Goal: Information Seeking & Learning: Learn about a topic

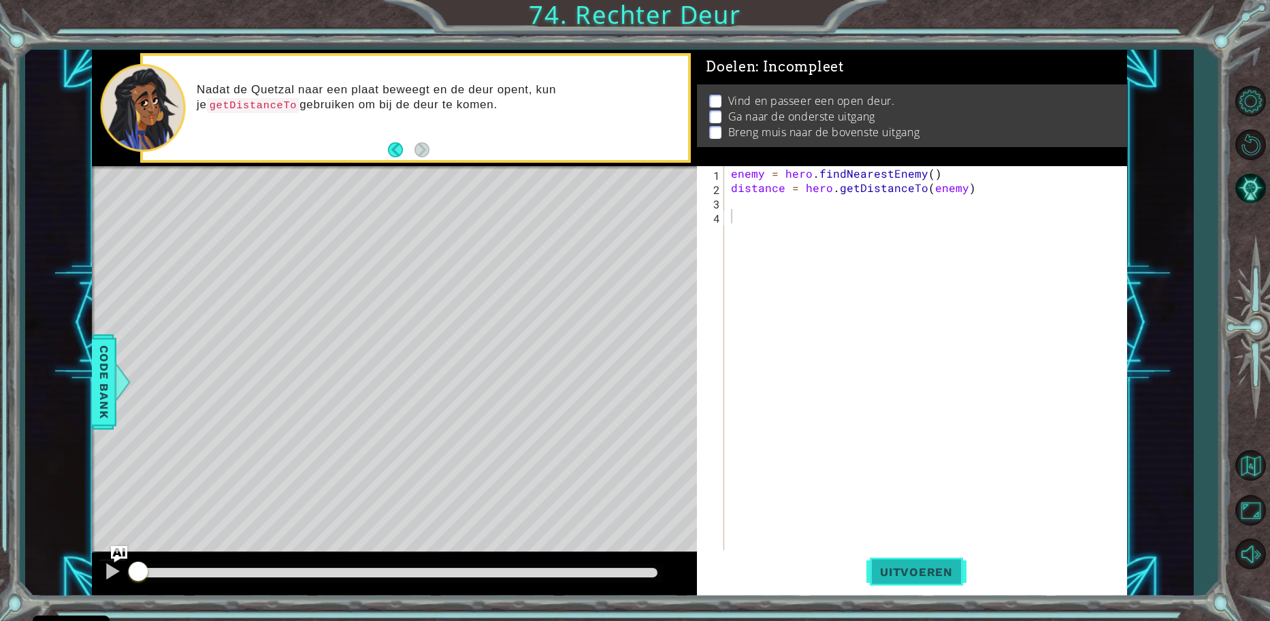
click at [875, 571] on span "Uitvoeren" at bounding box center [917, 572] width 100 height 14
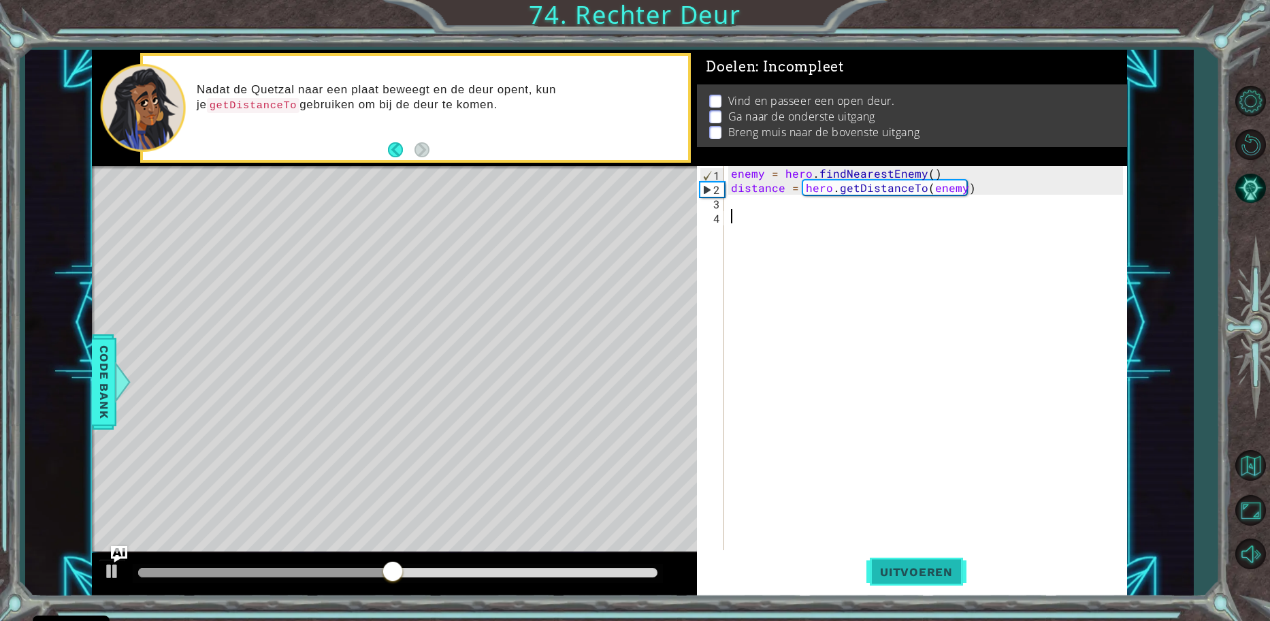
click at [895, 570] on span "Uitvoeren" at bounding box center [917, 572] width 100 height 14
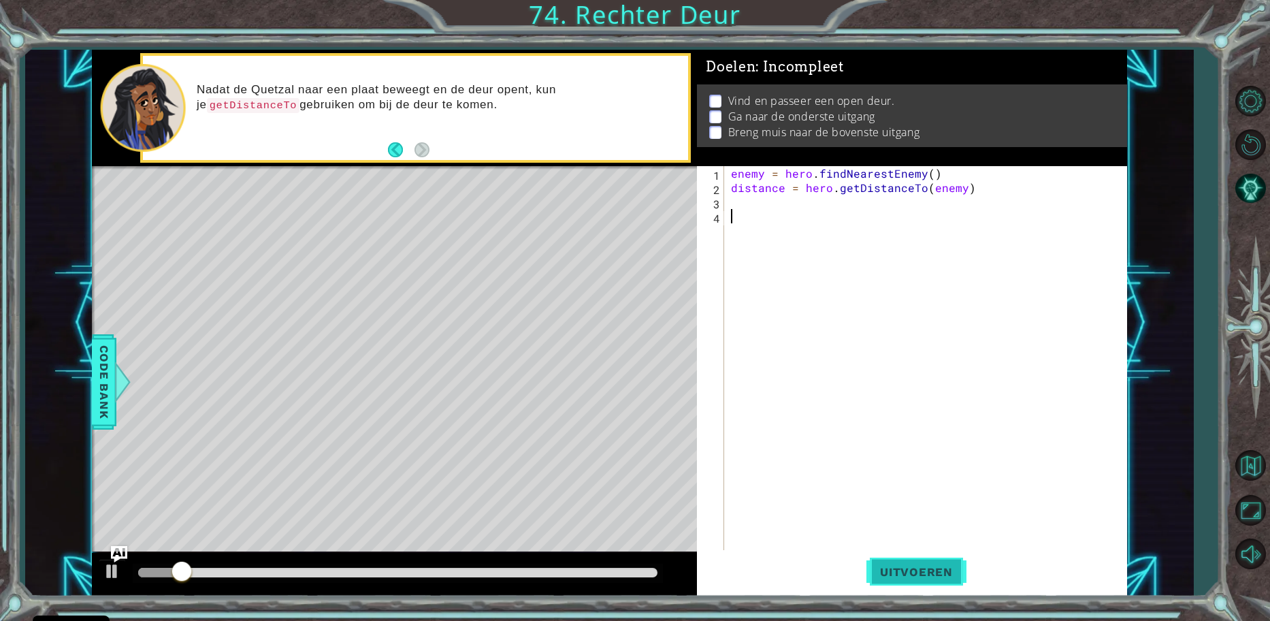
click at [885, 570] on span "Uitvoeren" at bounding box center [917, 572] width 100 height 14
click at [842, 462] on div "enemy = hero . findNearestEnemy ( ) distance = hero . getDistanceTo ( enemy )" at bounding box center [929, 373] width 402 height 415
type textarea "mouse.moveRight()"
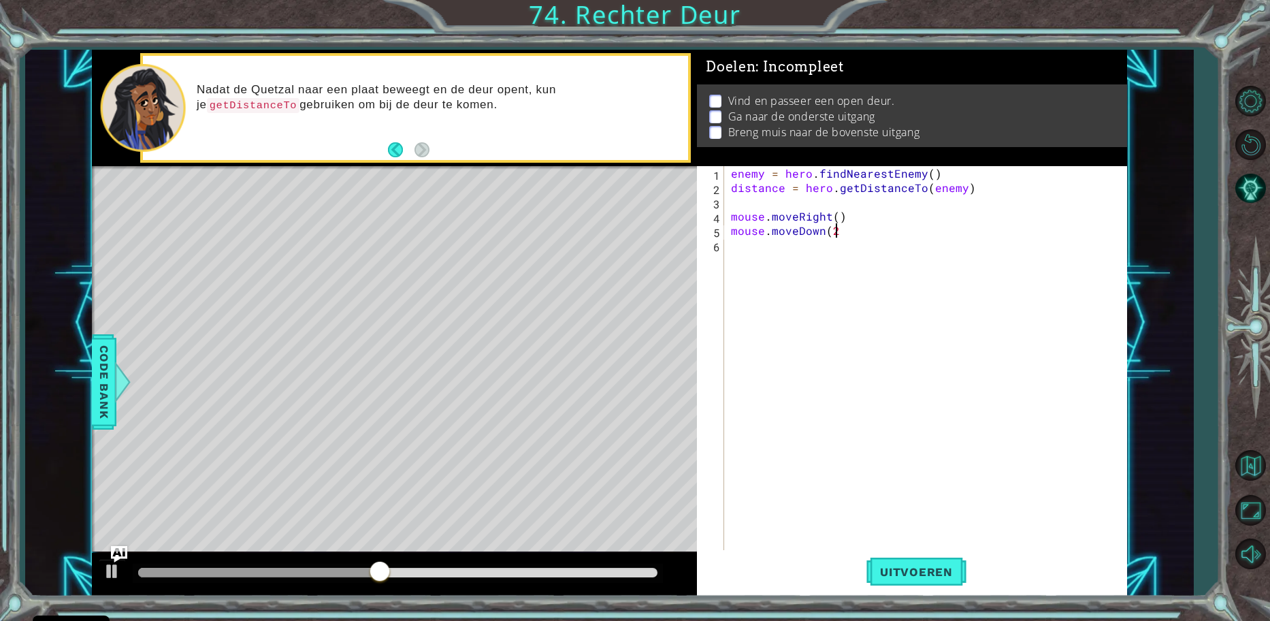
type textarea "mouse.moveDown(2)"
click at [878, 558] on button "Uitvoeren" at bounding box center [917, 571] width 100 height 43
drag, startPoint x: 176, startPoint y: 573, endPoint x: 134, endPoint y: 578, distance: 41.9
click at [138, 577] on div at bounding box center [397, 573] width 519 height 10
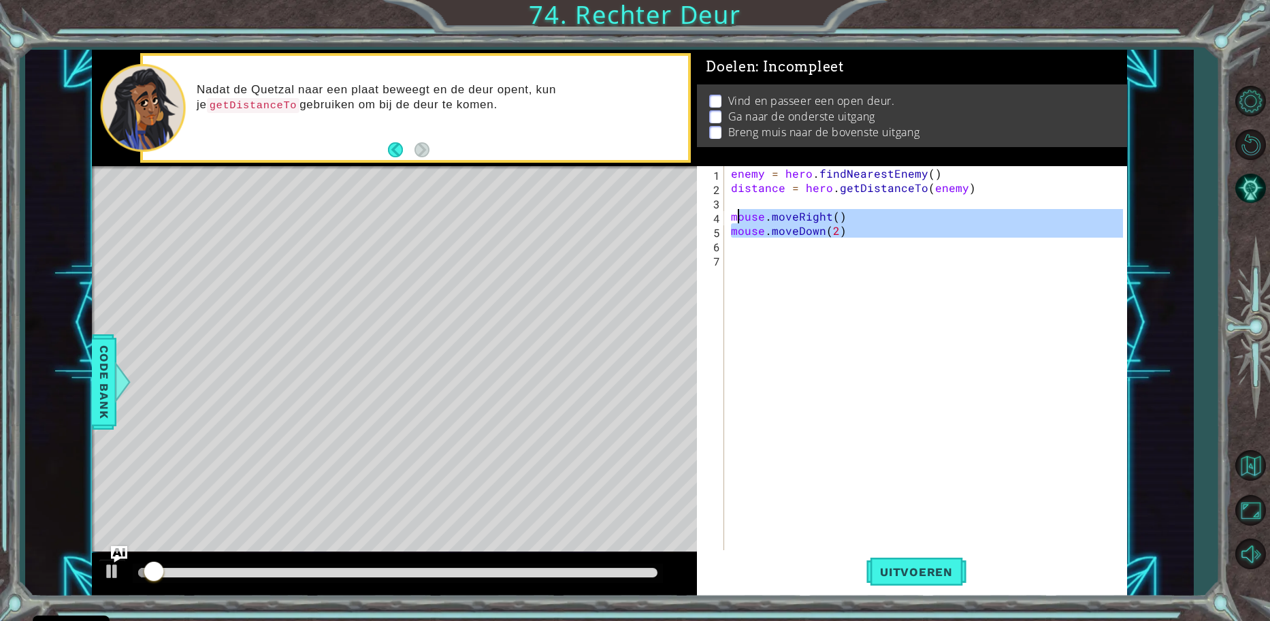
drag, startPoint x: 863, startPoint y: 240, endPoint x: 729, endPoint y: 214, distance: 136.7
click at [729, 214] on div "enemy = hero . findNearestEnemy ( ) distance = hero . getDistanceTo ( enemy ) m…" at bounding box center [929, 373] width 402 height 415
type textarea "mouse.moveRight() mouse.moveDown(2)"
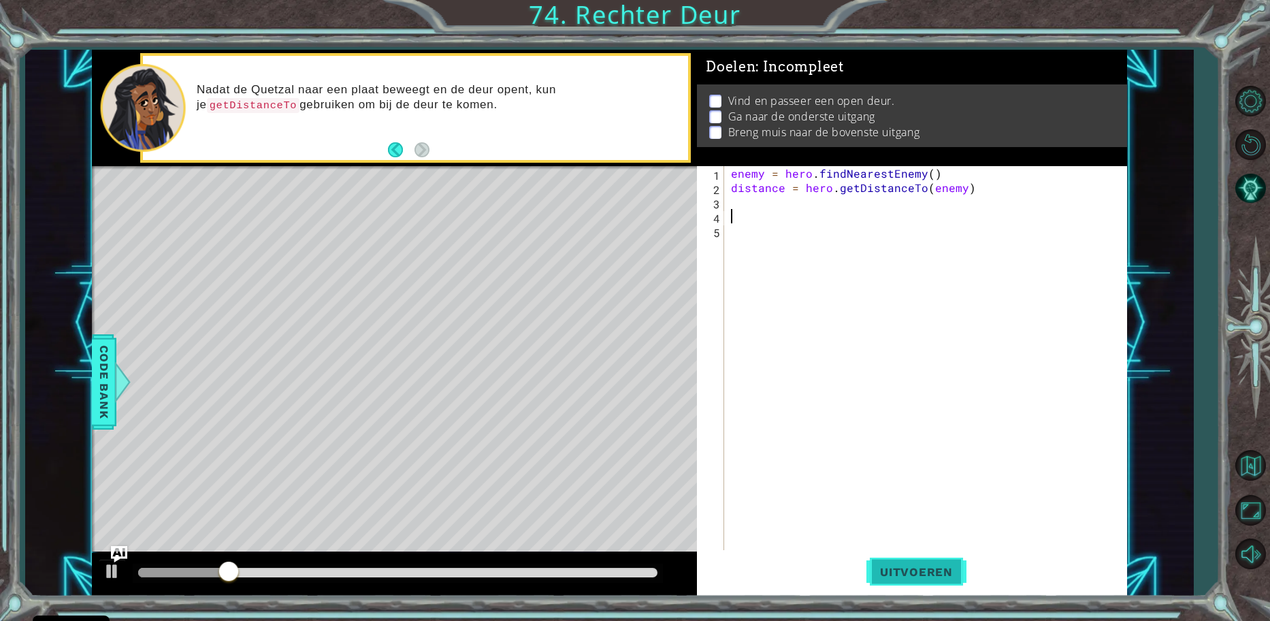
click at [910, 581] on button "Uitvoeren" at bounding box center [917, 571] width 100 height 43
drag, startPoint x: 810, startPoint y: 174, endPoint x: 793, endPoint y: 174, distance: 17.0
click at [786, 172] on div "enemy = hero . findNearestEnemy ( ) distance = hero . getDistanceTo ( enemy )" at bounding box center [929, 373] width 402 height 415
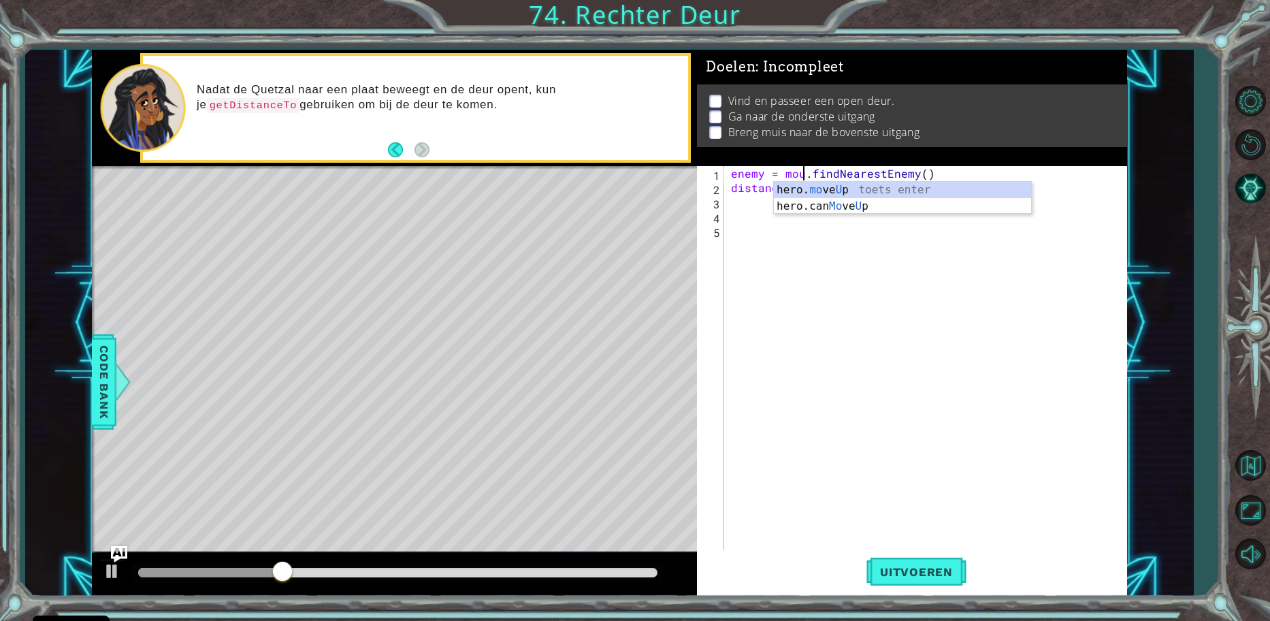
scroll to position [0, 5]
click at [865, 193] on div "enemy = mouse . findNearestEnemy ( ) distance = hero . getDistanceTo ( enemy )" at bounding box center [929, 373] width 402 height 415
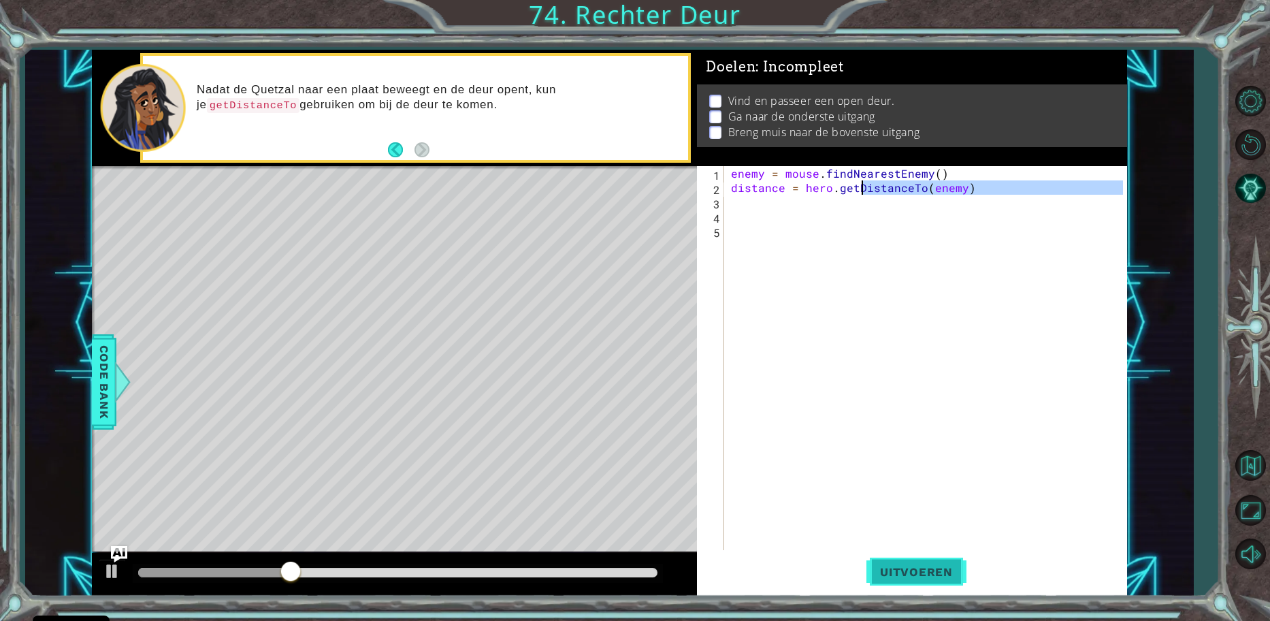
click at [912, 562] on button "Uitvoeren" at bounding box center [917, 571] width 100 height 43
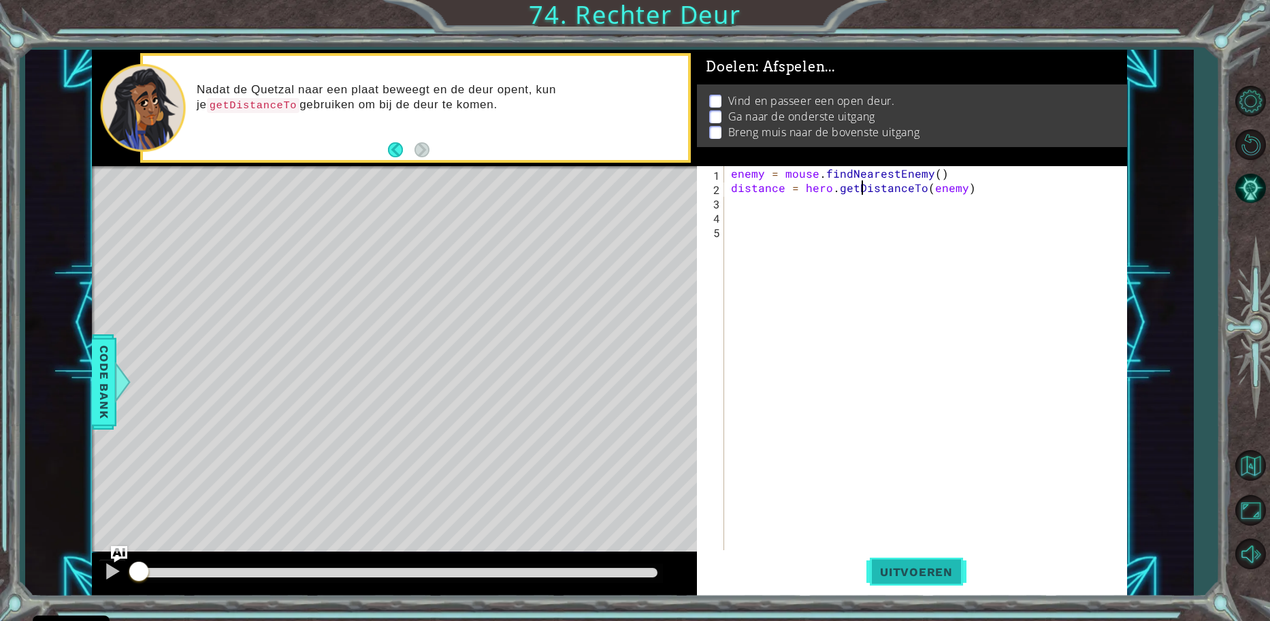
type textarea "distance = hero.getDistanceTo(enemy)"
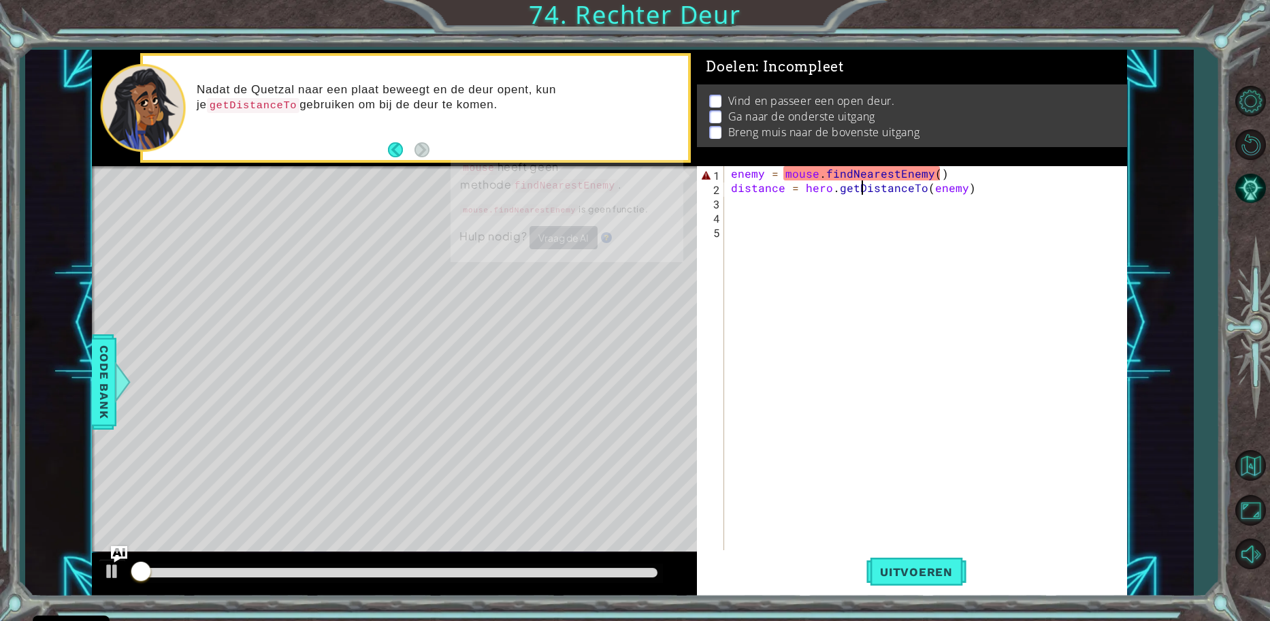
click at [878, 486] on div "enemy = mouse . findNearestEnemy ( ) distance = hero . getDistanceTo ( enemy )" at bounding box center [929, 373] width 402 height 415
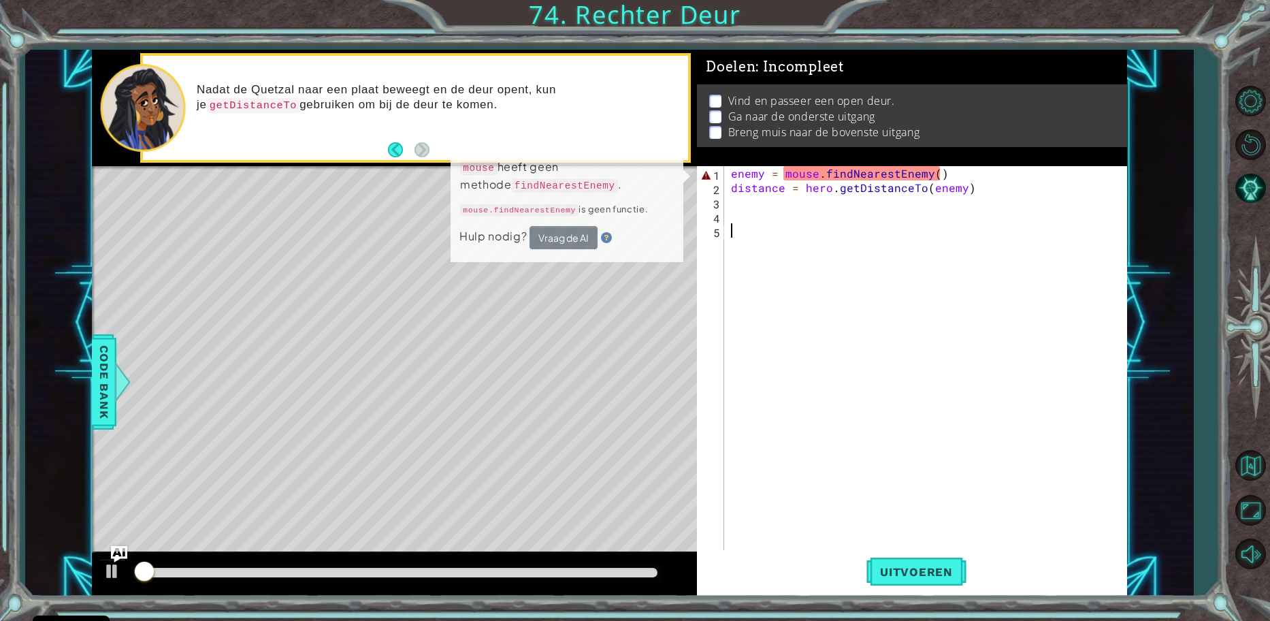
scroll to position [0, 0]
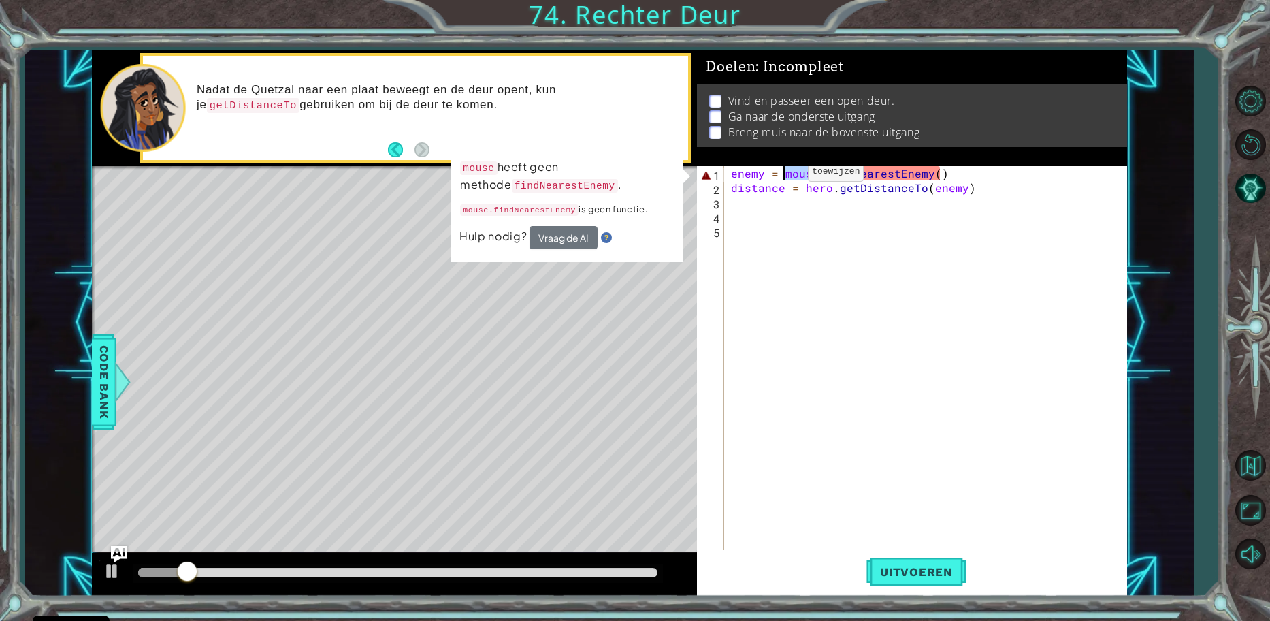
drag, startPoint x: 815, startPoint y: 172, endPoint x: 785, endPoint y: 175, distance: 30.1
click at [785, 175] on div "enemy = mouse . findNearestEnemy ( ) distance = hero . getDistanceTo ( enemy )" at bounding box center [929, 373] width 402 height 415
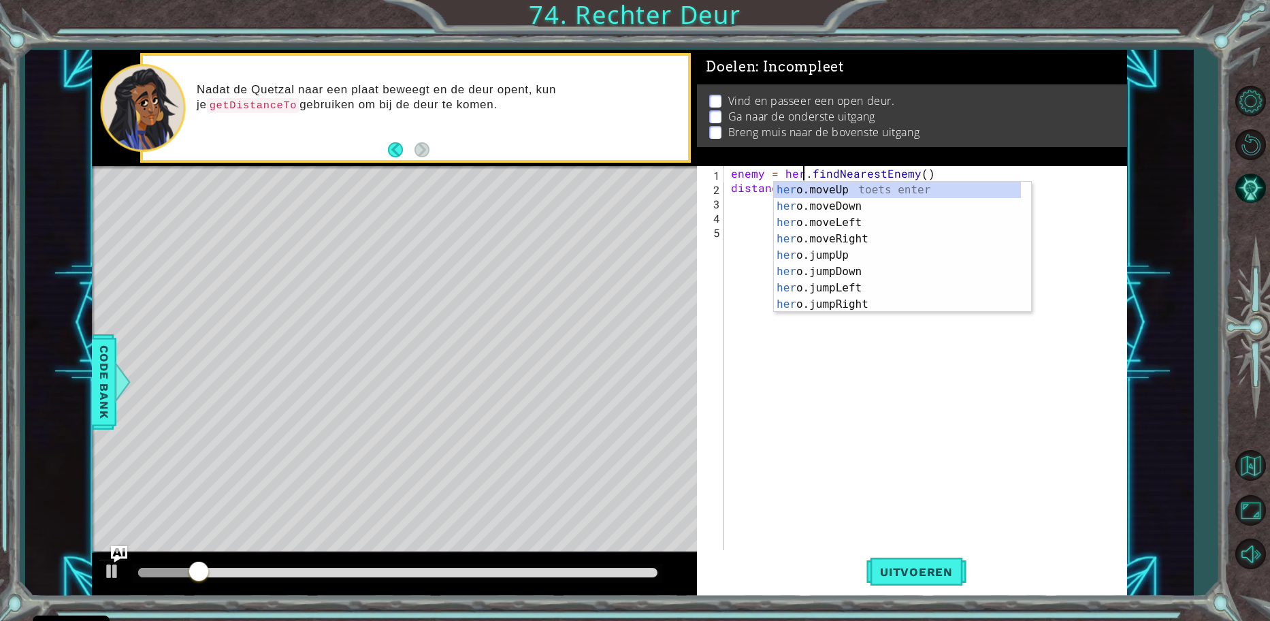
type textarea "enemy = hero.findNearestEnemy()"
click at [845, 432] on div "enemy = hero . findNearestEnemy ( ) distance = hero . getDistanceTo ( enemy )" at bounding box center [929, 373] width 402 height 415
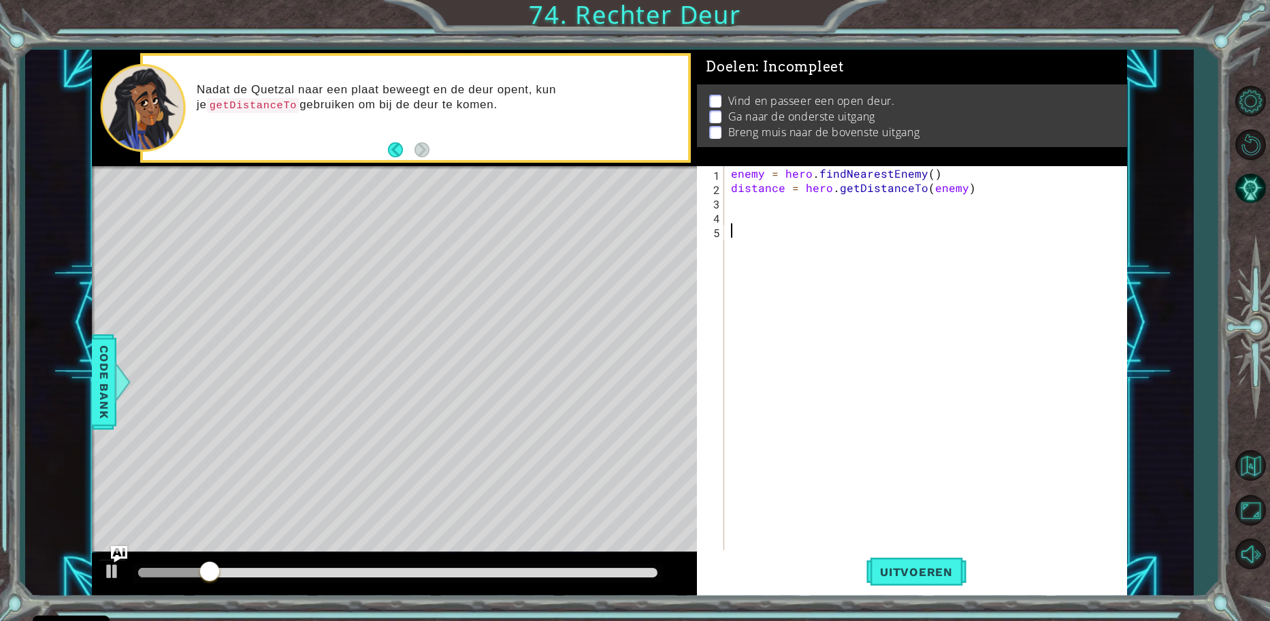
scroll to position [0, 0]
click at [915, 564] on button "Uitvoeren" at bounding box center [917, 571] width 100 height 43
click at [914, 565] on span "Uitvoeren" at bounding box center [917, 572] width 100 height 14
drag, startPoint x: 159, startPoint y: 568, endPoint x: 611, endPoint y: 570, distance: 451.4
click at [611, 570] on div at bounding box center [610, 572] width 25 height 25
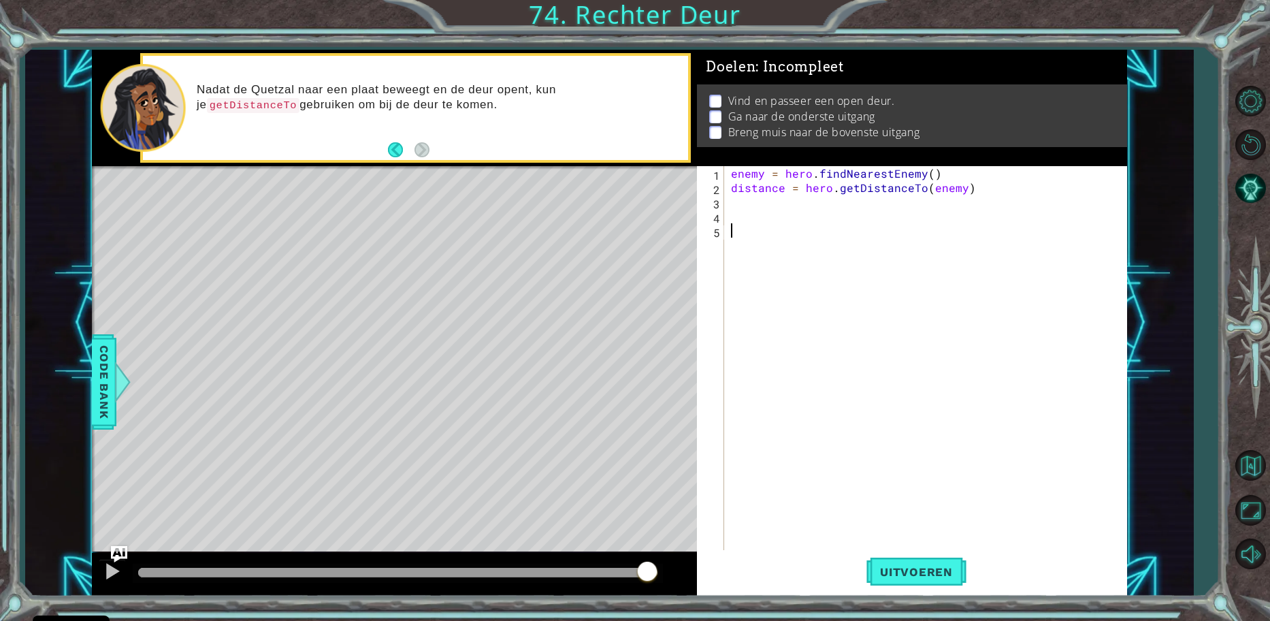
drag, startPoint x: 611, startPoint y: 570, endPoint x: 648, endPoint y: 571, distance: 37.5
click at [648, 571] on div at bounding box center [647, 572] width 25 height 25
click at [819, 231] on div "enemy = hero . findNearestEnemy ( ) distance = hero . getDistanceTo ( enemy )" at bounding box center [929, 373] width 402 height 415
type textarea "if distance > 2:"
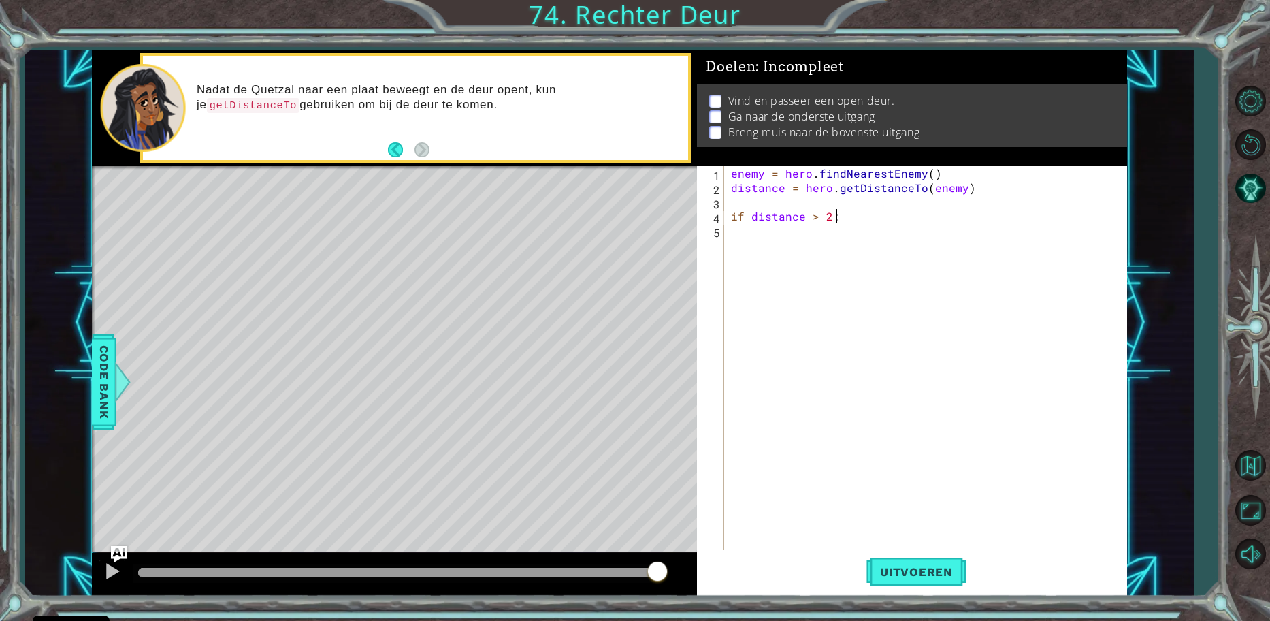
scroll to position [0, 1]
click at [818, 214] on div "enemy = hero . findNearestEnemy ( ) distance = hero . getDistanceTo ( enemy ) i…" at bounding box center [929, 373] width 402 height 415
type textarea "if distance == 2:"
click at [859, 217] on div "enemy = hero . findNearestEnemy ( ) distance = hero . getDistanceTo ( enemy ) i…" at bounding box center [929, 373] width 402 height 415
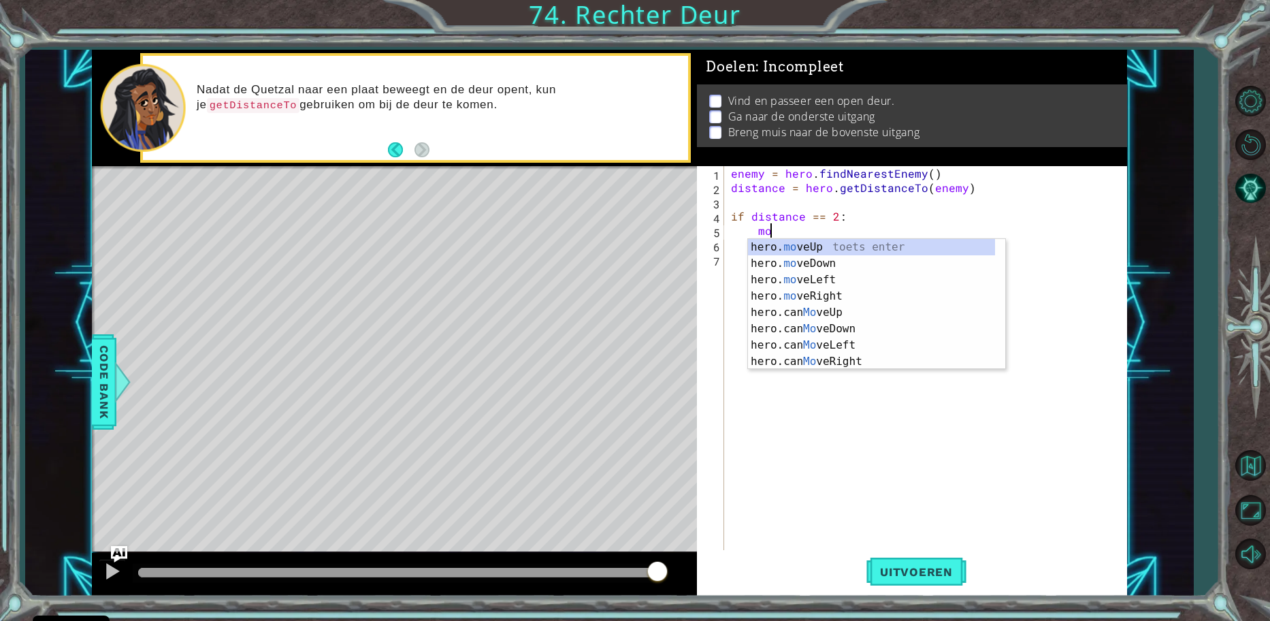
scroll to position [0, 3]
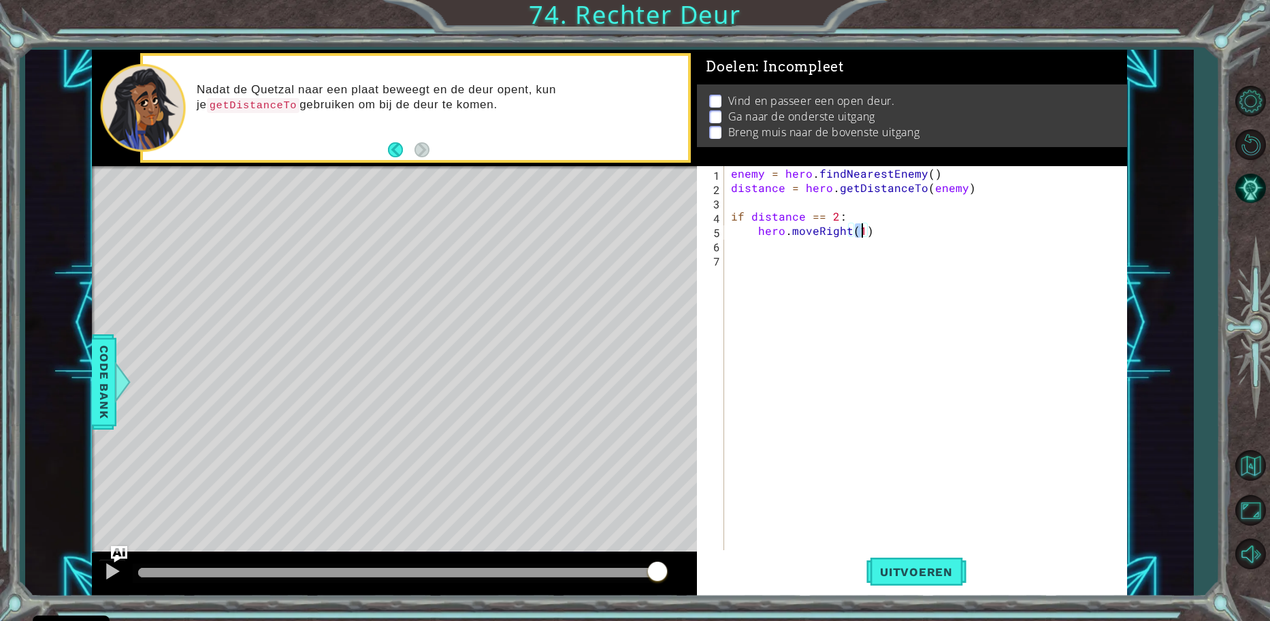
type textarea "hero.moveRight(2)"
type textarea "hero.moveUp(2)"
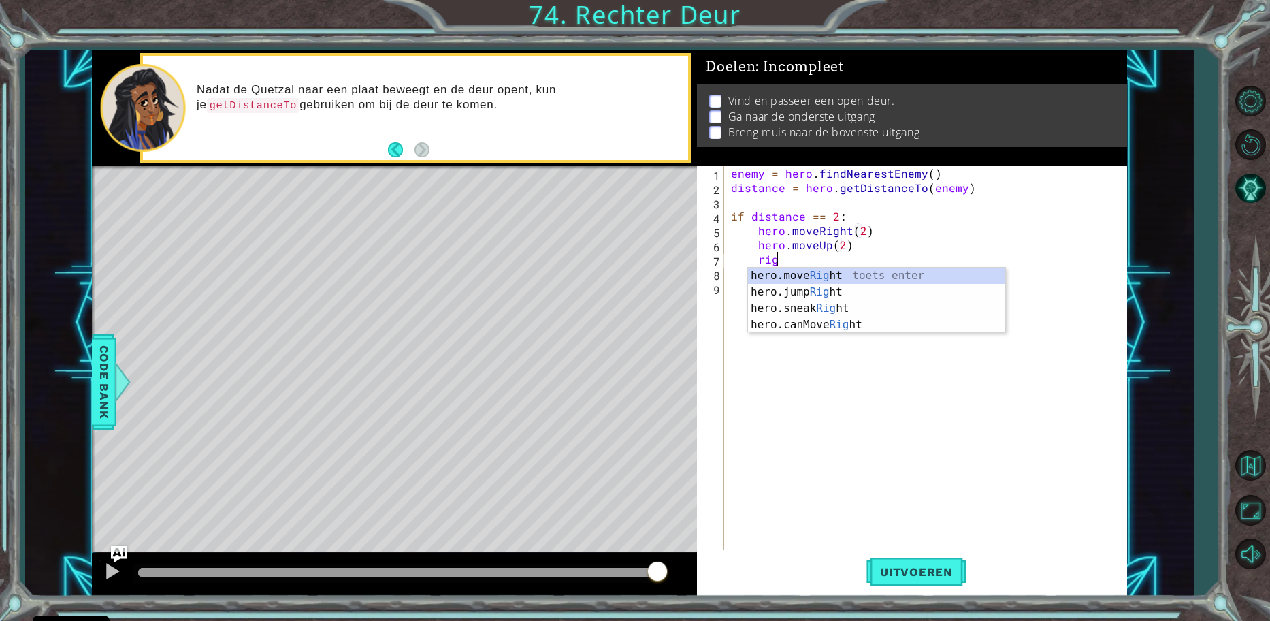
type textarea "righ"
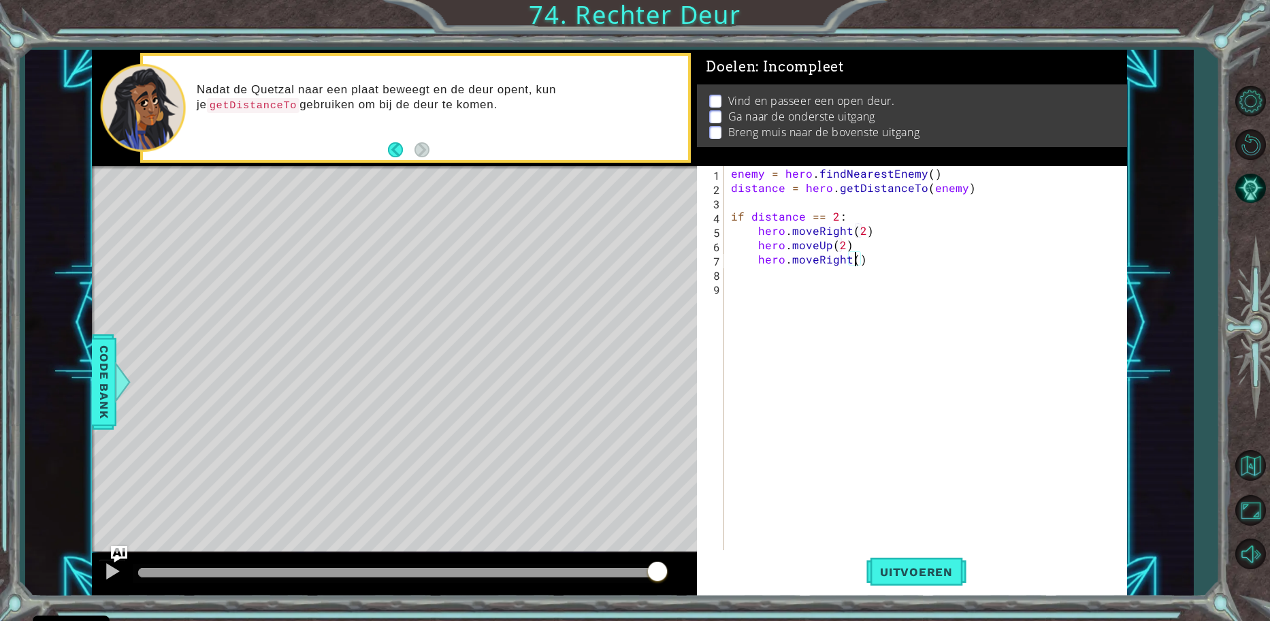
scroll to position [0, 8]
type textarea "hero.moveRight(2)"
click at [925, 584] on button "Uitvoeren" at bounding box center [917, 571] width 100 height 43
click at [317, 522] on div "methods hero moveUp() moveDown() moveLeft() moveRight() jumpUp() jumpDown() jum…" at bounding box center [610, 323] width 1036 height 547
click at [891, 255] on div "enemy = hero . findNearestEnemy ( ) distance = hero . getDistanceTo ( enemy ) i…" at bounding box center [929, 373] width 402 height 415
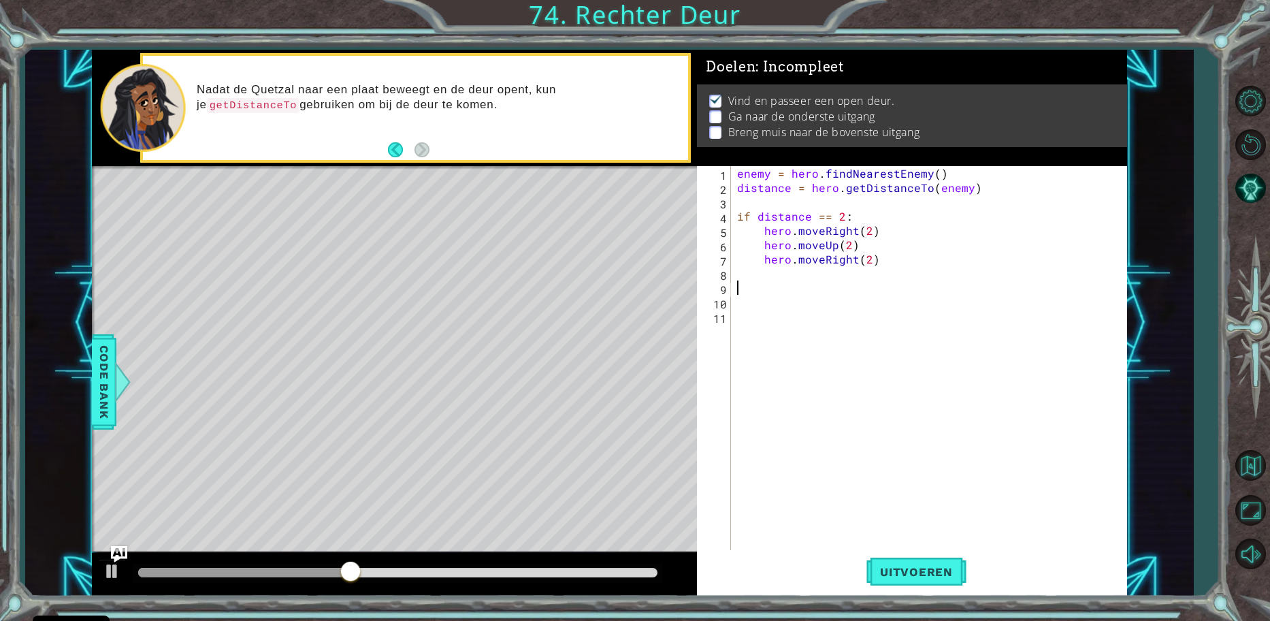
scroll to position [0, 0]
type textarea "if distance == 3"
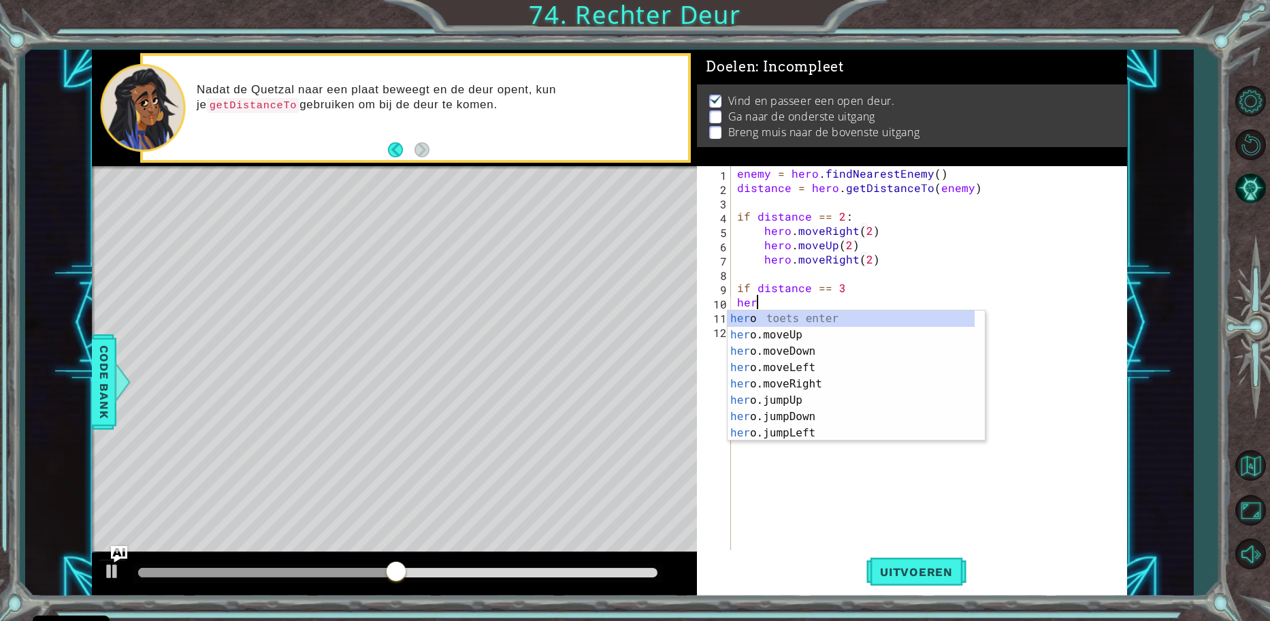
type textarea "h"
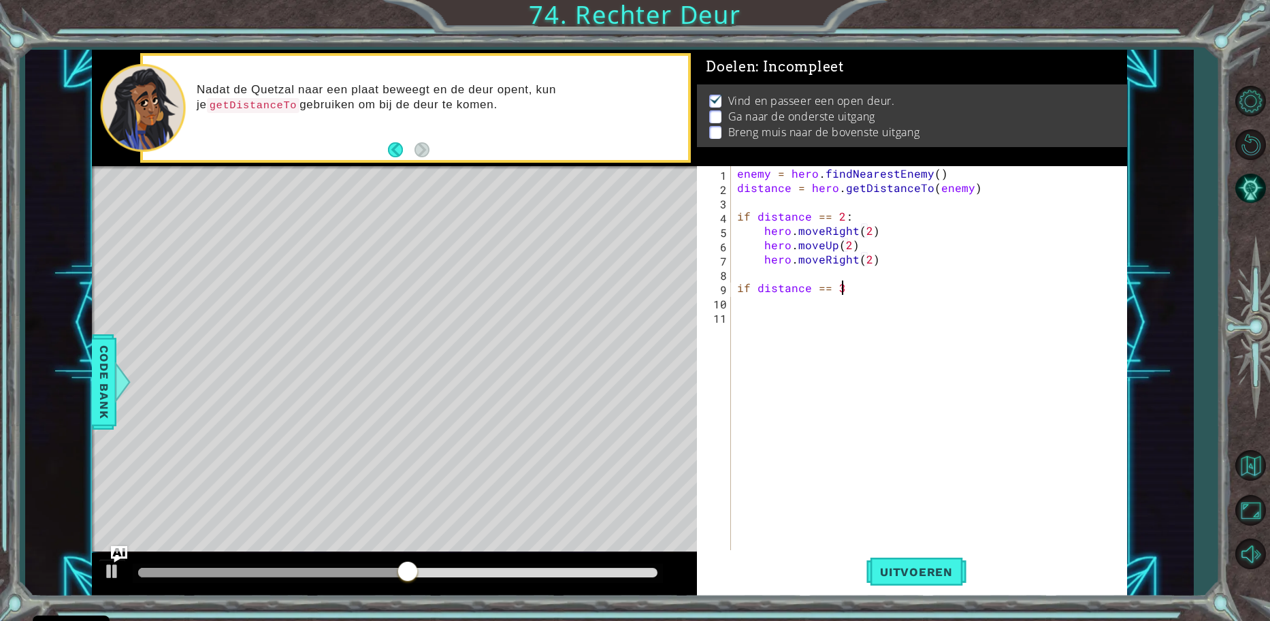
type textarea "if distance == 3:"
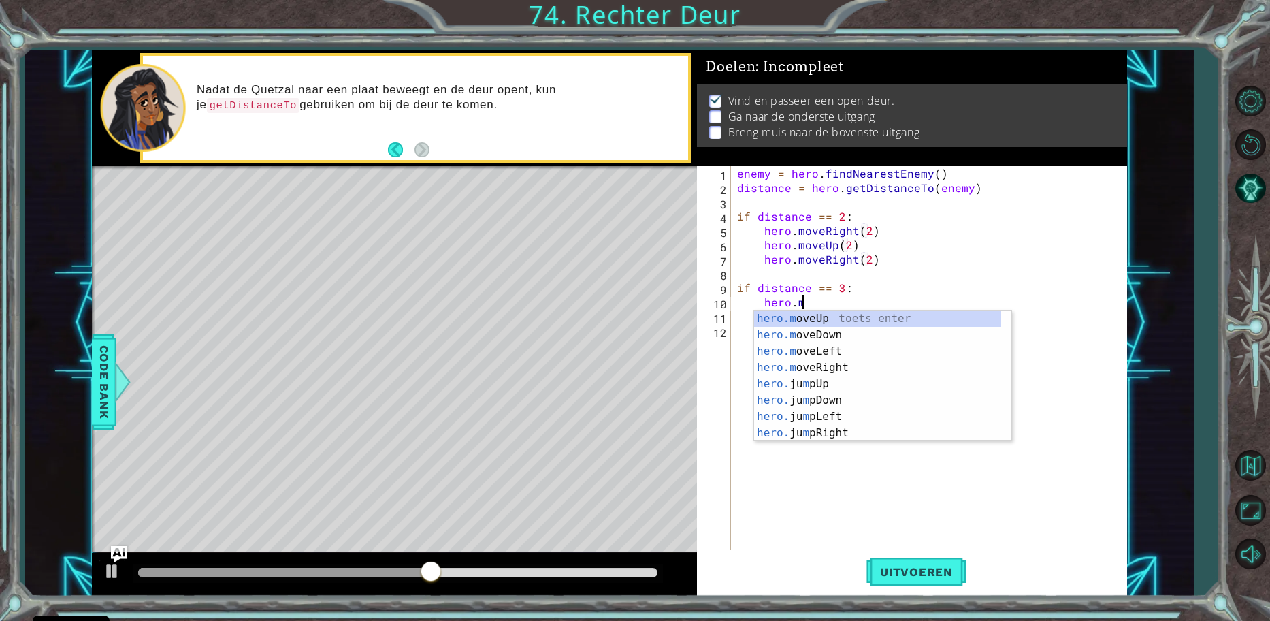
scroll to position [0, 5]
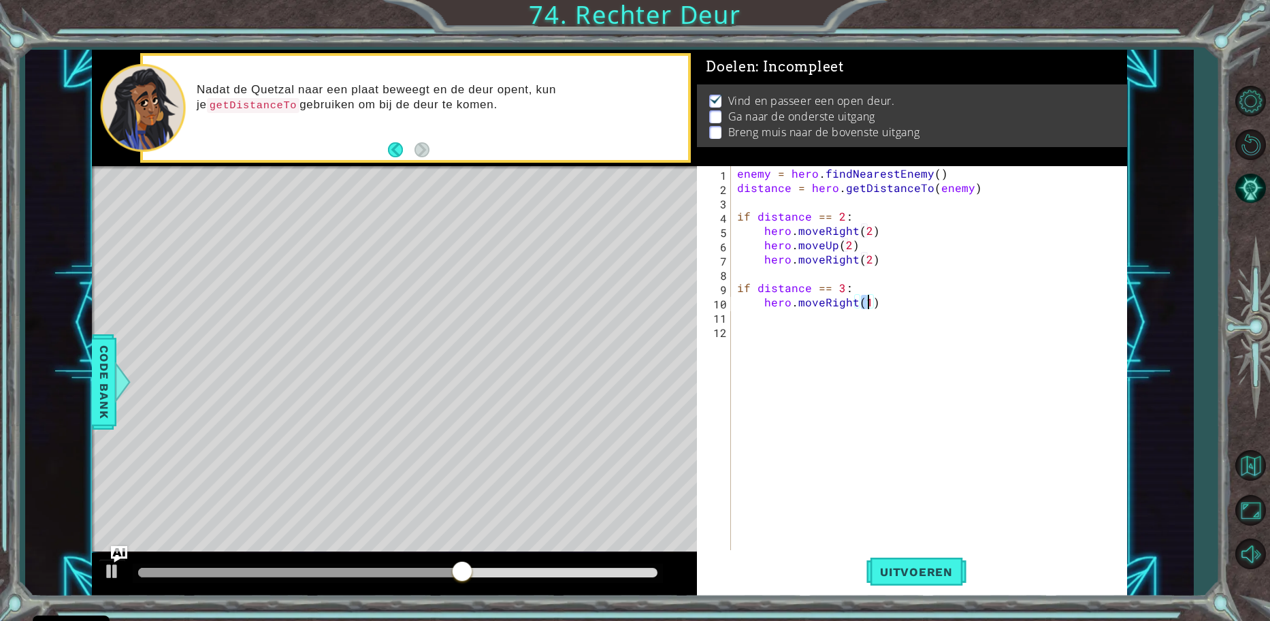
type textarea "hero.moveRight(2)"
type textarea "hero.moveUp(3)"
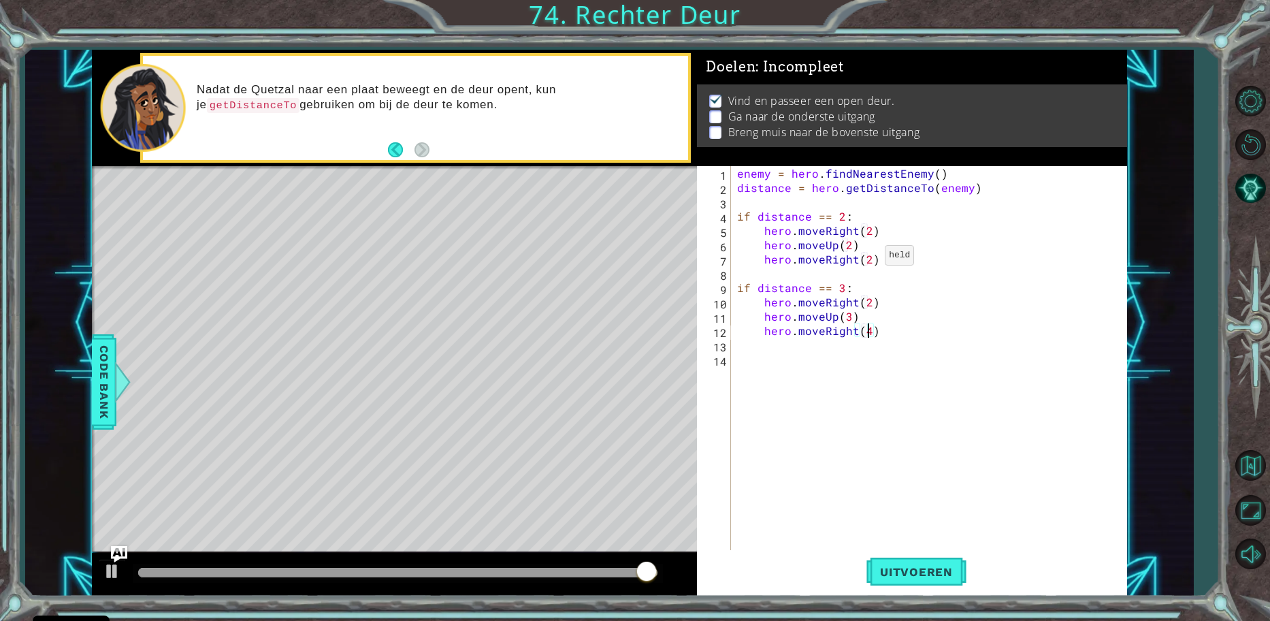
click at [868, 258] on div "enemy = hero . findNearestEnemy ( ) distance = hero . getDistanceTo ( enemy ) i…" at bounding box center [933, 373] width 396 height 415
type textarea "hero.moveRight(4)"
click at [894, 343] on div "enemy = hero . findNearestEnemy ( ) distance = hero . getDistanceTo ( enemy ) i…" at bounding box center [933, 373] width 396 height 415
type textarea "if distance == 4:"
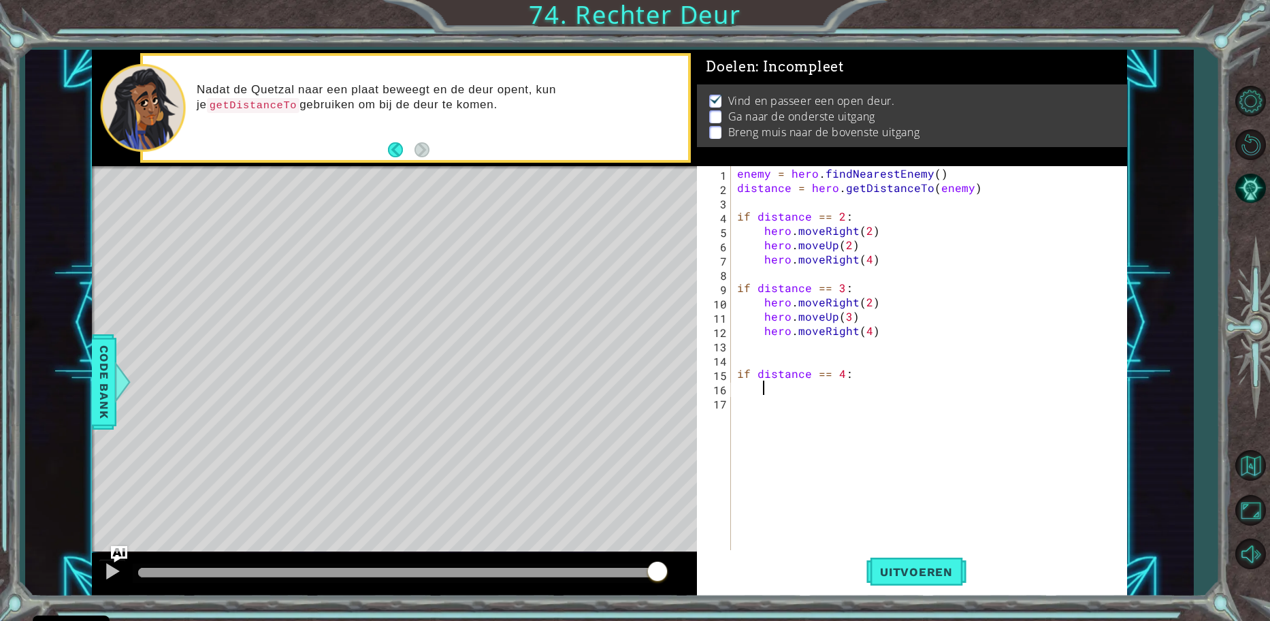
scroll to position [0, 1]
type textarea "hero.moveRight(2)"
type textarea "hero.moveUp(4)"
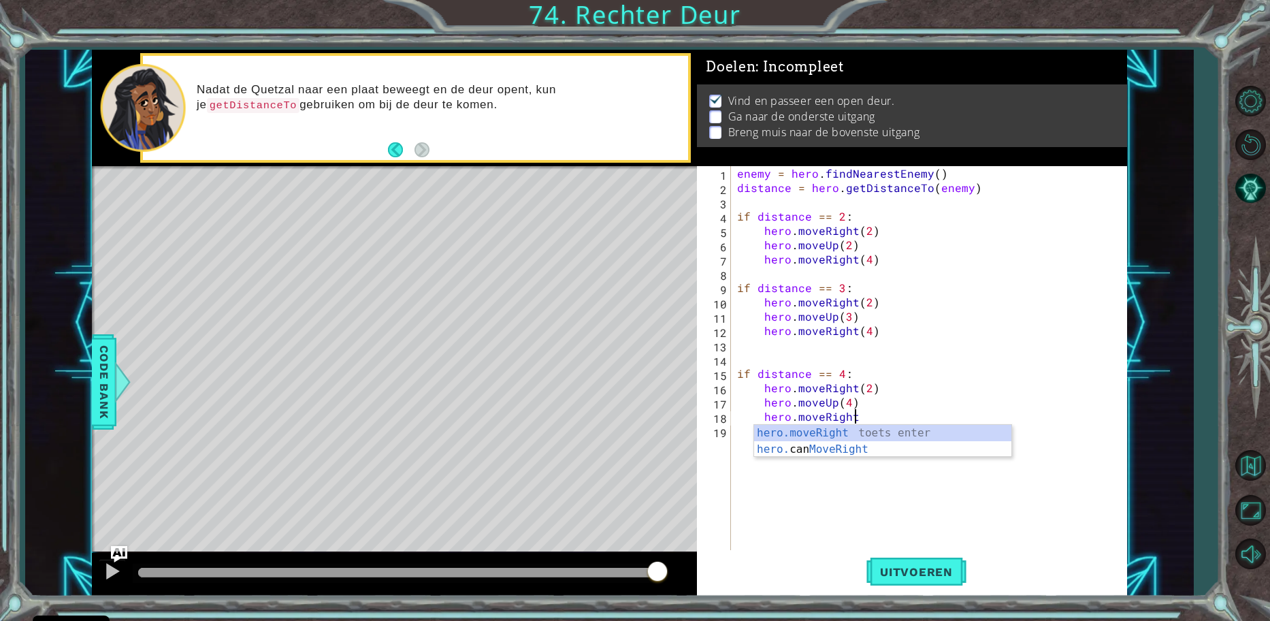
scroll to position [0, 7]
type textarea "hero.moveRight(4)"
click at [895, 330] on div "enemy = hero . findNearestEnemy ( ) distance = hero . getDistanceTo ( enemy ) i…" at bounding box center [933, 373] width 396 height 415
click at [884, 257] on div "enemy = hero . findNearestEnemy ( ) distance = hero . getDistanceTo ( enemy ) i…" at bounding box center [933, 373] width 396 height 415
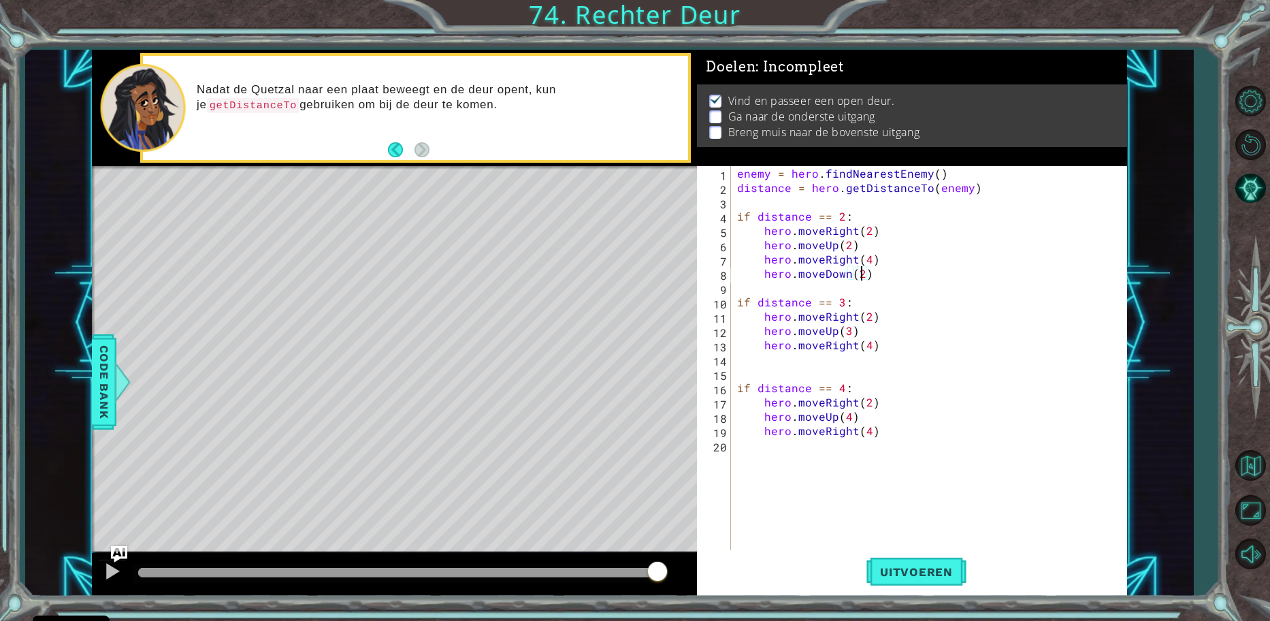
scroll to position [0, 7]
click at [888, 338] on div "enemy = hero . findNearestEnemy ( ) distance = hero . getDistanceTo ( enemy ) i…" at bounding box center [933, 373] width 396 height 415
type textarea "hero.moveRight(4)"
click at [894, 448] on div "enemy = hero . findNearestEnemy ( ) distance = hero . getDistanceTo ( enemy ) i…" at bounding box center [933, 373] width 396 height 415
type textarea "hero.moveRight(4)"
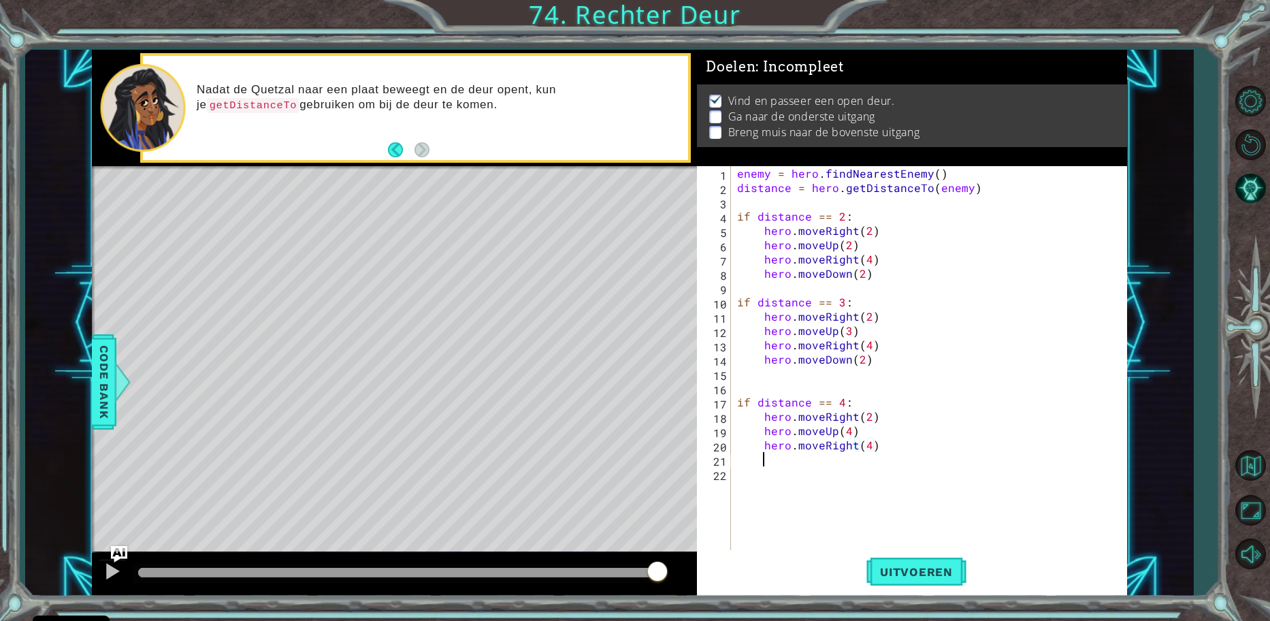
scroll to position [0, 2]
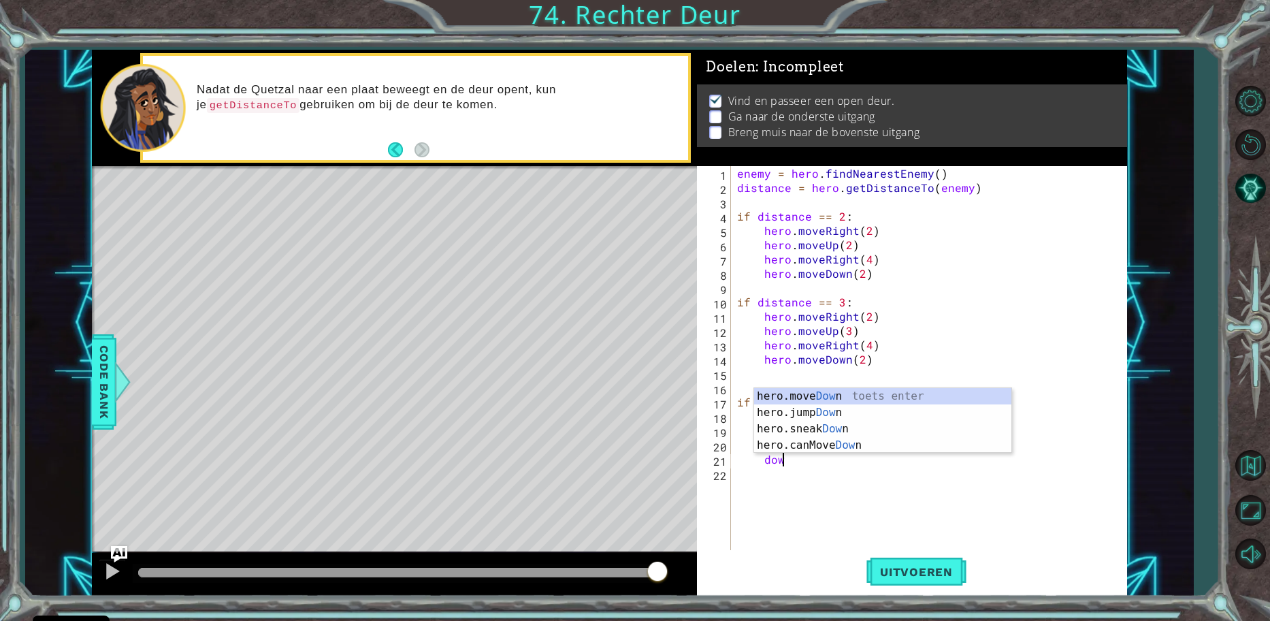
type textarea "hero.moveDown(2)"
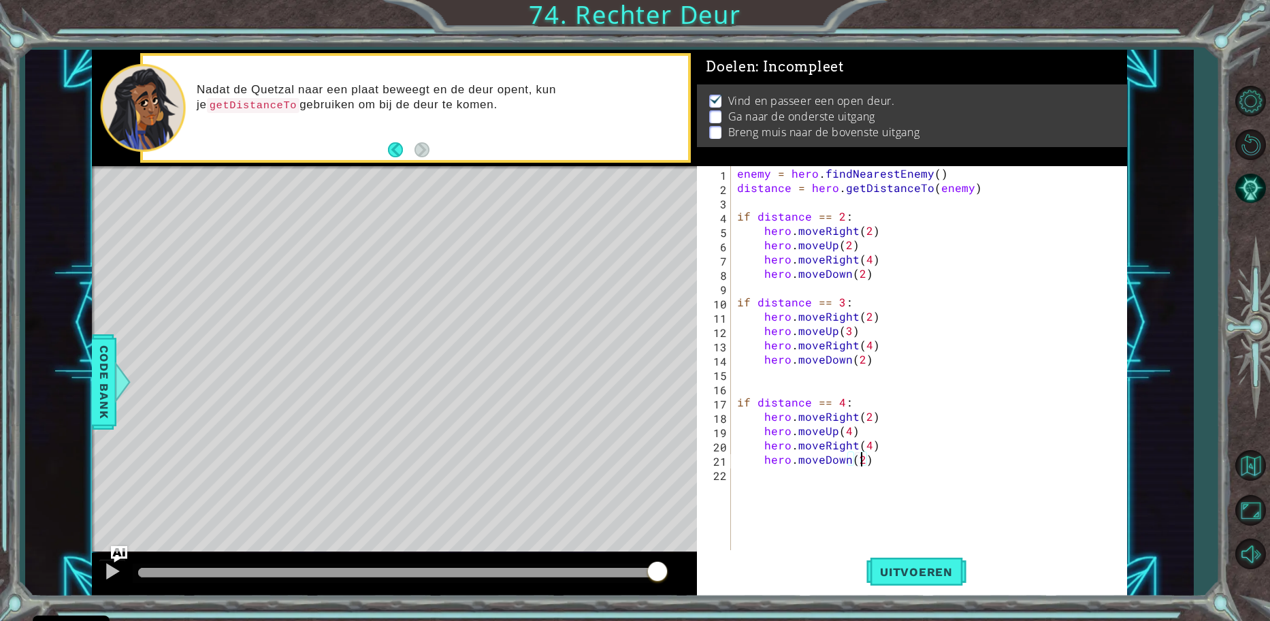
scroll to position [0, 7]
click at [884, 357] on div "enemy = hero . findNearestEnemy ( ) distance = hero . getDistanceTo ( enemy ) i…" at bounding box center [933, 373] width 396 height 415
click at [908, 562] on button "Uitvoeren" at bounding box center [917, 571] width 100 height 43
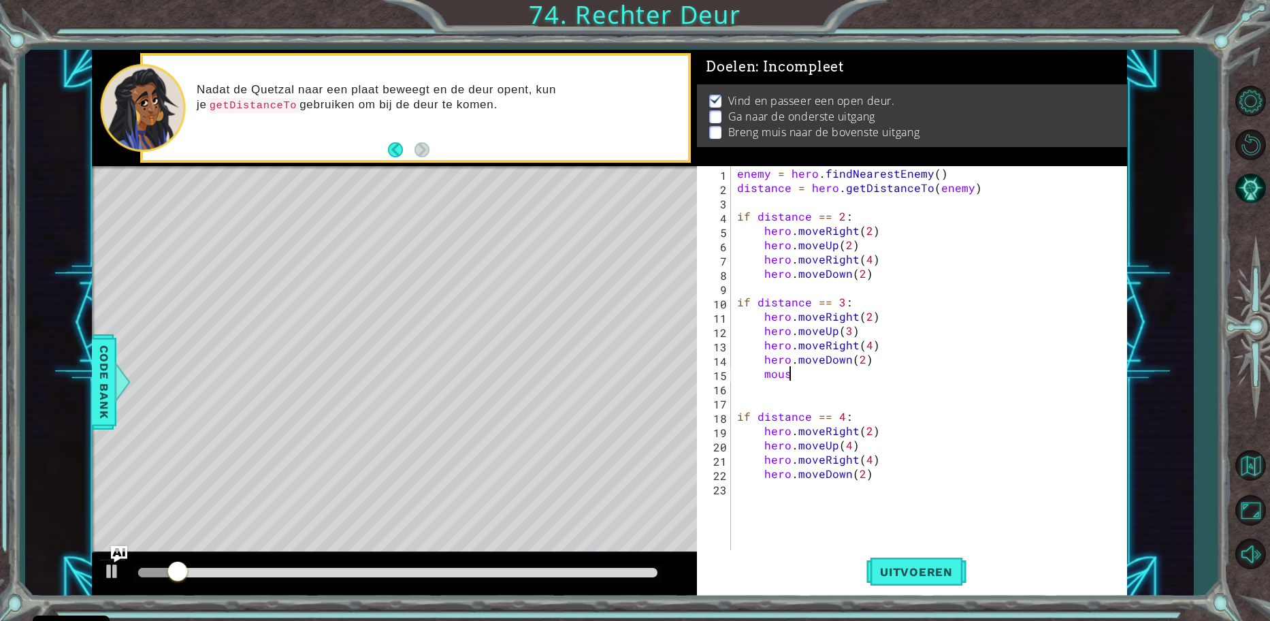
type textarea "mouse"
click at [884, 274] on div "enemy = hero . findNearestEnemy ( ) distance = hero . getDistanceTo ( enemy ) i…" at bounding box center [933, 373] width 396 height 415
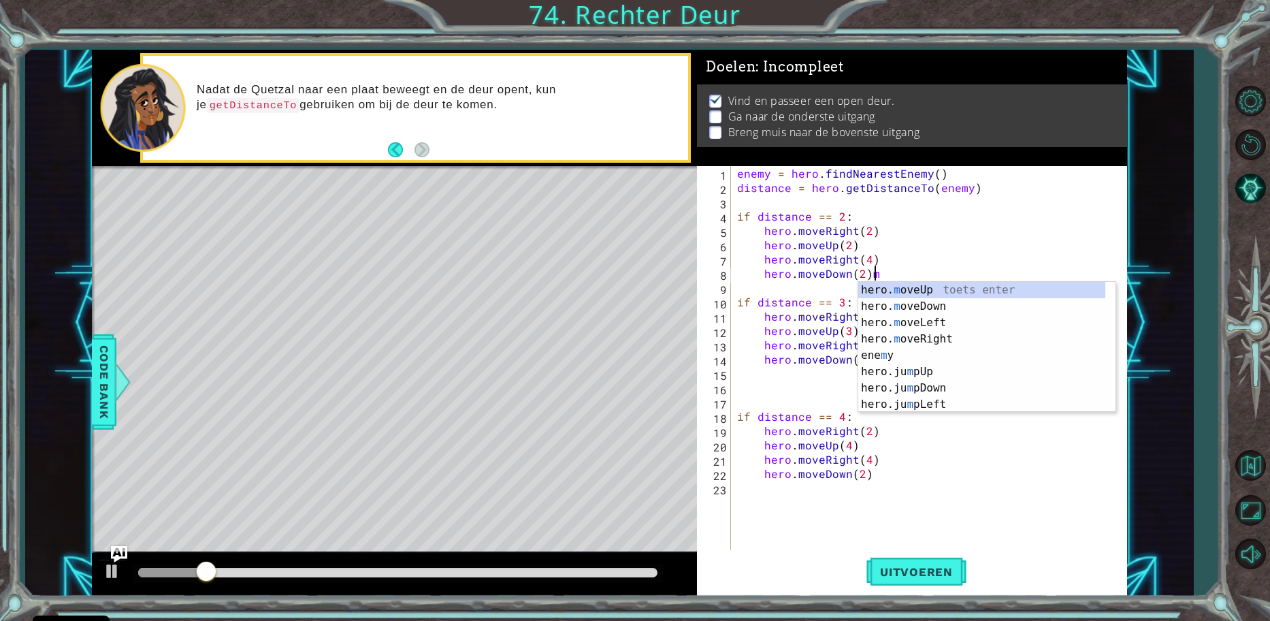
type textarea "hero.moveDown(2)"
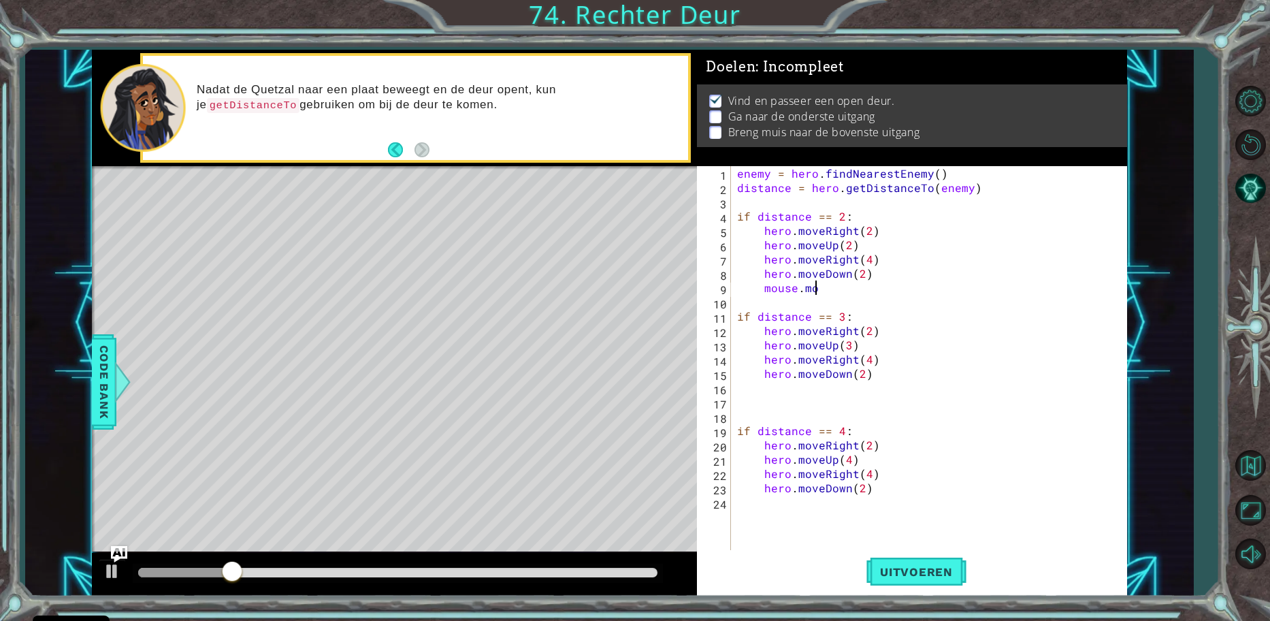
scroll to position [0, 5]
type textarea "mouse.moveRight()"
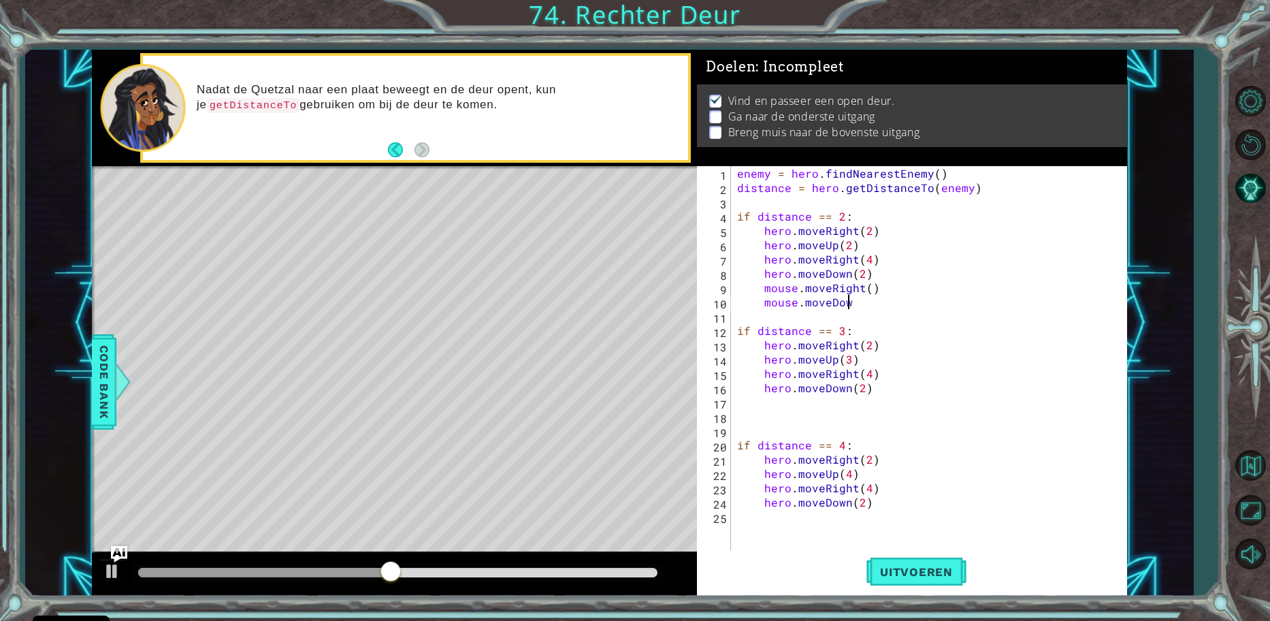
scroll to position [0, 7]
type textarea "mouse.moveDown(3)"
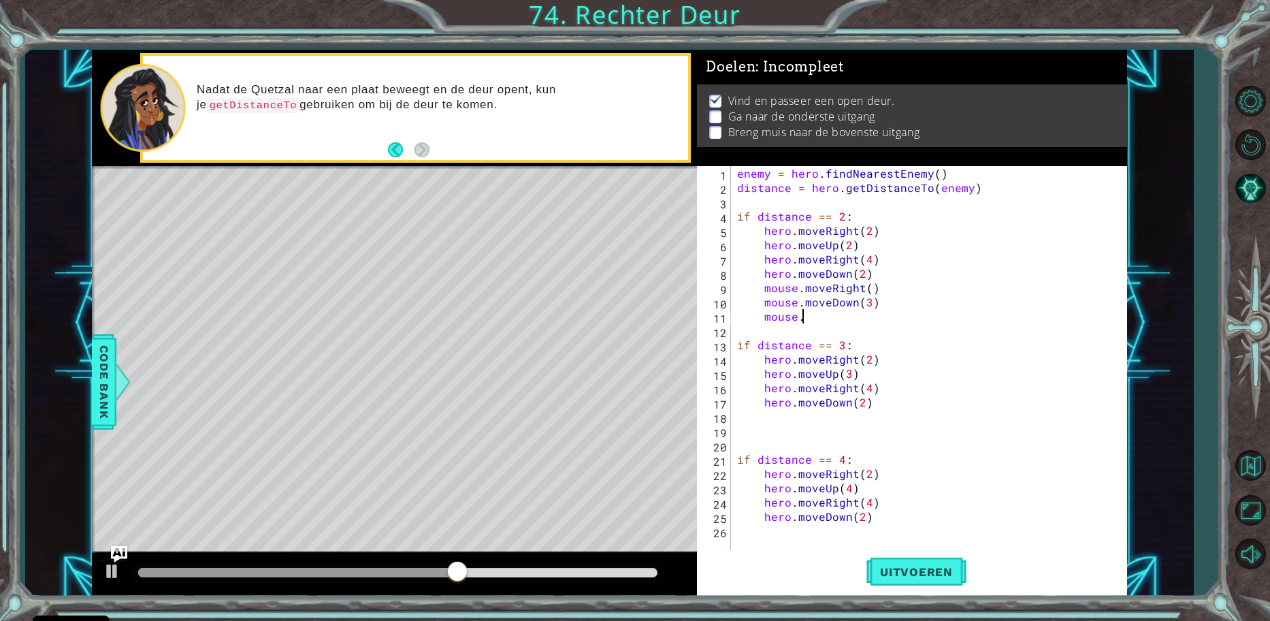
type textarea "mouse"
drag, startPoint x: 844, startPoint y: 289, endPoint x: 765, endPoint y: 283, distance: 79.3
click at [765, 283] on div "enemy = hero . findNearestEnemy ( ) distance = hero . getDistanceTo ( enemy ) i…" at bounding box center [933, 373] width 396 height 415
type textarea "mouse.moveRight()"
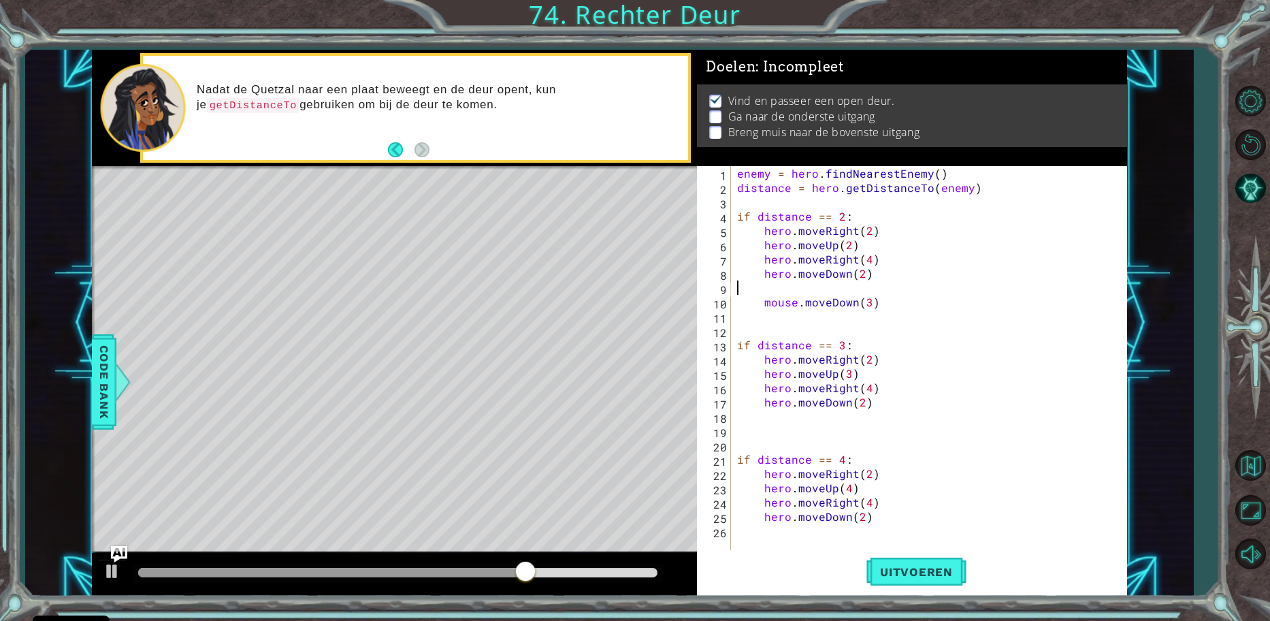
scroll to position [0, 0]
type textarea "hero.moveDown(2)"
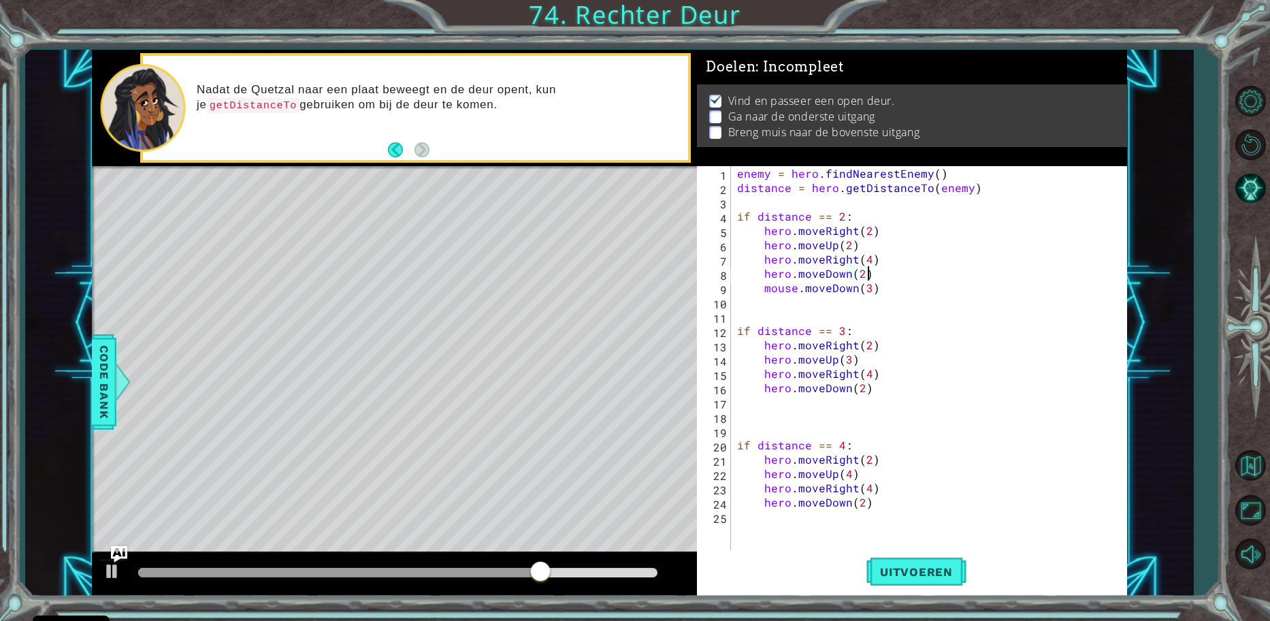
click at [850, 198] on div "enemy = hero . findNearestEnemy ( ) distance = hero . getDistanceTo ( enemy ) i…" at bounding box center [933, 373] width 396 height 415
type textarea "mouse.moveRight()"
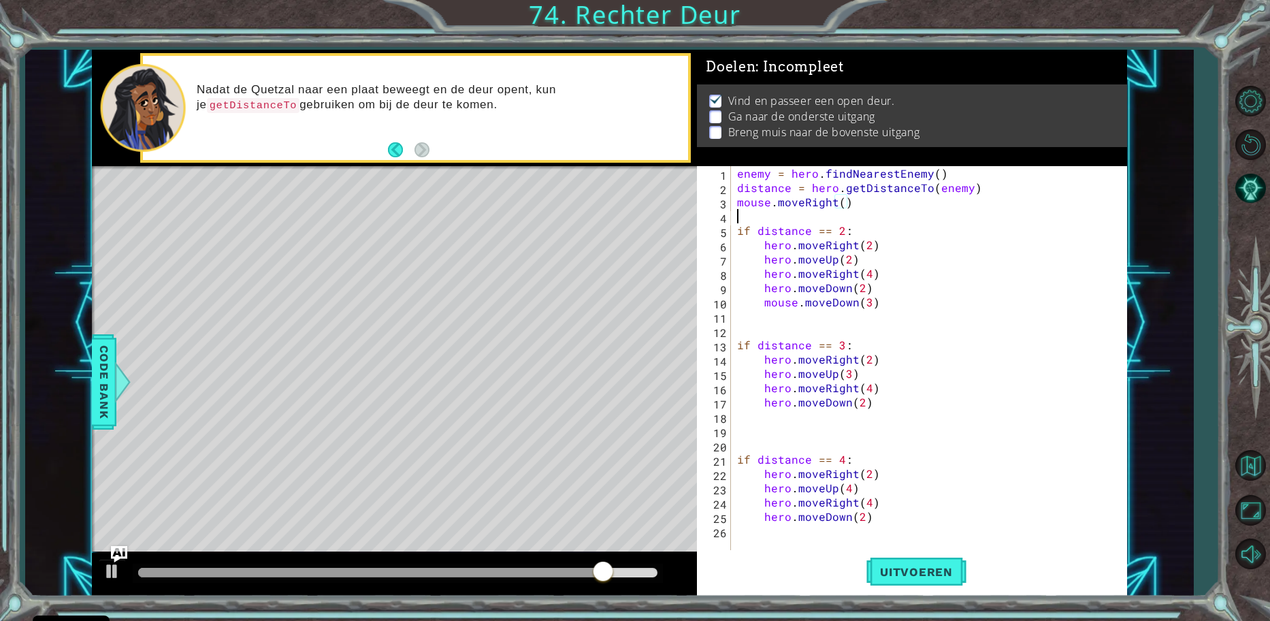
scroll to position [0, 0]
click at [890, 407] on div "enemy = hero . findNearestEnemy ( ) distance = hero . getDistanceTo ( enemy ) m…" at bounding box center [933, 373] width 396 height 415
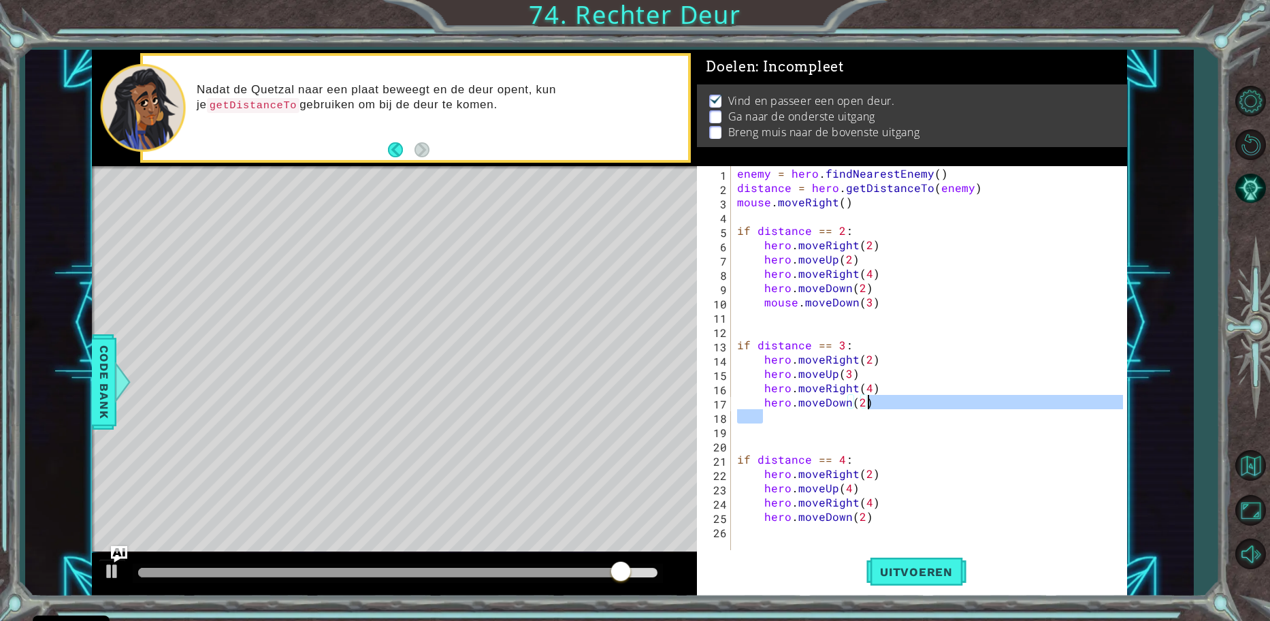
click at [892, 406] on div "enemy = hero . findNearestEnemy ( ) distance = hero . getDistanceTo ( enemy ) m…" at bounding box center [933, 373] width 396 height 415
type textarea "hero.moveDown(2)"
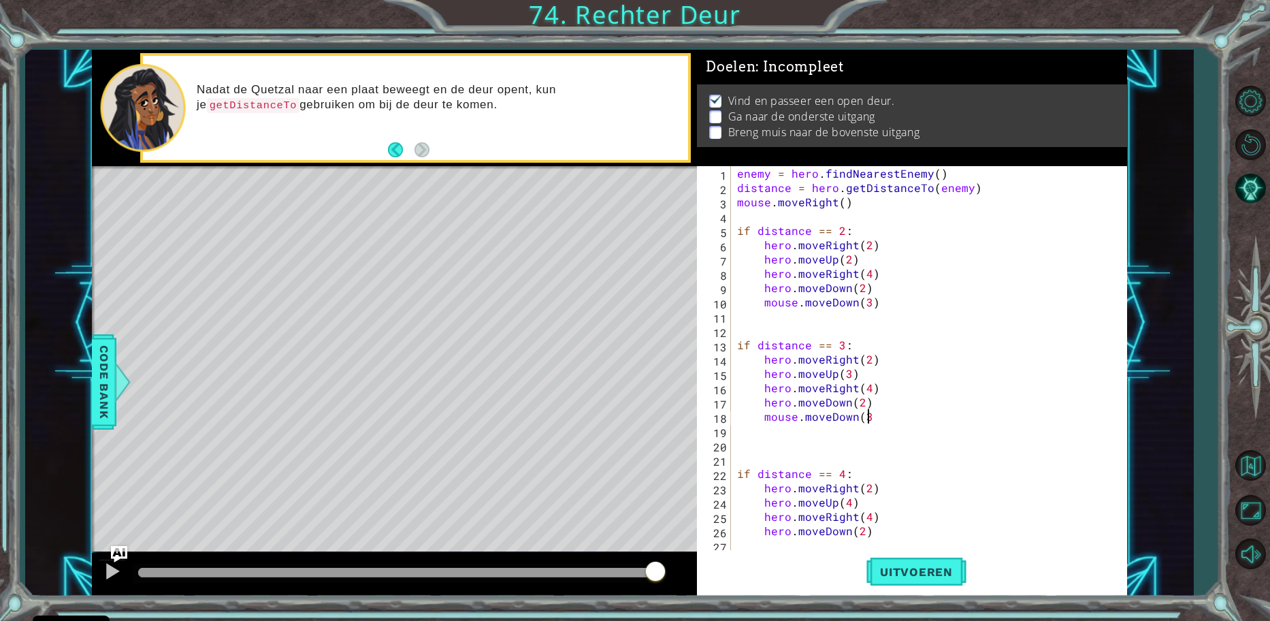
scroll to position [0, 8]
click at [893, 528] on div "enemy = hero . findNearestEnemy ( ) distance = hero . getDistanceTo ( enemy ) m…" at bounding box center [933, 373] width 396 height 415
type textarea "hero.moveDown(2)"
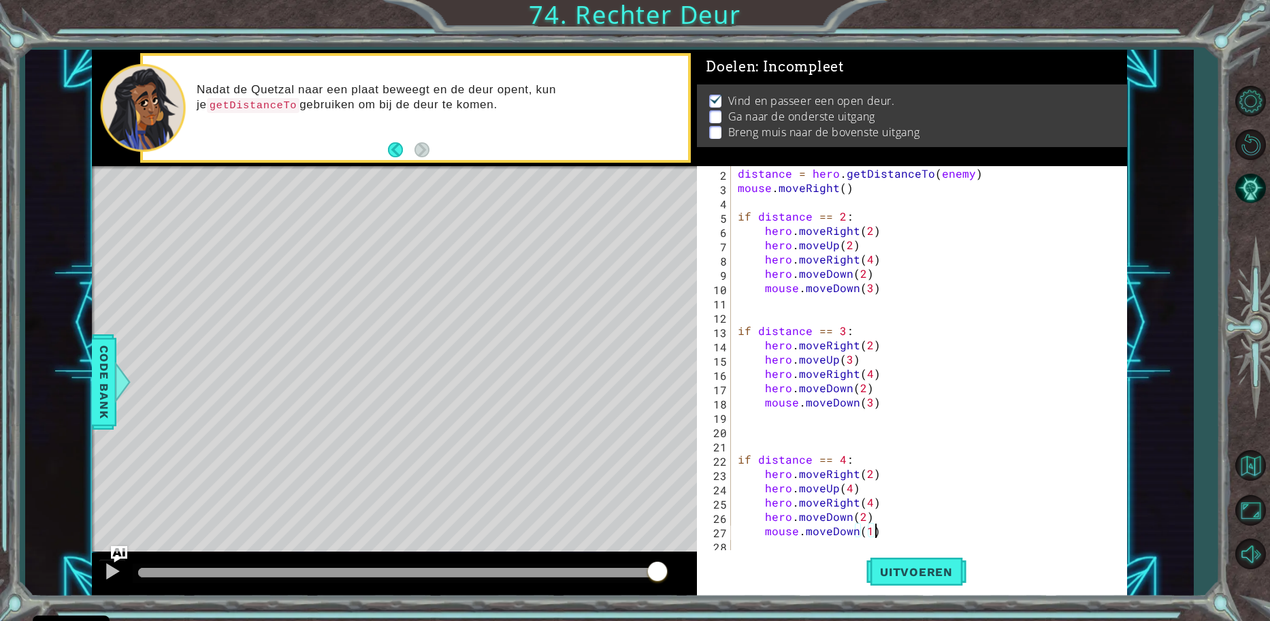
drag, startPoint x: 872, startPoint y: 396, endPoint x: 865, endPoint y: 398, distance: 7.6
click at [866, 396] on div "distance = hero . getDistanceTo ( enemy ) mouse . moveRight ( ) if distance == …" at bounding box center [927, 373] width 385 height 415
type textarea "mouse.moveDown(3)"
click at [867, 402] on div "distance = hero . getDistanceTo ( enemy ) mouse . moveRight ( ) if distance == …" at bounding box center [927, 373] width 385 height 415
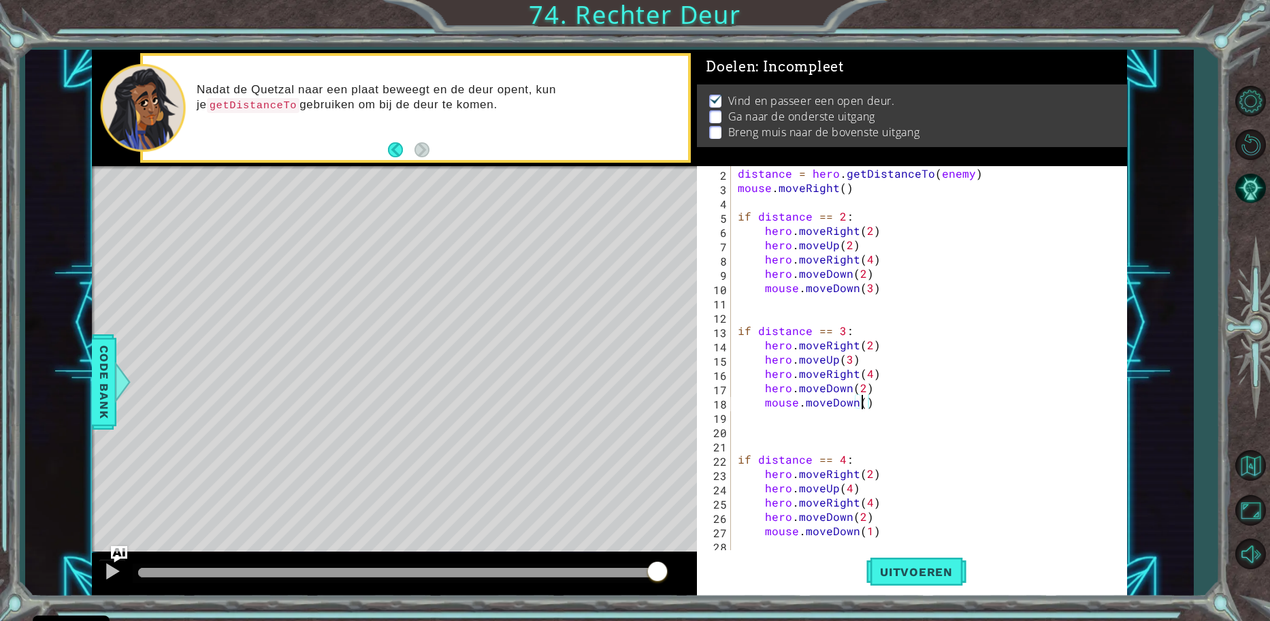
scroll to position [0, 8]
click at [900, 530] on div "distance = hero . getDistanceTo ( enemy ) mouse . moveRight ( ) if distance == …" at bounding box center [927, 373] width 385 height 415
type textarea "mouse.moveDown(1)"
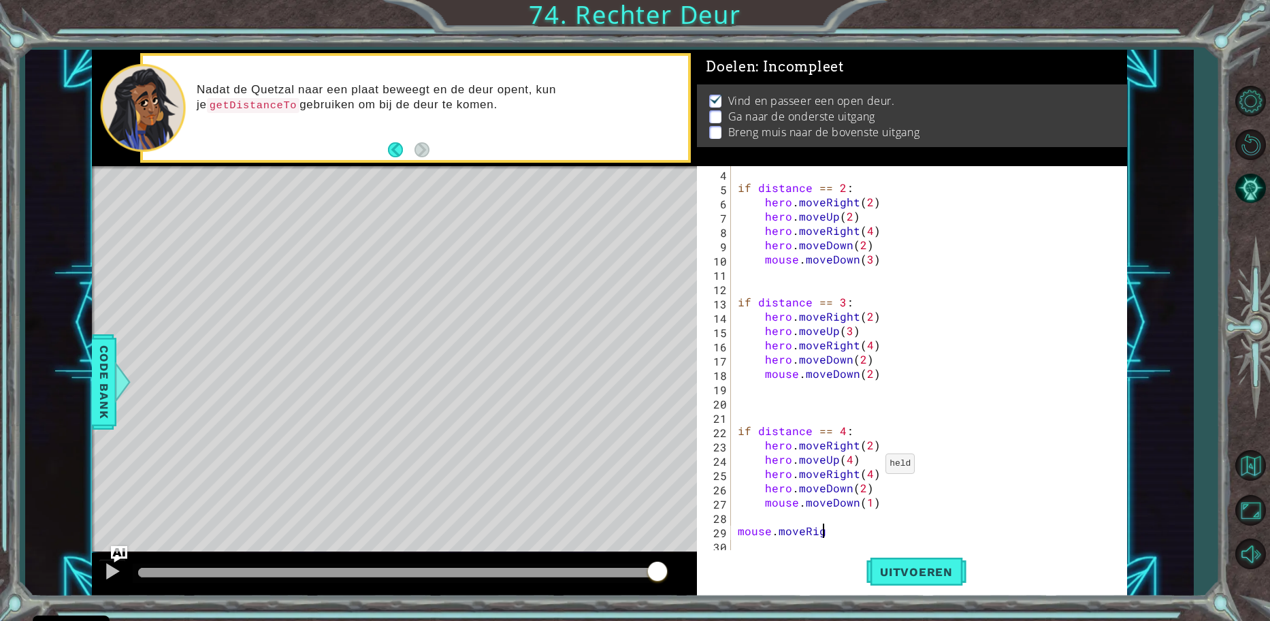
scroll to position [0, 5]
type textarea "mouse.moveRight(4)"
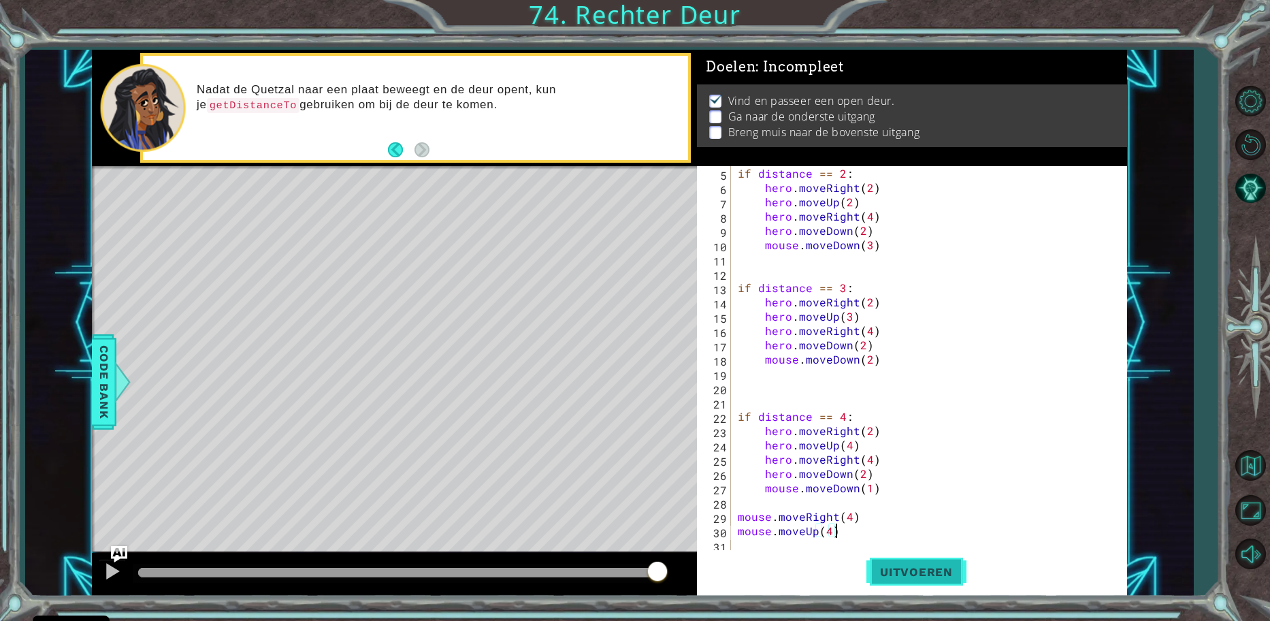
type textarea "mouse.moveUp(4)"
click at [921, 565] on span "Uitvoeren" at bounding box center [917, 572] width 100 height 14
drag, startPoint x: 221, startPoint y: 575, endPoint x: 457, endPoint y: 568, distance: 236.3
click at [457, 568] on div at bounding box center [297, 573] width 319 height 10
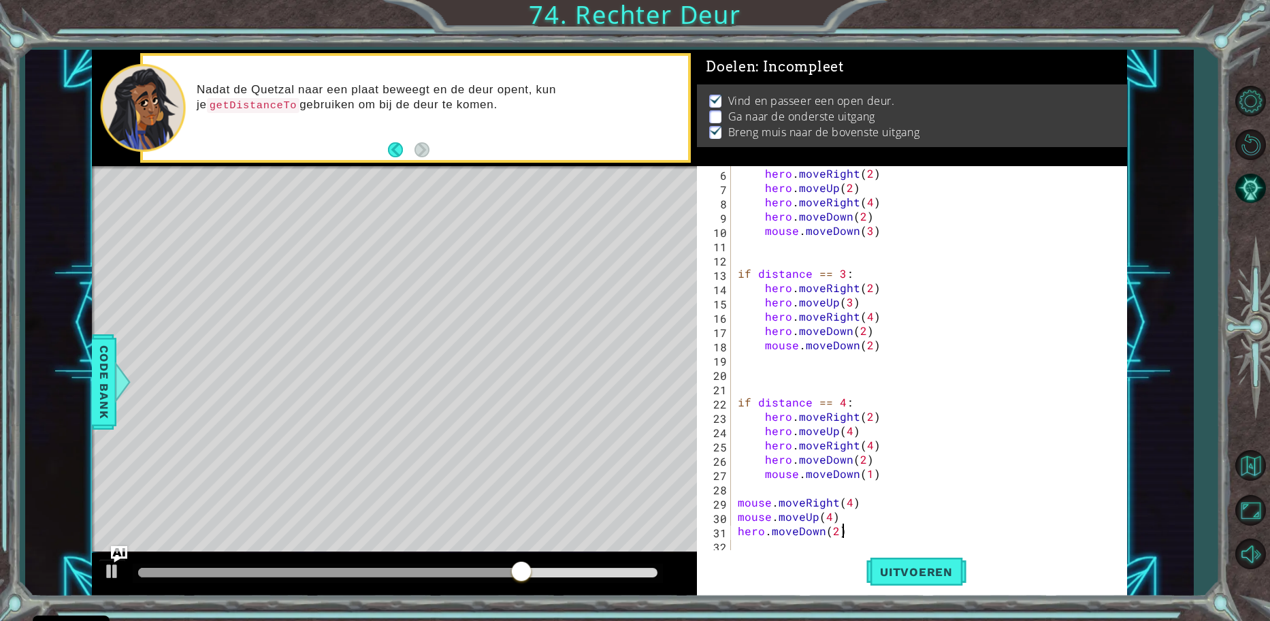
scroll to position [0, 6]
type textarea "hero.moveDown(2)"
click at [897, 575] on span "Uitvoeren" at bounding box center [917, 572] width 100 height 14
click at [670, 570] on body "Cookie Policy CodeCombat gebruikt een aantal essentiële en niet-essentiële cook…" at bounding box center [635, 310] width 1270 height 621
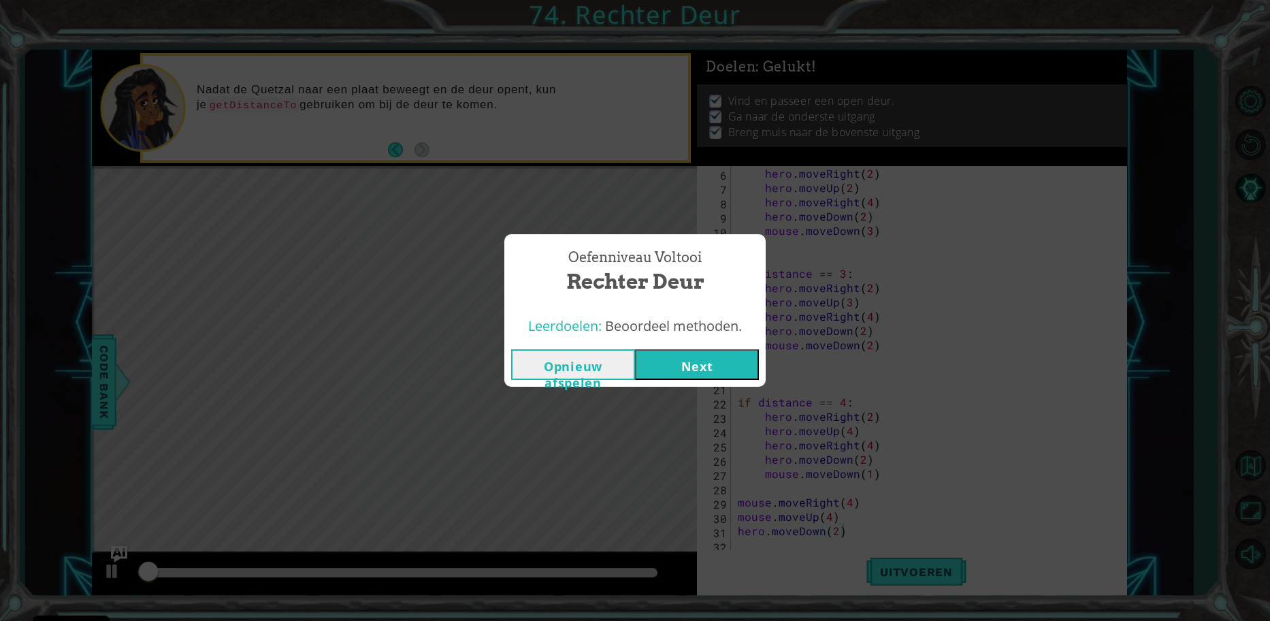
click at [676, 376] on button "Next" at bounding box center [697, 364] width 124 height 31
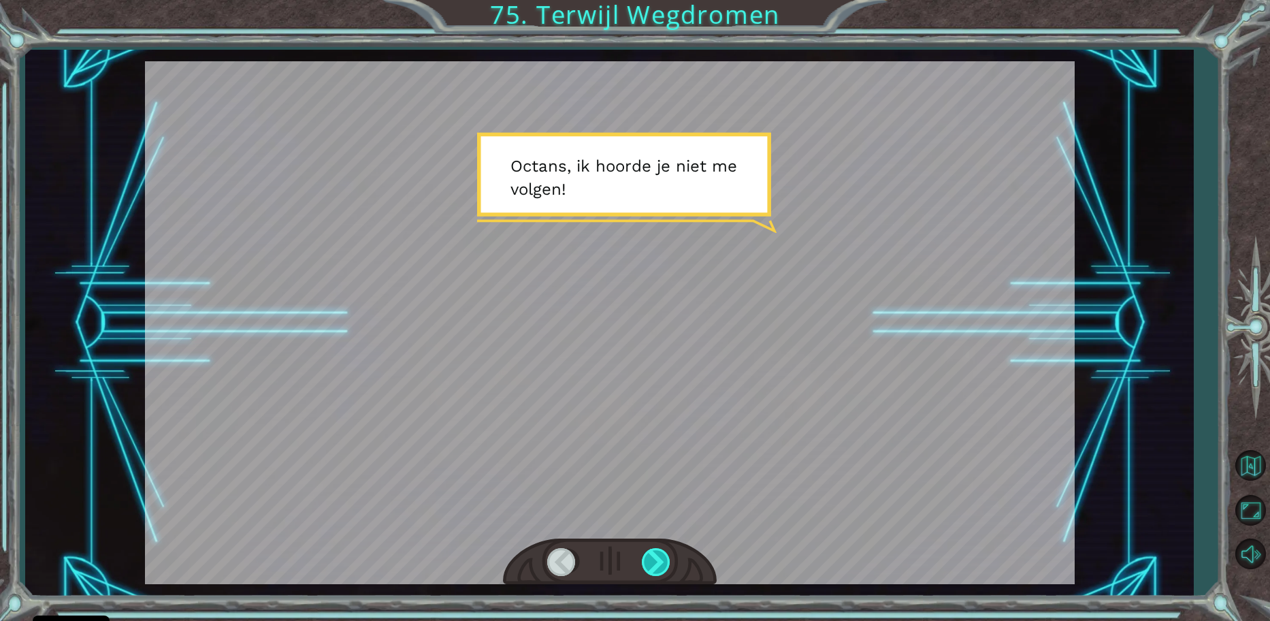
click at [652, 549] on div at bounding box center [610, 562] width 214 height 47
click at [659, 557] on div at bounding box center [657, 562] width 31 height 28
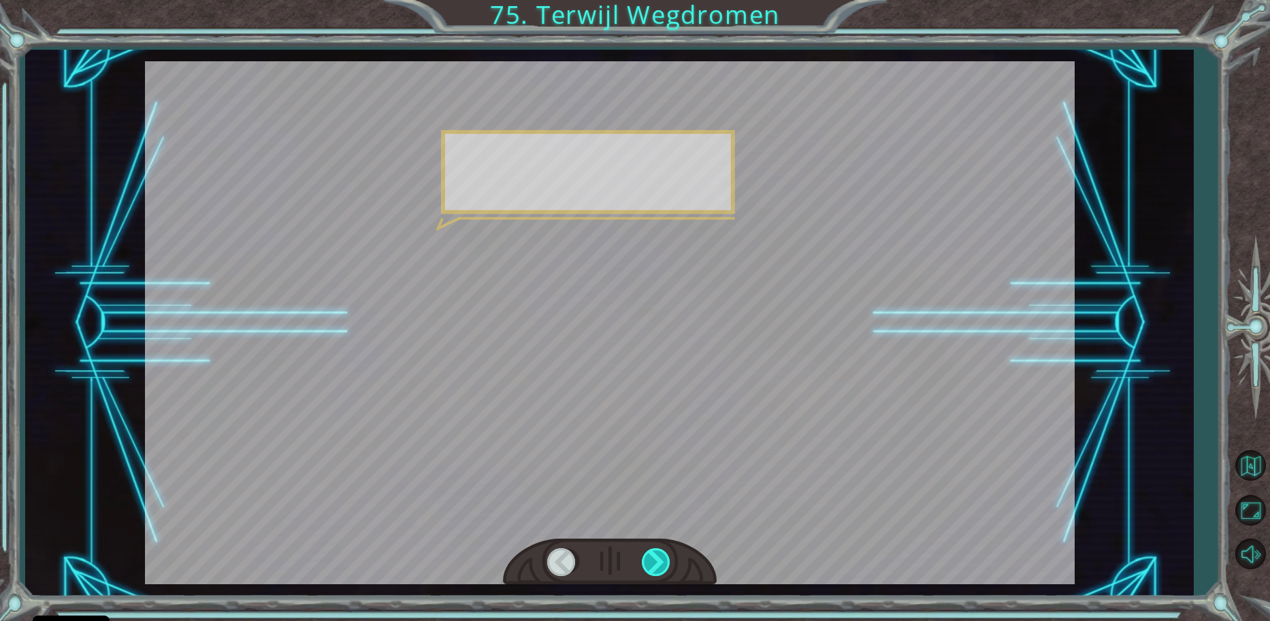
click at [659, 557] on div at bounding box center [657, 562] width 31 height 28
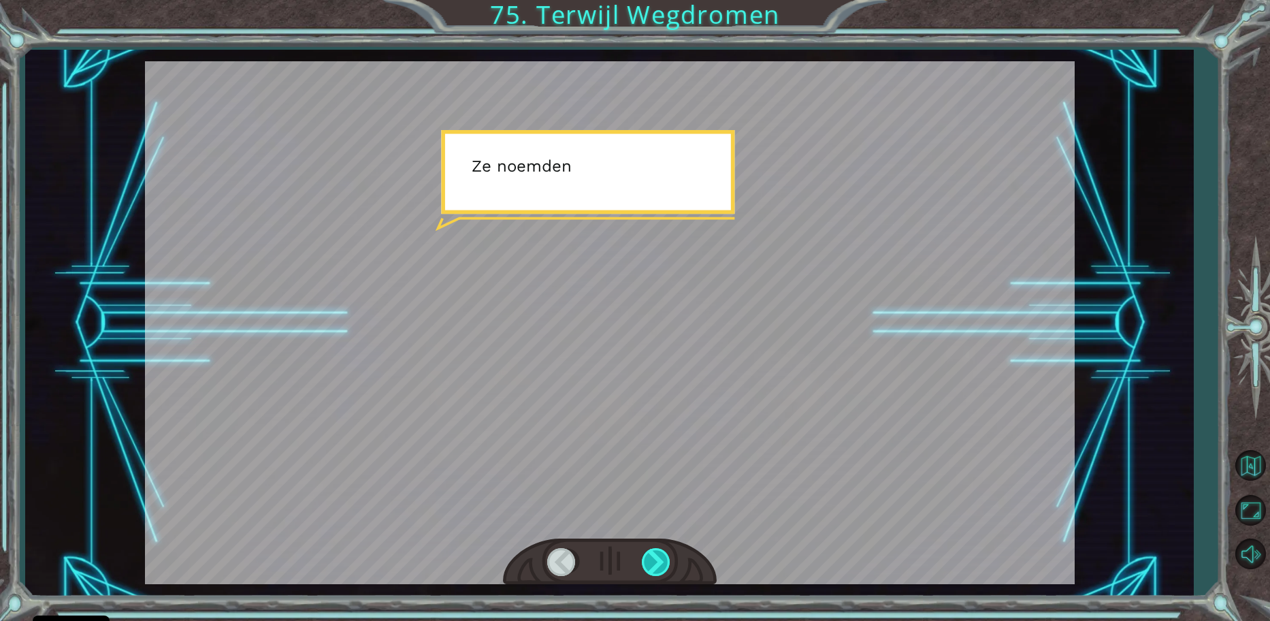
click at [659, 557] on div at bounding box center [657, 562] width 31 height 28
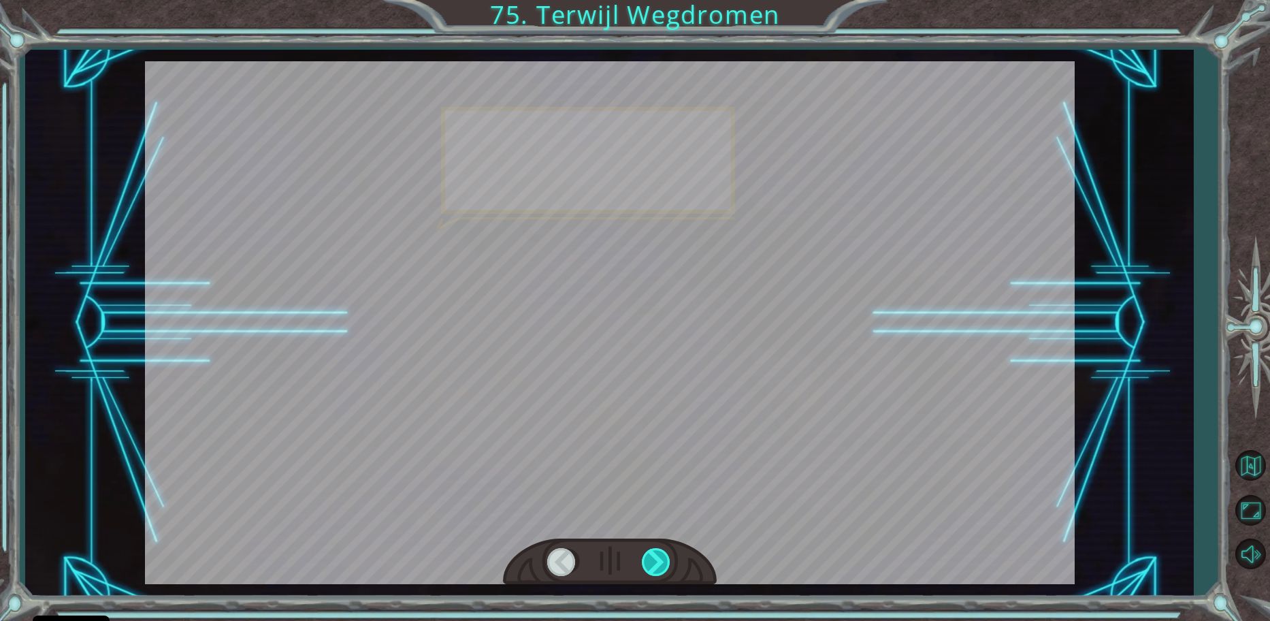
click at [659, 557] on div at bounding box center [657, 562] width 31 height 28
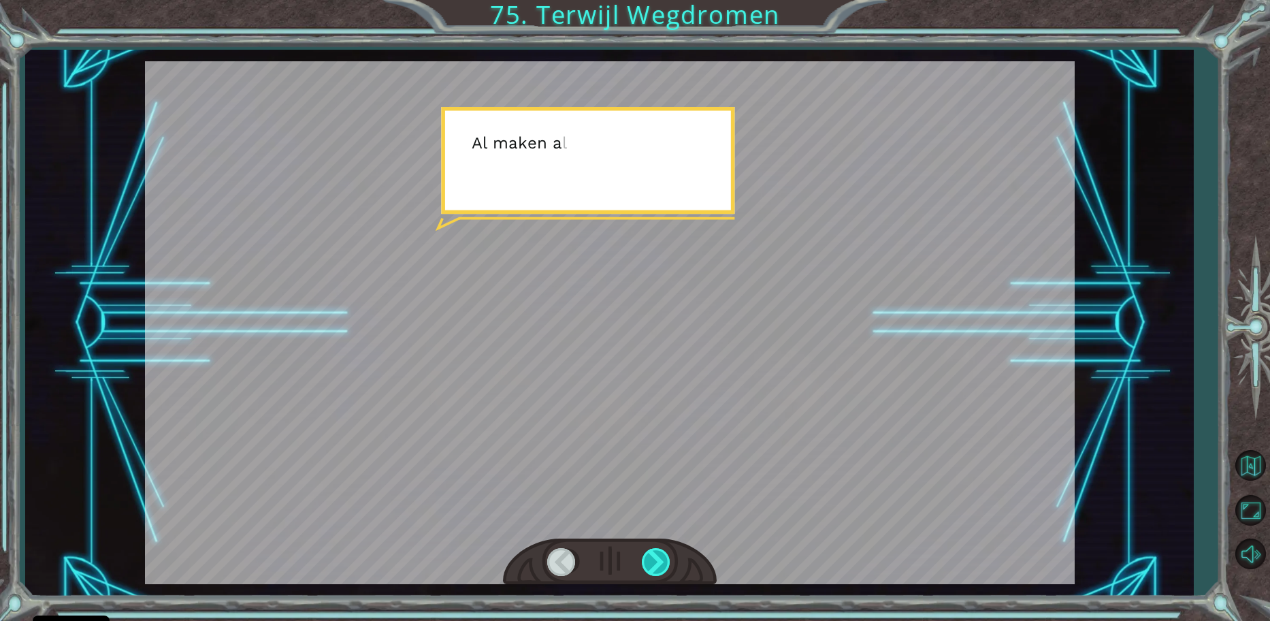
click at [659, 557] on div at bounding box center [657, 562] width 31 height 28
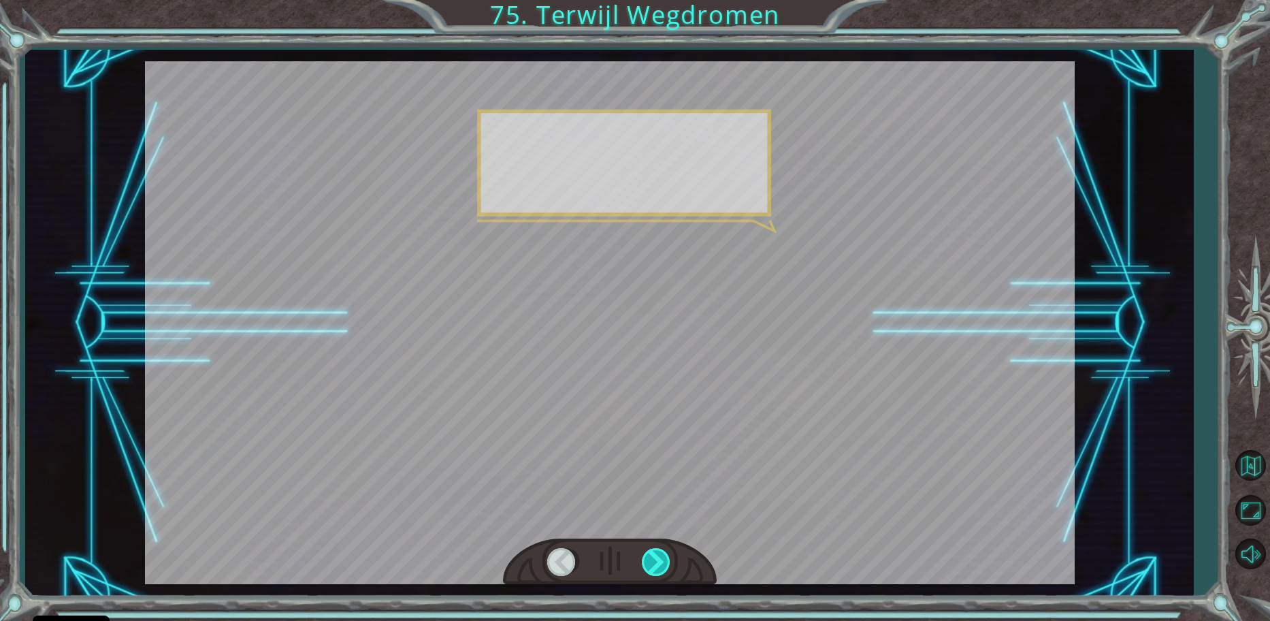
click at [659, 557] on div at bounding box center [657, 562] width 31 height 28
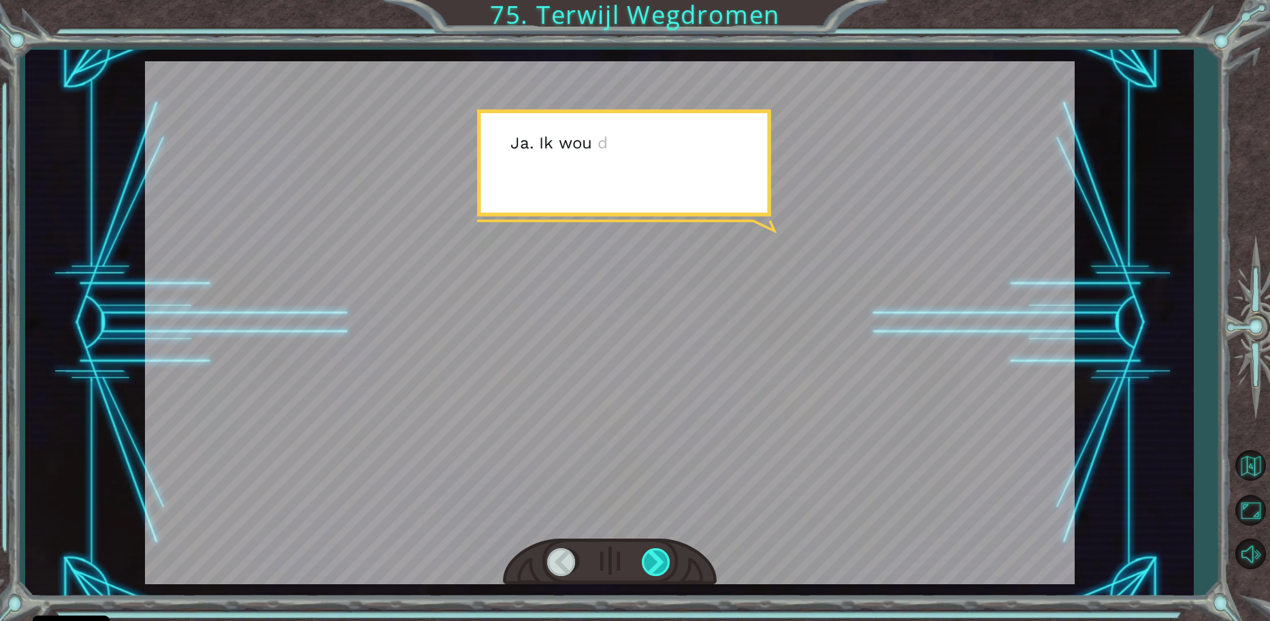
click at [658, 558] on div at bounding box center [657, 562] width 31 height 28
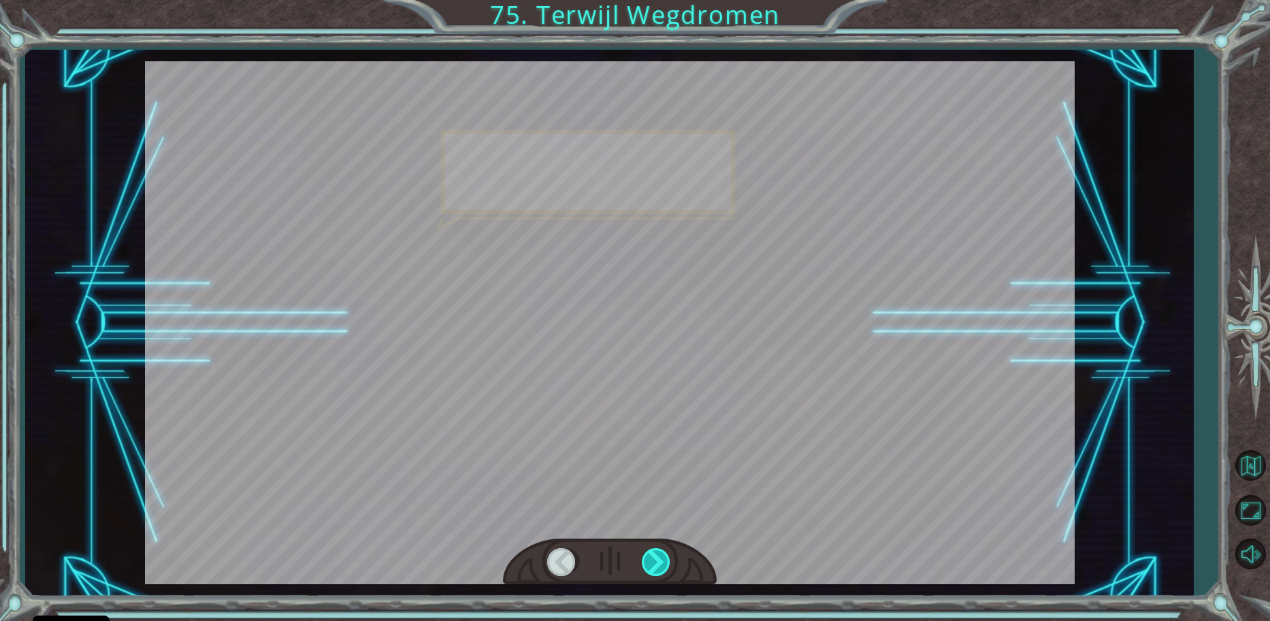
click at [658, 558] on div at bounding box center [657, 562] width 31 height 28
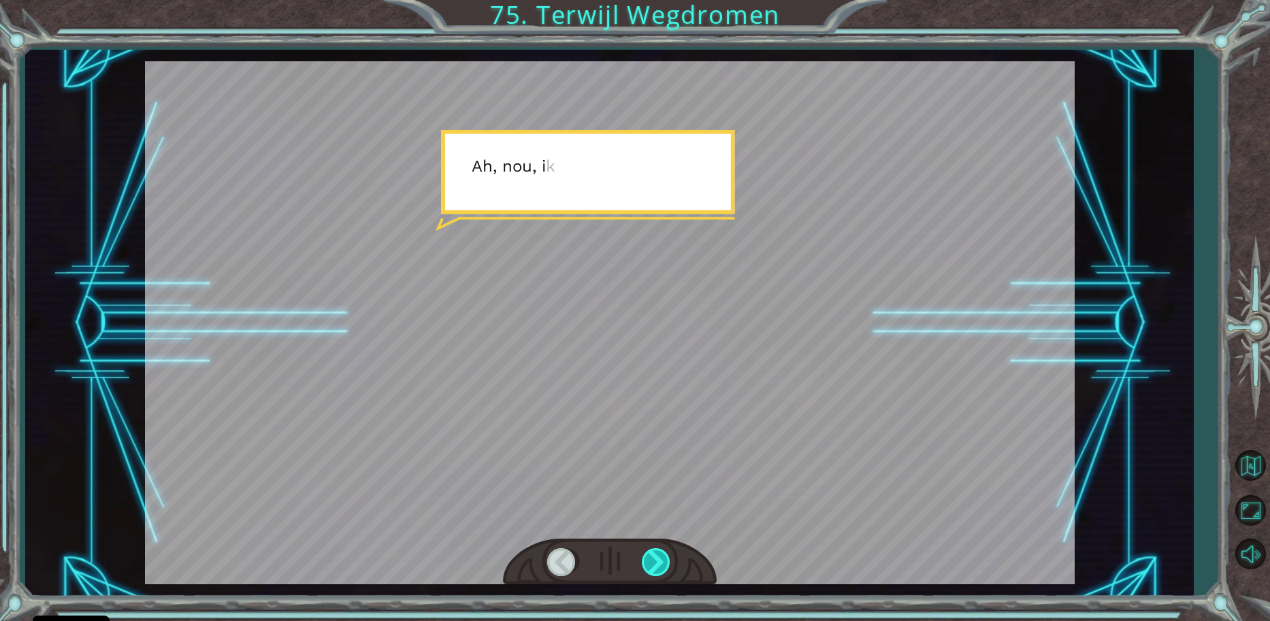
click at [658, 558] on div at bounding box center [657, 562] width 31 height 28
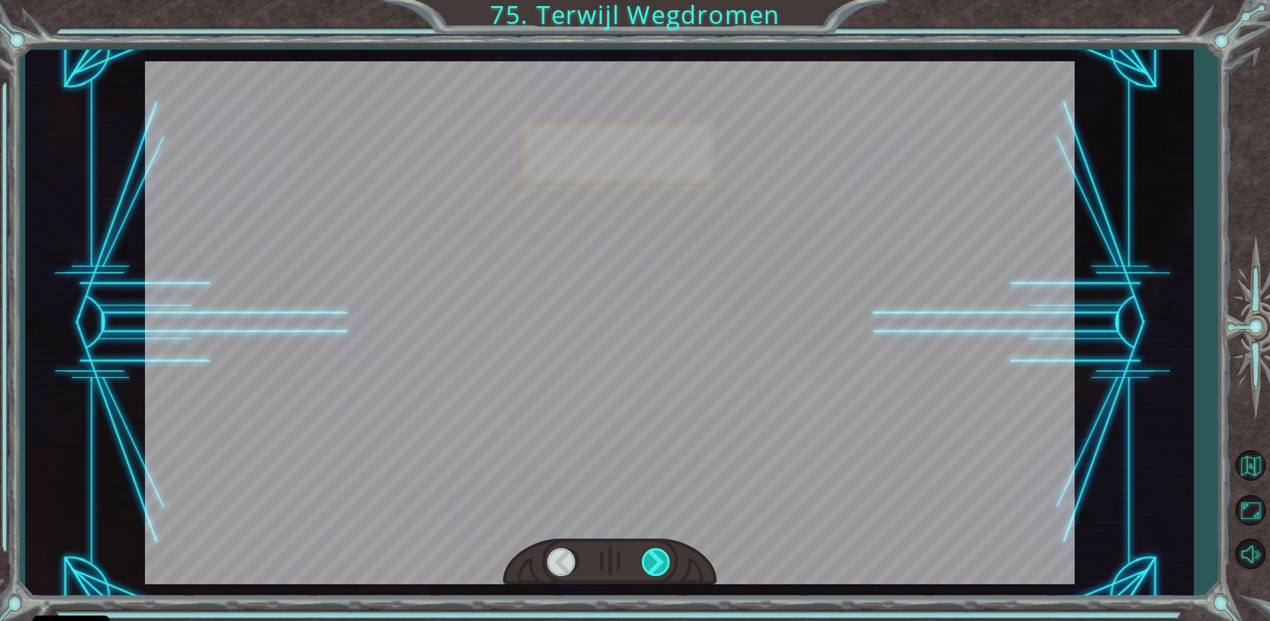
click at [658, 558] on div at bounding box center [657, 562] width 31 height 28
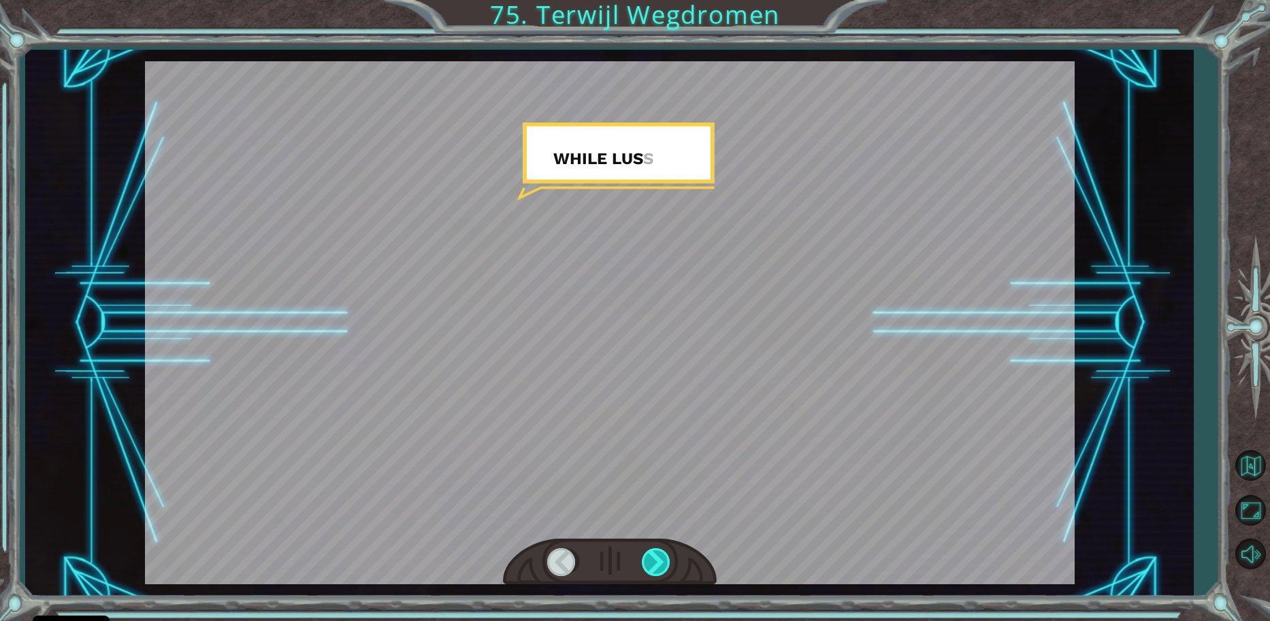
click at [658, 558] on div at bounding box center [657, 562] width 31 height 28
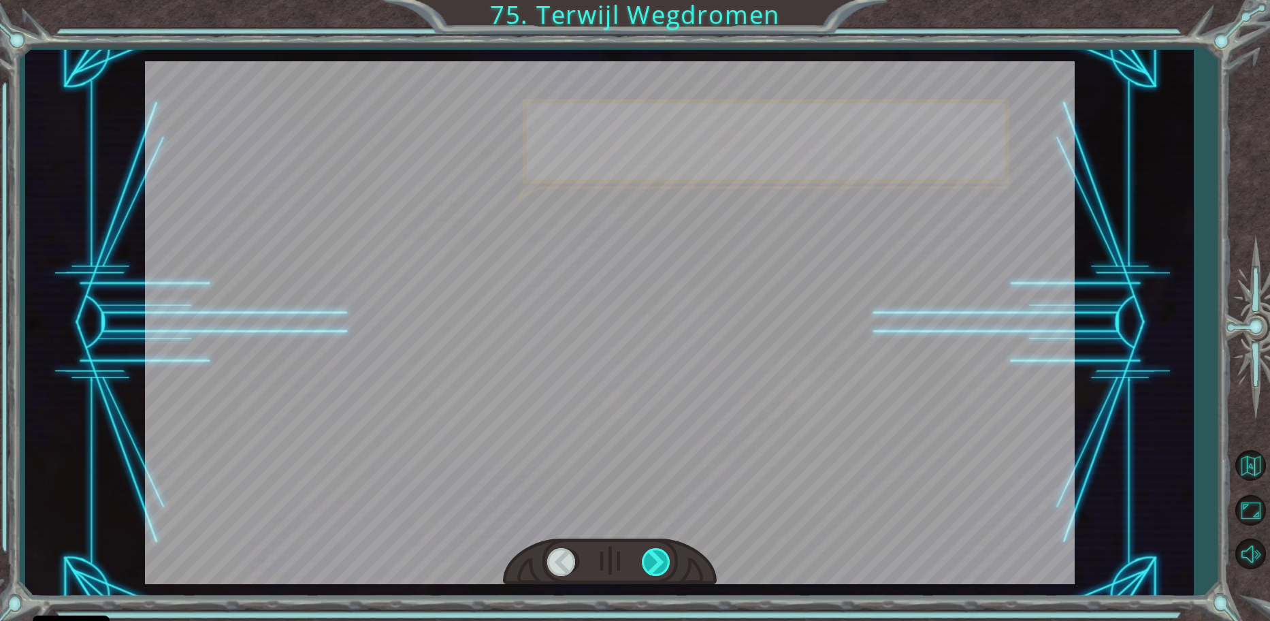
click at [658, 558] on div at bounding box center [657, 562] width 31 height 28
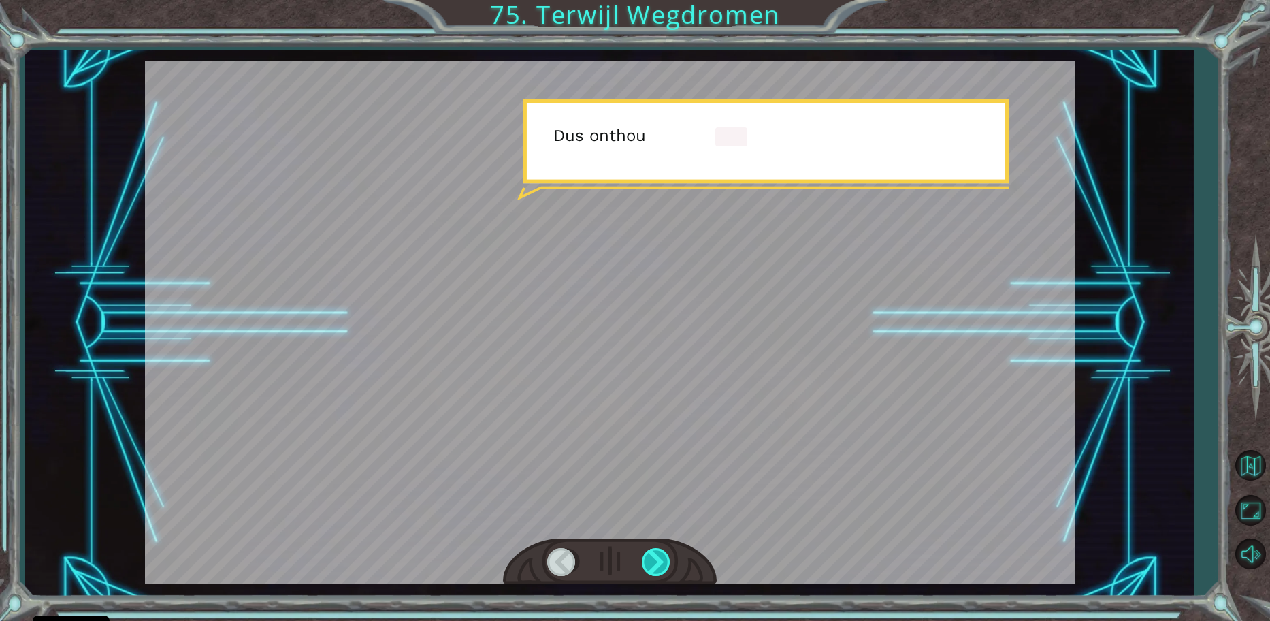
click at [658, 558] on div at bounding box center [657, 562] width 31 height 28
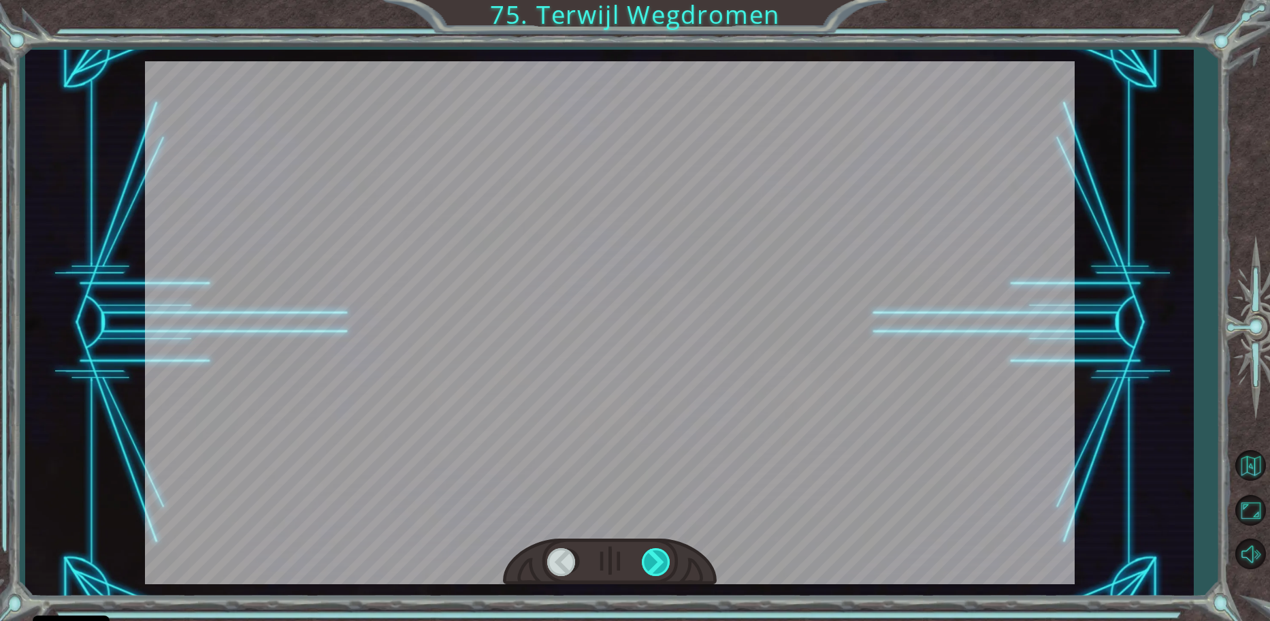
click at [658, 558] on div at bounding box center [657, 562] width 31 height 28
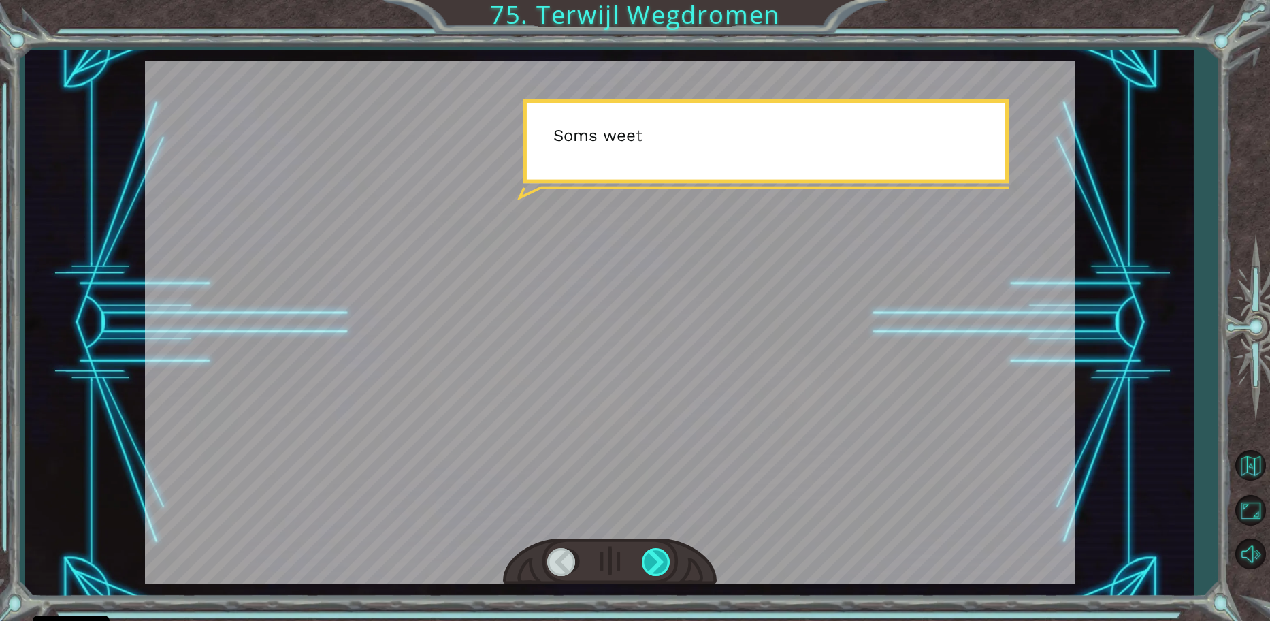
click at [658, 558] on div at bounding box center [657, 562] width 31 height 28
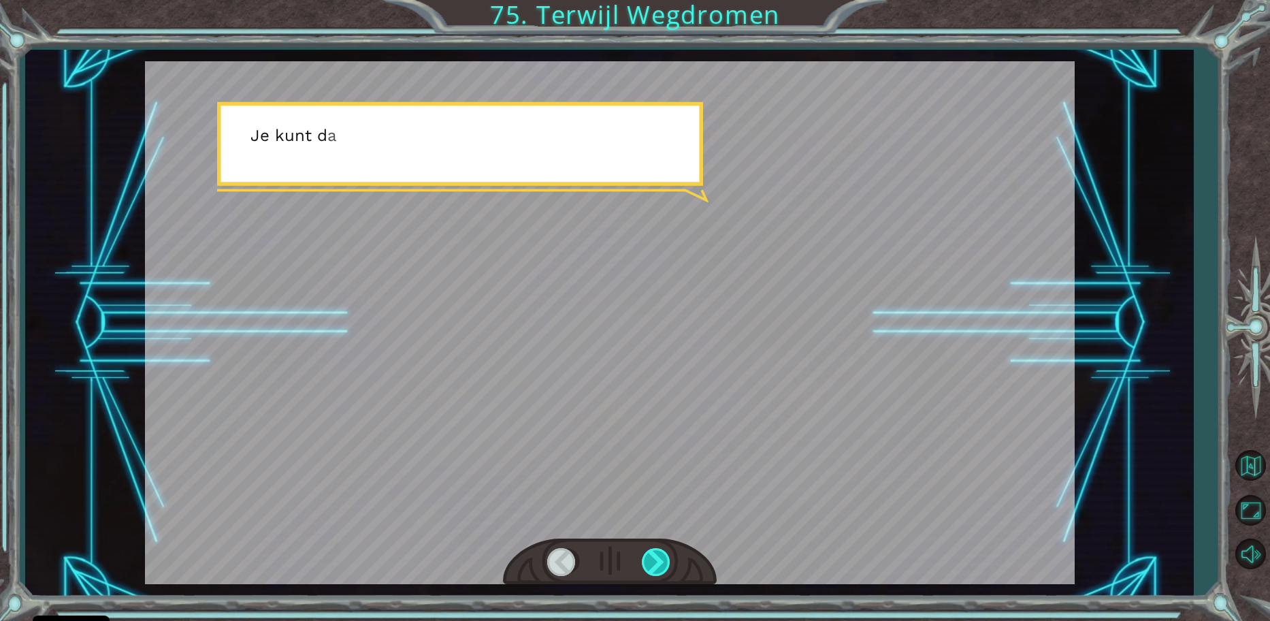
click at [658, 558] on div at bounding box center [657, 562] width 31 height 28
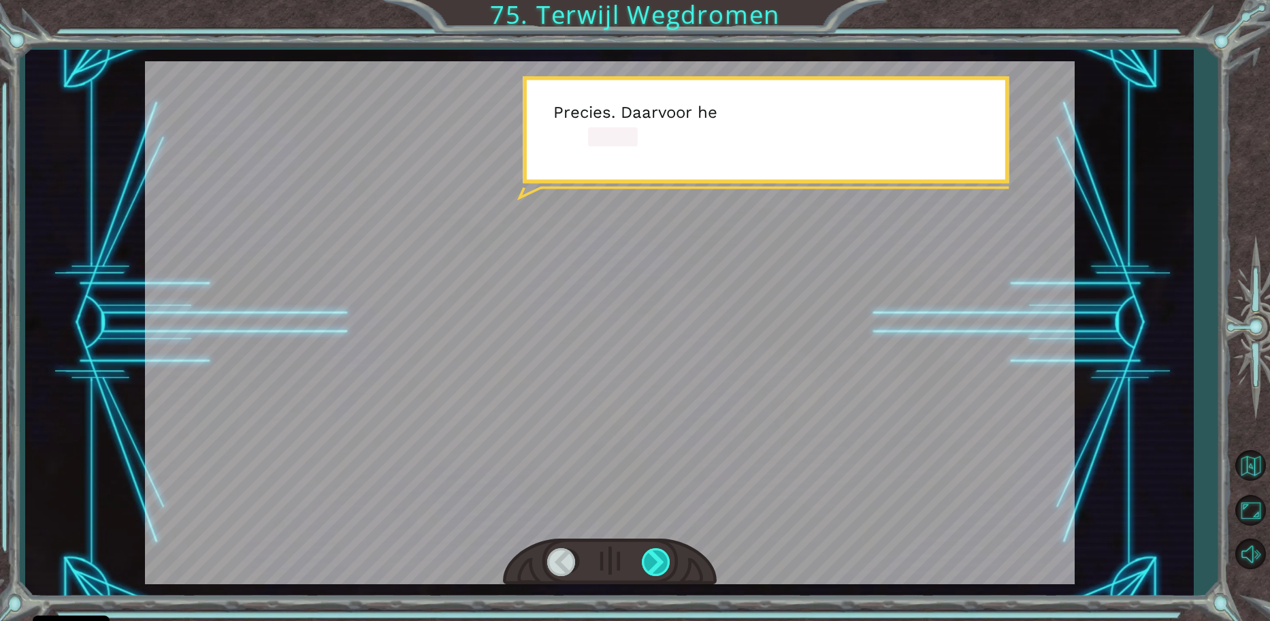
click at [658, 558] on div at bounding box center [657, 562] width 31 height 28
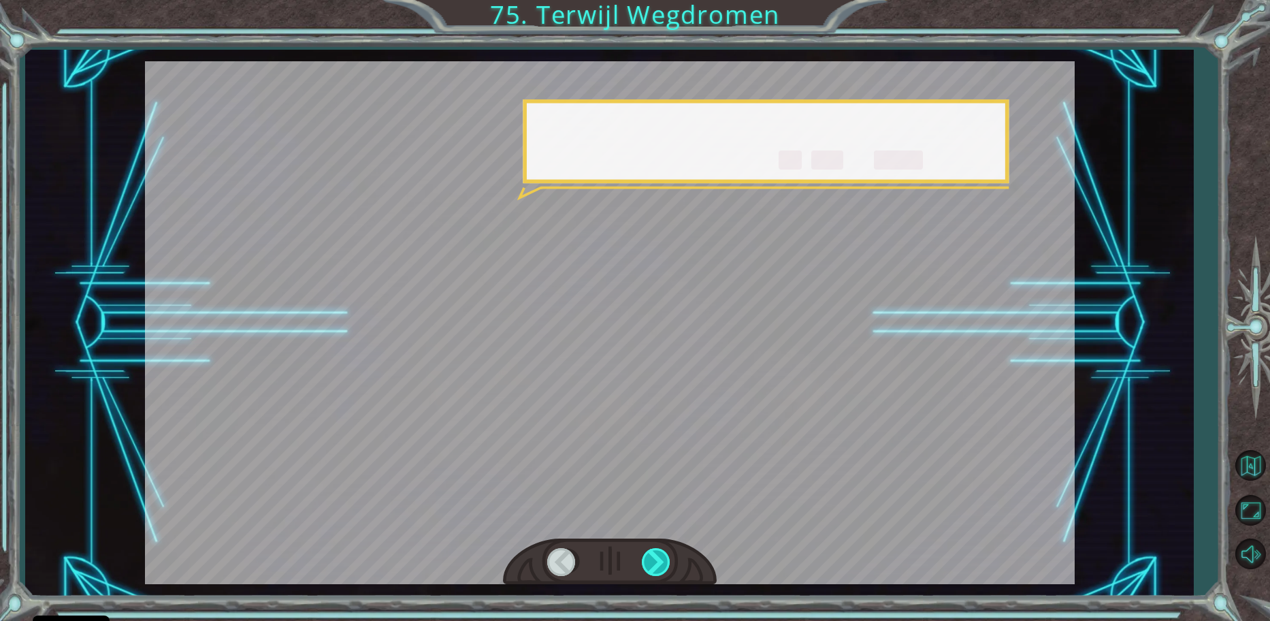
click at [658, 558] on div at bounding box center [657, 562] width 31 height 28
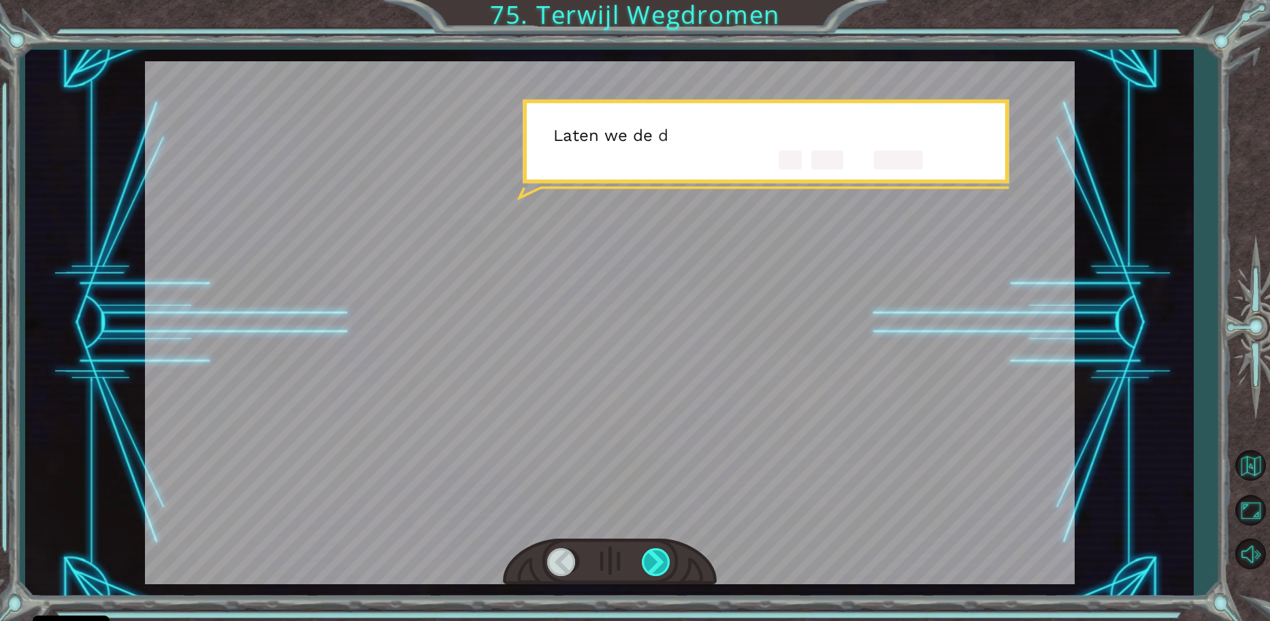
click at [658, 558] on div at bounding box center [657, 562] width 31 height 28
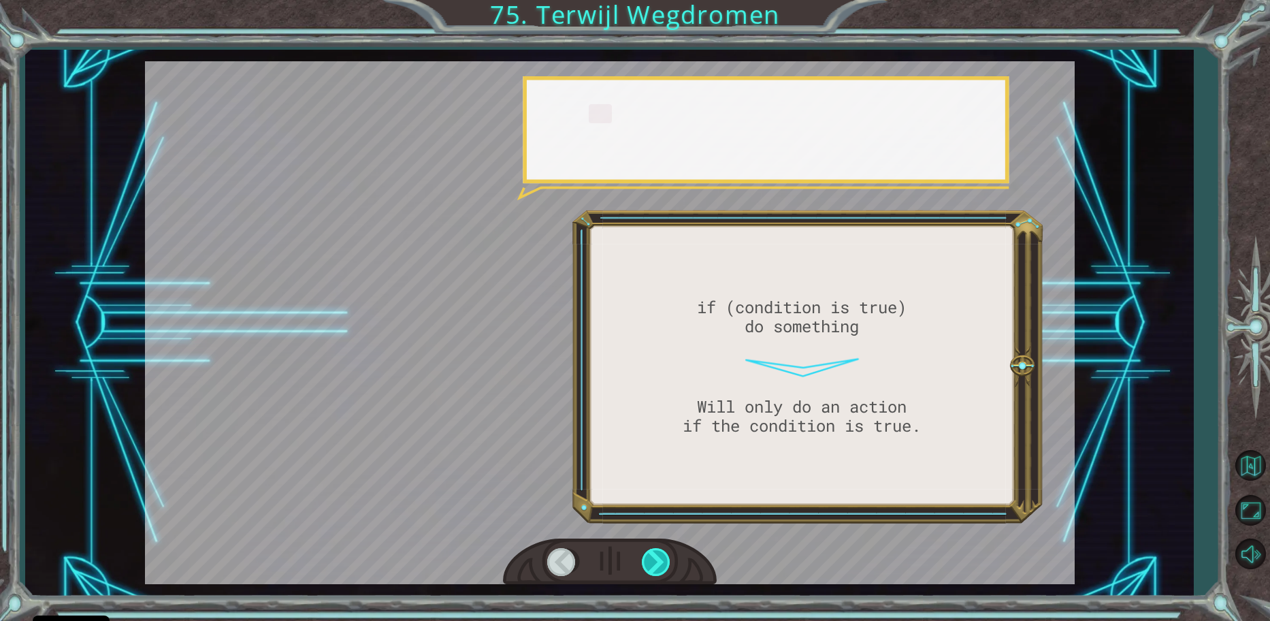
click at [658, 558] on div at bounding box center [657, 562] width 31 height 28
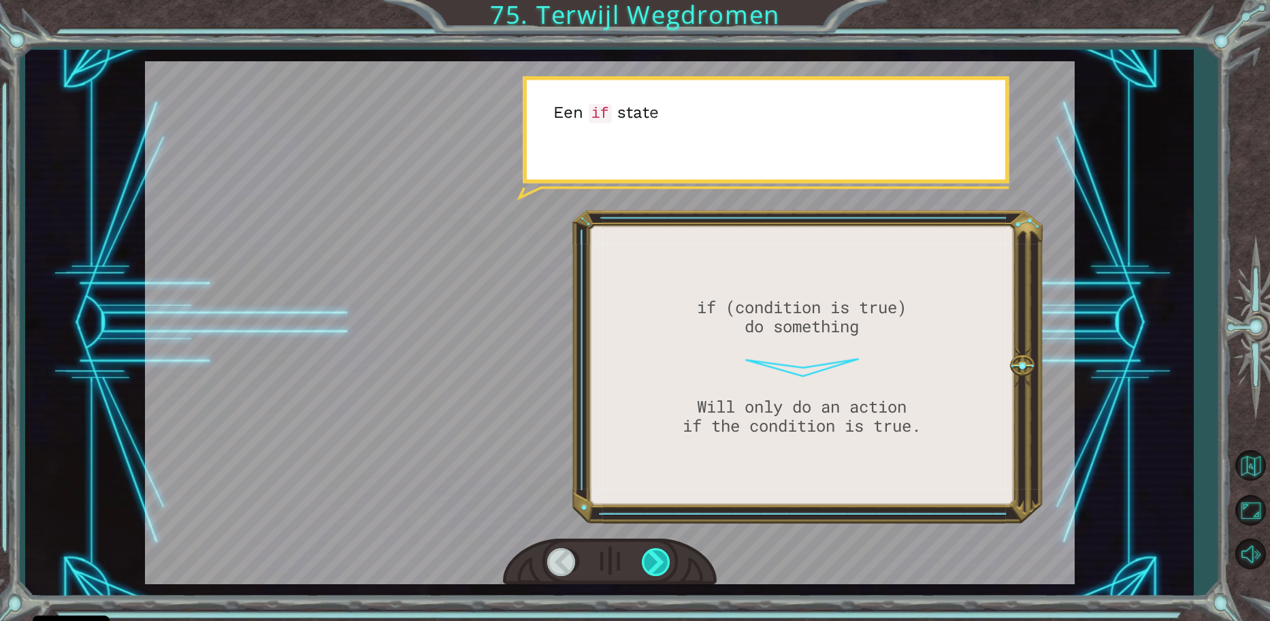
click at [658, 558] on div at bounding box center [657, 562] width 31 height 28
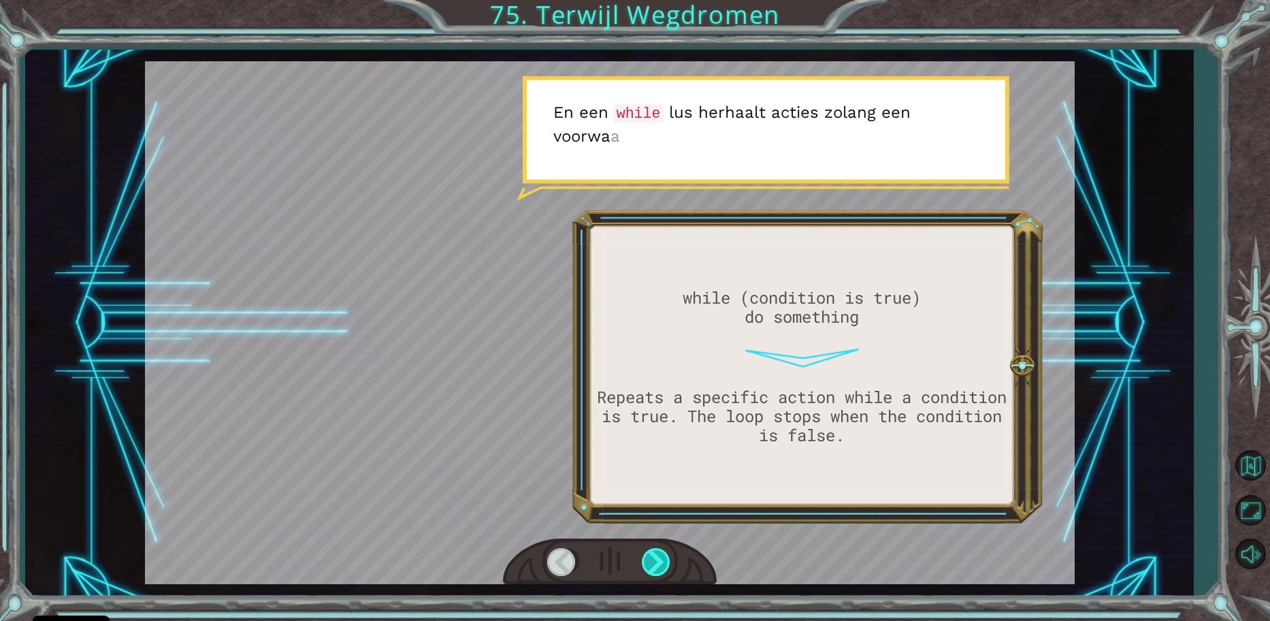
click at [658, 558] on div at bounding box center [657, 562] width 31 height 28
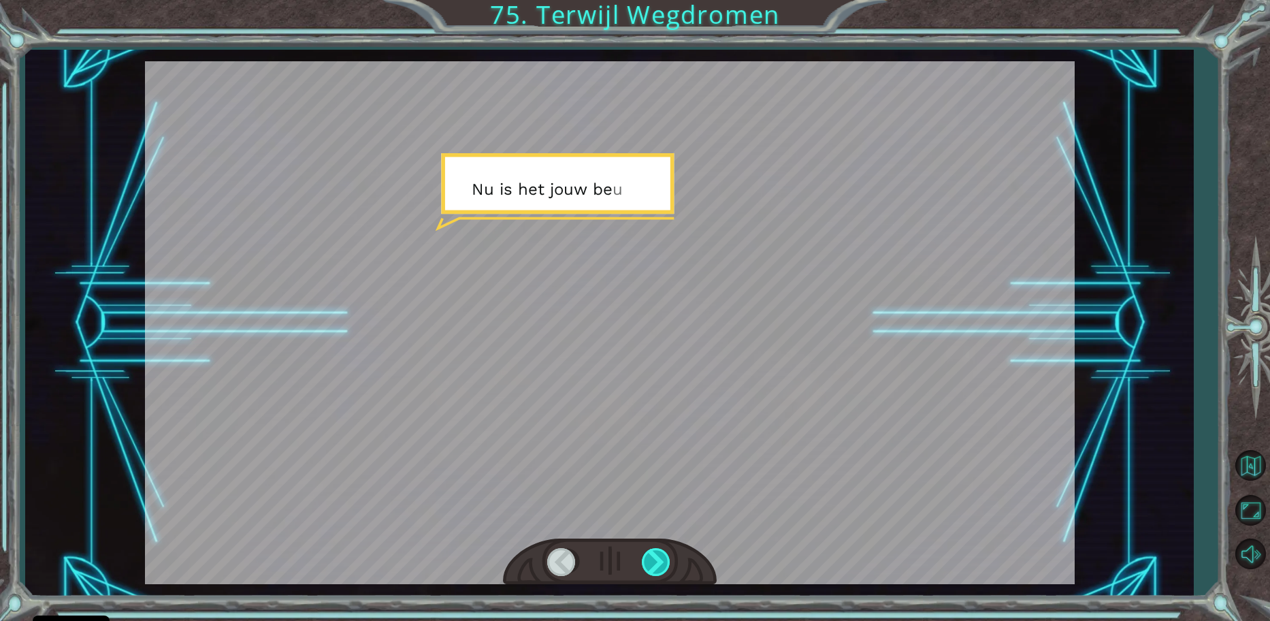
click at [658, 558] on div at bounding box center [657, 562] width 31 height 28
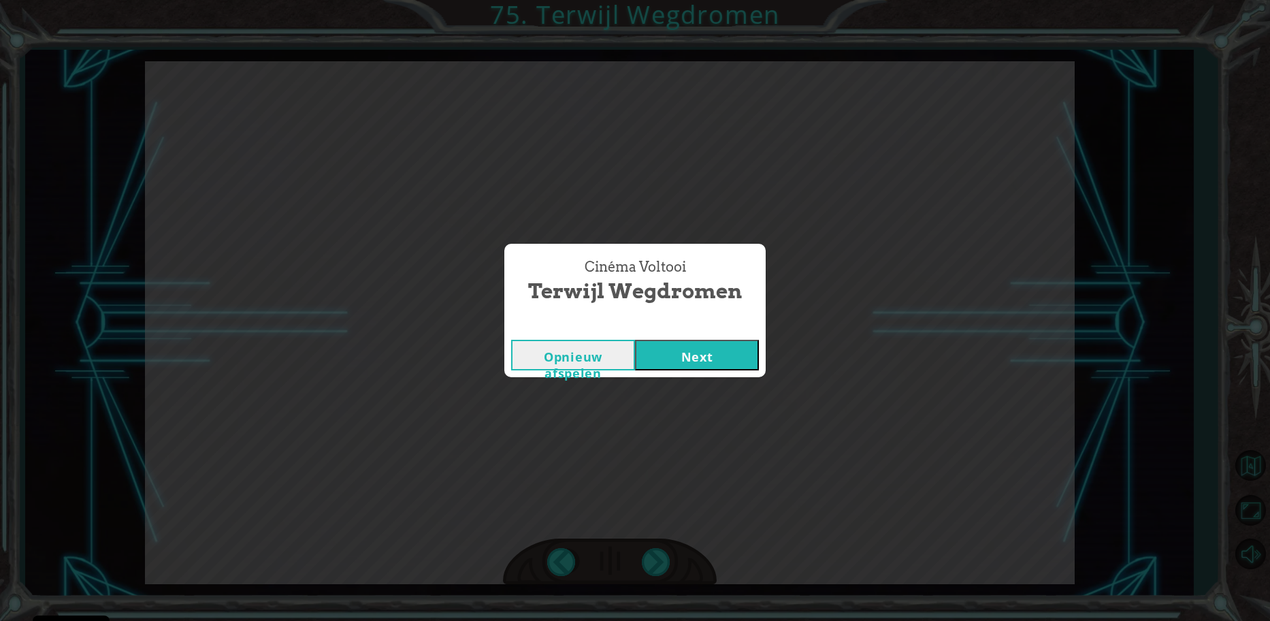
click at [655, 366] on button "Next" at bounding box center [697, 355] width 124 height 31
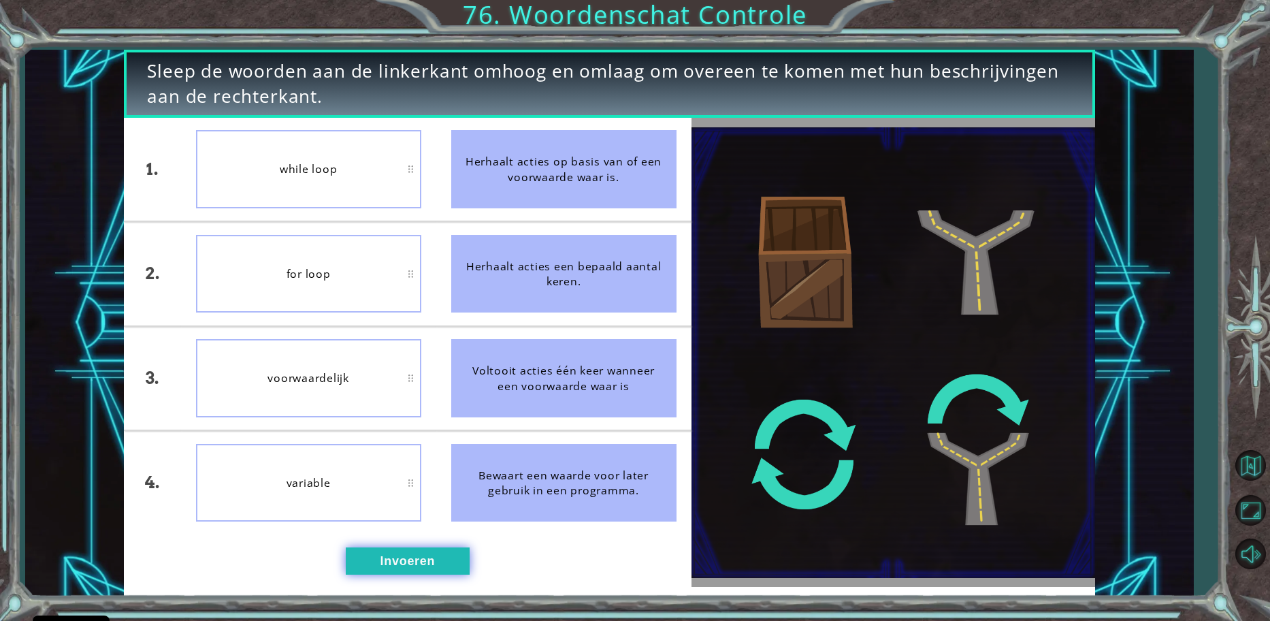
click at [402, 551] on button "Invoeren" at bounding box center [408, 560] width 124 height 27
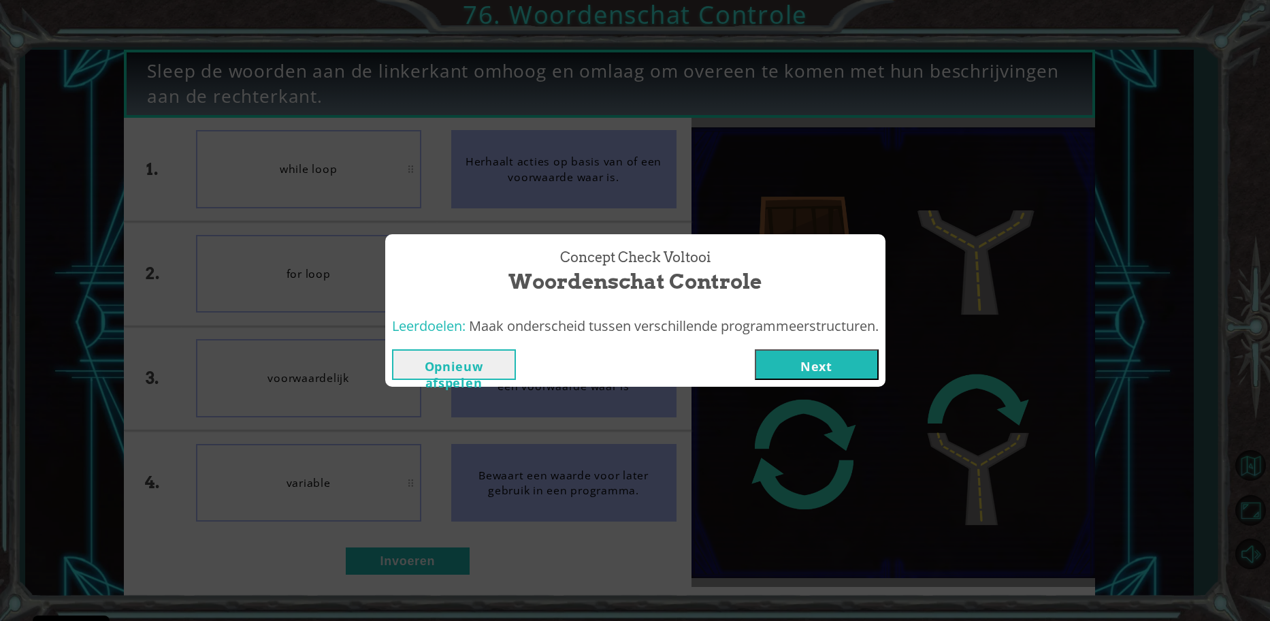
click at [776, 374] on button "Next" at bounding box center [817, 364] width 124 height 31
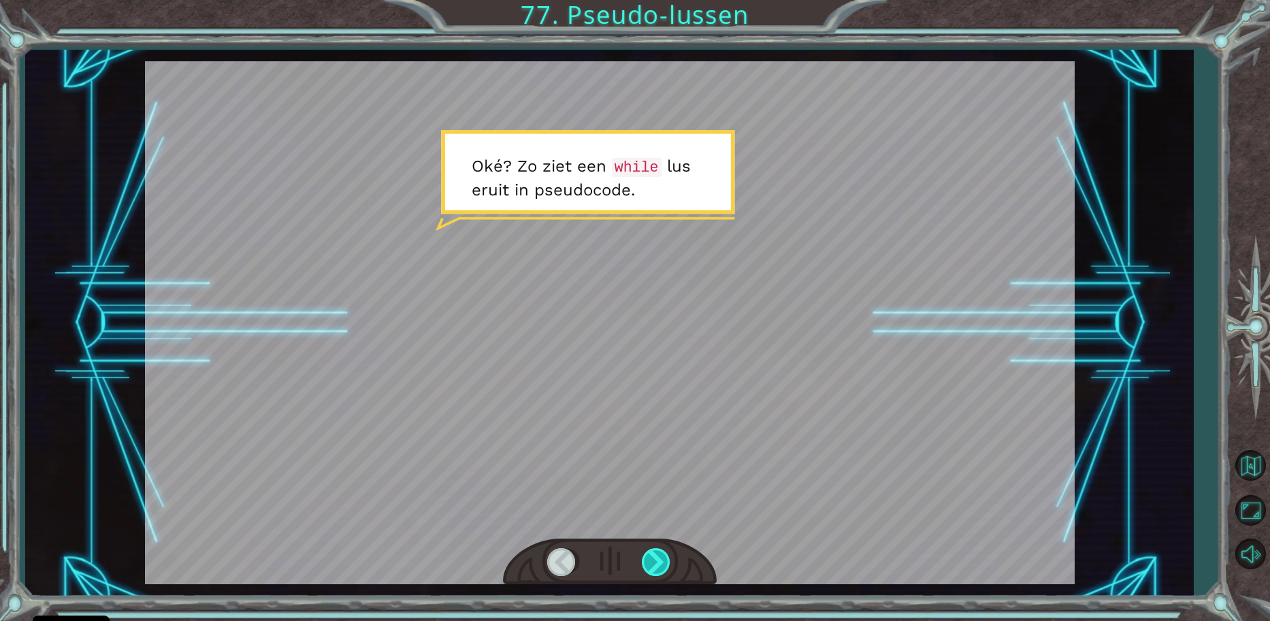
click at [650, 573] on div at bounding box center [657, 562] width 31 height 28
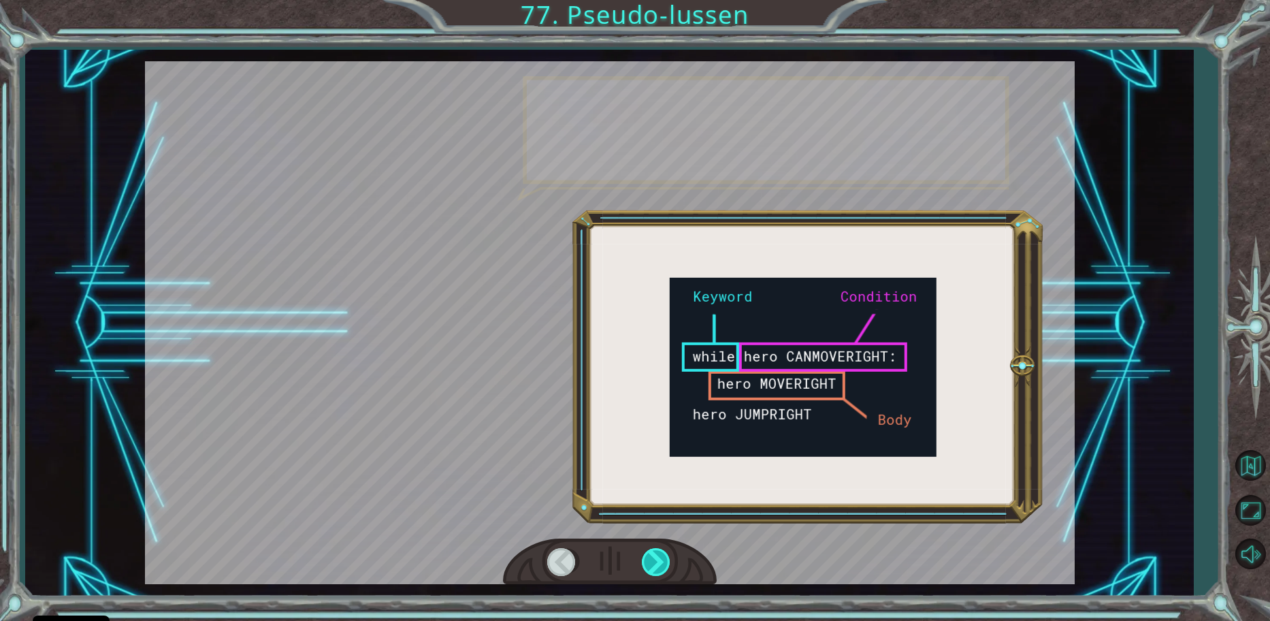
click at [650, 573] on div at bounding box center [657, 562] width 31 height 28
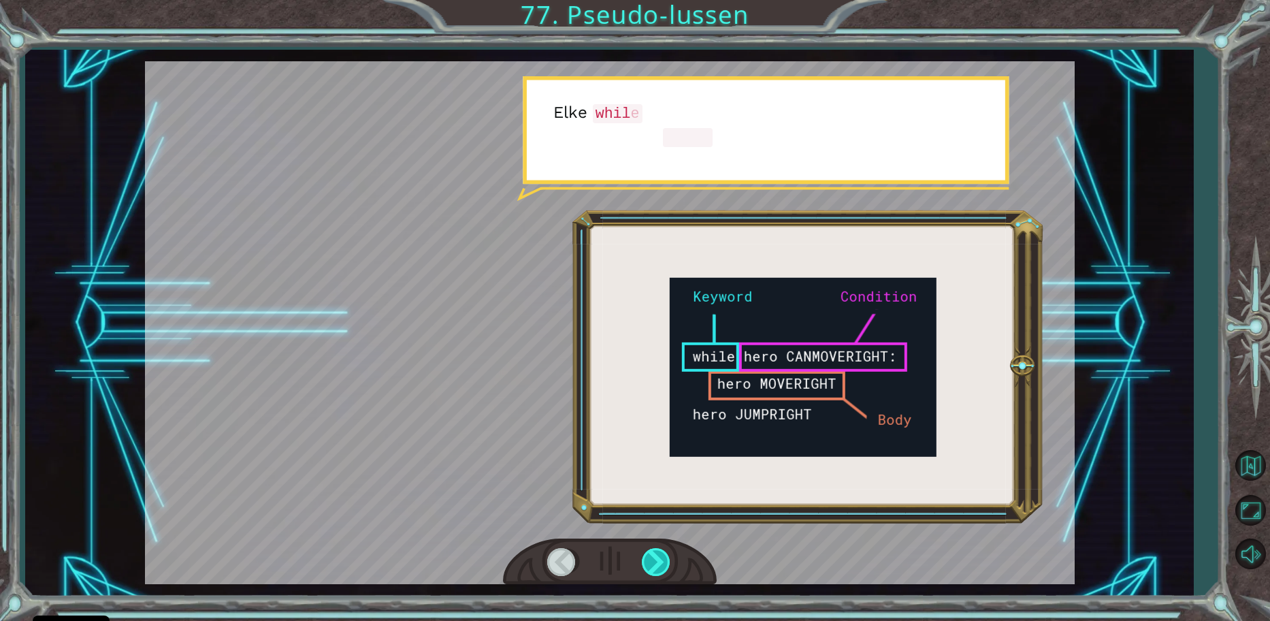
click at [650, 573] on div at bounding box center [657, 562] width 31 height 28
click at [649, 572] on div at bounding box center [657, 562] width 31 height 28
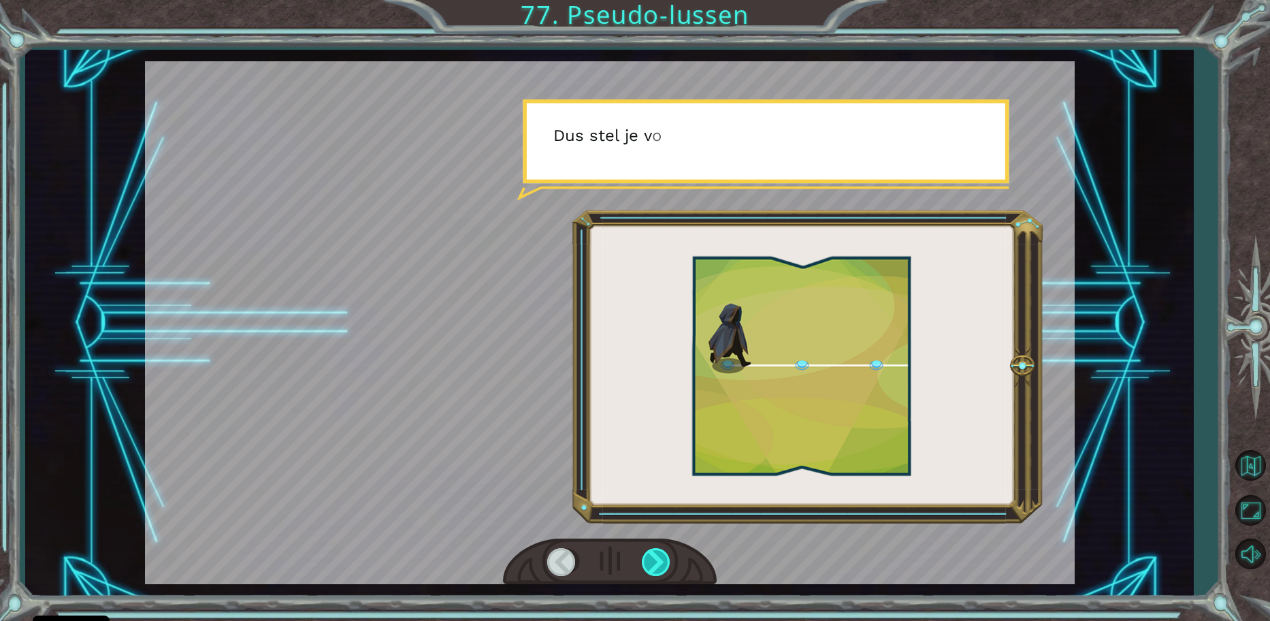
click at [649, 572] on div at bounding box center [657, 562] width 31 height 28
click at [649, 574] on div at bounding box center [657, 562] width 31 height 28
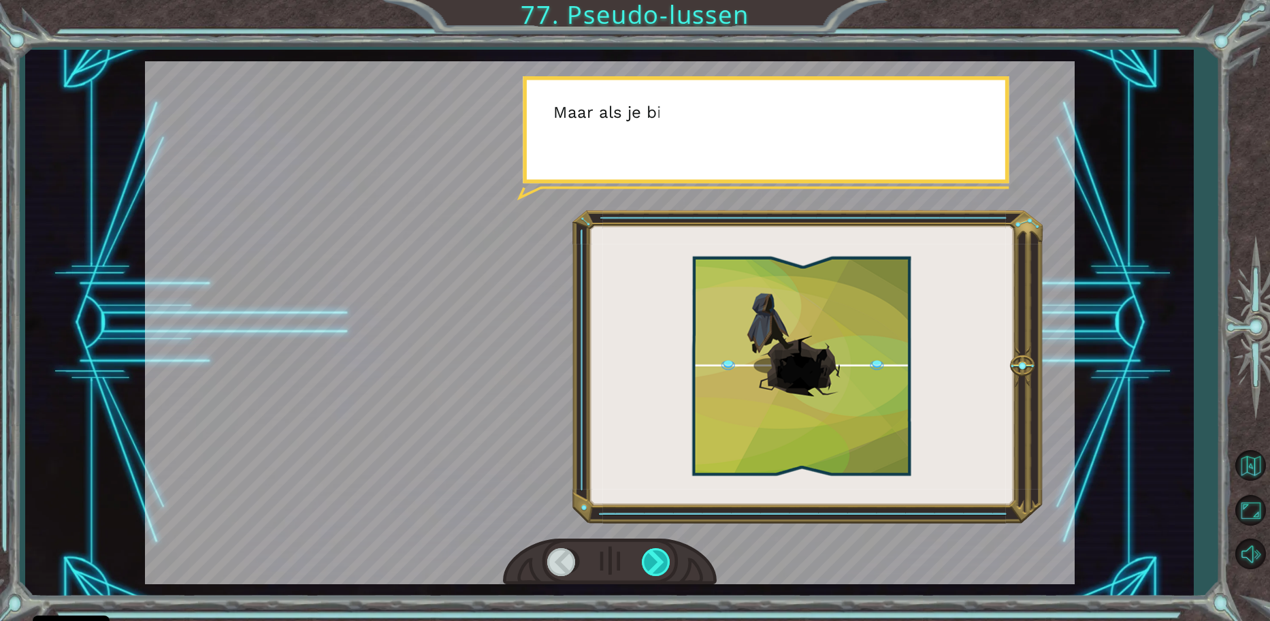
click at [649, 574] on div at bounding box center [657, 562] width 31 height 28
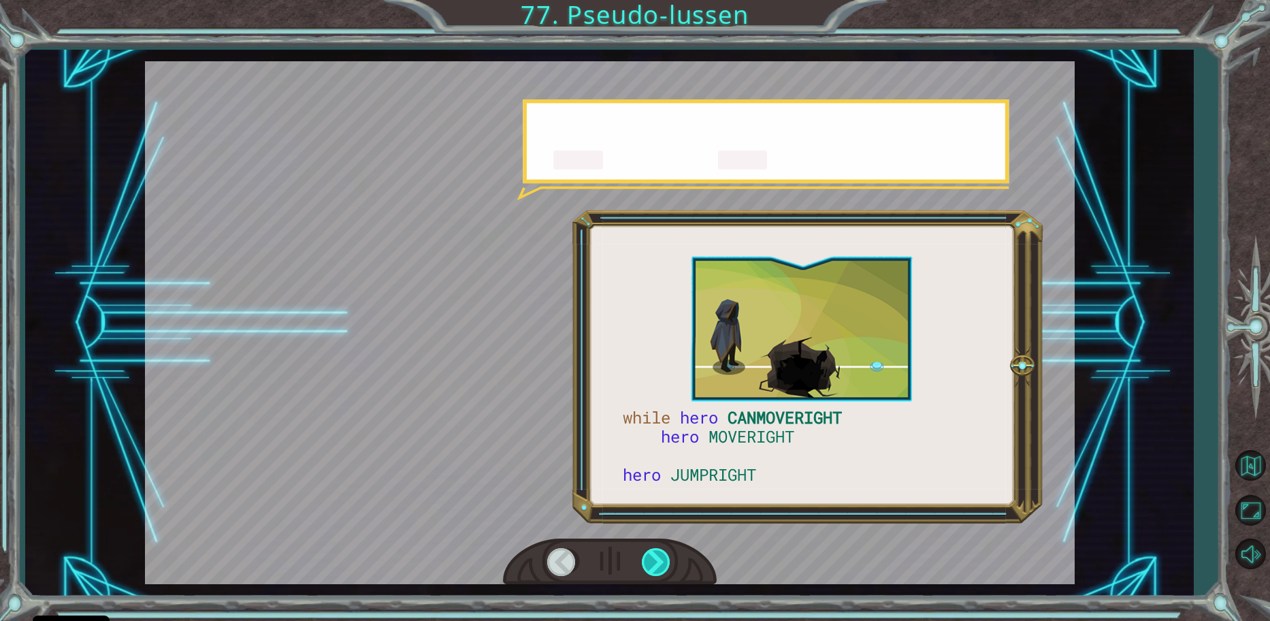
click at [649, 574] on div at bounding box center [657, 562] width 31 height 28
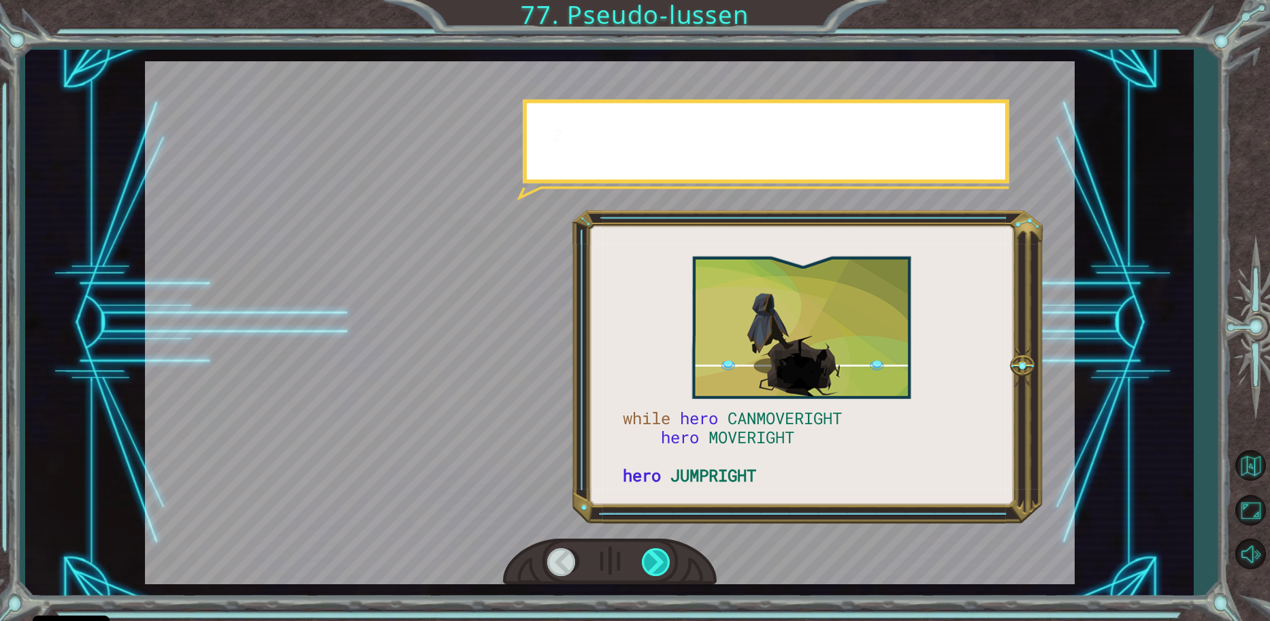
click at [649, 574] on div at bounding box center [657, 562] width 31 height 28
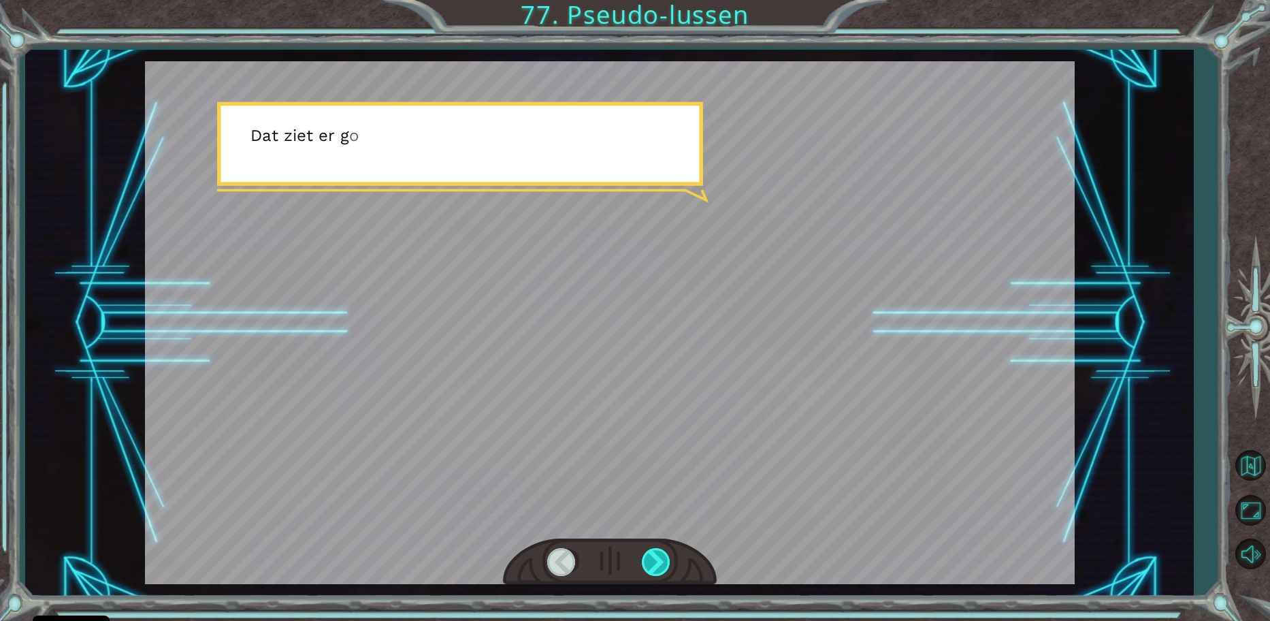
click at [649, 574] on div at bounding box center [657, 562] width 31 height 28
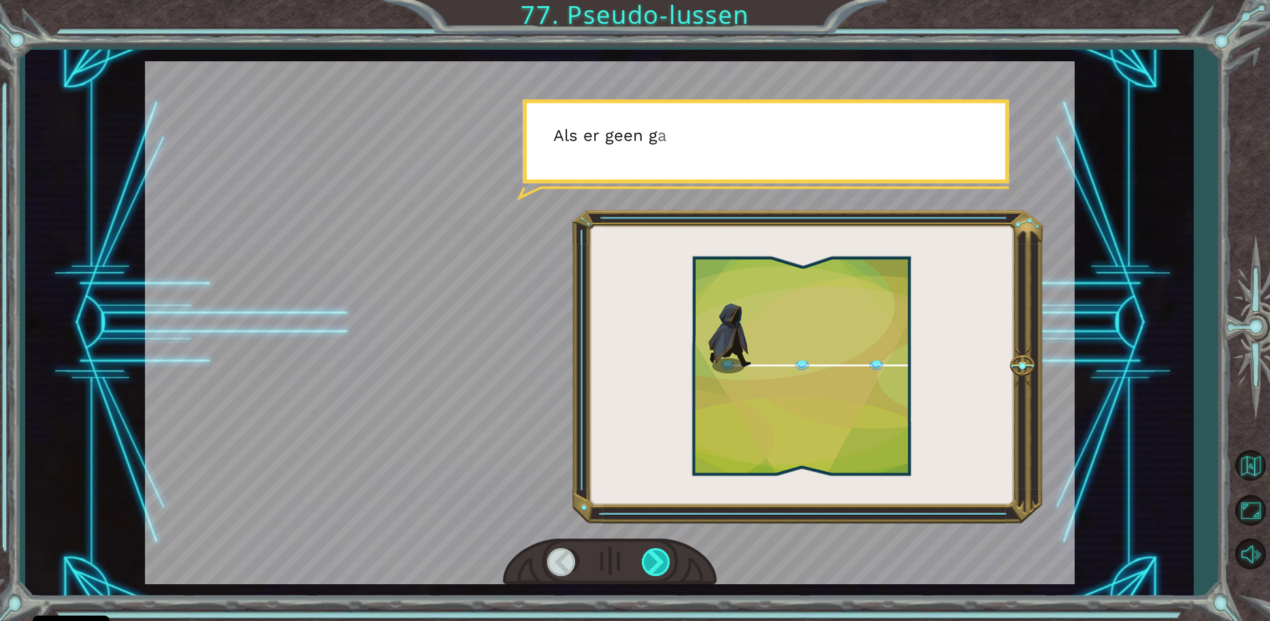
click at [649, 574] on div at bounding box center [657, 562] width 31 height 28
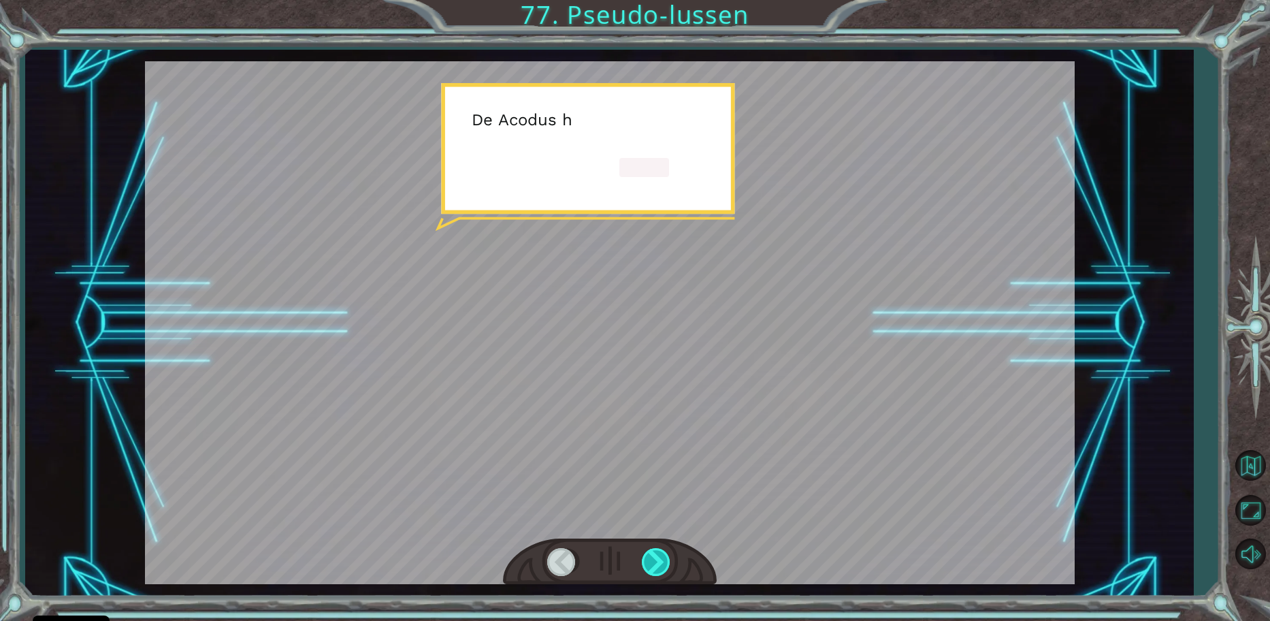
click at [649, 574] on div at bounding box center [657, 562] width 31 height 28
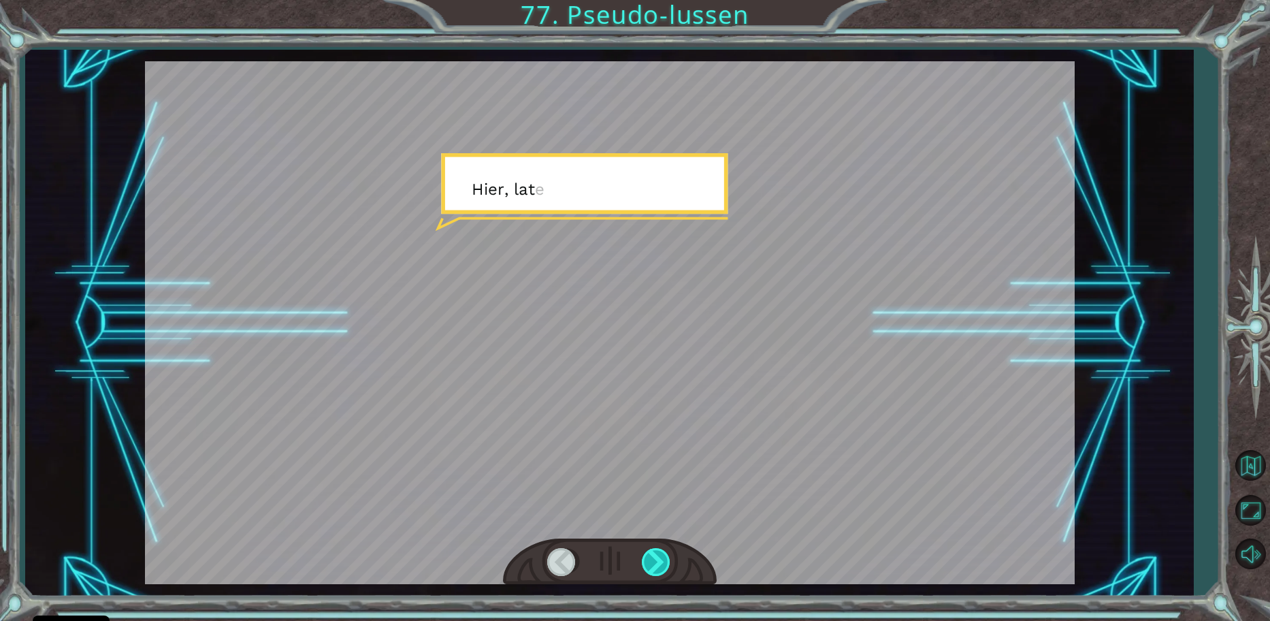
click at [649, 574] on div at bounding box center [657, 562] width 31 height 28
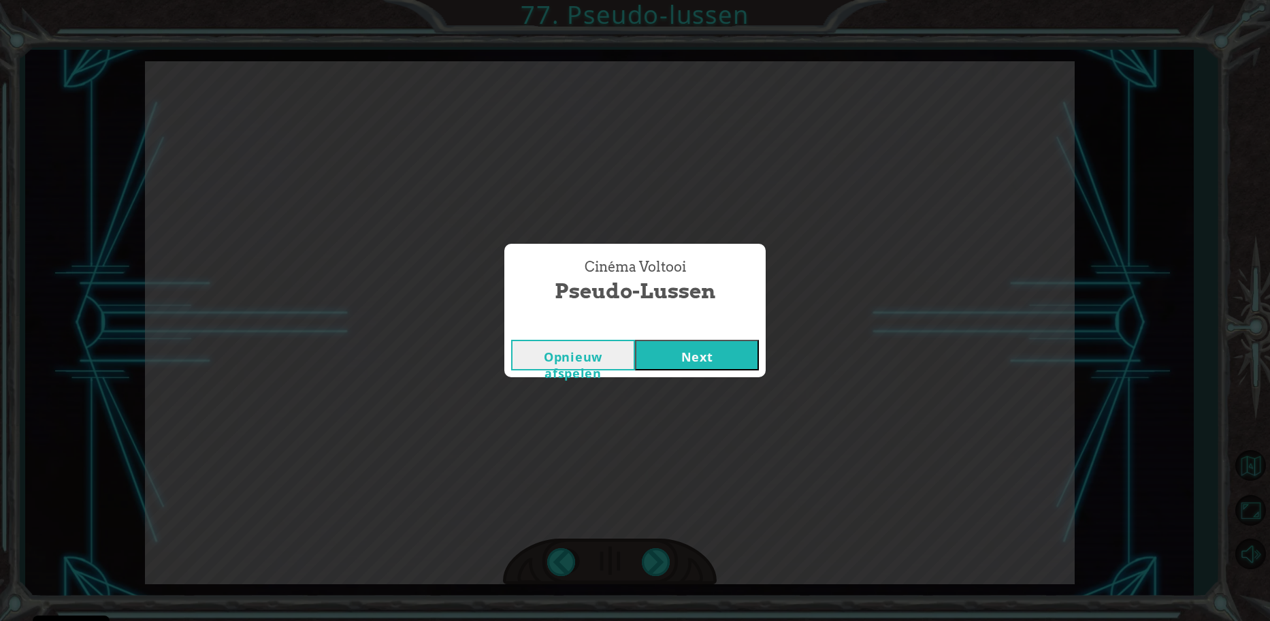
click at [672, 342] on button "Next" at bounding box center [697, 355] width 124 height 31
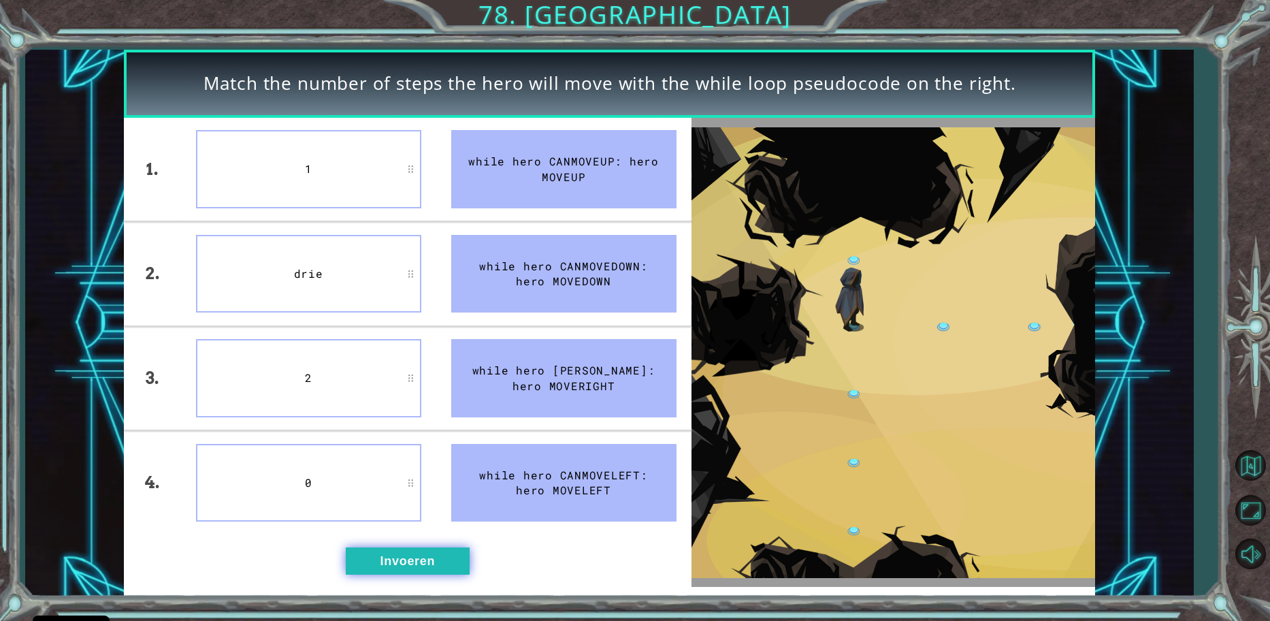
click at [429, 573] on button "Invoeren" at bounding box center [408, 560] width 124 height 27
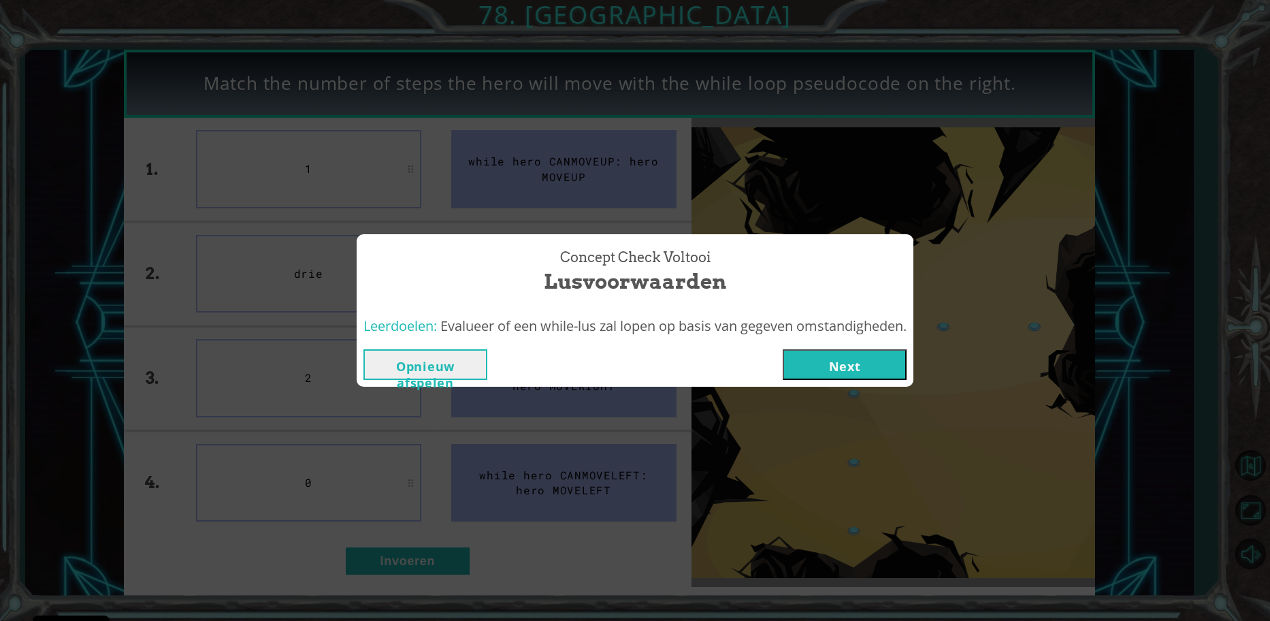
click at [778, 372] on div "Opnieuw afspelen Next" at bounding box center [635, 364] width 543 height 31
click at [818, 370] on button "Next" at bounding box center [845, 364] width 124 height 31
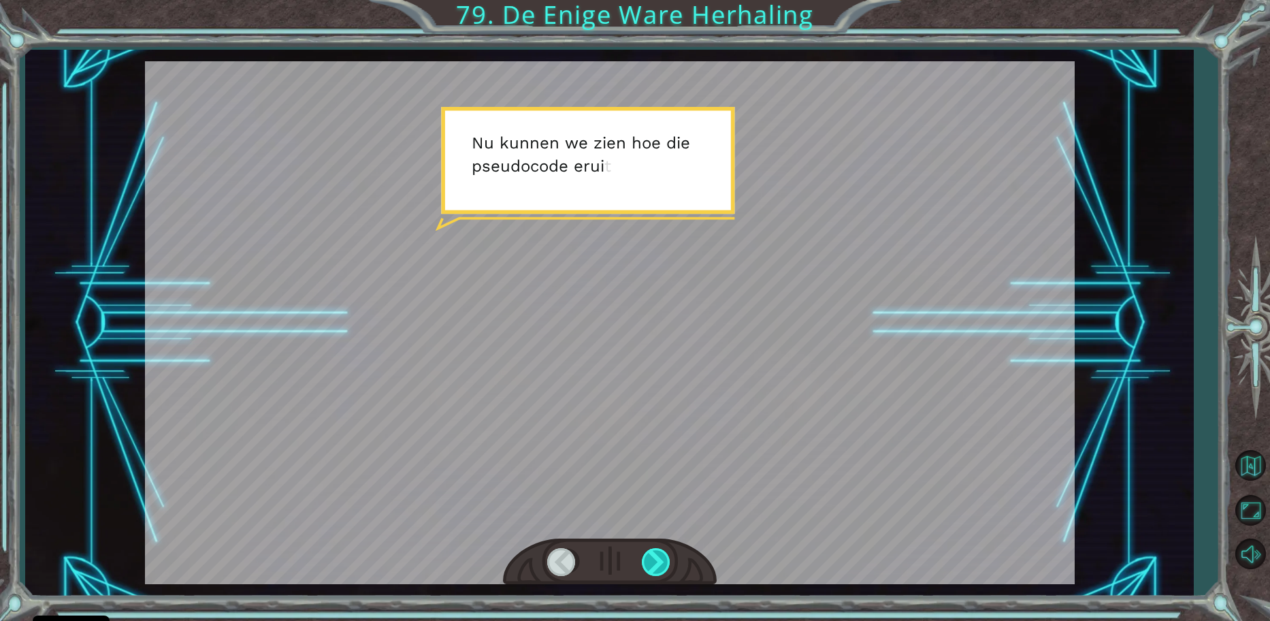
click at [661, 566] on div at bounding box center [657, 562] width 31 height 28
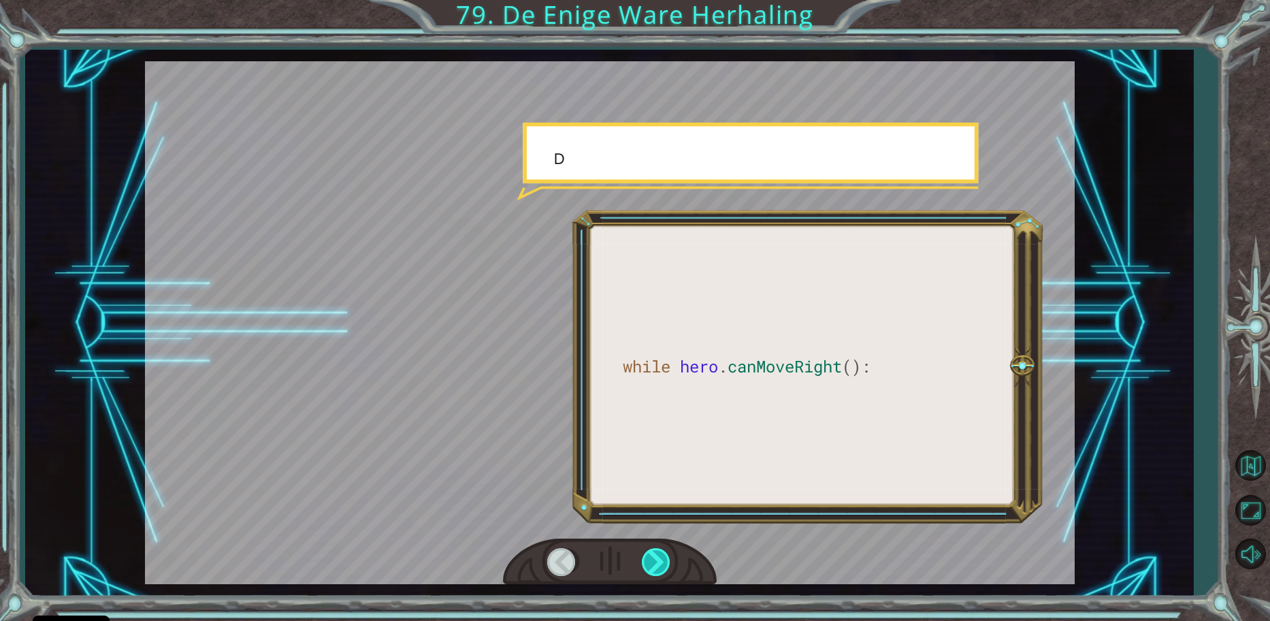
click at [661, 566] on div at bounding box center [657, 562] width 31 height 28
click at [660, 565] on div at bounding box center [657, 562] width 31 height 28
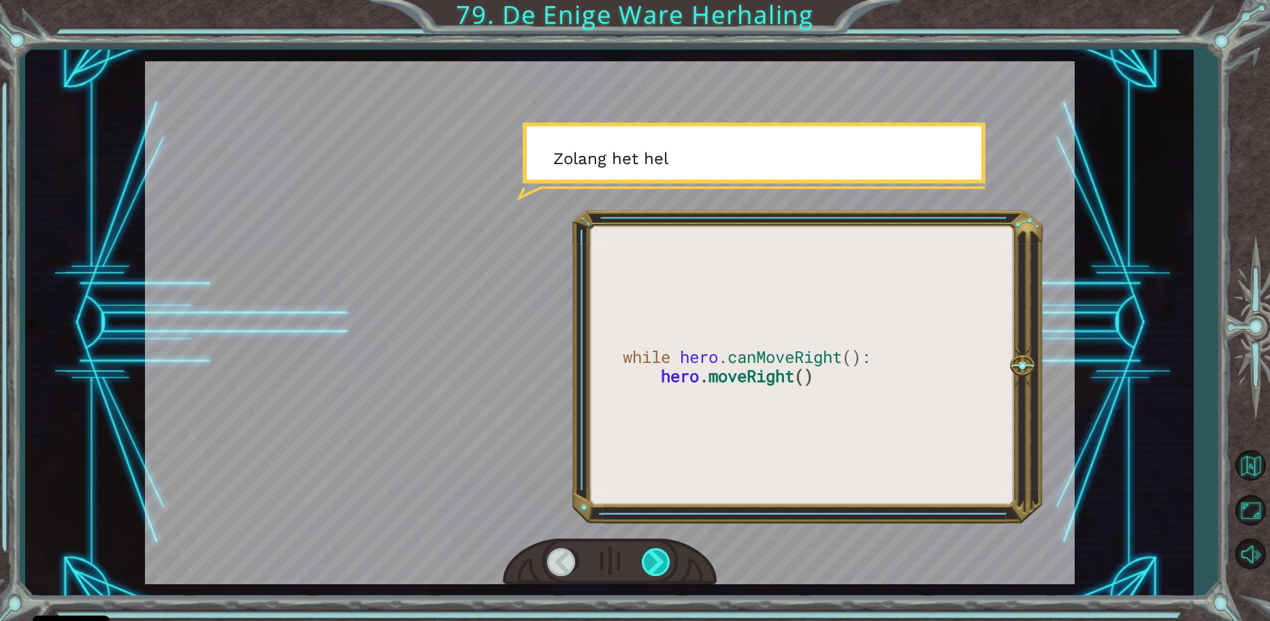
click at [660, 565] on div at bounding box center [657, 562] width 31 height 28
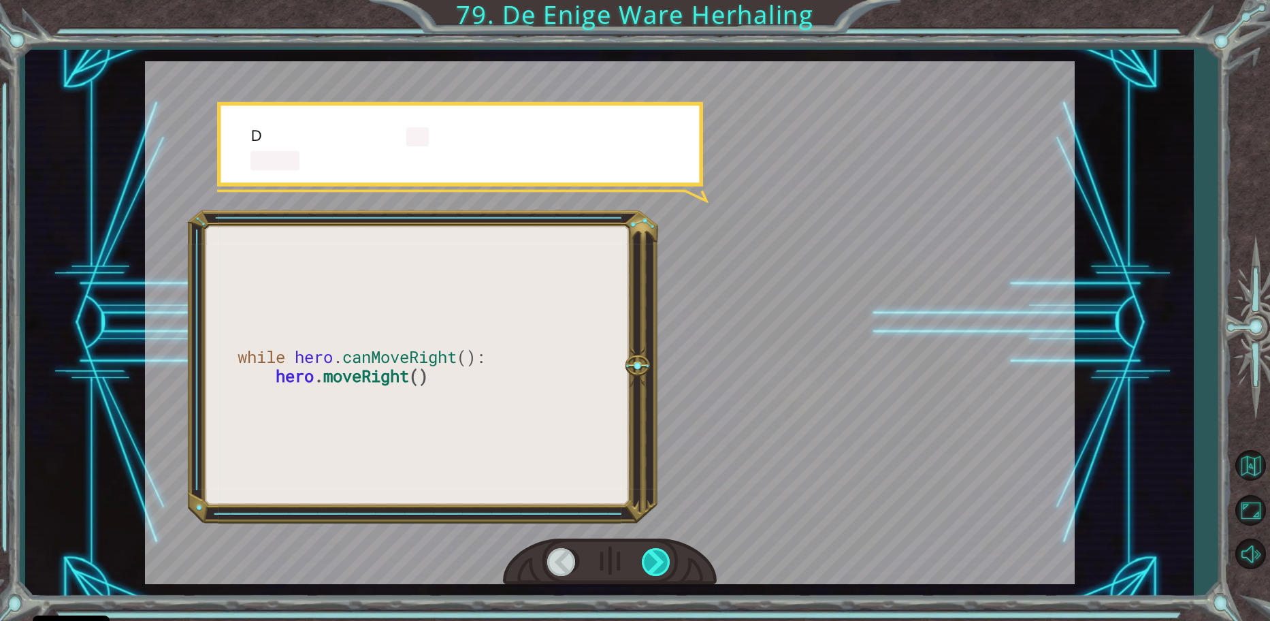
click at [660, 565] on div at bounding box center [657, 562] width 31 height 28
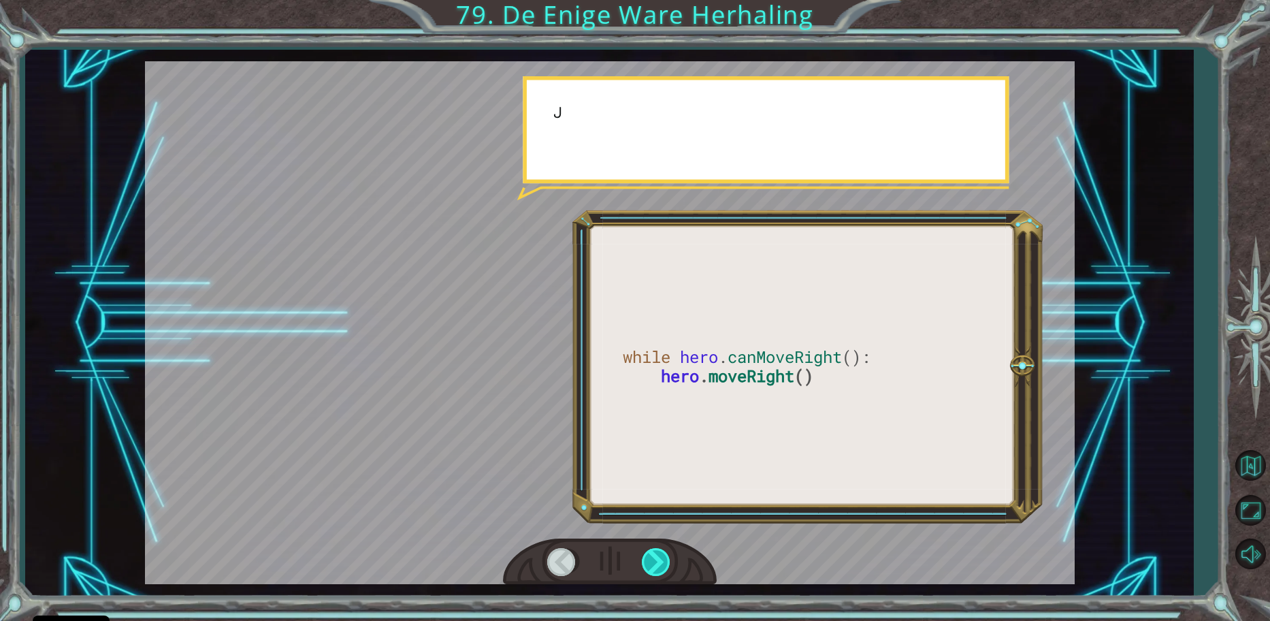
click at [660, 565] on div at bounding box center [657, 562] width 31 height 28
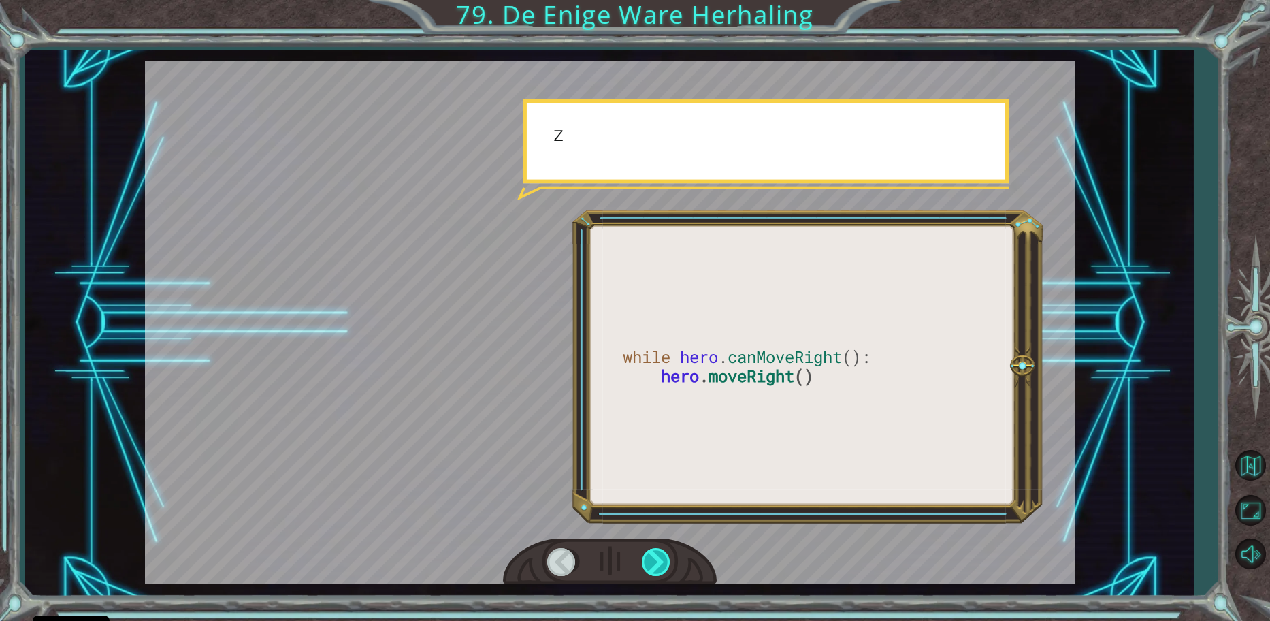
click at [660, 565] on div at bounding box center [657, 562] width 31 height 28
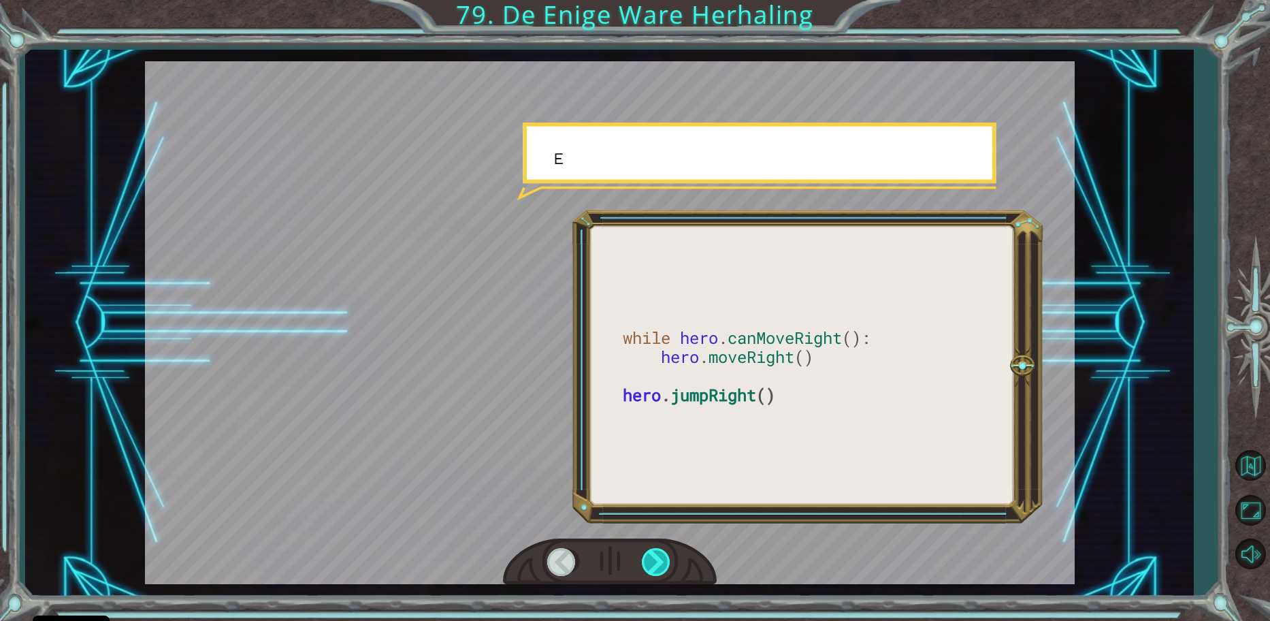
click at [660, 565] on div at bounding box center [657, 562] width 31 height 28
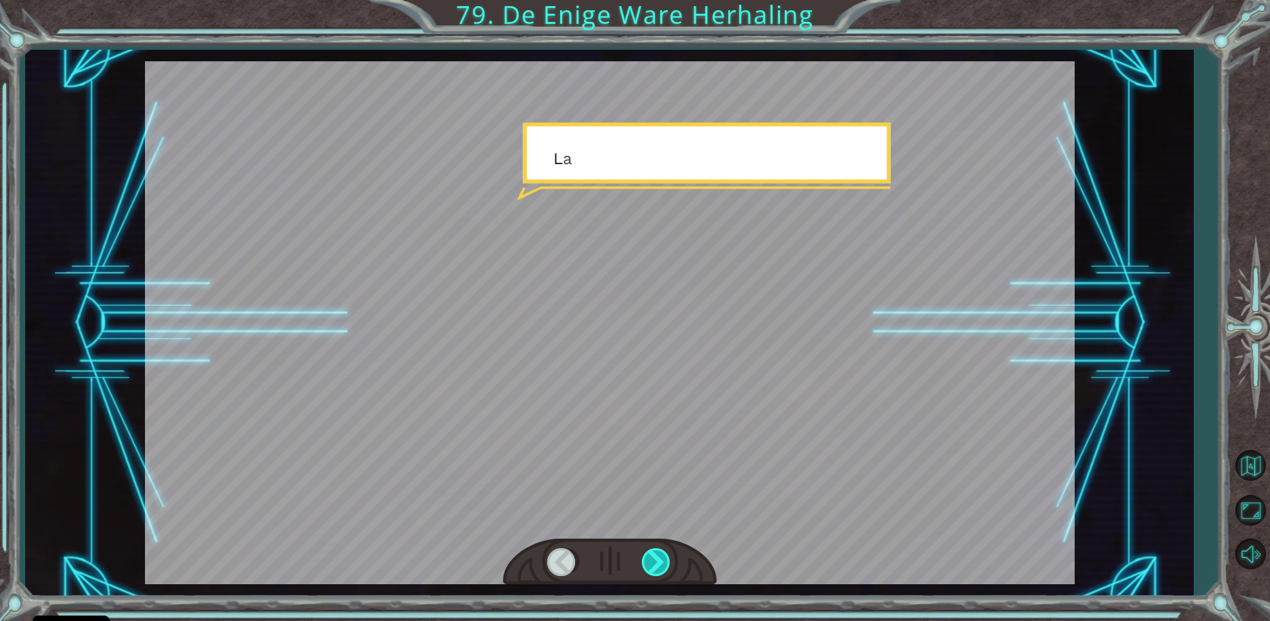
click at [660, 565] on div at bounding box center [657, 562] width 31 height 28
click at [660, 562] on div at bounding box center [657, 562] width 31 height 28
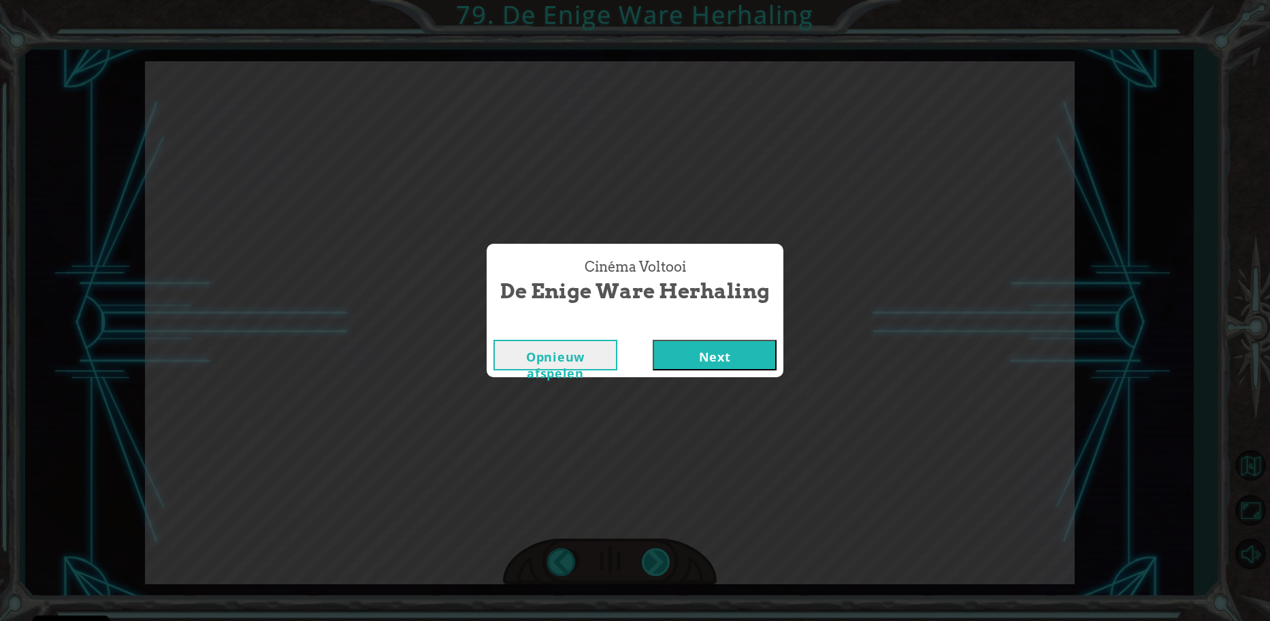
click at [660, 562] on div "Cinéma Voltooi De Enige Ware Herhaling Opnieuw afspelen Next" at bounding box center [635, 310] width 1270 height 621
click at [699, 351] on button "Next" at bounding box center [715, 355] width 124 height 31
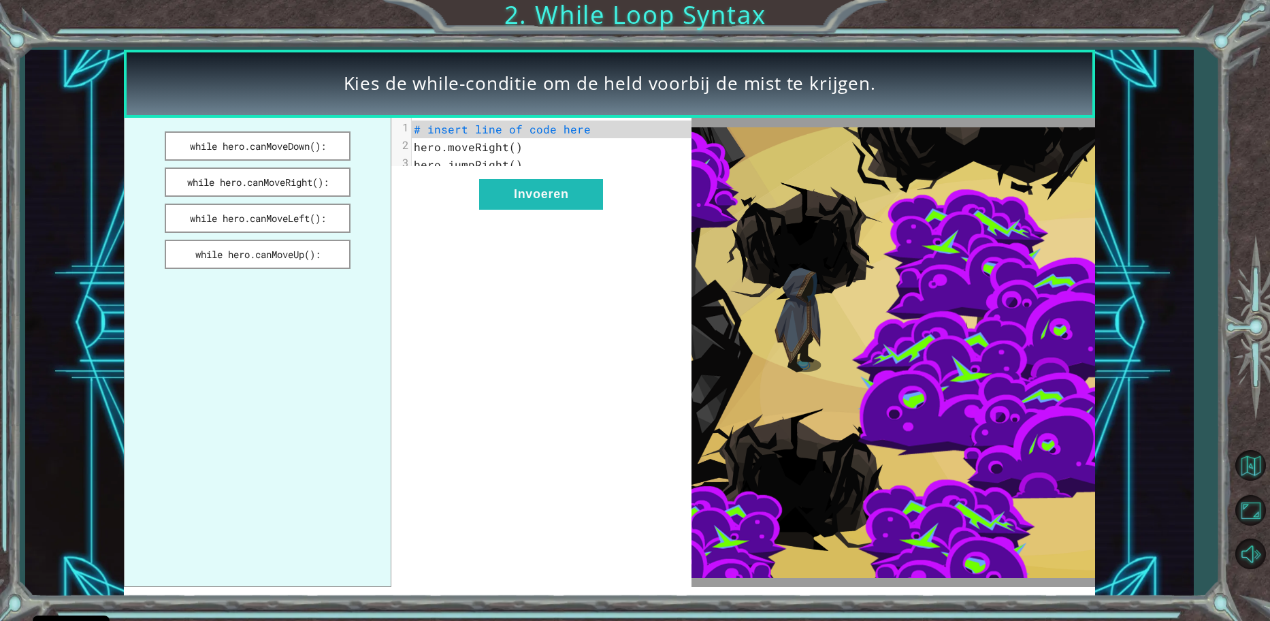
click at [481, 277] on div "xxxxxxxxxx 3 1 # insert line of code here 2 hero.moveRight() 3 hero.jumpRight()…" at bounding box center [541, 352] width 300 height 469
click at [309, 191] on button "while hero.canMoveRight():" at bounding box center [258, 181] width 187 height 29
click at [490, 210] on button "Invoeren" at bounding box center [541, 194] width 124 height 31
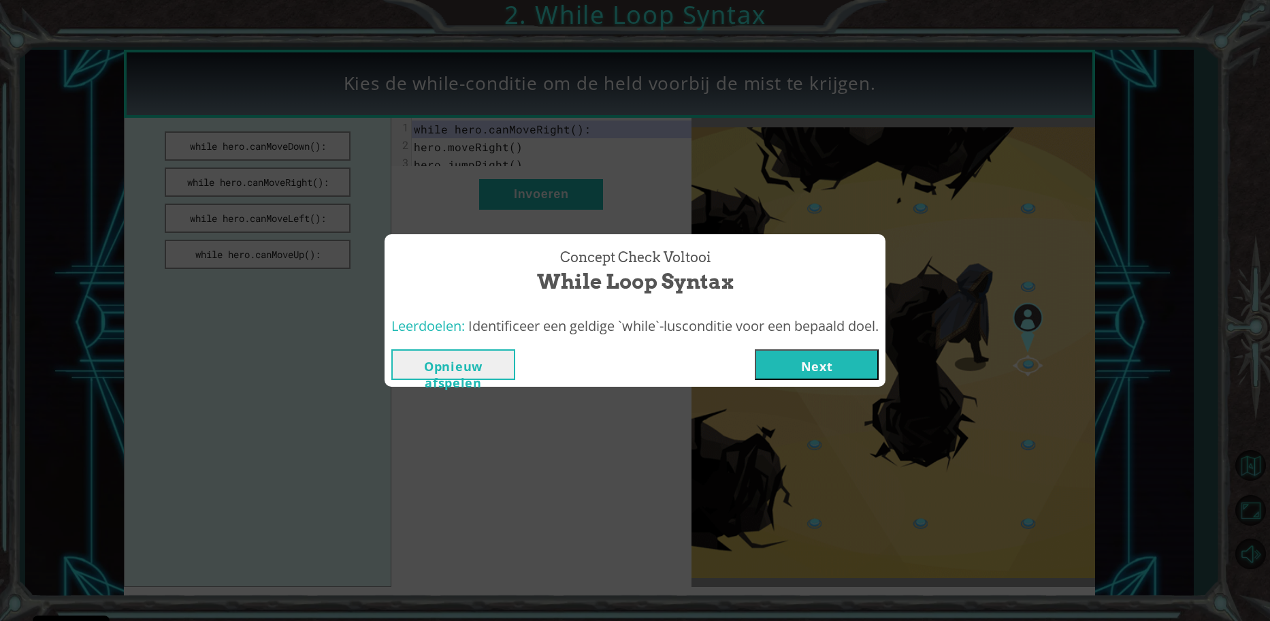
click at [784, 376] on button "Next" at bounding box center [817, 364] width 124 height 31
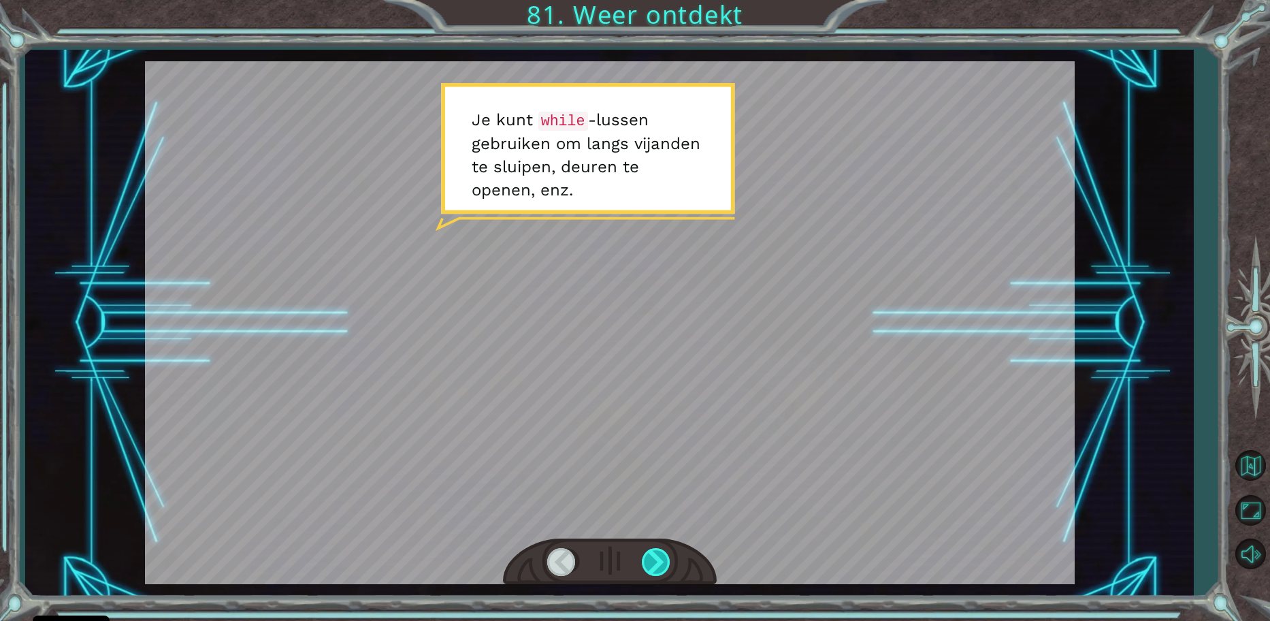
click at [656, 556] on div at bounding box center [657, 562] width 31 height 28
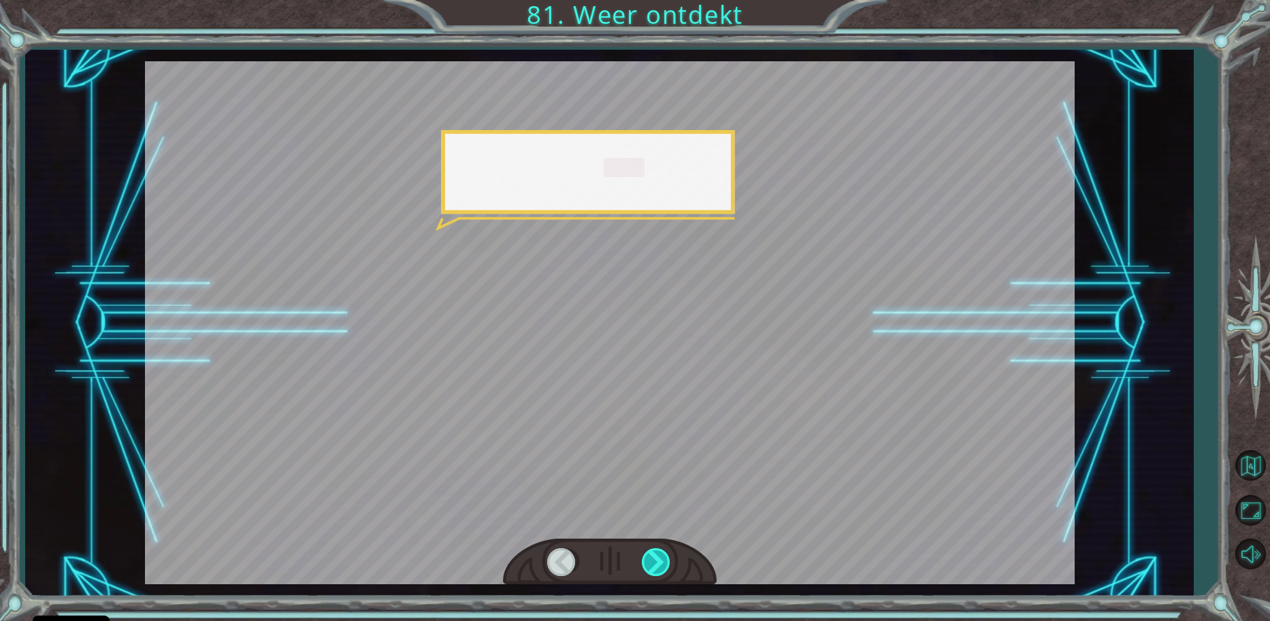
click at [656, 556] on div at bounding box center [657, 562] width 31 height 28
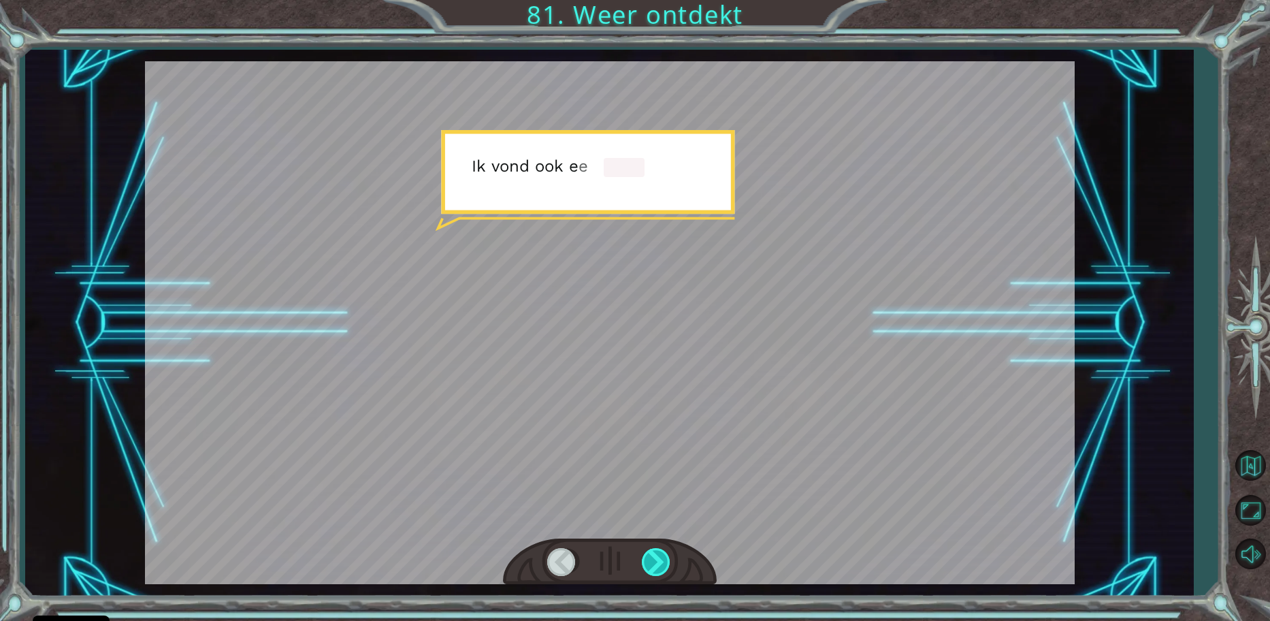
click at [656, 556] on div at bounding box center [657, 562] width 31 height 28
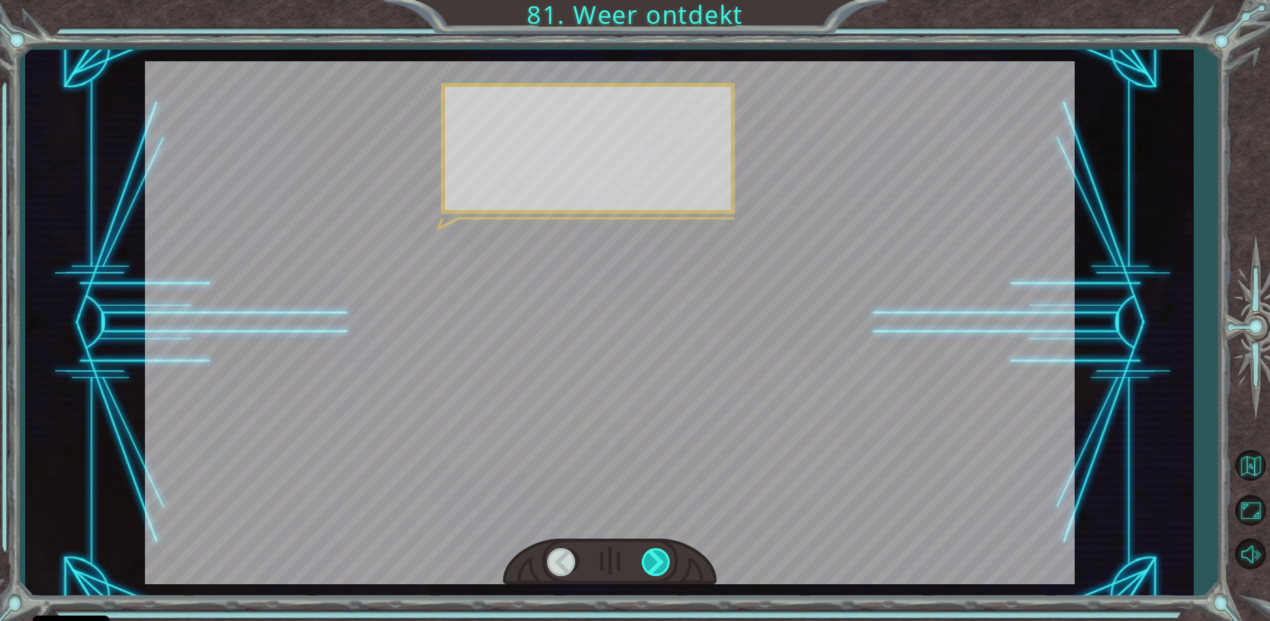
click at [656, 556] on div at bounding box center [657, 562] width 31 height 28
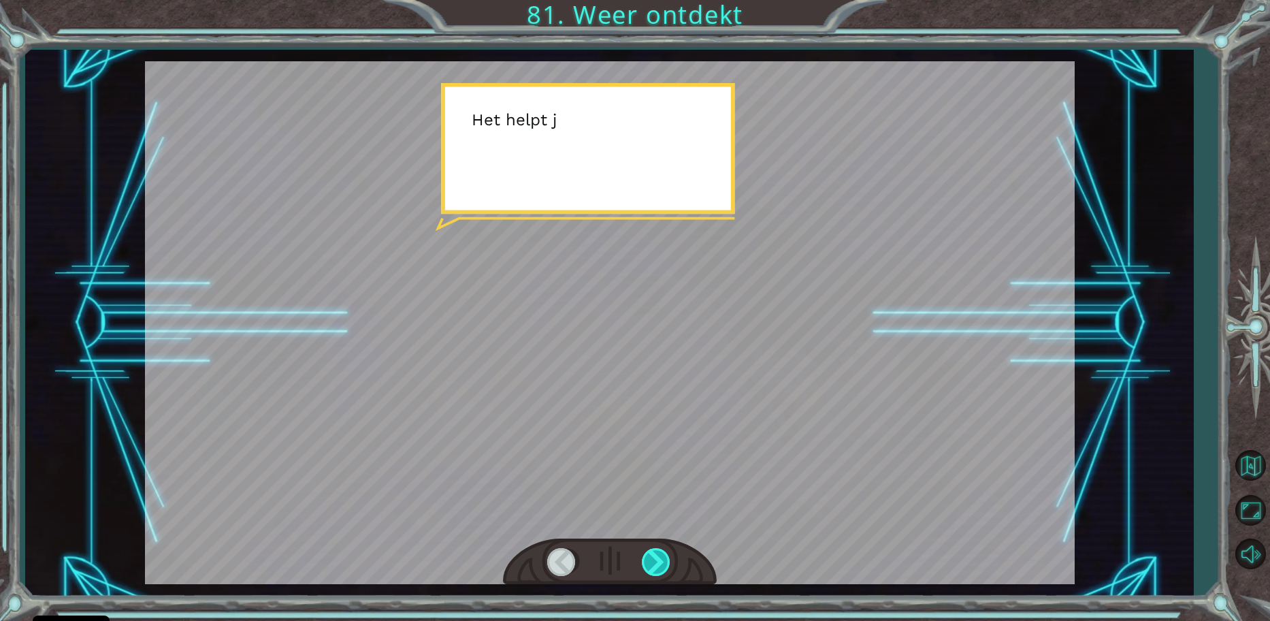
click at [656, 556] on div at bounding box center [657, 562] width 31 height 28
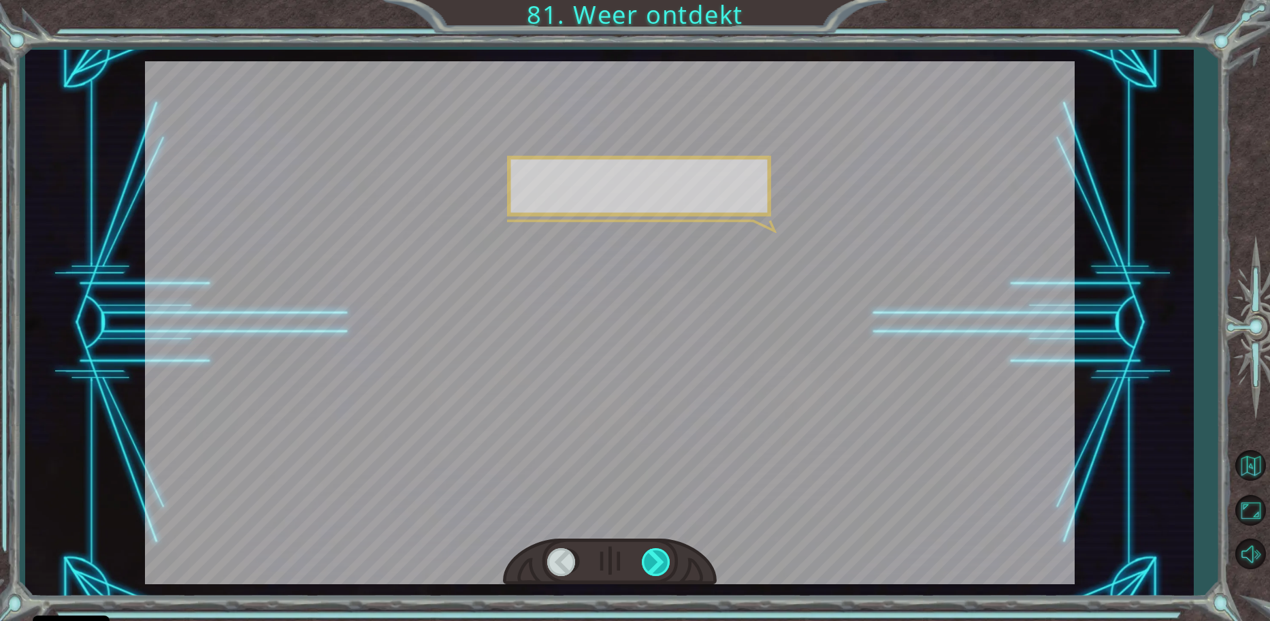
click at [656, 556] on div at bounding box center [657, 562] width 31 height 28
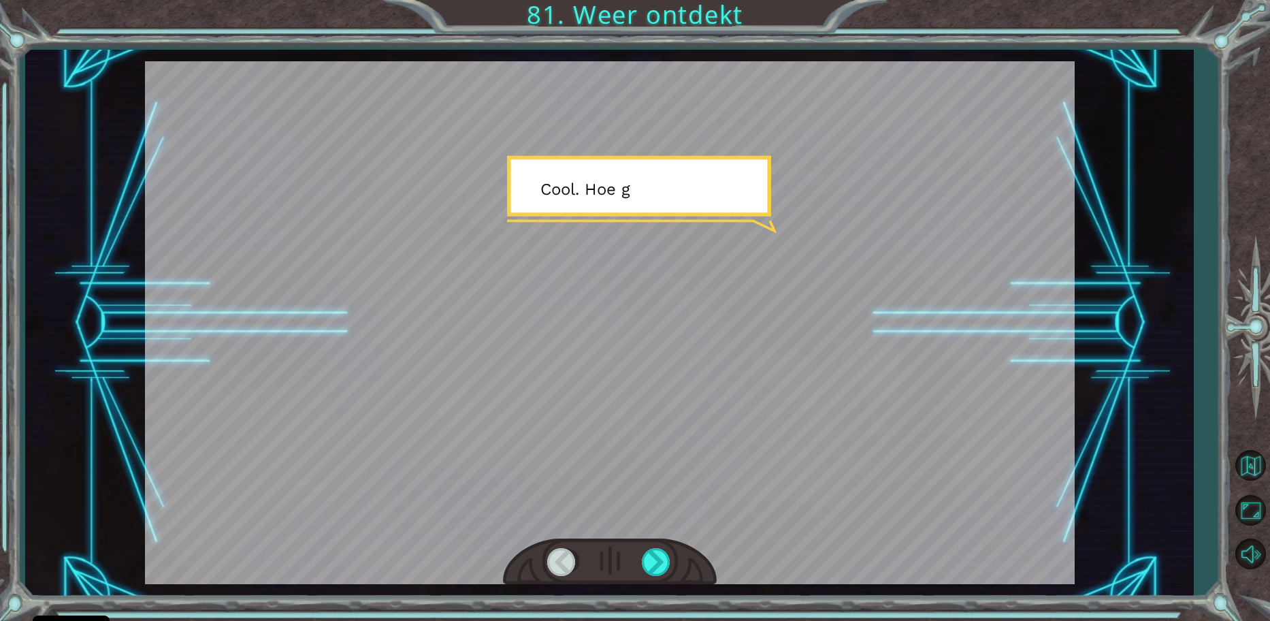
drag, startPoint x: 656, startPoint y: 556, endPoint x: 649, endPoint y: 519, distance: 38.1
click at [653, 556] on div at bounding box center [657, 562] width 31 height 28
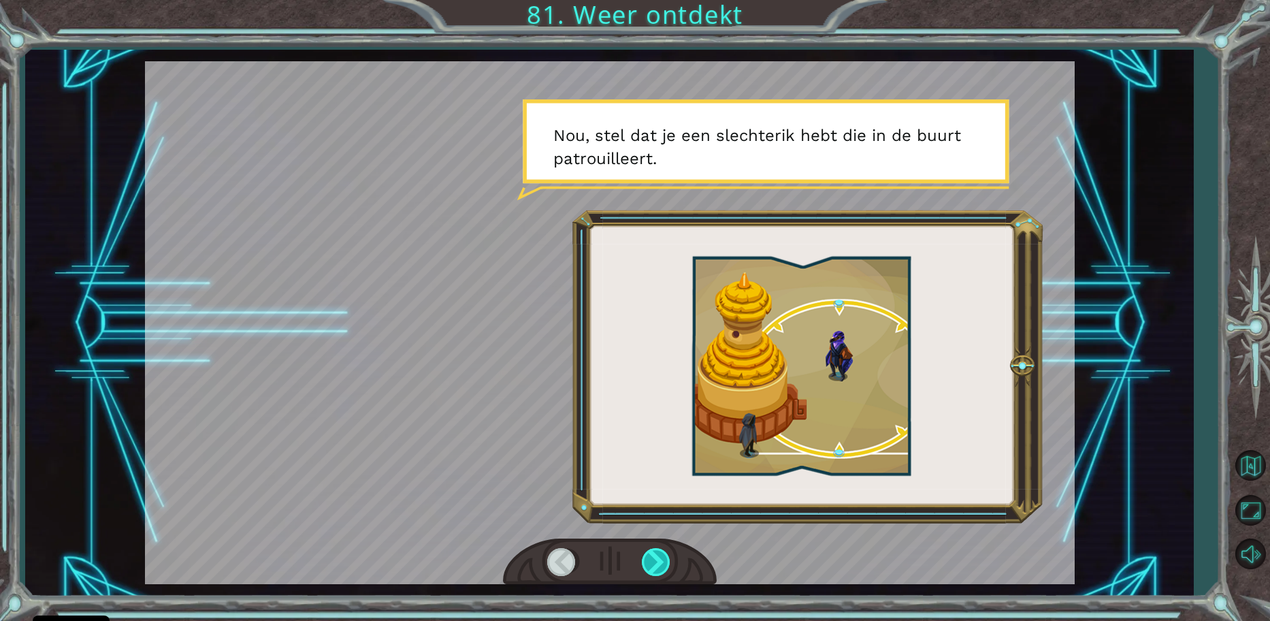
click at [655, 558] on div at bounding box center [657, 562] width 31 height 28
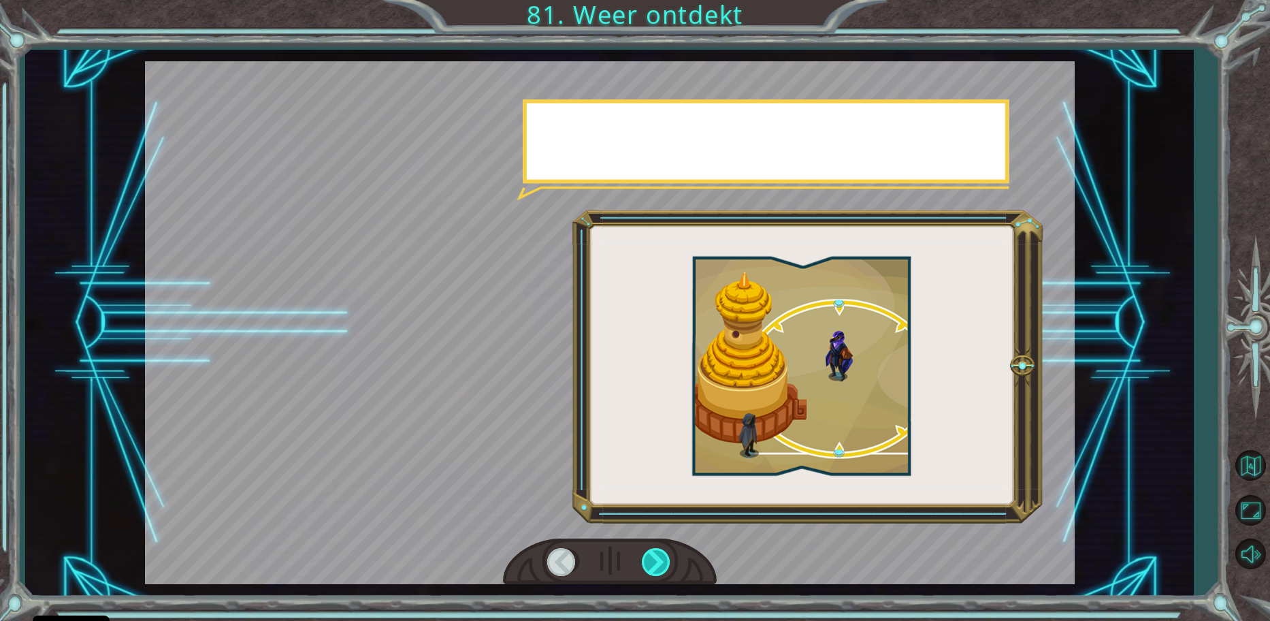
click at [655, 558] on div at bounding box center [657, 562] width 31 height 28
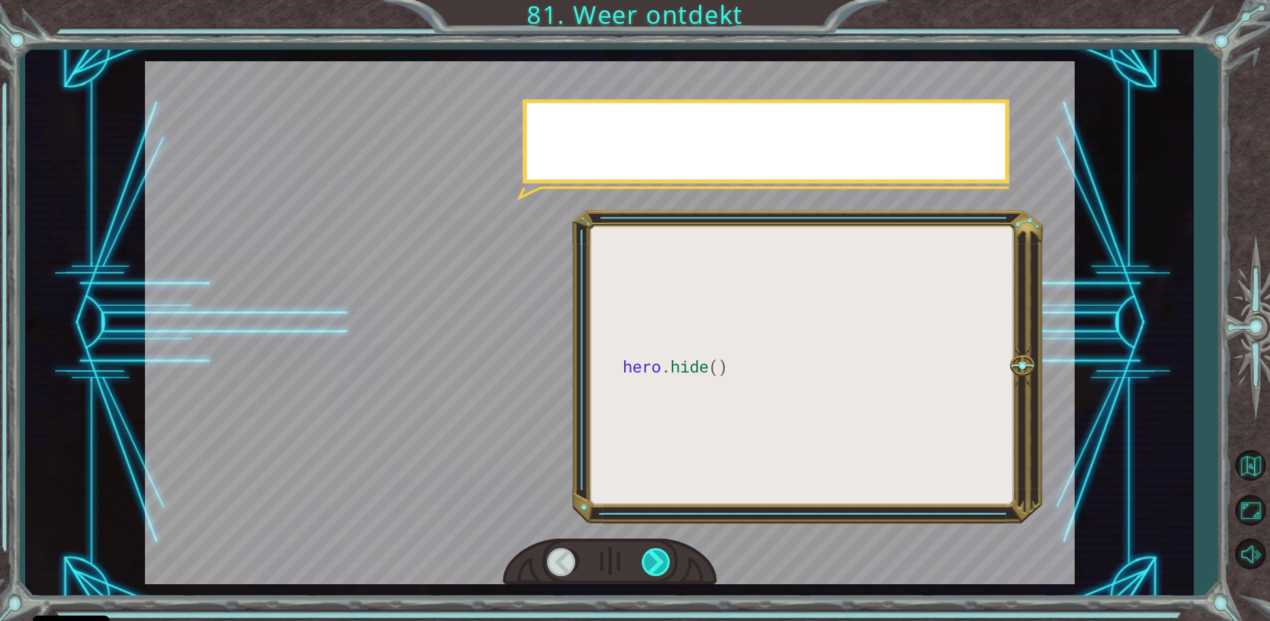
click at [655, 558] on div at bounding box center [657, 562] width 31 height 28
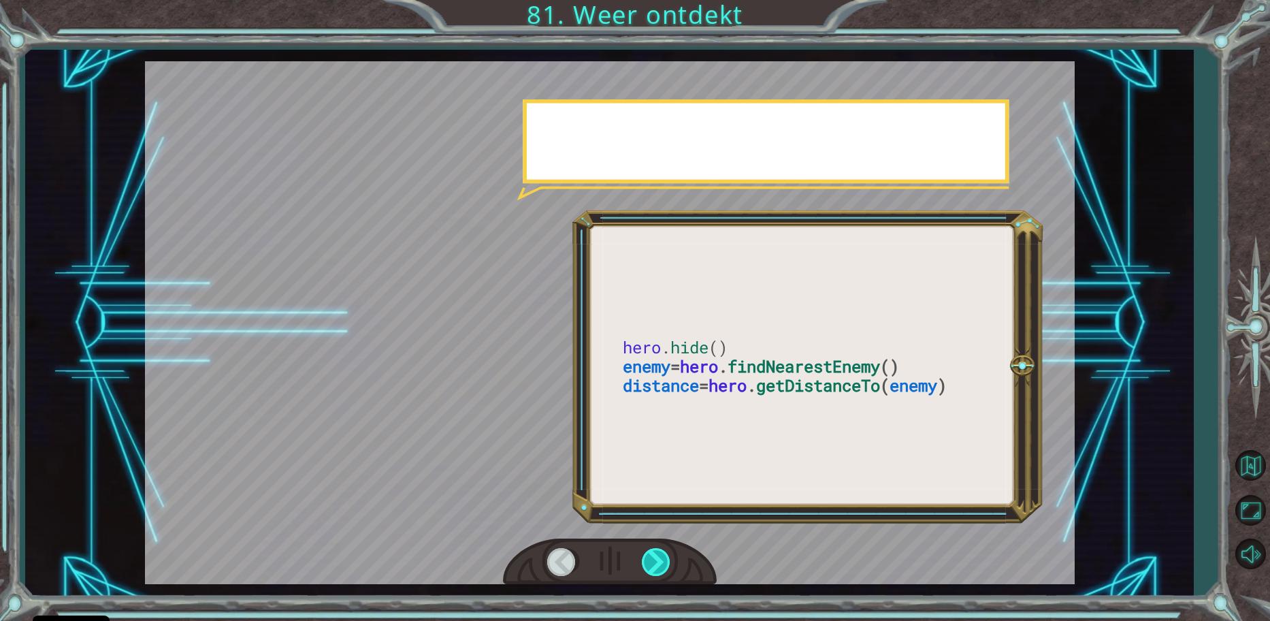
click at [655, 558] on div at bounding box center [657, 562] width 31 height 28
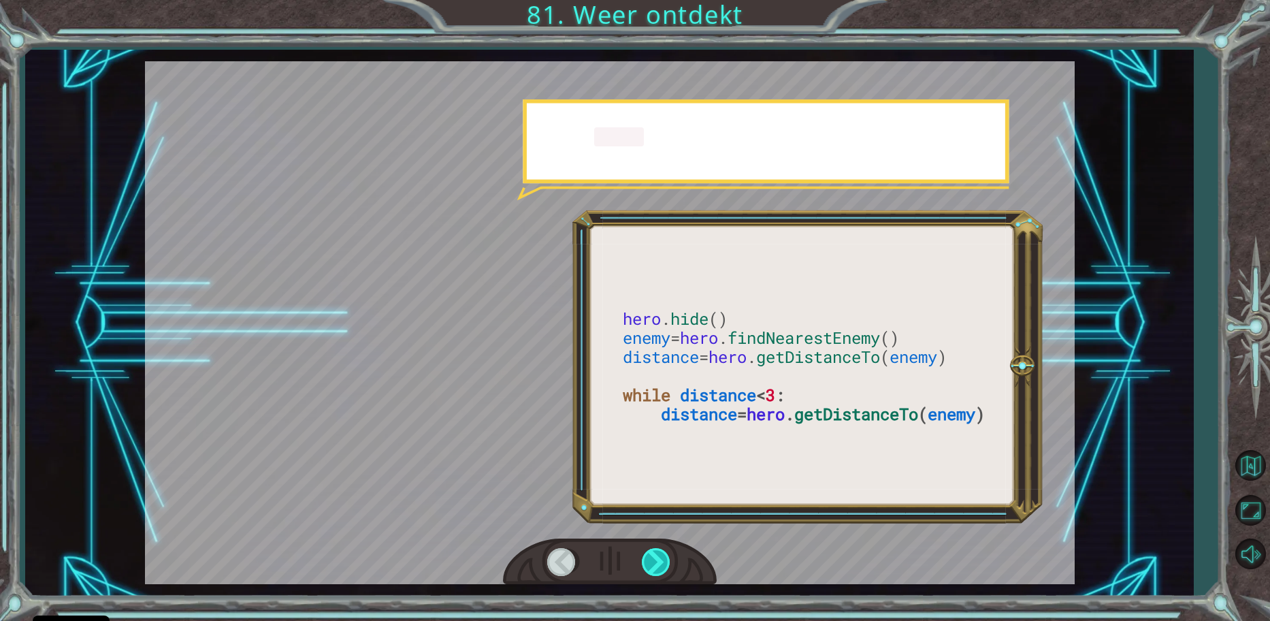
click at [655, 558] on div at bounding box center [657, 562] width 31 height 28
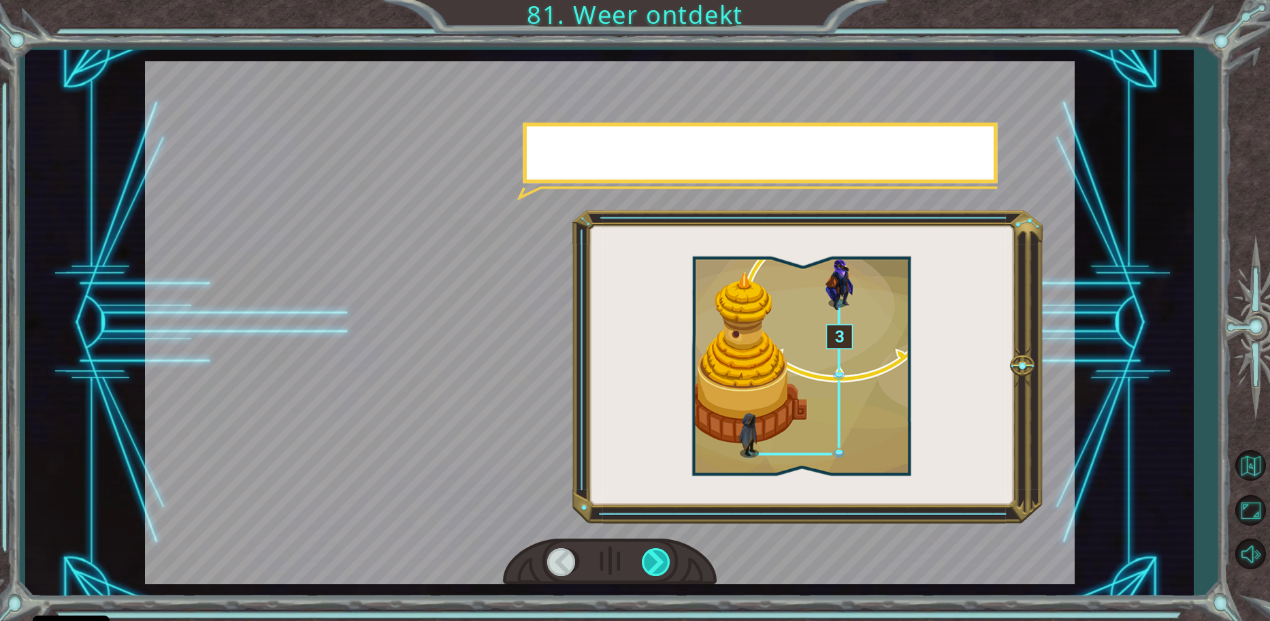
click at [656, 558] on div at bounding box center [657, 562] width 31 height 28
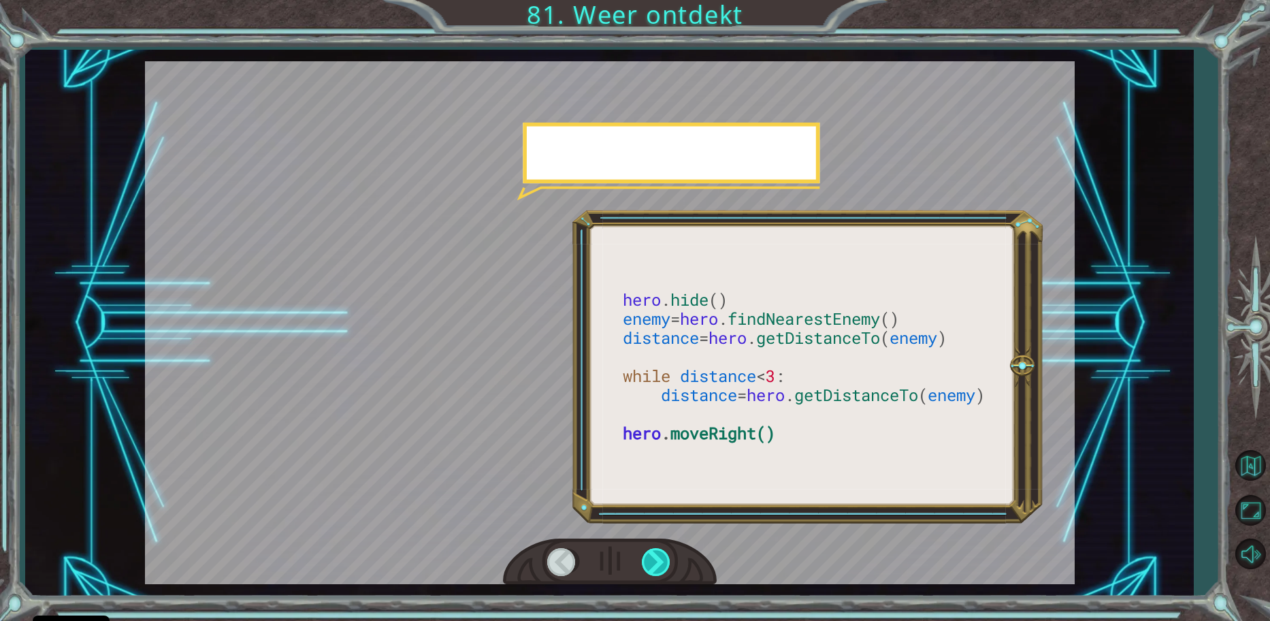
click at [656, 558] on div at bounding box center [657, 562] width 31 height 28
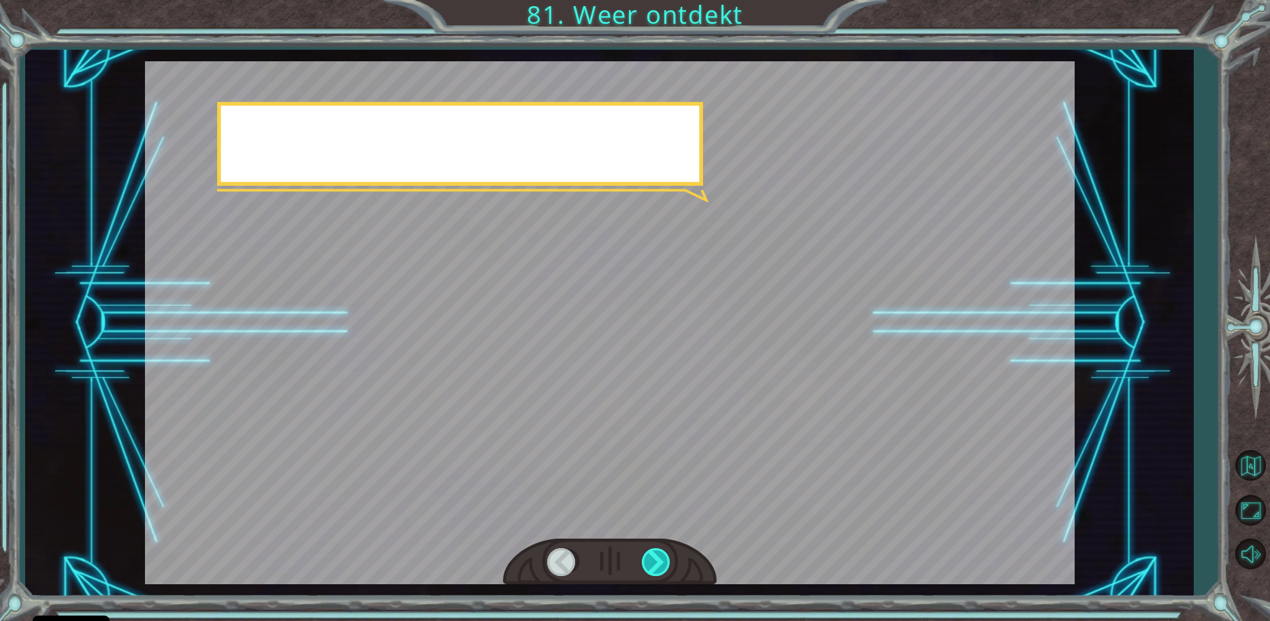
click at [657, 558] on div at bounding box center [657, 562] width 31 height 28
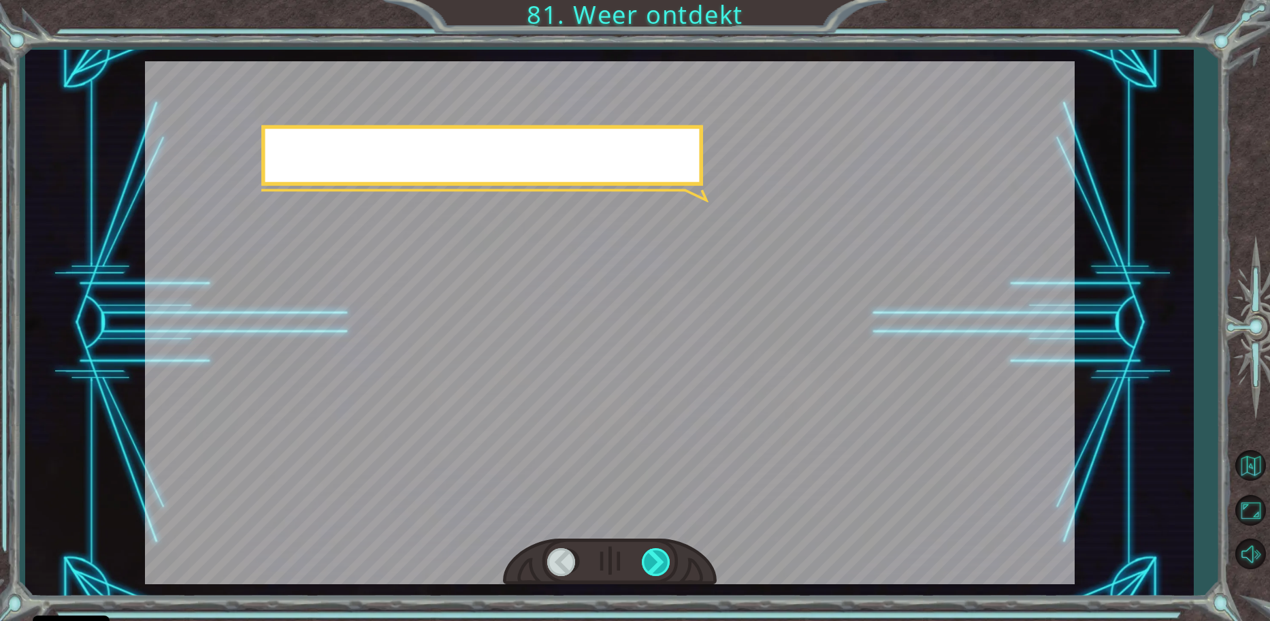
click at [657, 558] on div at bounding box center [657, 562] width 31 height 28
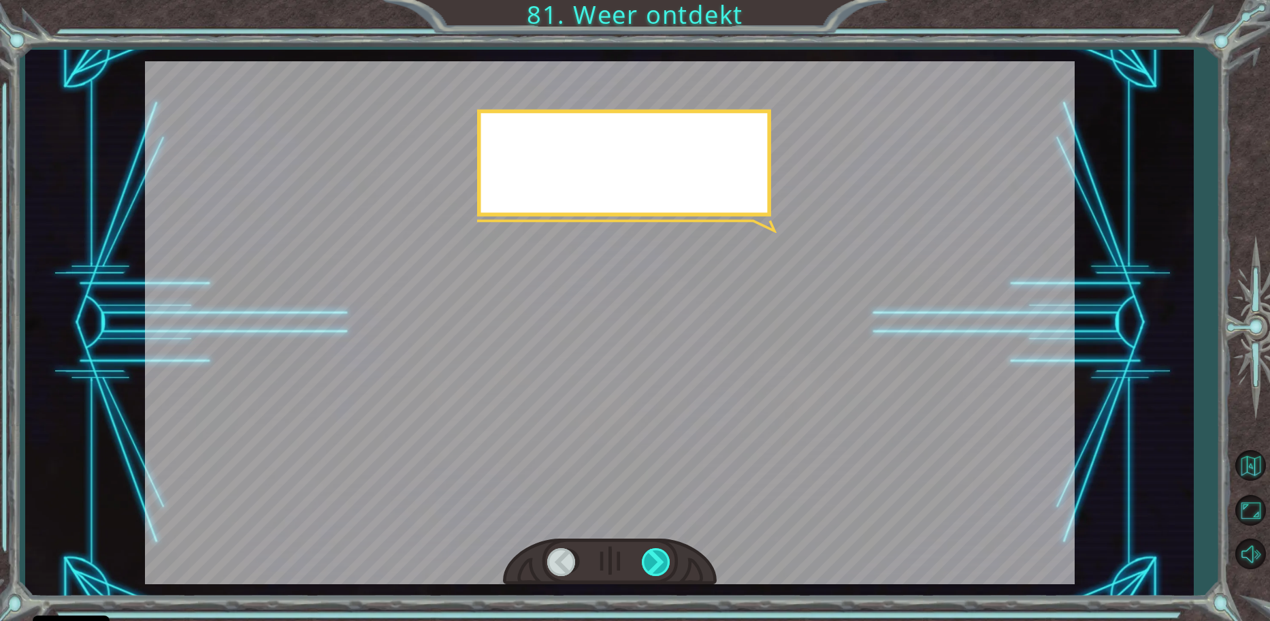
click at [658, 558] on div at bounding box center [657, 562] width 31 height 28
click at [659, 558] on div at bounding box center [657, 562] width 31 height 28
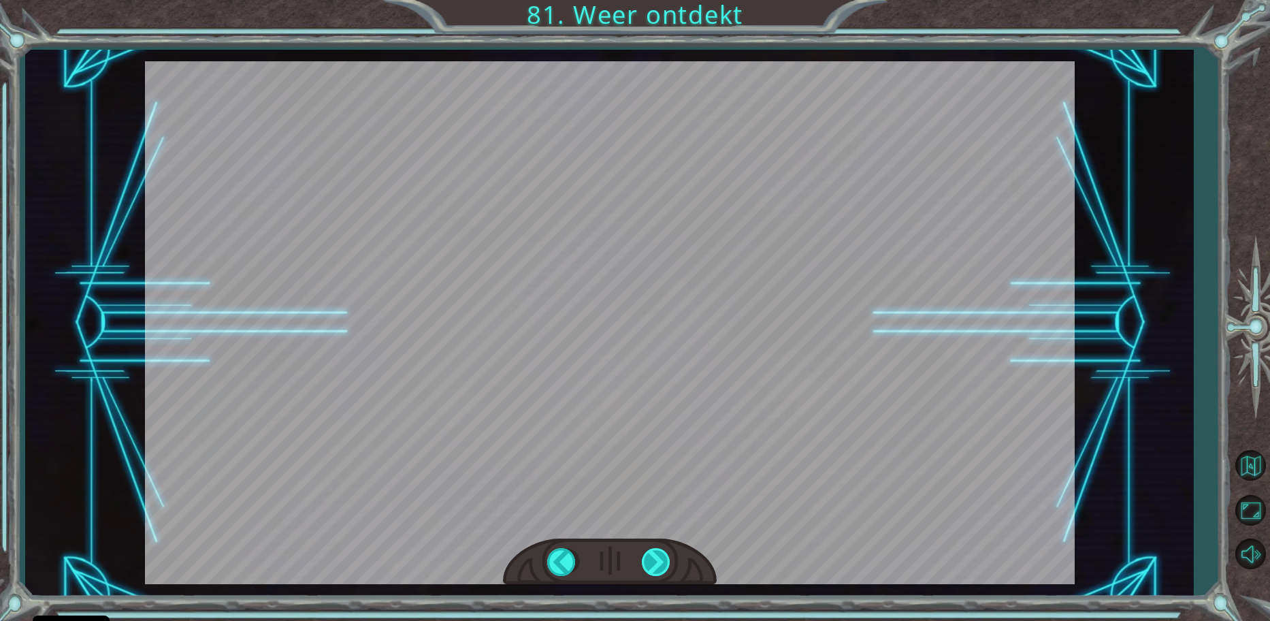
click at [659, 558] on div at bounding box center [657, 562] width 31 height 28
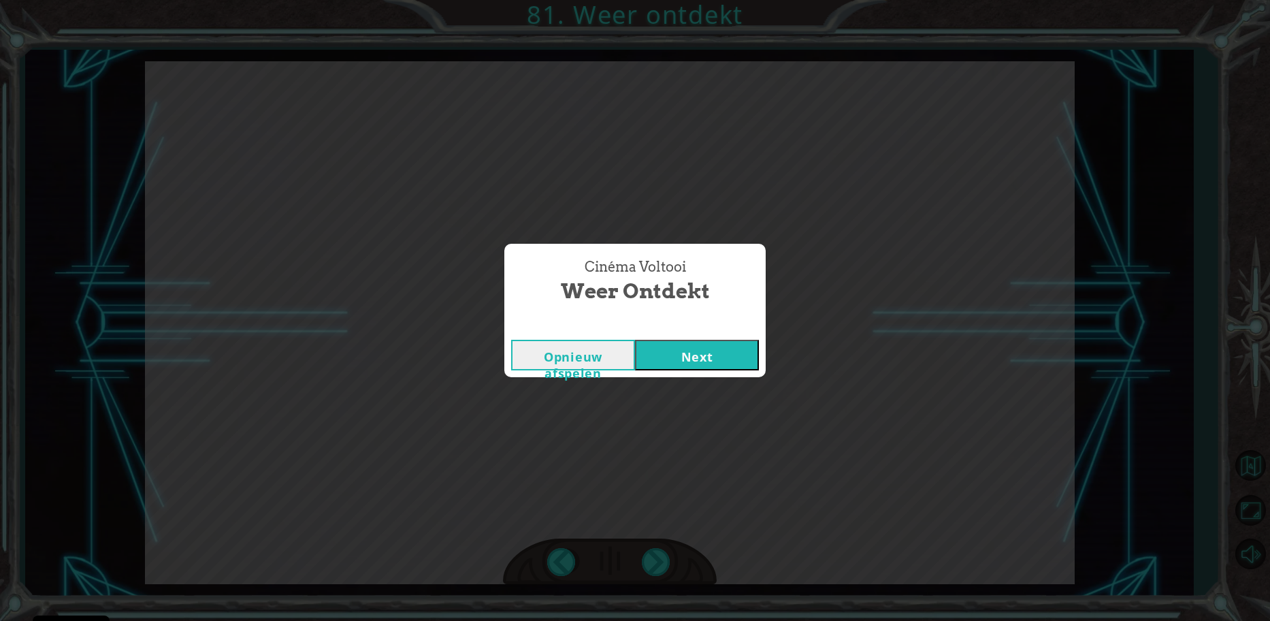
click at [697, 354] on button "Next" at bounding box center [697, 355] width 124 height 31
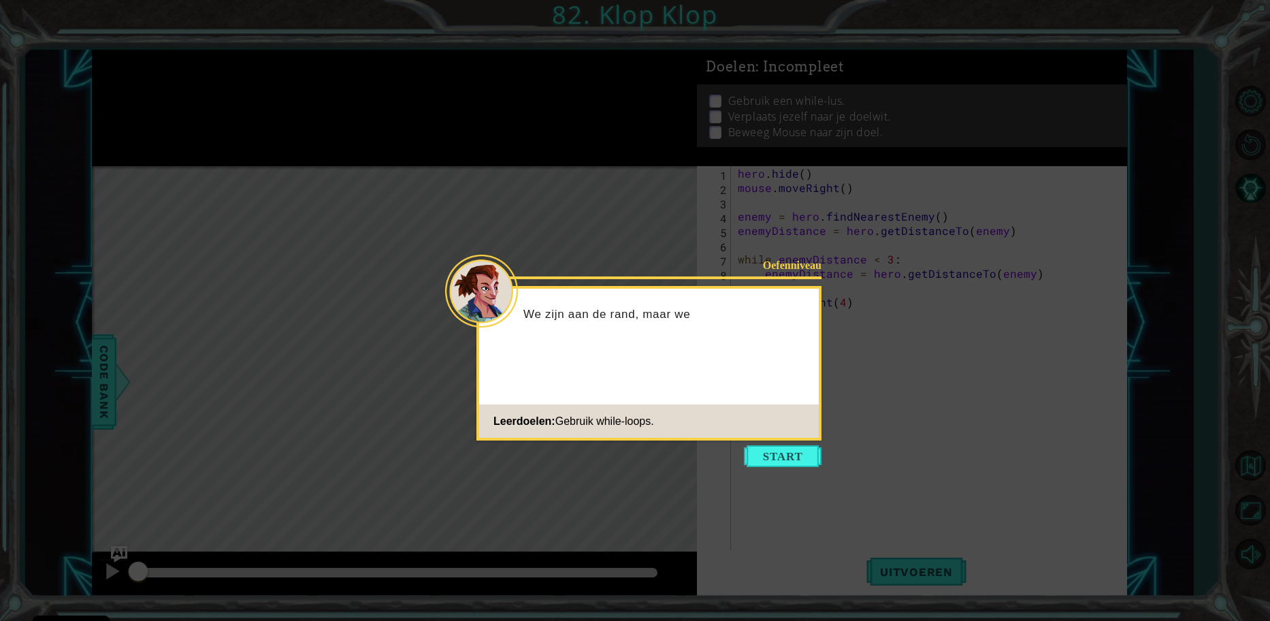
click at [769, 456] on button "Start" at bounding box center [783, 456] width 78 height 22
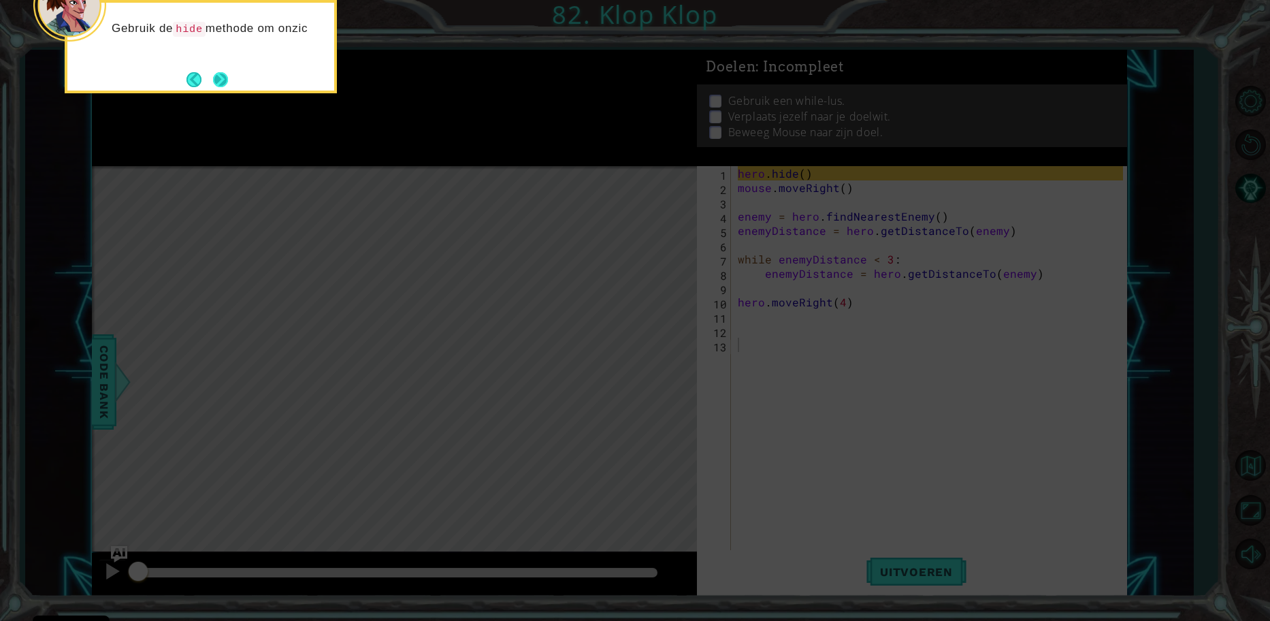
click at [229, 81] on button "Next" at bounding box center [221, 79] width 24 height 24
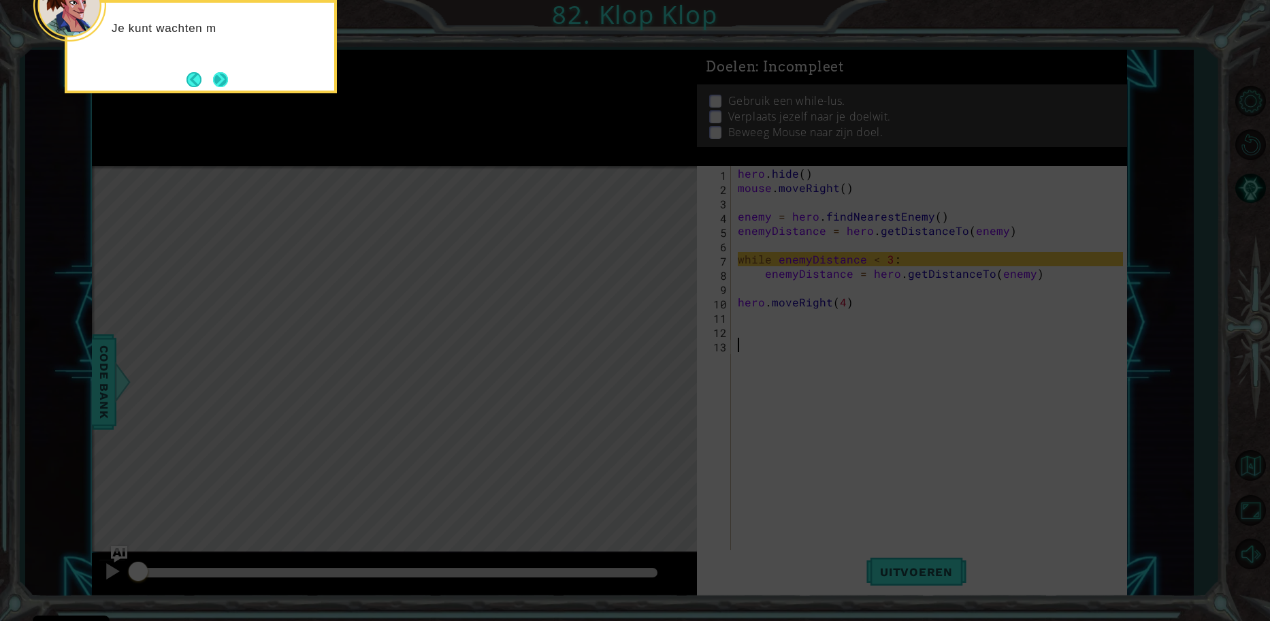
click at [217, 81] on button "Next" at bounding box center [220, 79] width 25 height 25
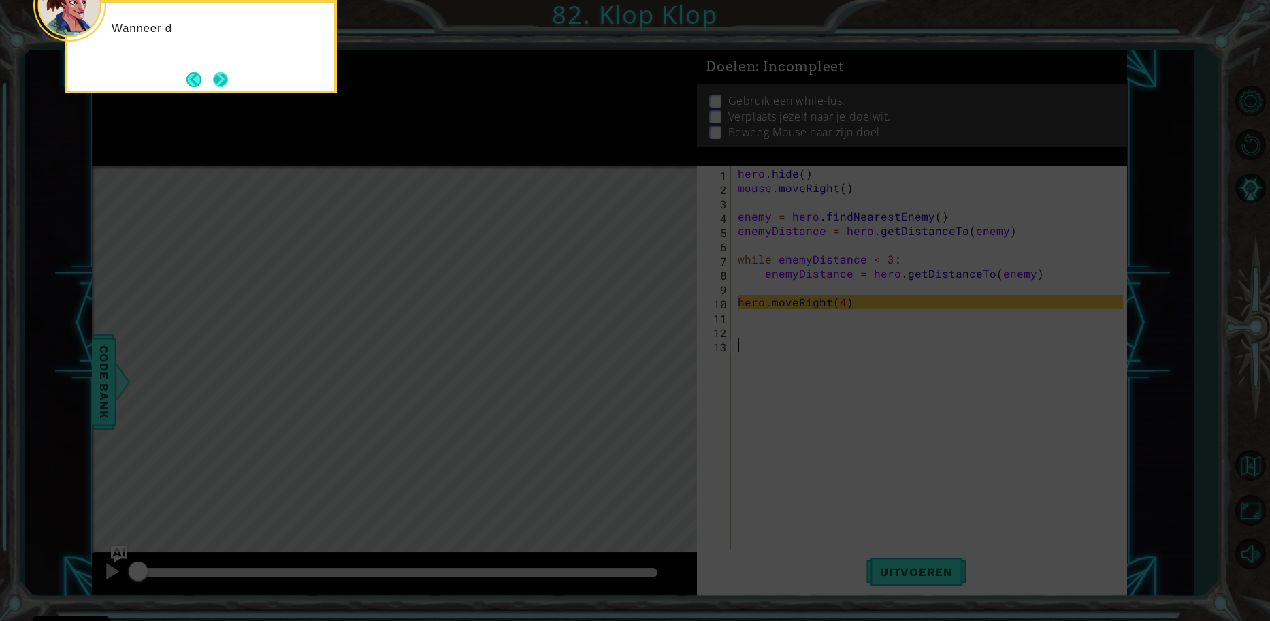
click at [231, 81] on button "Next" at bounding box center [220, 79] width 21 height 21
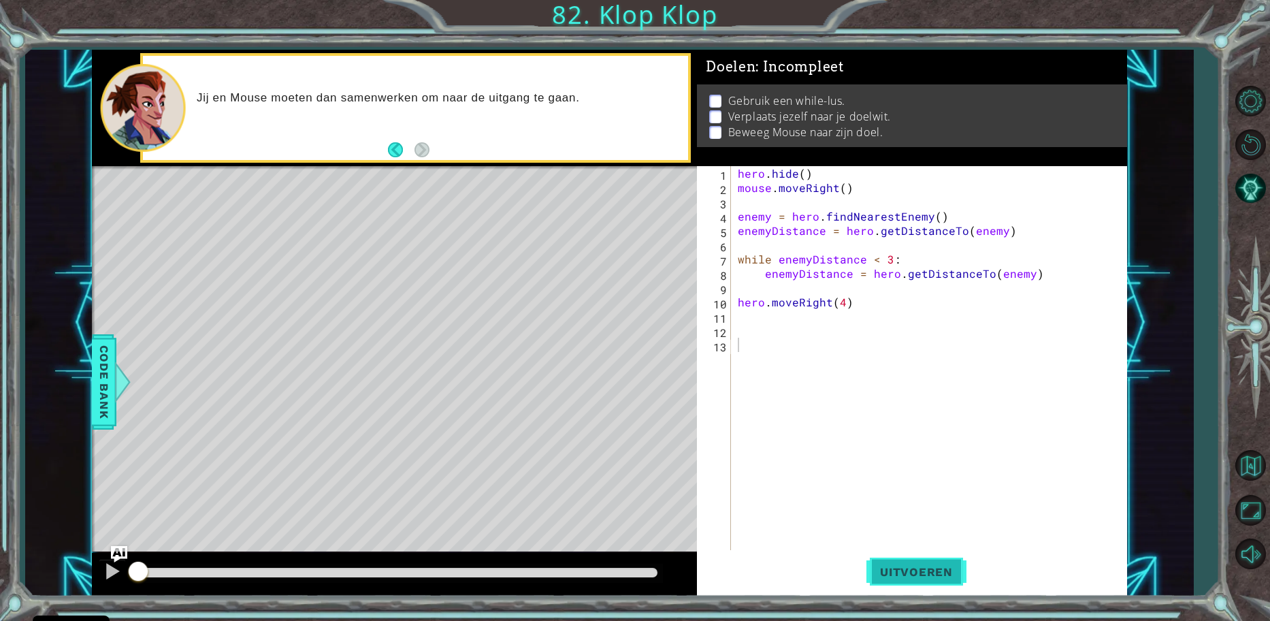
click at [895, 575] on span "Uitvoeren" at bounding box center [917, 572] width 100 height 14
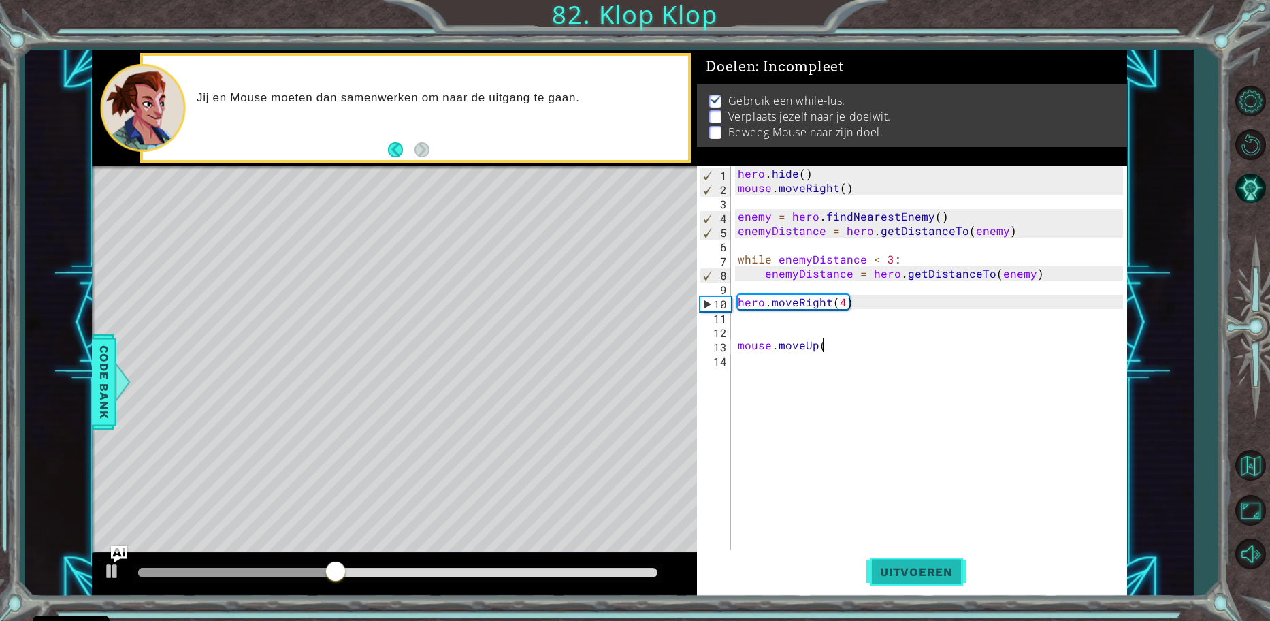
scroll to position [0, 5]
type textarea "mouse.moveUp()"
type textarea "mouse.digRight"
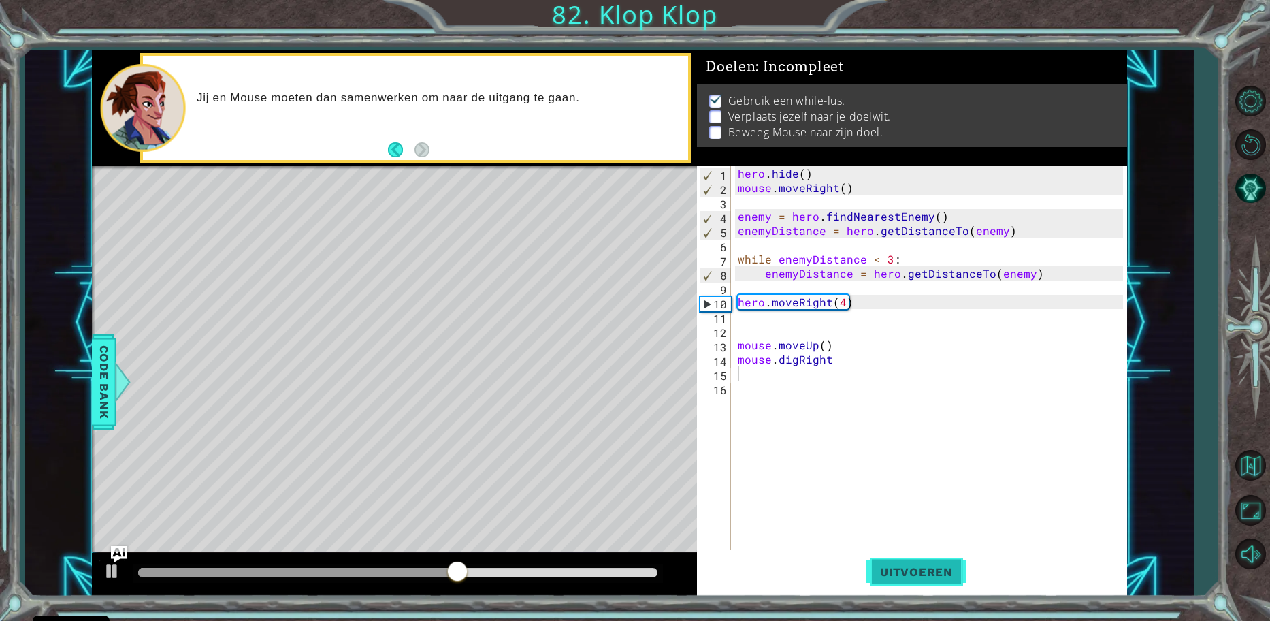
click at [895, 570] on span "Uitvoeren" at bounding box center [917, 572] width 100 height 14
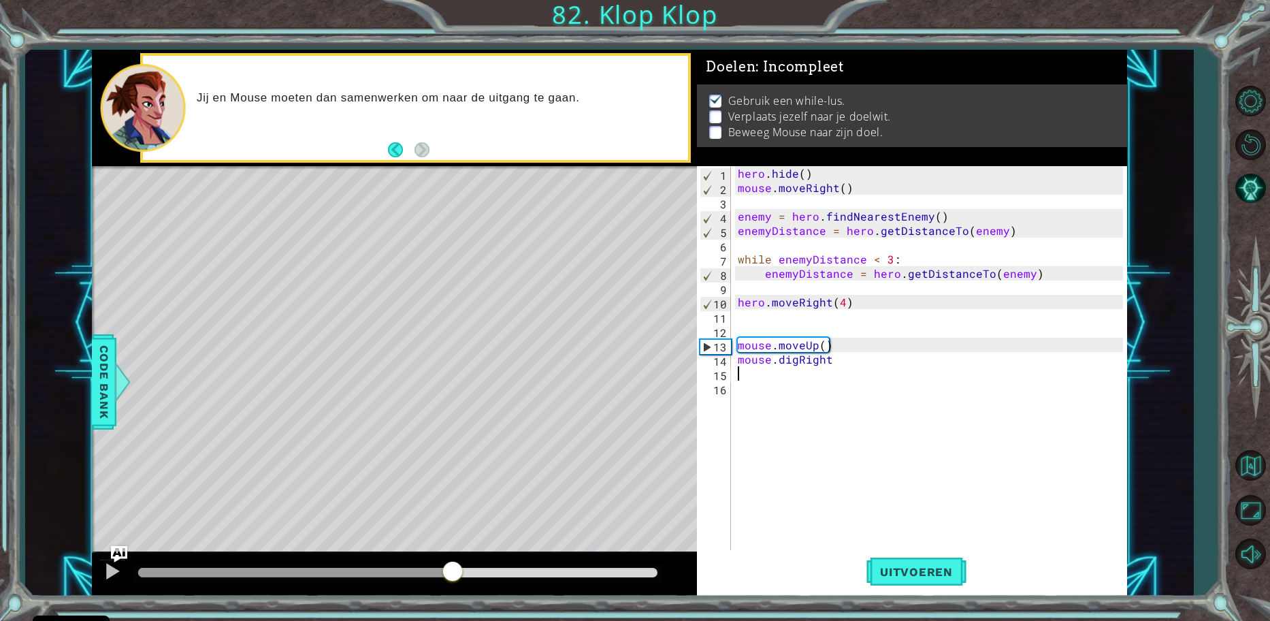
drag, startPoint x: 154, startPoint y: 580, endPoint x: 590, endPoint y: 553, distance: 436.6
click at [583, 556] on div at bounding box center [394, 575] width 605 height 44
click at [855, 364] on div "hero . hide ( ) mouse . moveRight ( ) enemy = hero . findNearestEnemy ( ) enemy…" at bounding box center [932, 373] width 395 height 415
click at [899, 579] on button "Uitvoeren" at bounding box center [917, 571] width 100 height 43
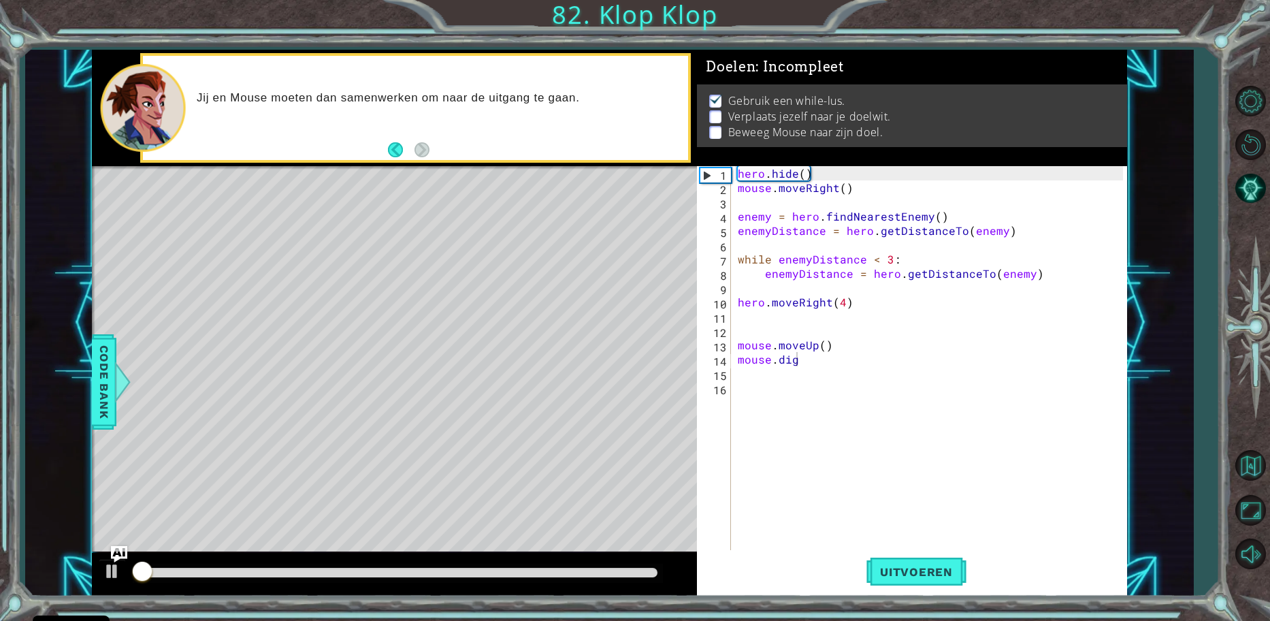
click at [493, 581] on div at bounding box center [398, 573] width 530 height 19
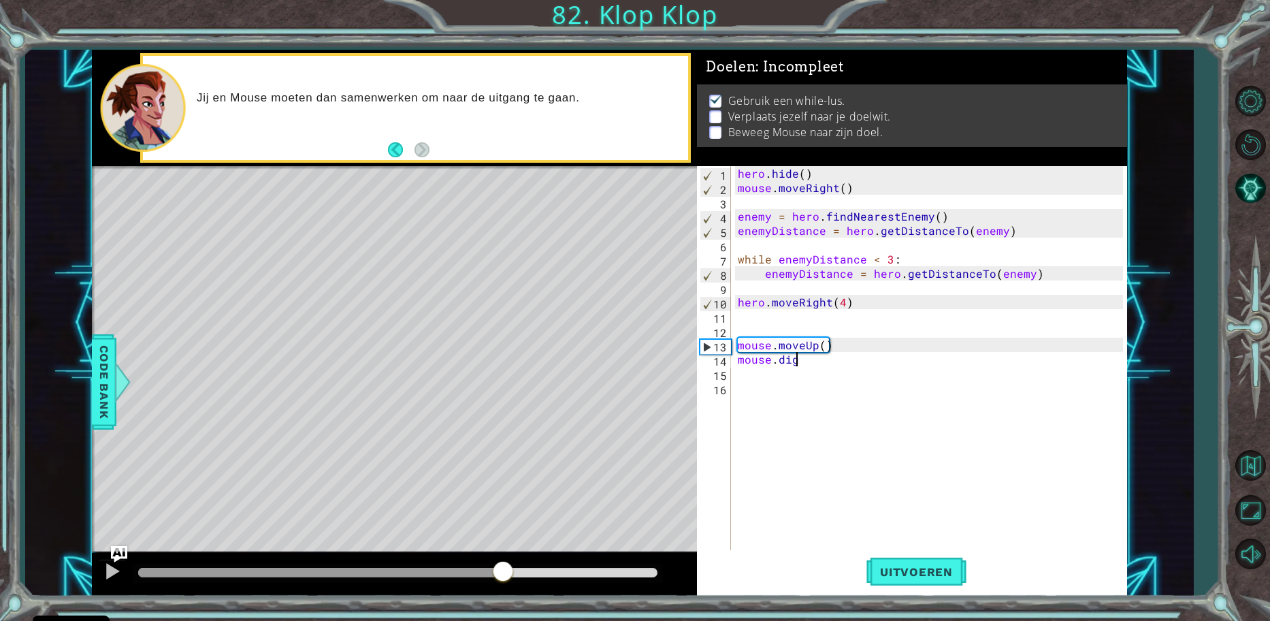
click at [503, 575] on div at bounding box center [397, 573] width 519 height 10
click at [583, 560] on div at bounding box center [394, 575] width 605 height 44
click at [589, 568] on div at bounding box center [397, 573] width 519 height 10
drag, startPoint x: 592, startPoint y: 572, endPoint x: 681, endPoint y: 556, distance: 90.7
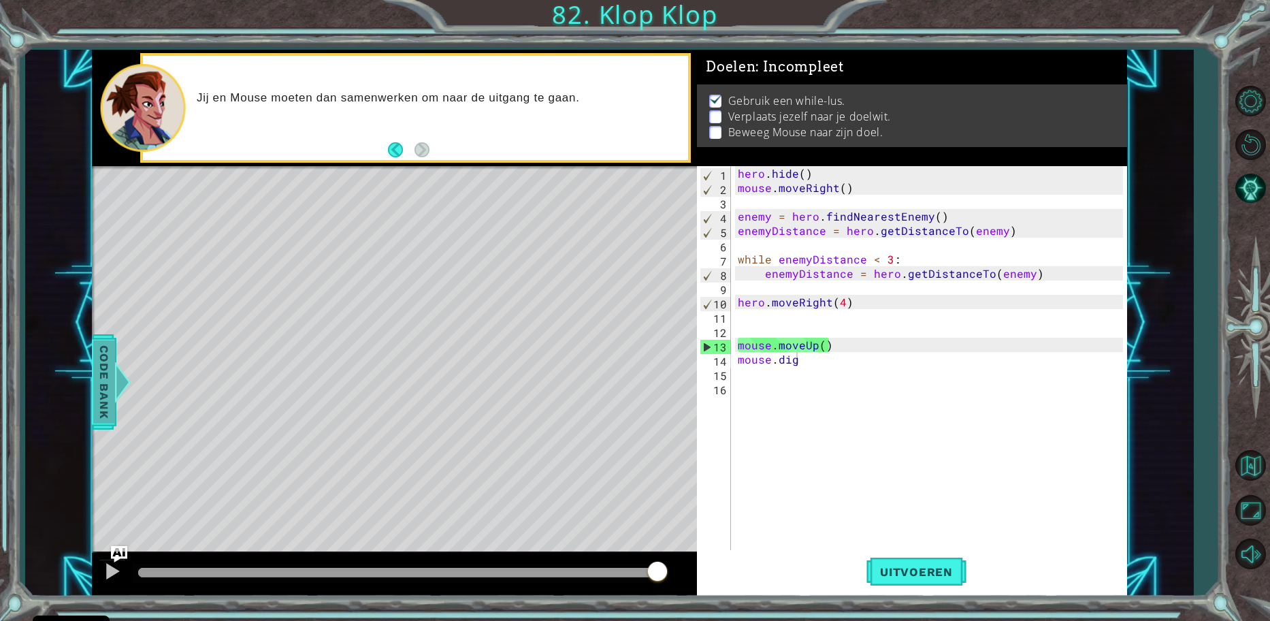
click at [97, 372] on span "Code Bank" at bounding box center [104, 381] width 22 height 83
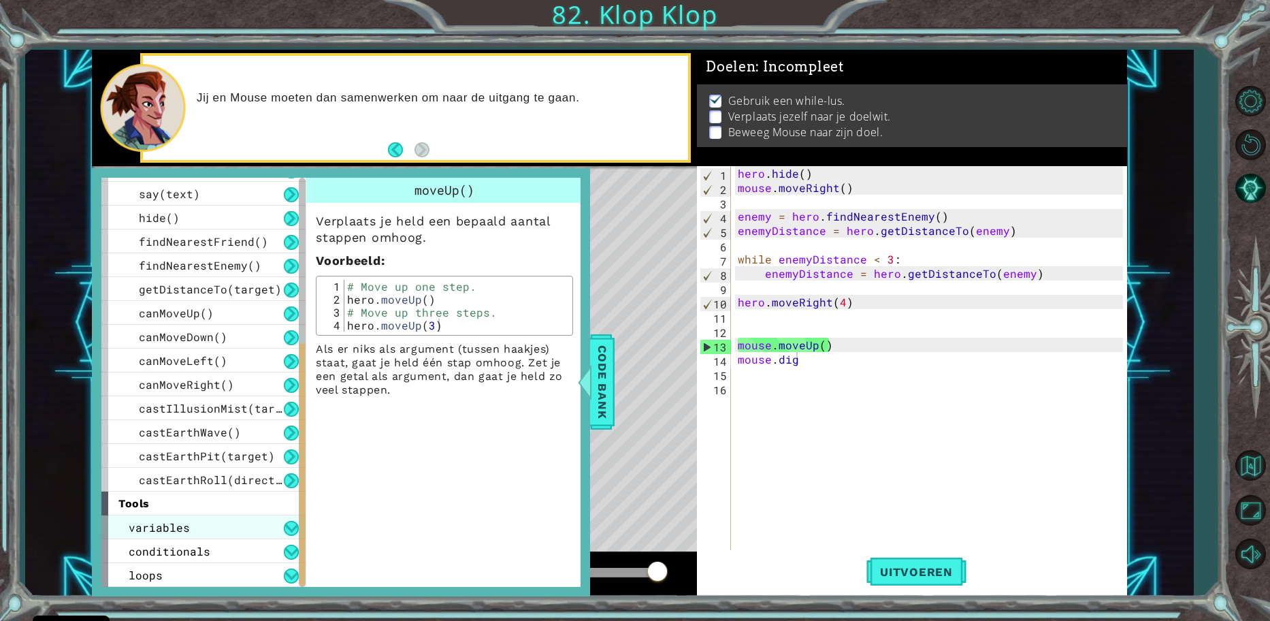
click at [169, 532] on span "variables" at bounding box center [159, 527] width 61 height 14
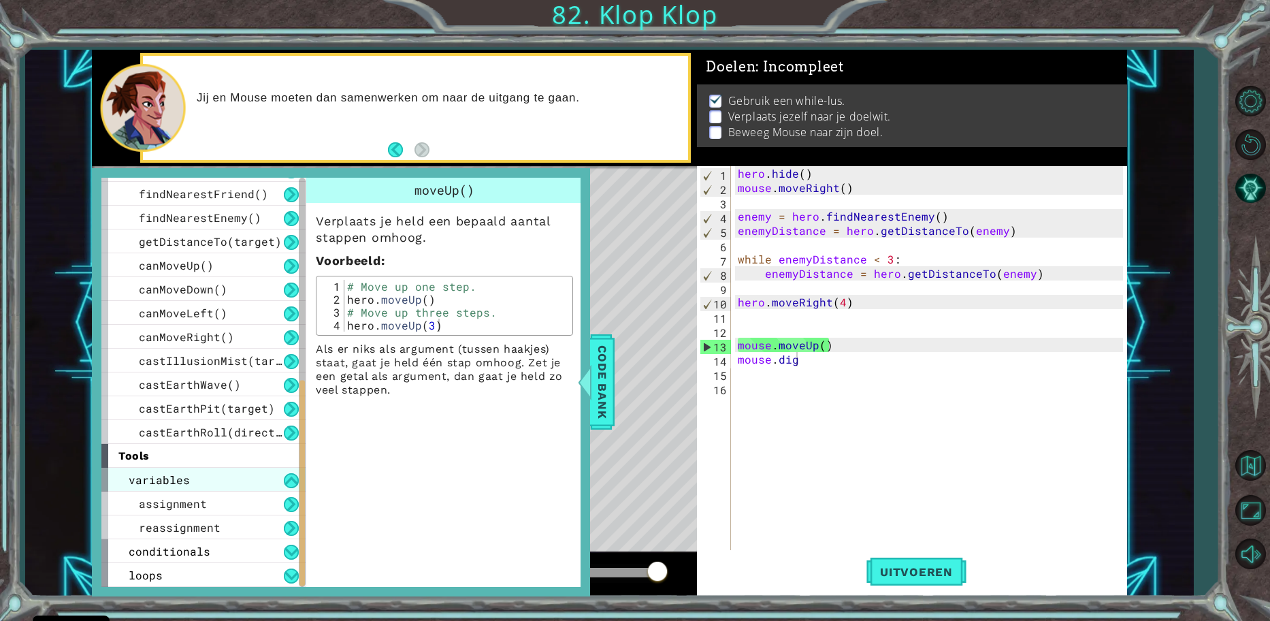
click at [191, 487] on div "variables" at bounding box center [203, 480] width 204 height 24
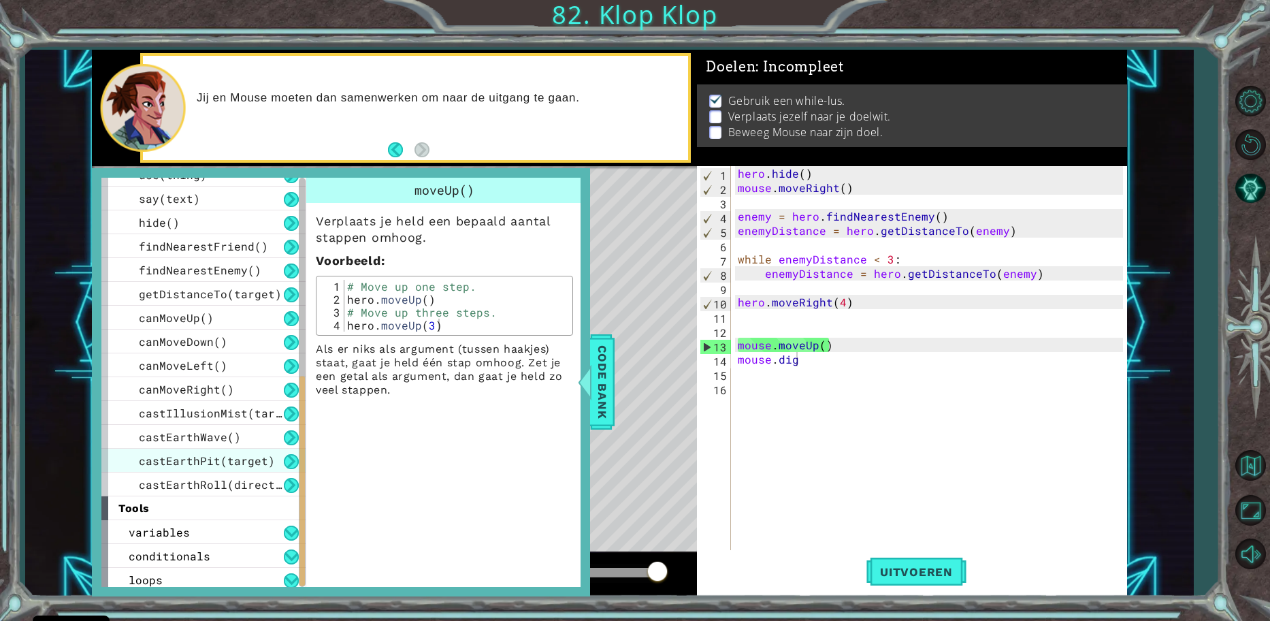
scroll to position [353, 0]
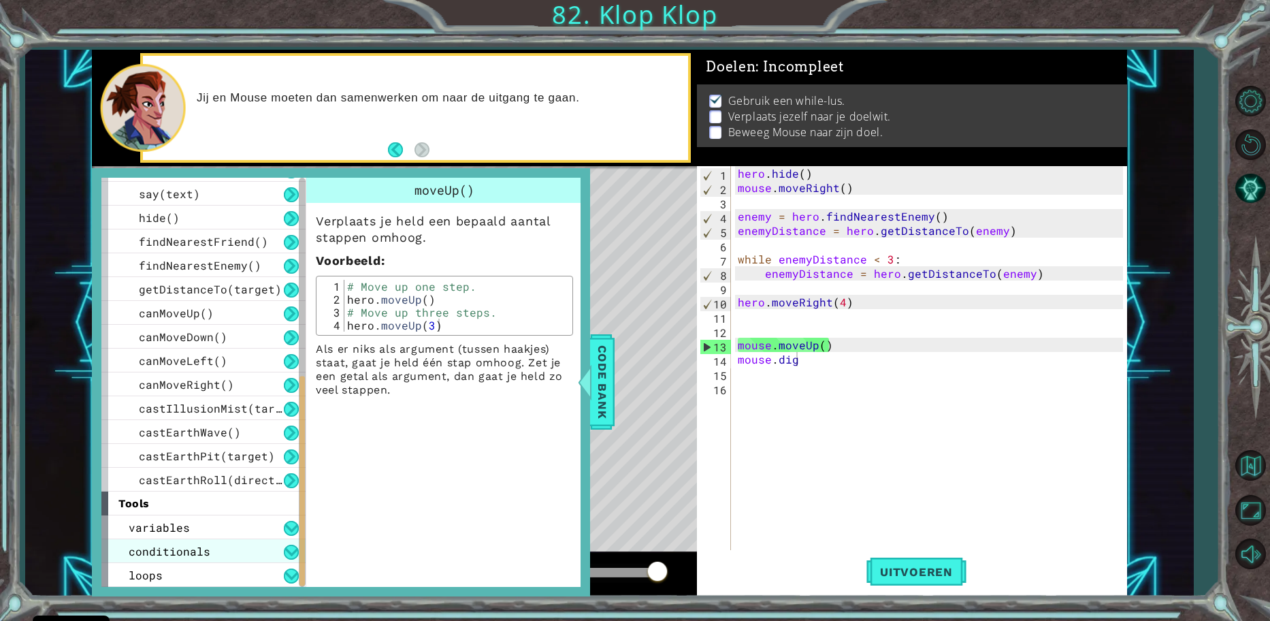
click at [240, 549] on div "conditionals" at bounding box center [203, 551] width 204 height 24
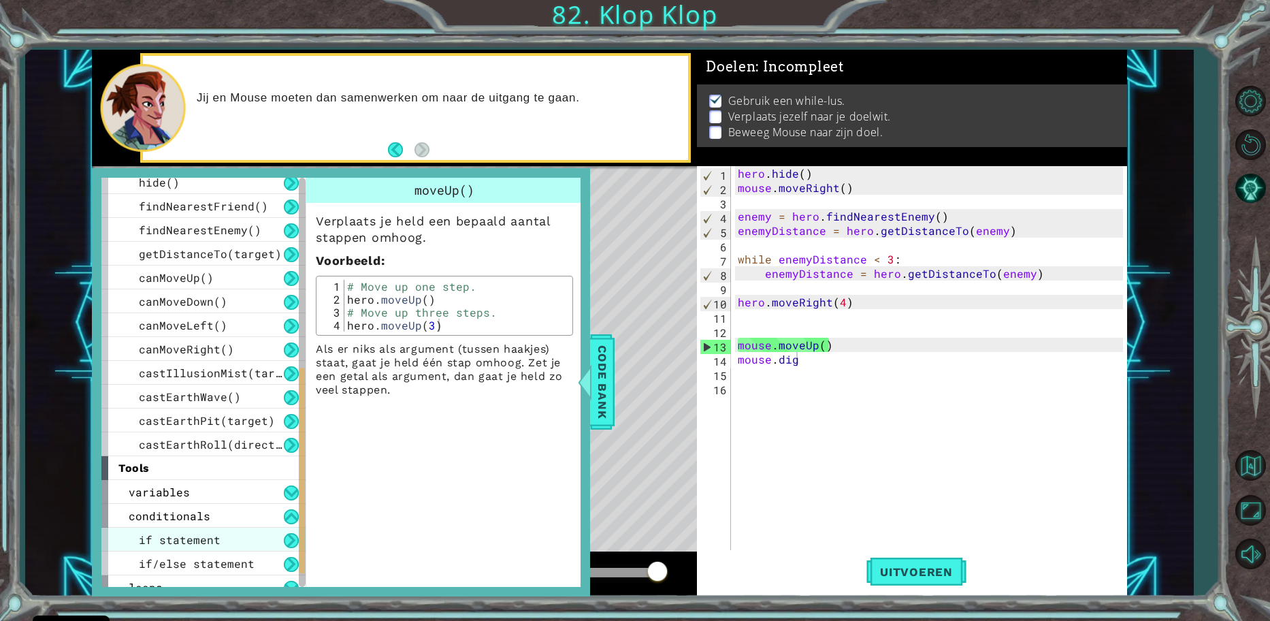
scroll to position [401, 0]
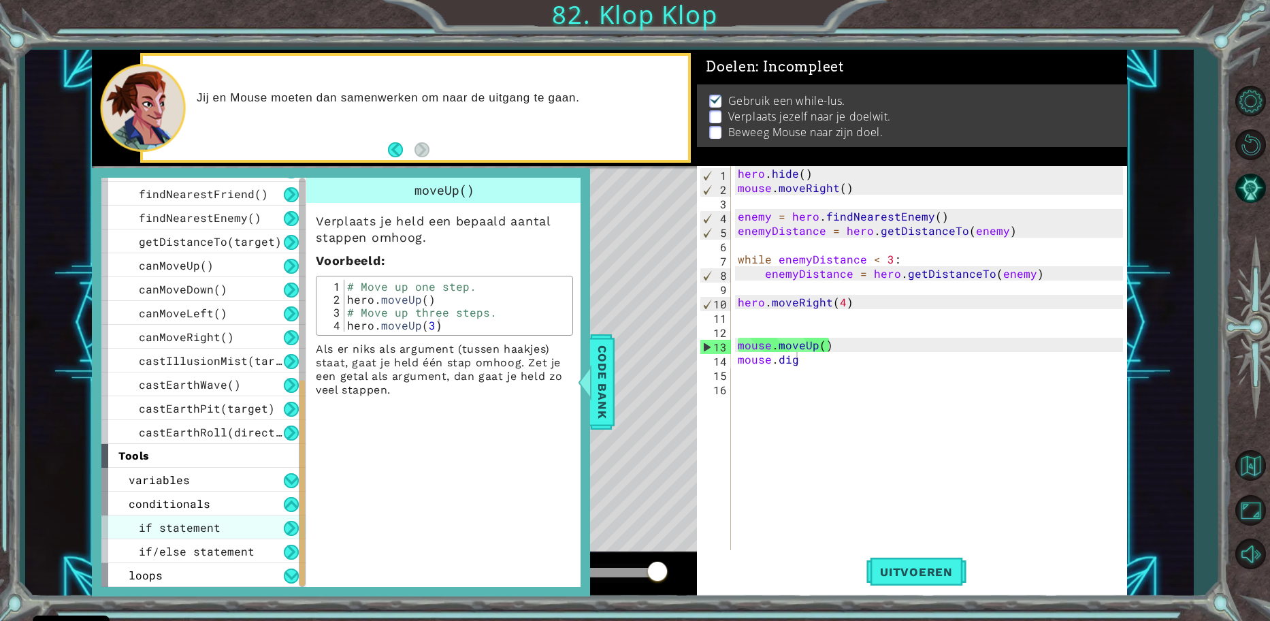
click at [234, 515] on div "if statement" at bounding box center [203, 527] width 204 height 24
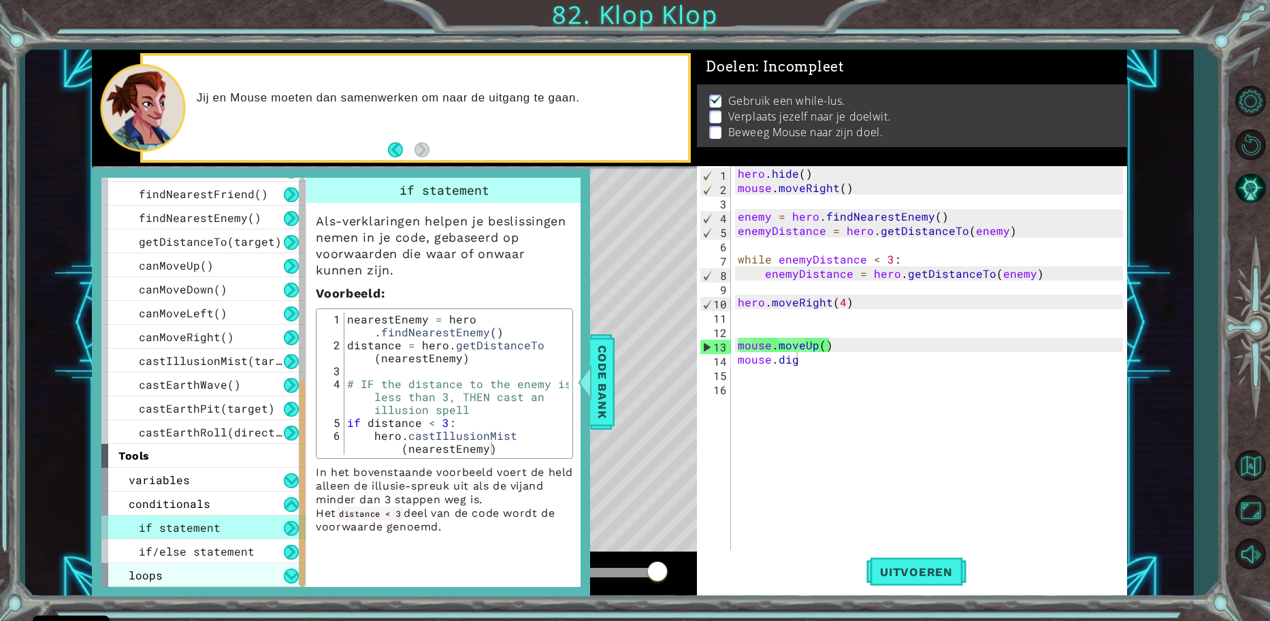
click at [212, 566] on div "loops" at bounding box center [203, 575] width 204 height 24
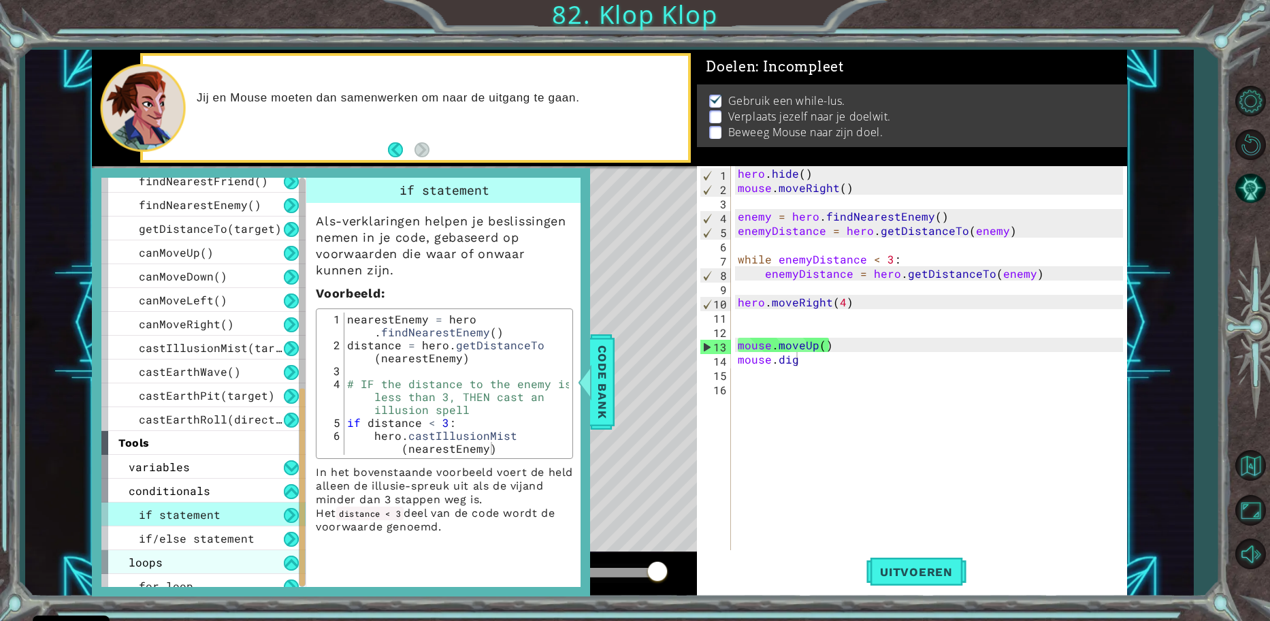
scroll to position [425, 0]
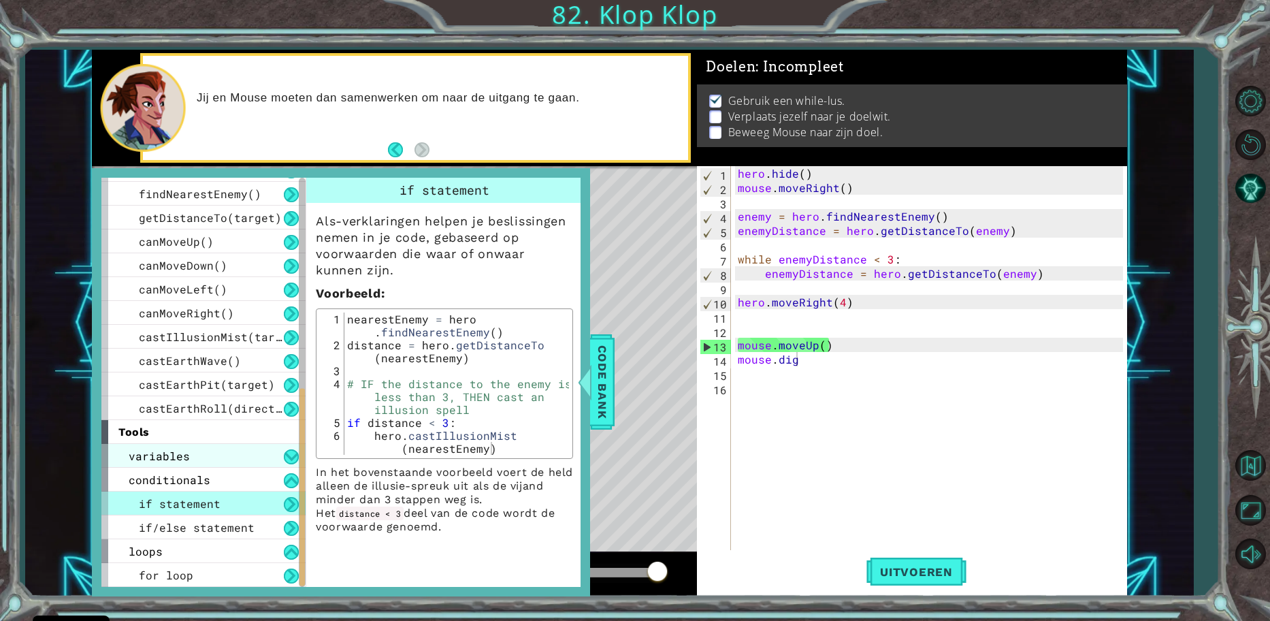
click at [219, 467] on div "variables" at bounding box center [203, 456] width 204 height 24
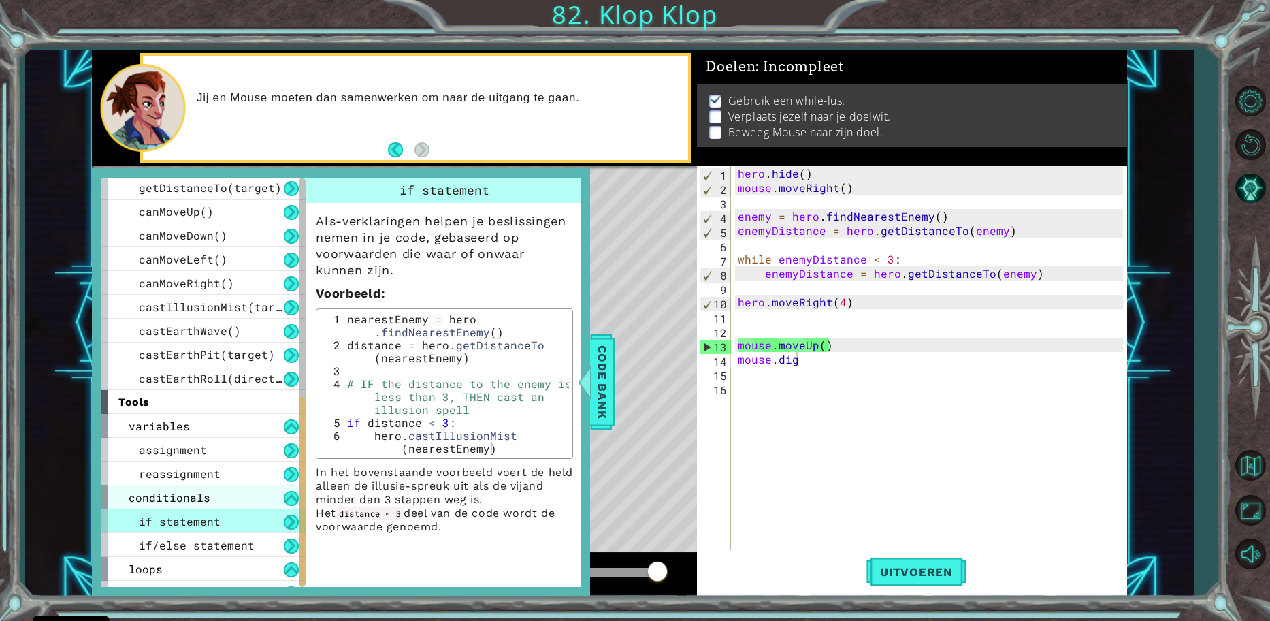
scroll to position [472, 0]
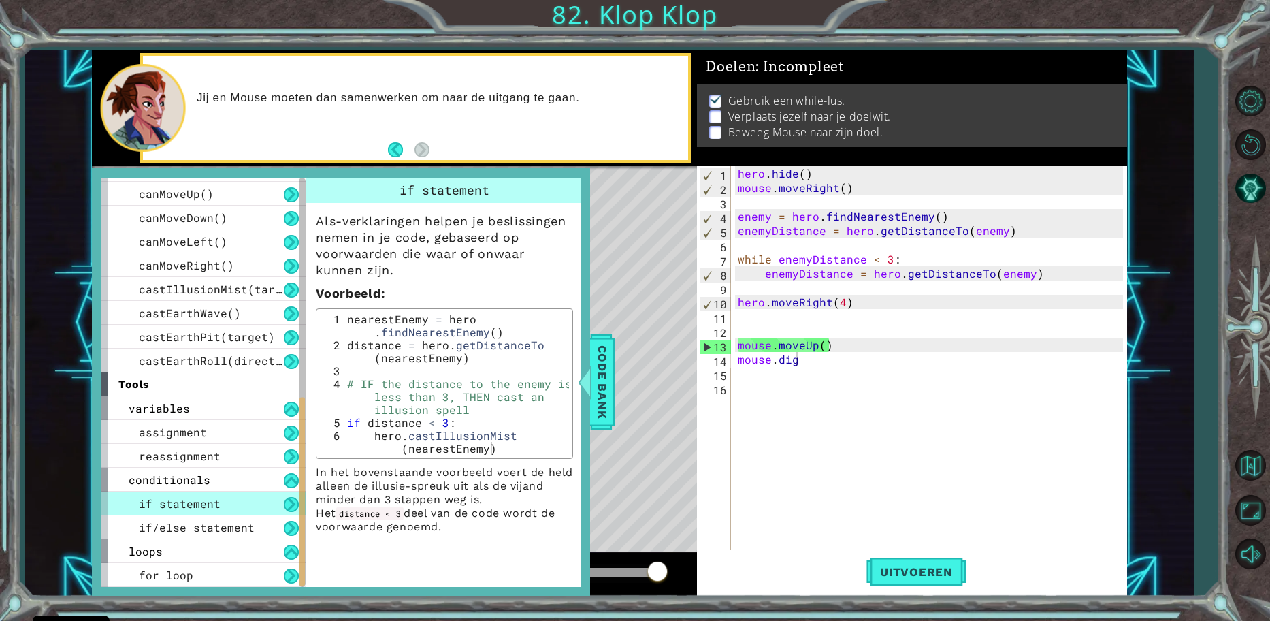
click at [303, 572] on div at bounding box center [302, 492] width 5 height 189
click at [286, 573] on button at bounding box center [291, 575] width 15 height 15
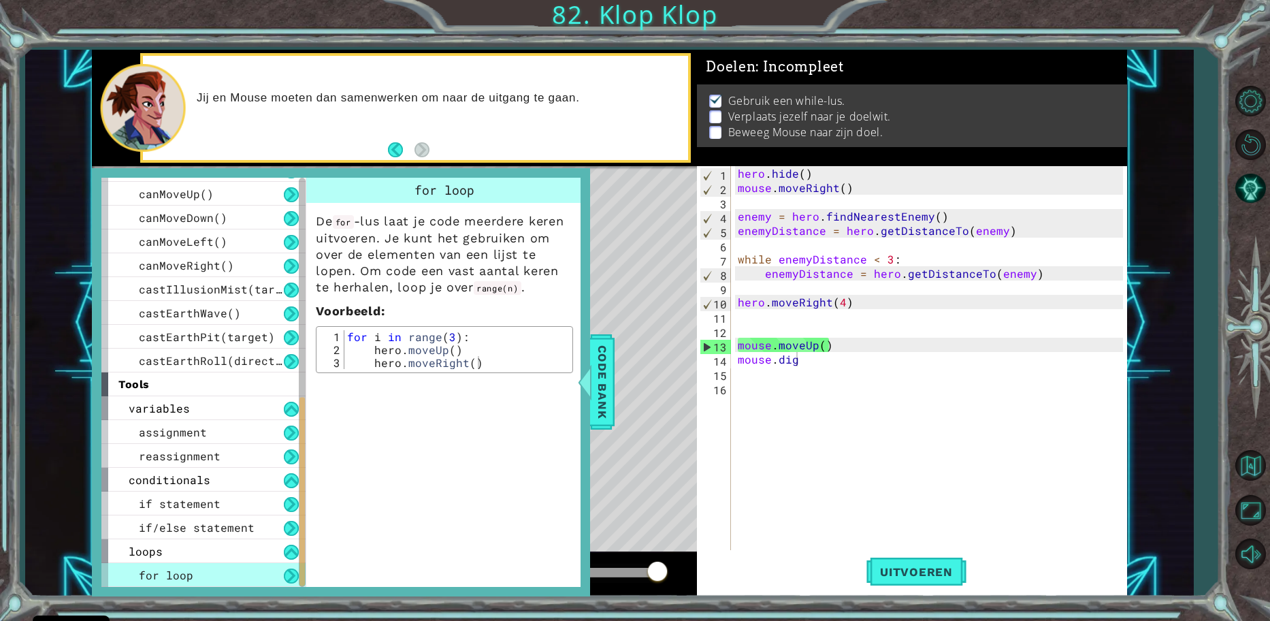
click at [293, 573] on button at bounding box center [291, 575] width 15 height 15
click at [280, 577] on div "for loop" at bounding box center [203, 575] width 204 height 24
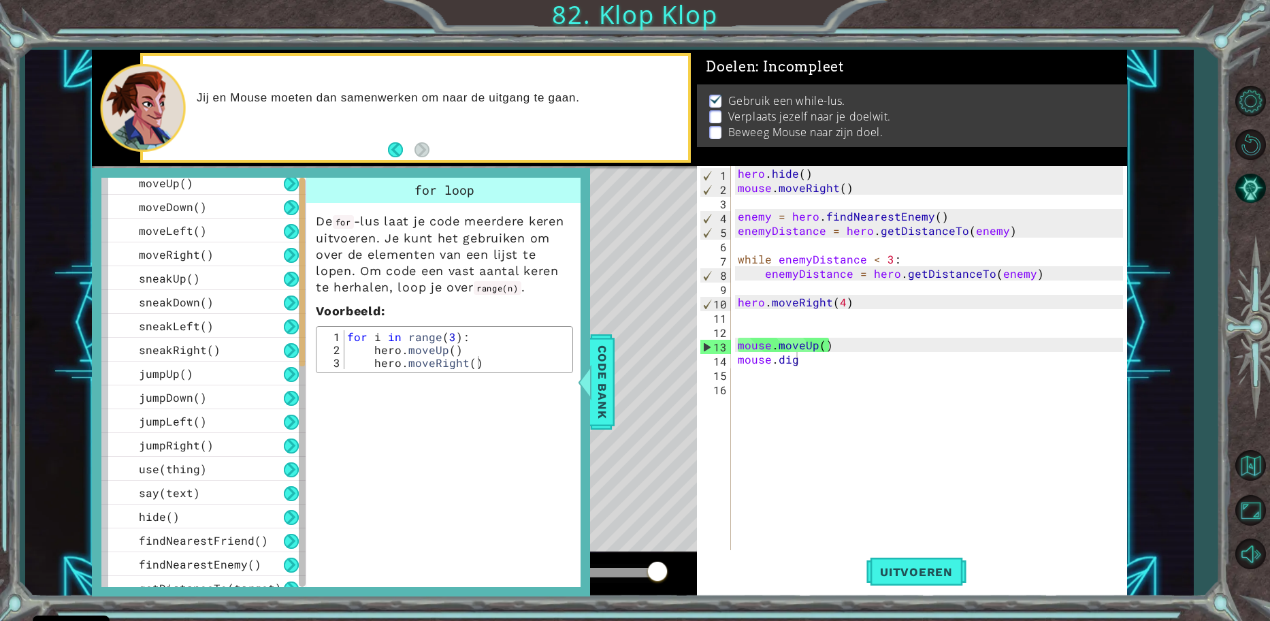
scroll to position [0, 0]
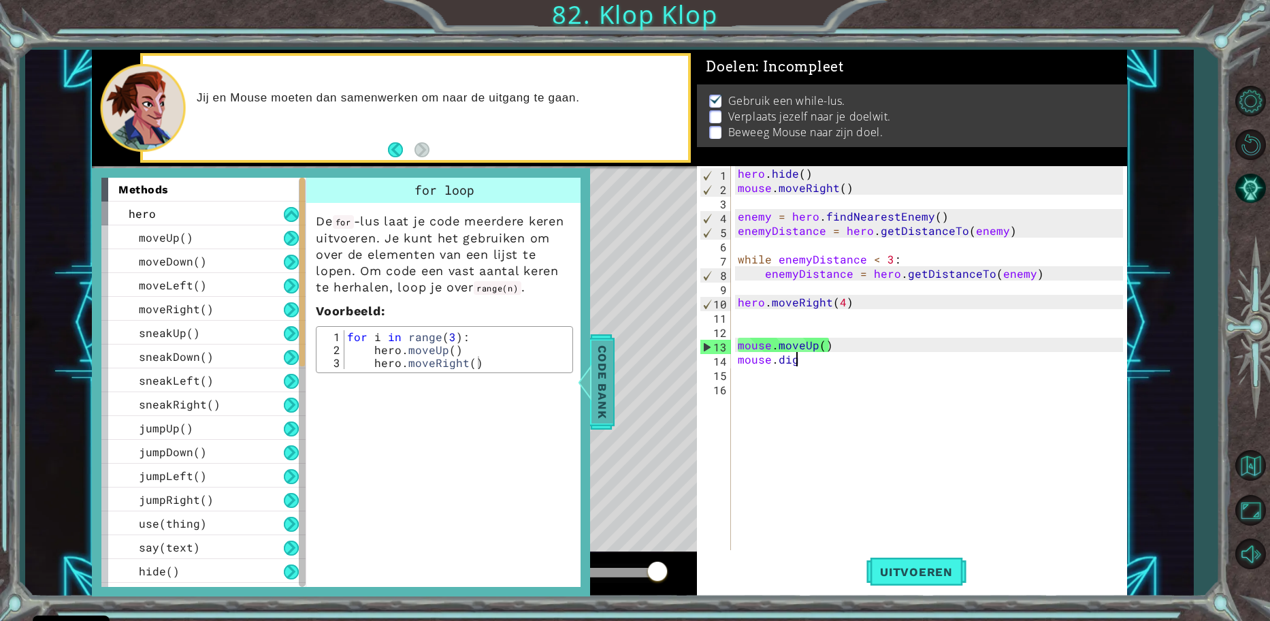
click at [586, 374] on div at bounding box center [585, 382] width 17 height 41
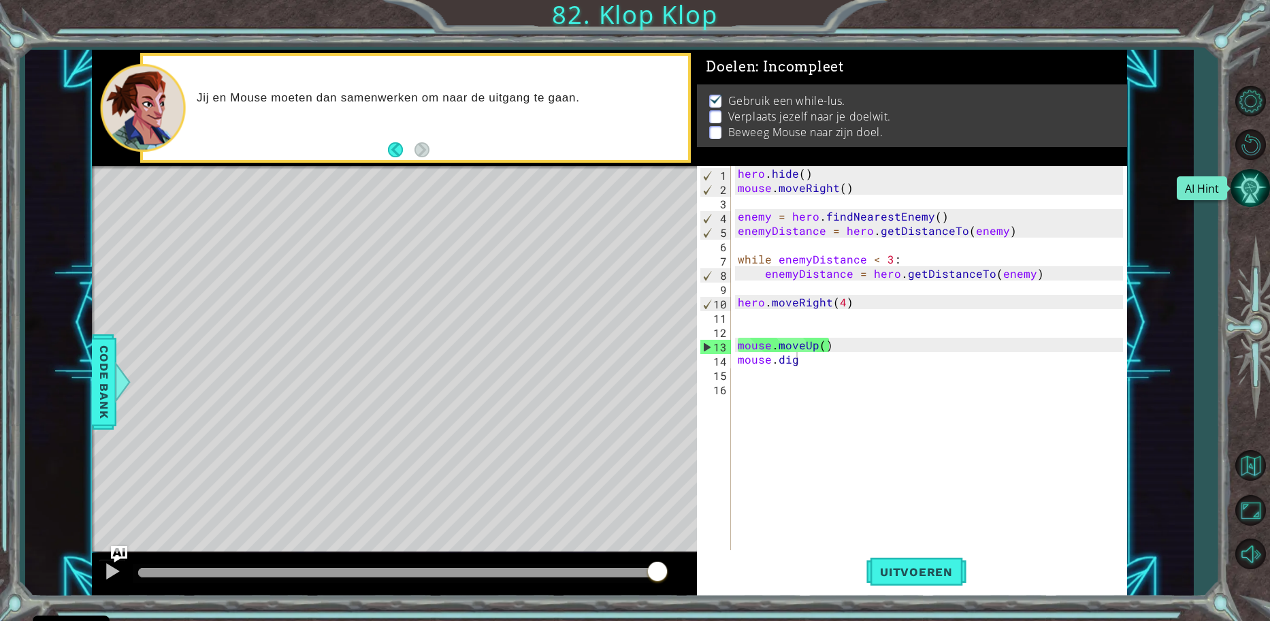
click at [1253, 178] on button "AI Hint" at bounding box center [1250, 187] width 39 height 39
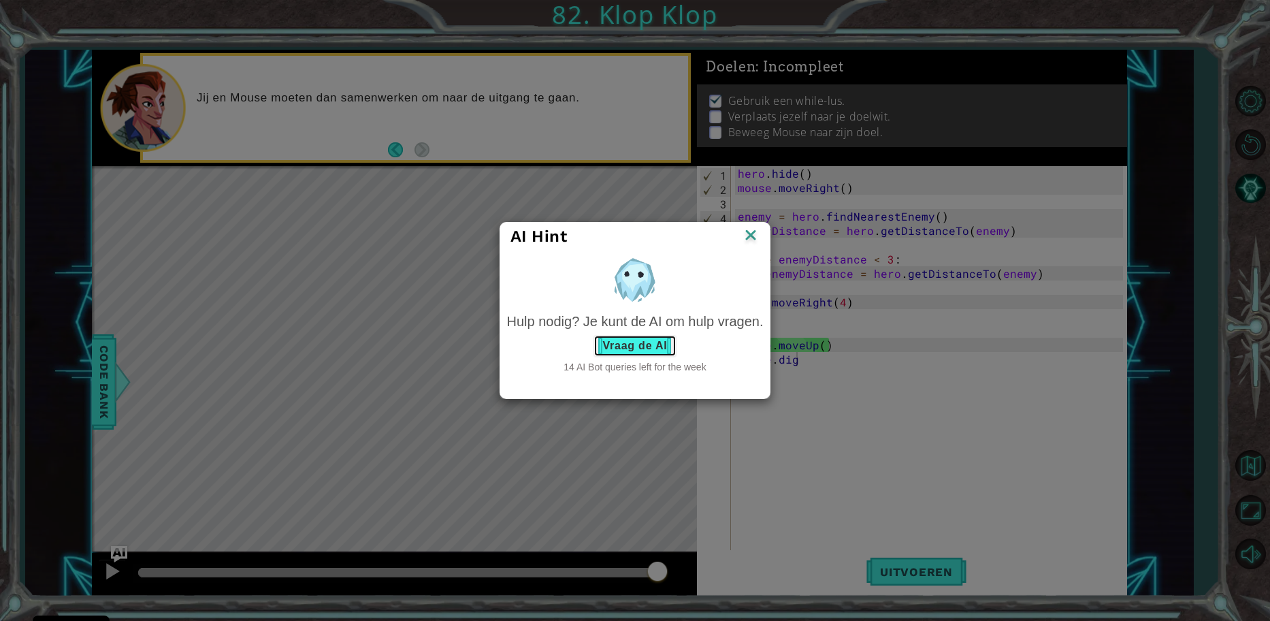
click at [611, 355] on button "Vraag de AI" at bounding box center [635, 346] width 82 height 22
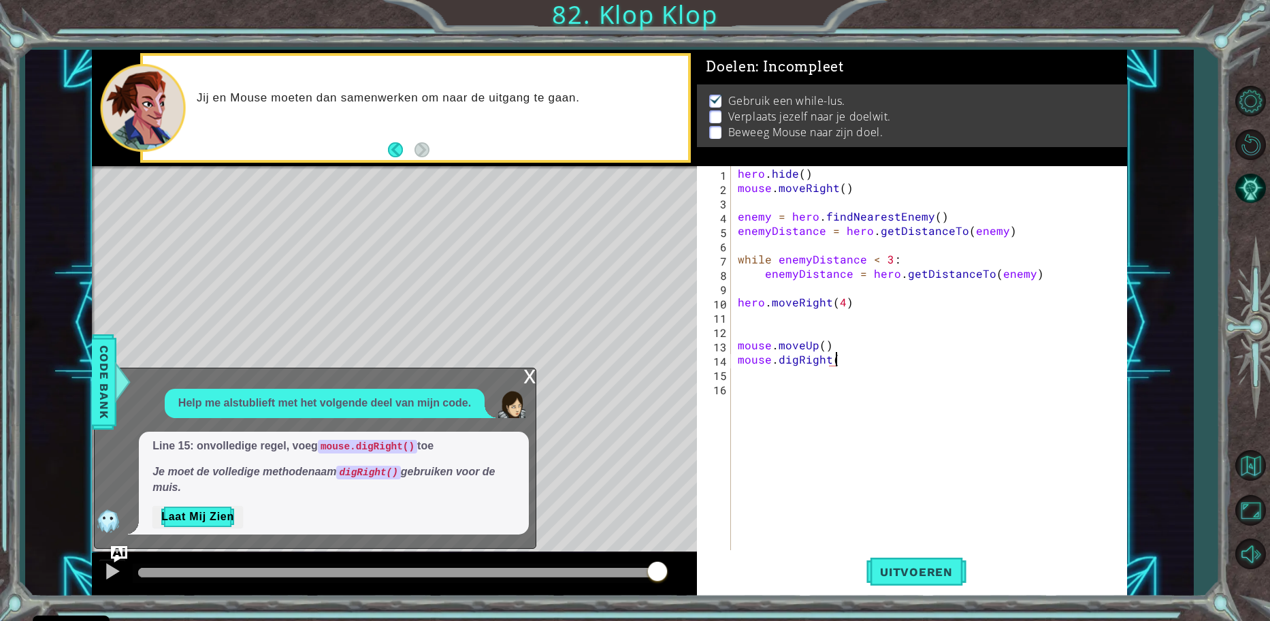
scroll to position [0, 6]
type textarea "mouse.digRight()"
click at [525, 376] on div "x" at bounding box center [530, 375] width 12 height 14
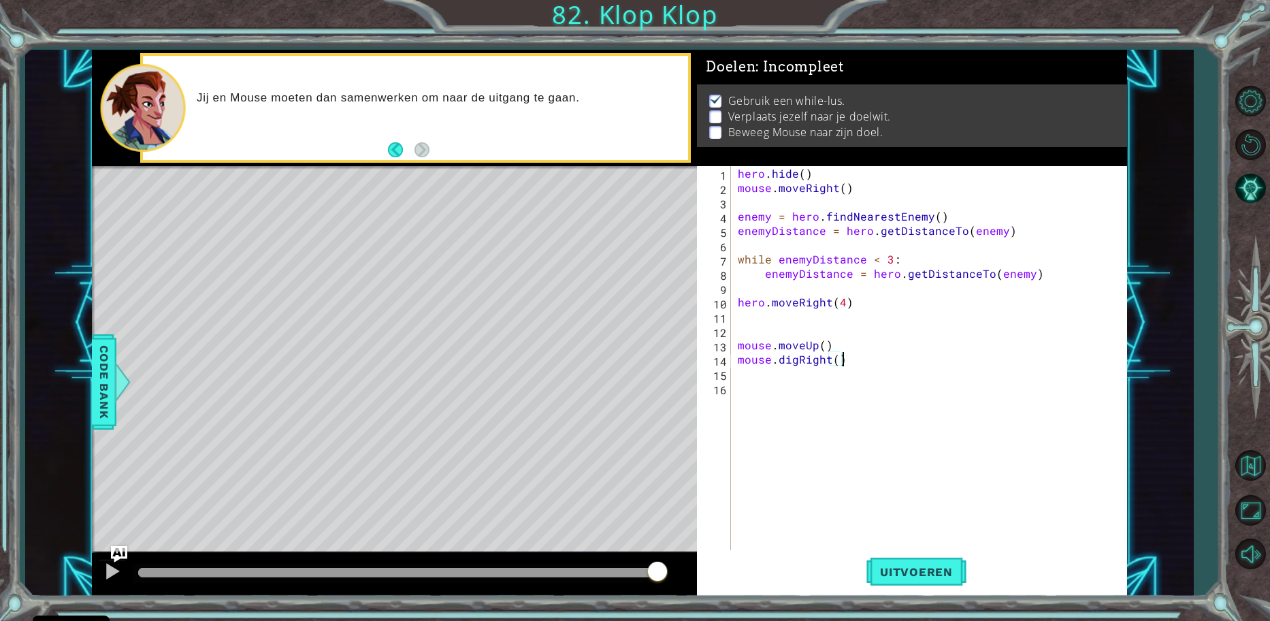
drag, startPoint x: 880, startPoint y: 362, endPoint x: 851, endPoint y: 362, distance: 29.3
click at [871, 362] on div "hero . hide ( ) mouse . moveRight ( ) enemy = hero . findNearestEnemy ( ) enemy…" at bounding box center [932, 373] width 395 height 415
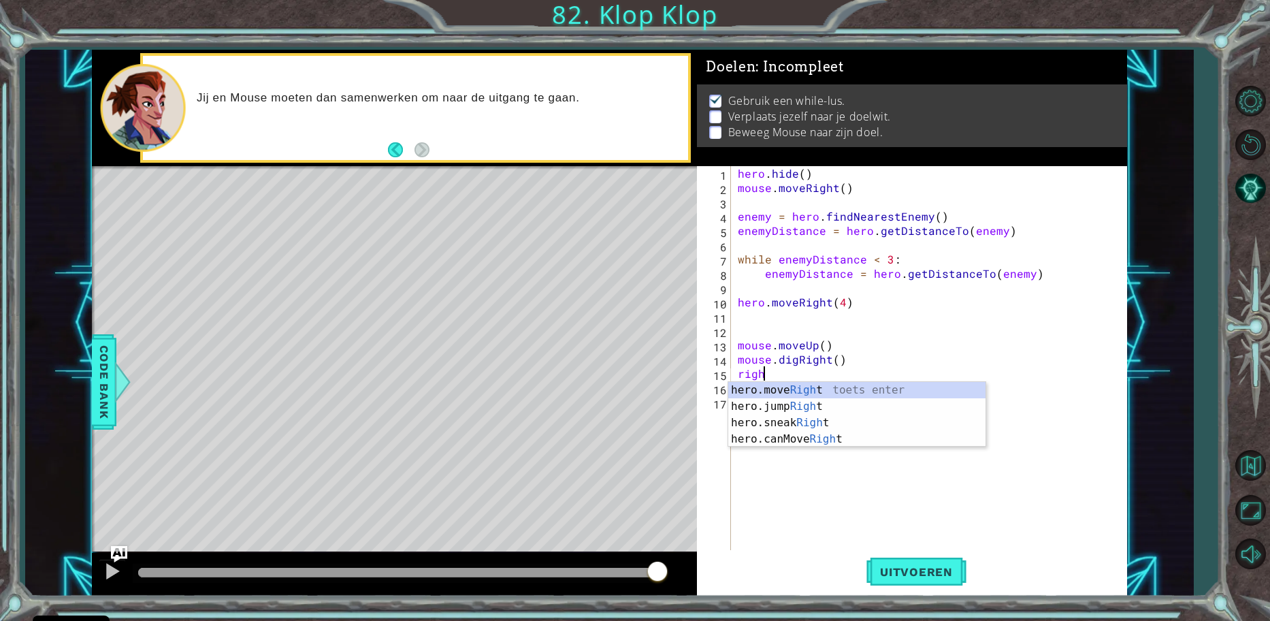
scroll to position [0, 1]
type textarea "hero.moveRight(1)"
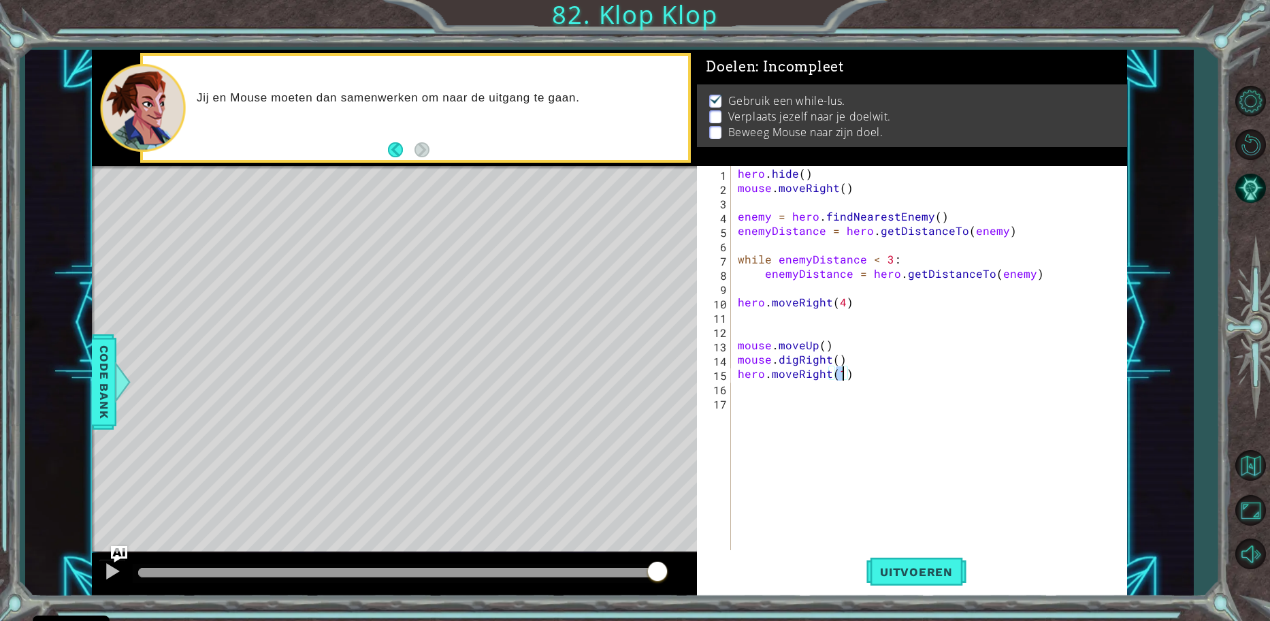
click at [860, 368] on div "hero . hide ( ) mouse . moveRight ( ) enemy = hero . findNearestEnemy ( ) enemy…" at bounding box center [932, 373] width 395 height 415
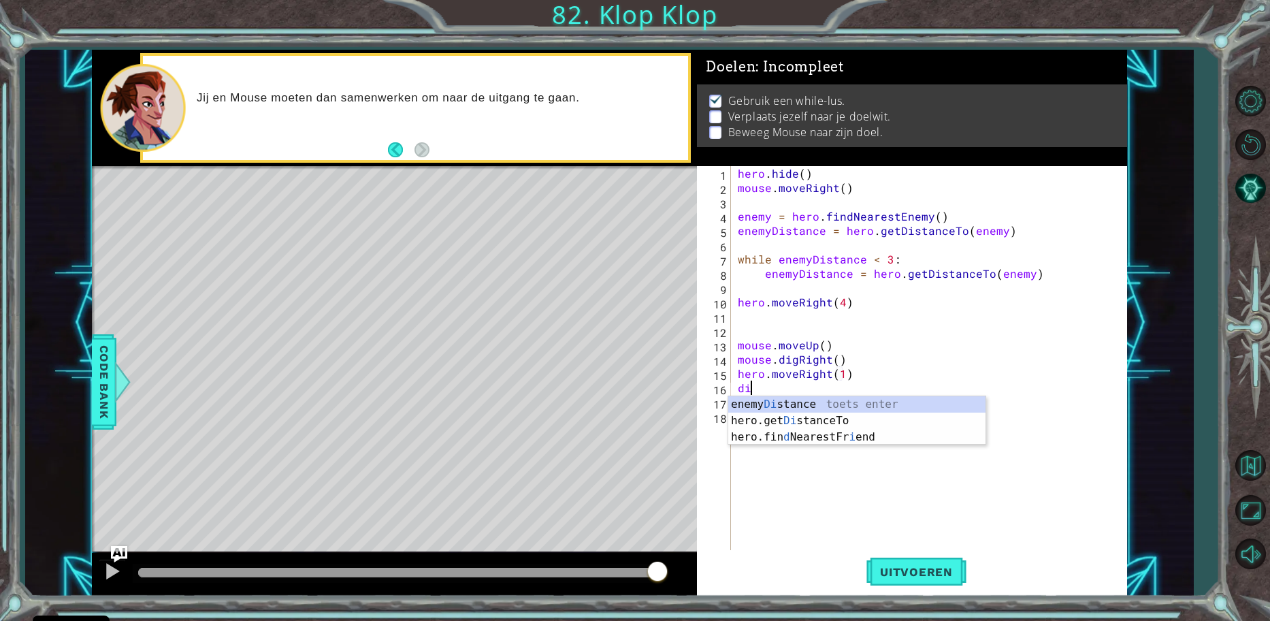
type textarea "d"
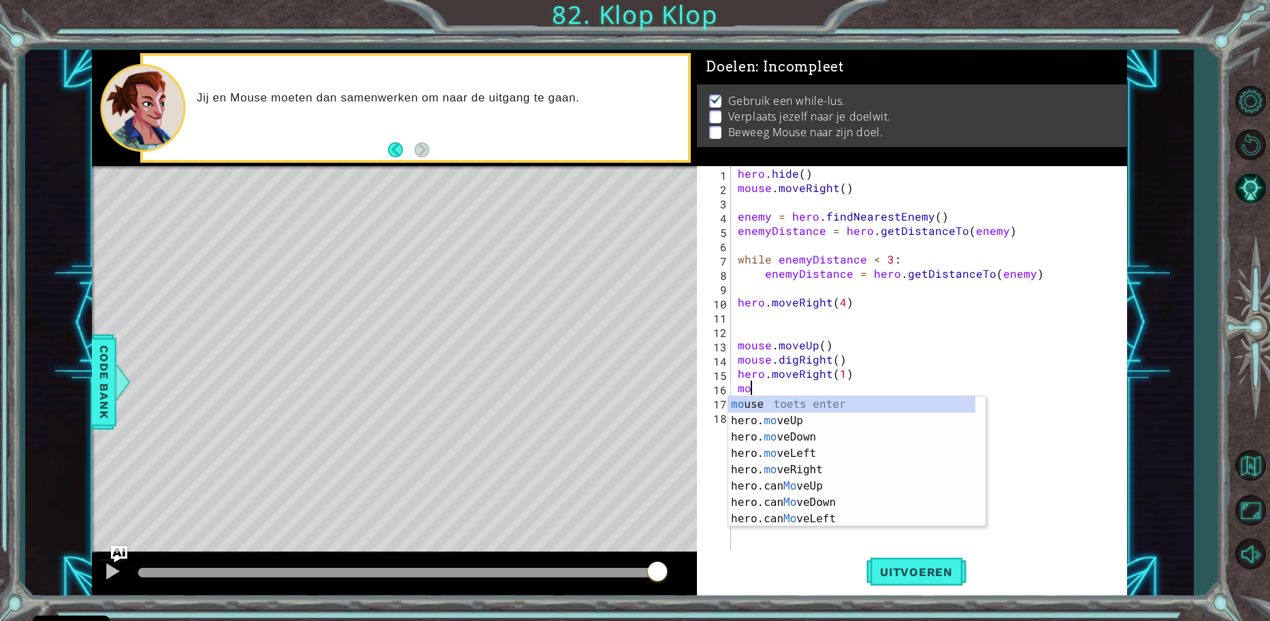
type textarea "mouse"
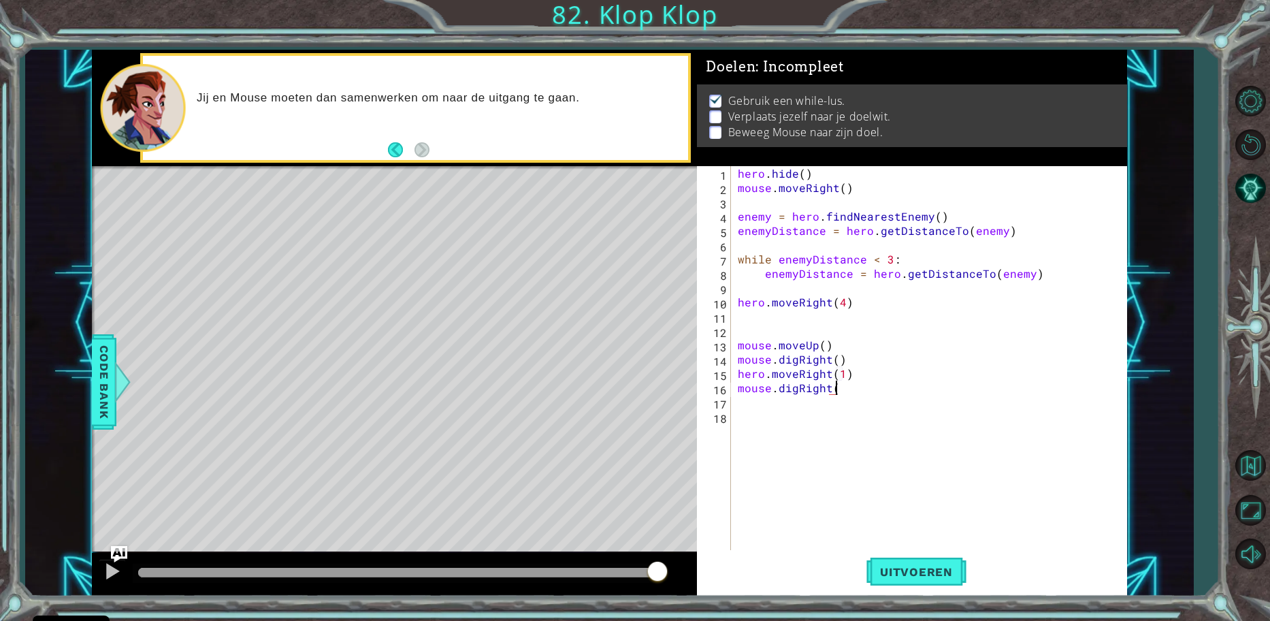
type textarea "mouse.digRight()"
type textarea "mouse.moveDown()"
type textarea "hero.moveRight(2)"
click at [894, 571] on span "Uitvoeren" at bounding box center [917, 572] width 100 height 14
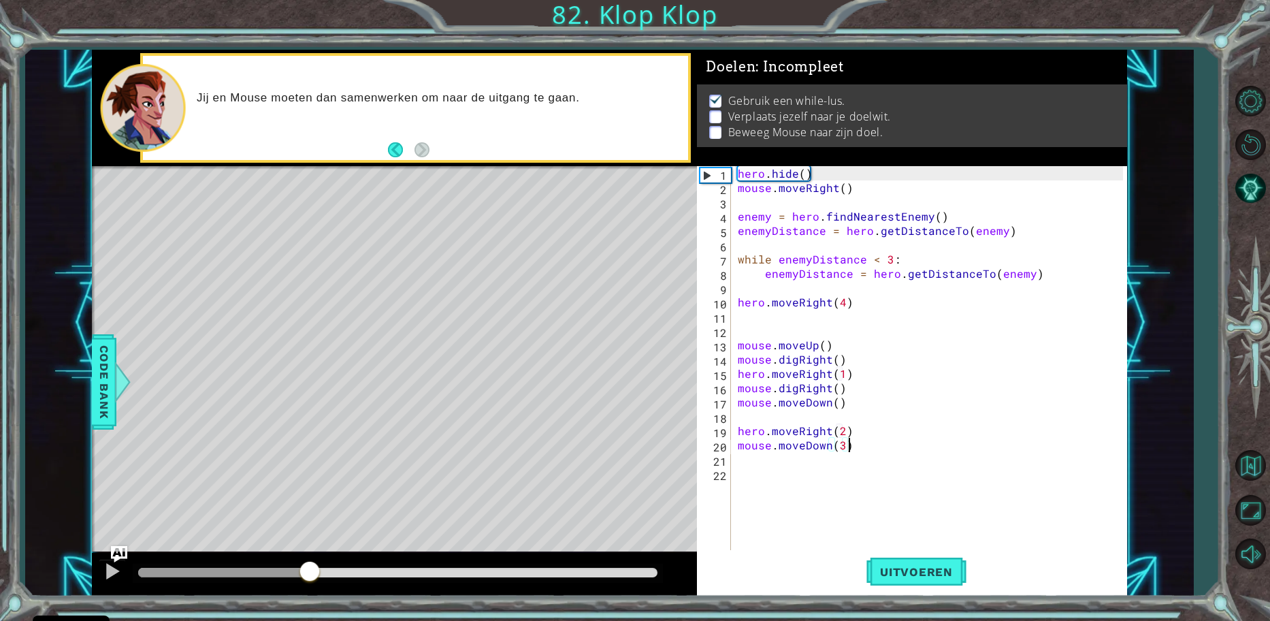
drag, startPoint x: 154, startPoint y: 573, endPoint x: 310, endPoint y: 570, distance: 155.9
click at [310, 570] on div at bounding box center [310, 572] width 25 height 25
drag, startPoint x: 763, startPoint y: 372, endPoint x: 738, endPoint y: 374, distance: 25.3
click at [738, 374] on div "hero . hide ( ) mouse . moveRight ( ) enemy = hero . findNearestEnemy ( ) enemy…" at bounding box center [932, 373] width 395 height 415
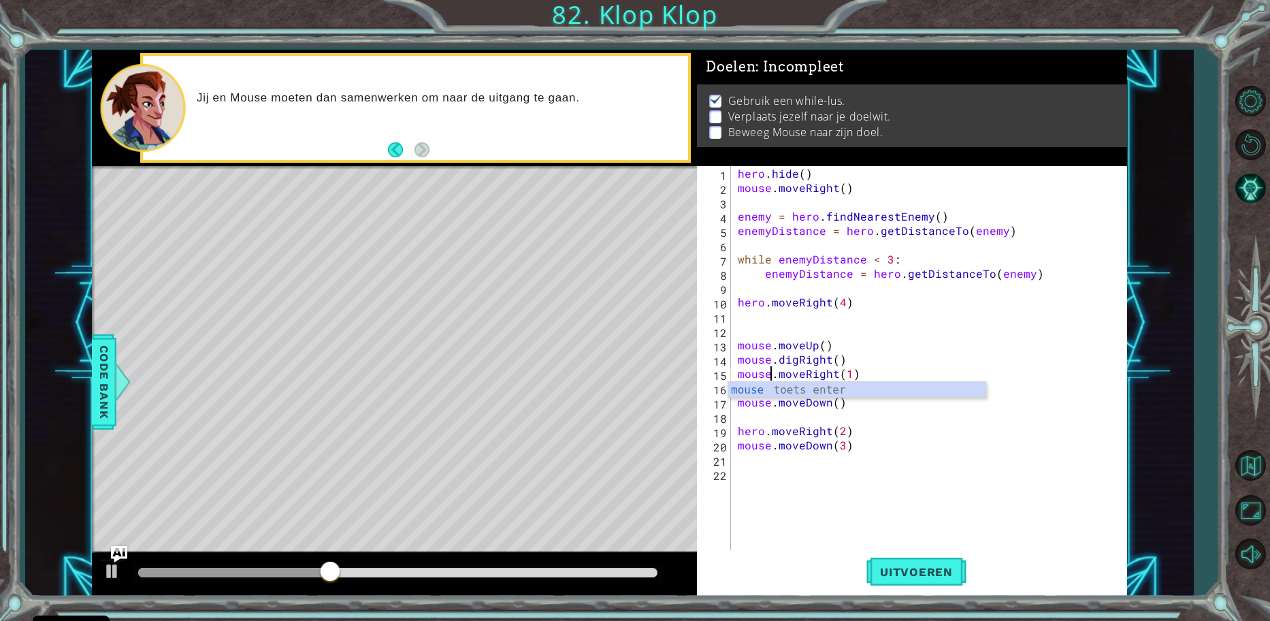
scroll to position [0, 3]
type textarea "mouse.moveRight(1)"
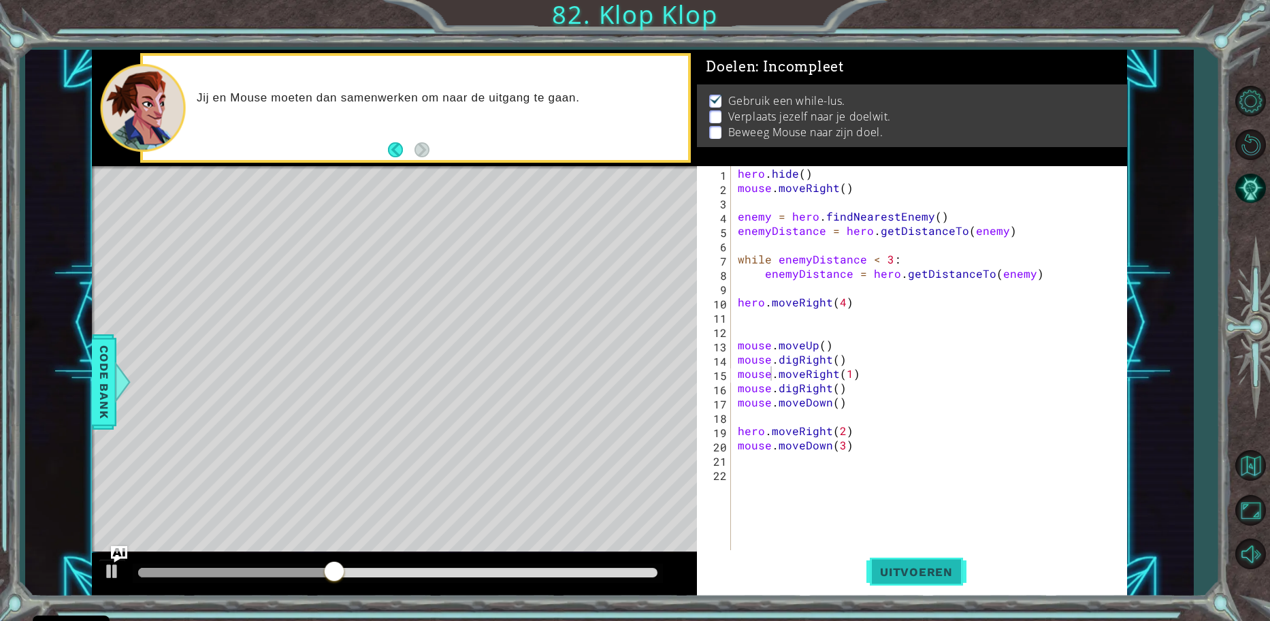
click at [884, 566] on button "Uitvoeren" at bounding box center [917, 571] width 100 height 43
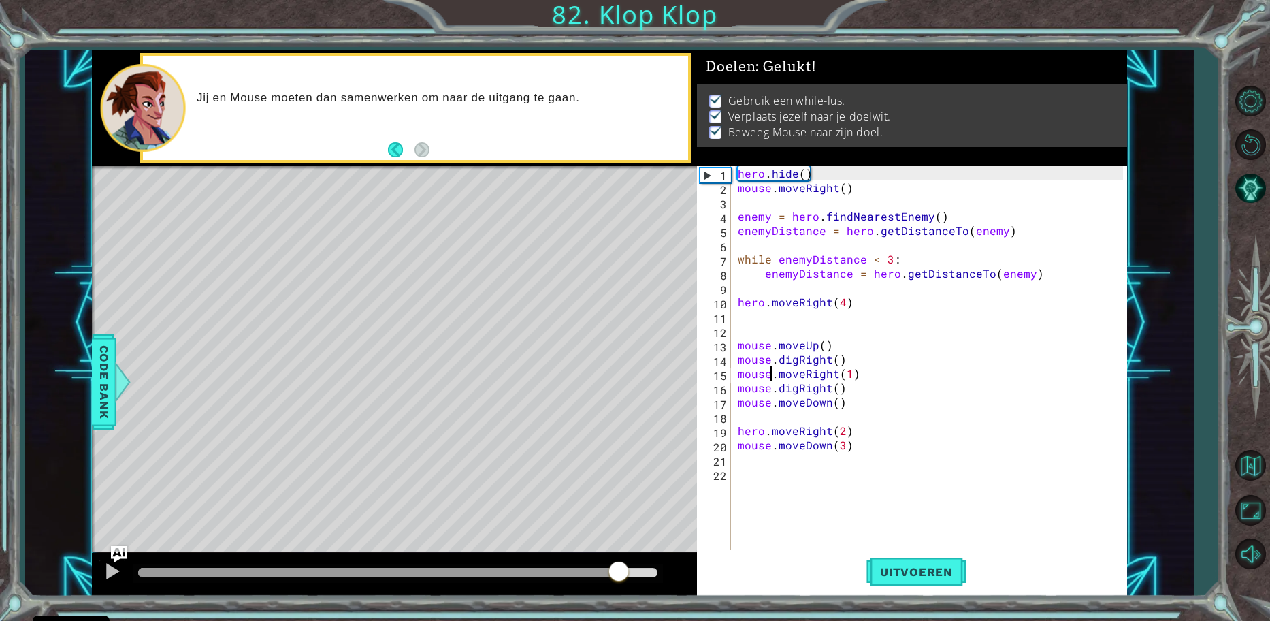
drag, startPoint x: 165, startPoint y: 571, endPoint x: 647, endPoint y: 566, distance: 482.0
click at [631, 560] on div at bounding box center [619, 572] width 25 height 25
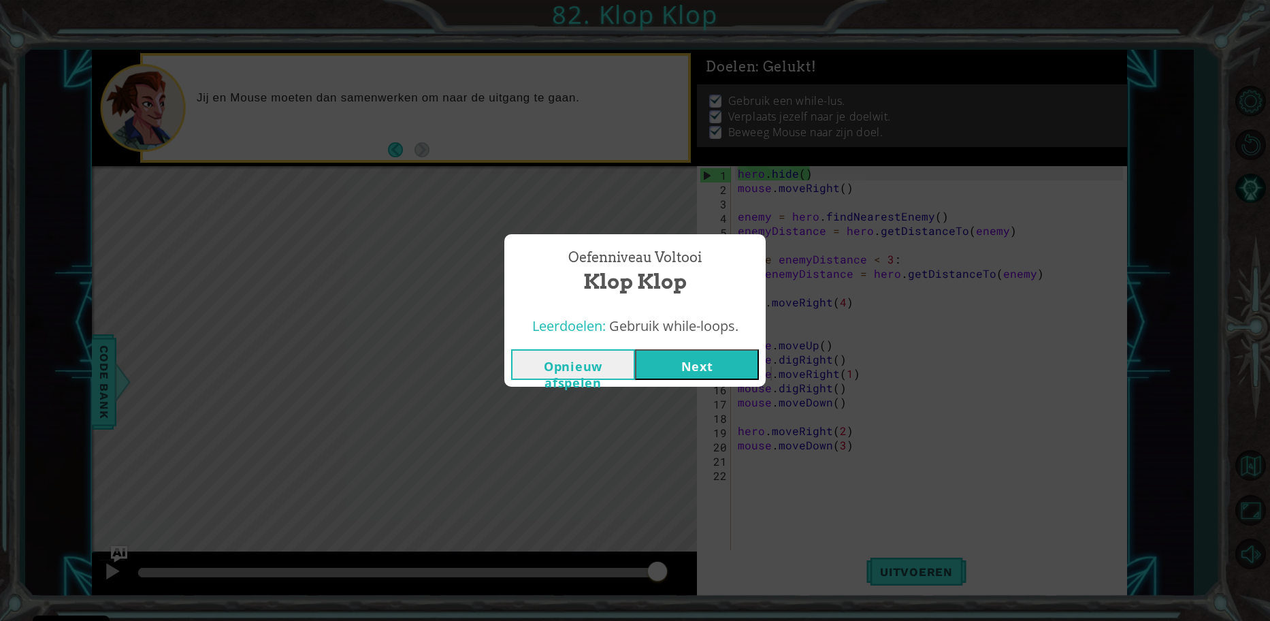
click at [706, 347] on div "Opnieuw afspelen Next" at bounding box center [634, 364] width 261 height 44
click at [700, 369] on button "Next" at bounding box center [697, 364] width 124 height 31
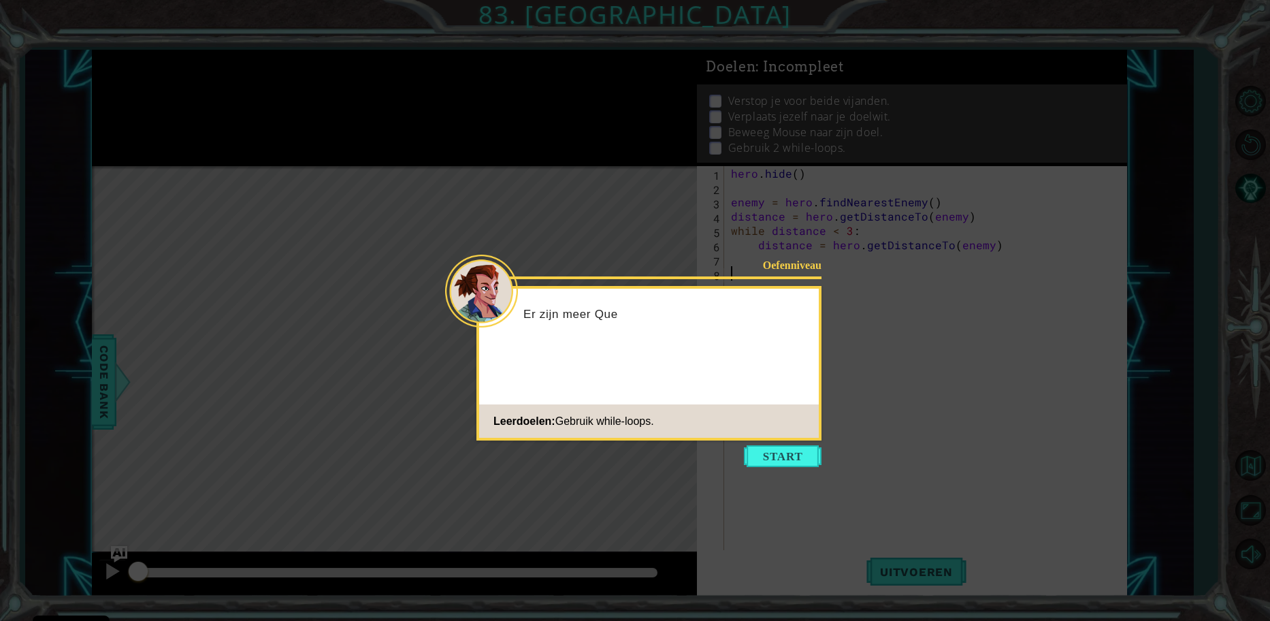
click at [781, 444] on icon at bounding box center [635, 310] width 1270 height 621
click at [774, 470] on icon at bounding box center [635, 310] width 1270 height 621
click at [775, 458] on button "Start" at bounding box center [783, 456] width 78 height 22
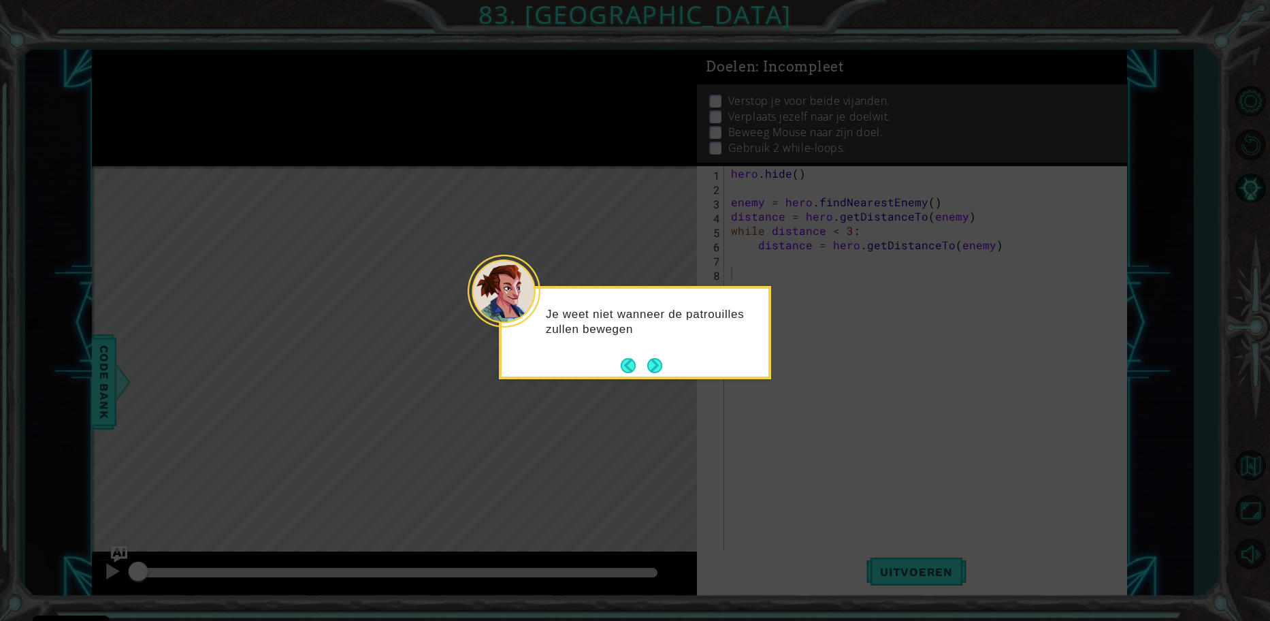
drag, startPoint x: 764, startPoint y: 452, endPoint x: 692, endPoint y: 376, distance: 104.0
click at [761, 451] on icon at bounding box center [635, 310] width 1270 height 621
click at [652, 368] on button "Next" at bounding box center [655, 366] width 18 height 18
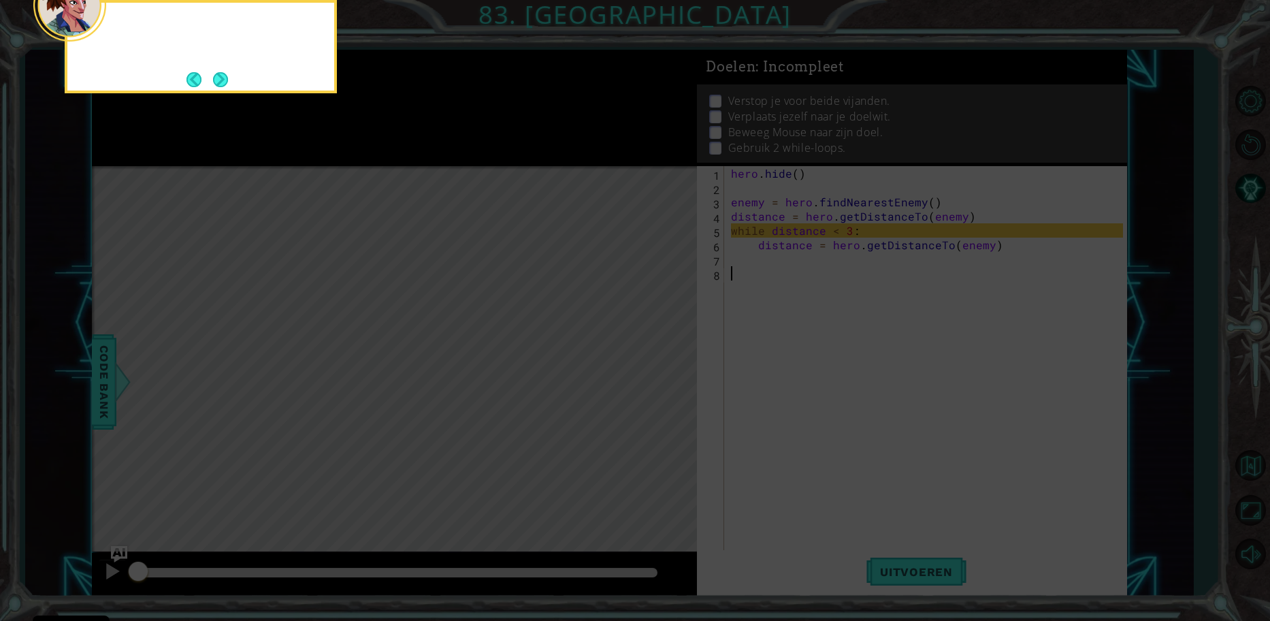
drag, startPoint x: 652, startPoint y: 368, endPoint x: 615, endPoint y: 272, distance: 101.9
click at [651, 365] on icon at bounding box center [635, 93] width 1270 height 1056
drag, startPoint x: 244, startPoint y: 78, endPoint x: 221, endPoint y: 76, distance: 23.9
click at [229, 77] on div "While de vijand minder dan 3 weg" at bounding box center [201, 46] width 272 height 93
click at [221, 76] on button "Next" at bounding box center [220, 79] width 25 height 25
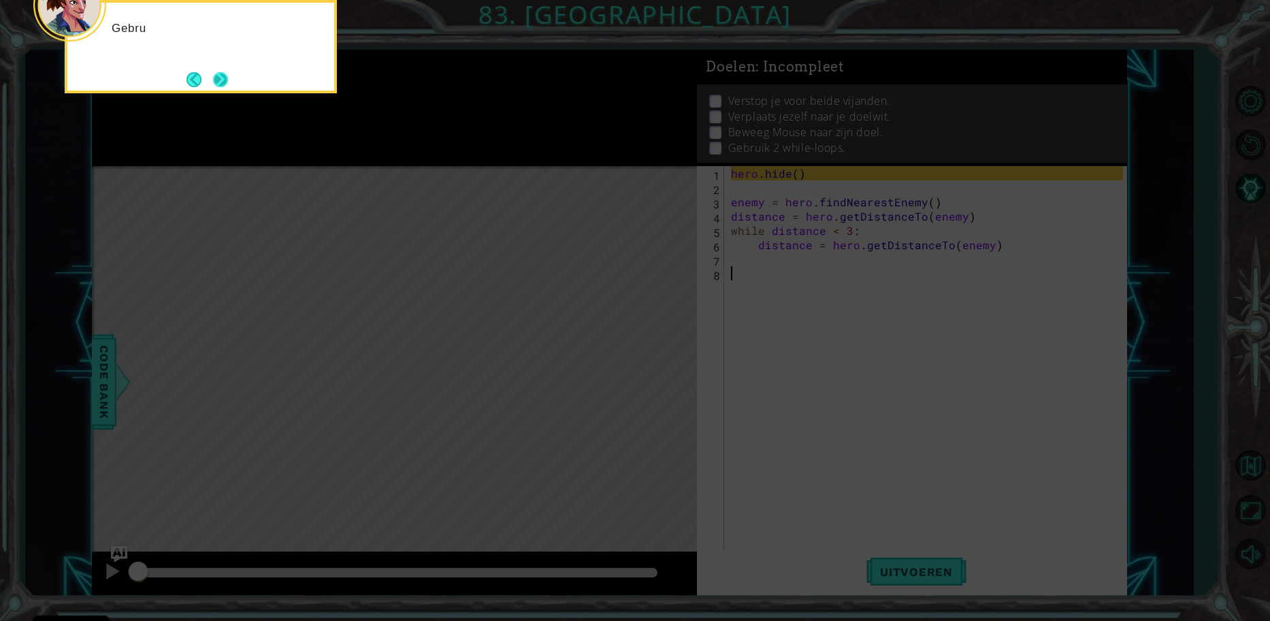
click at [216, 82] on button "Next" at bounding box center [220, 79] width 20 height 20
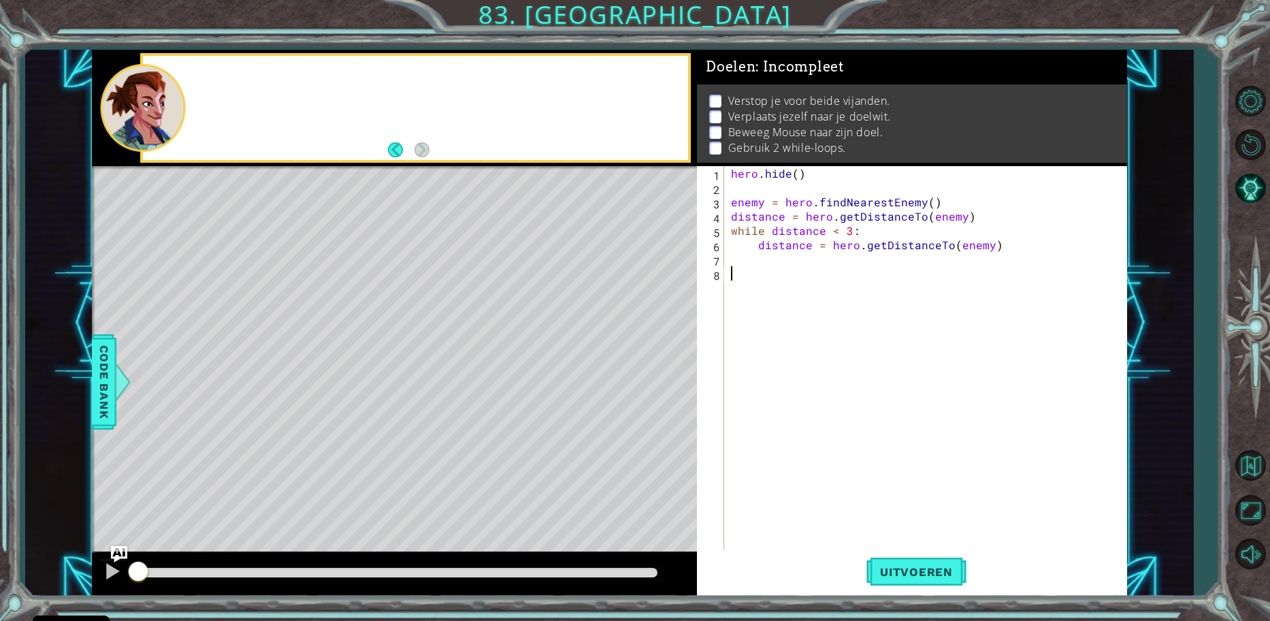
click at [216, 82] on div at bounding box center [415, 108] width 545 height 104
click at [865, 273] on div "hero . hide ( ) enemy = hero . findNearestEnemy ( ) distance = hero . getDistan…" at bounding box center [929, 373] width 402 height 415
click at [912, 565] on span "Uitvoeren" at bounding box center [917, 572] width 100 height 14
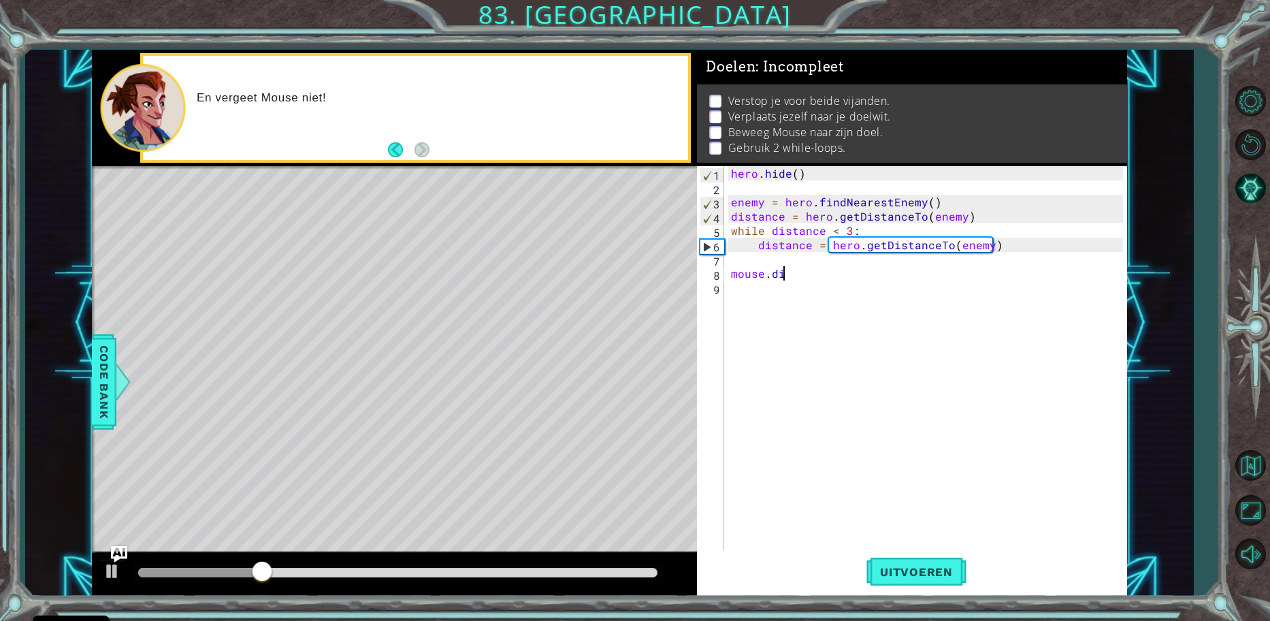
scroll to position [0, 3]
type textarea "mouse.digRight()"
type textarea "mouse.moveRight(3)"
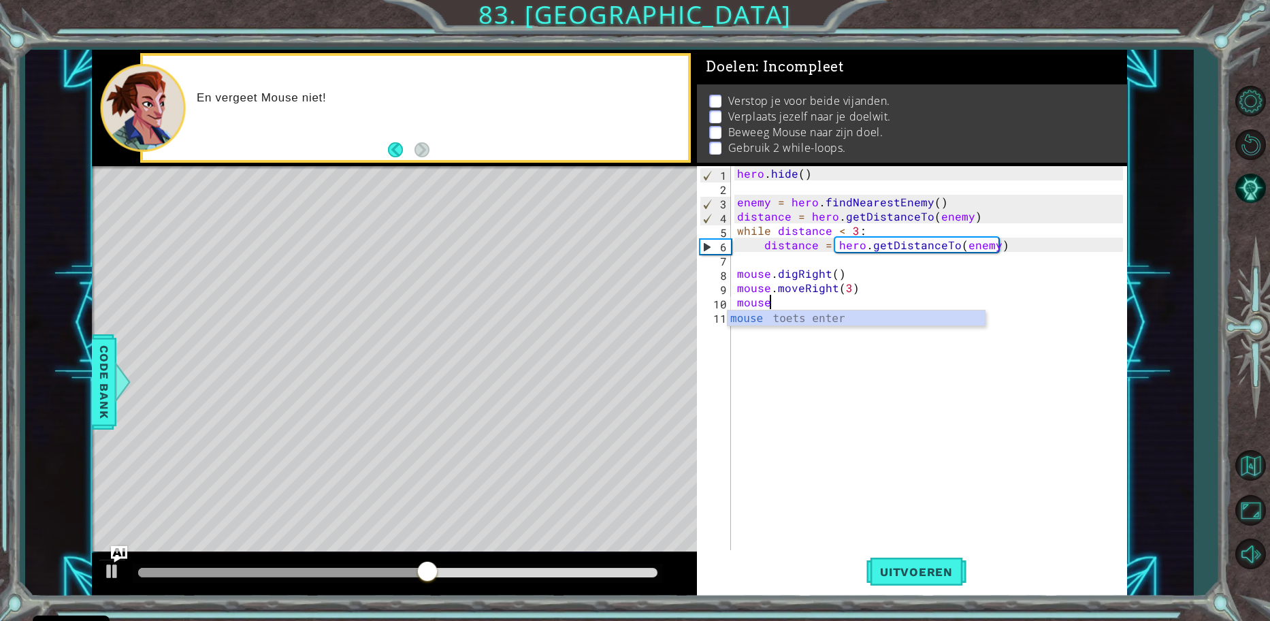
scroll to position [0, 2]
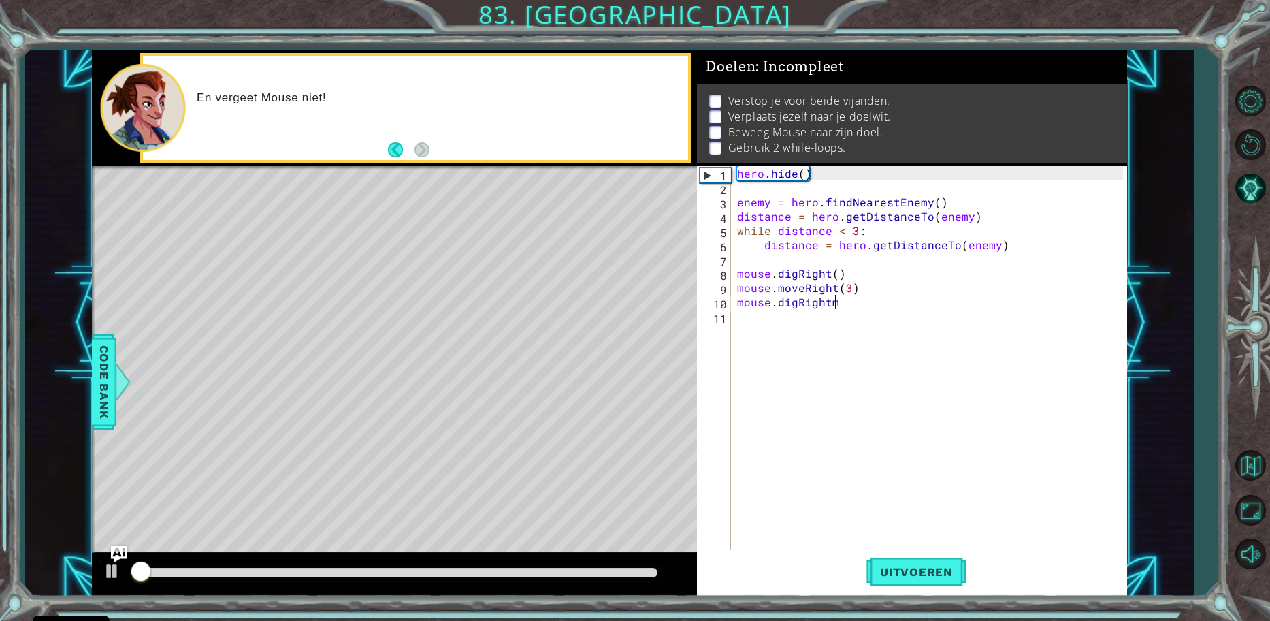
type textarea "mouse.digRight"
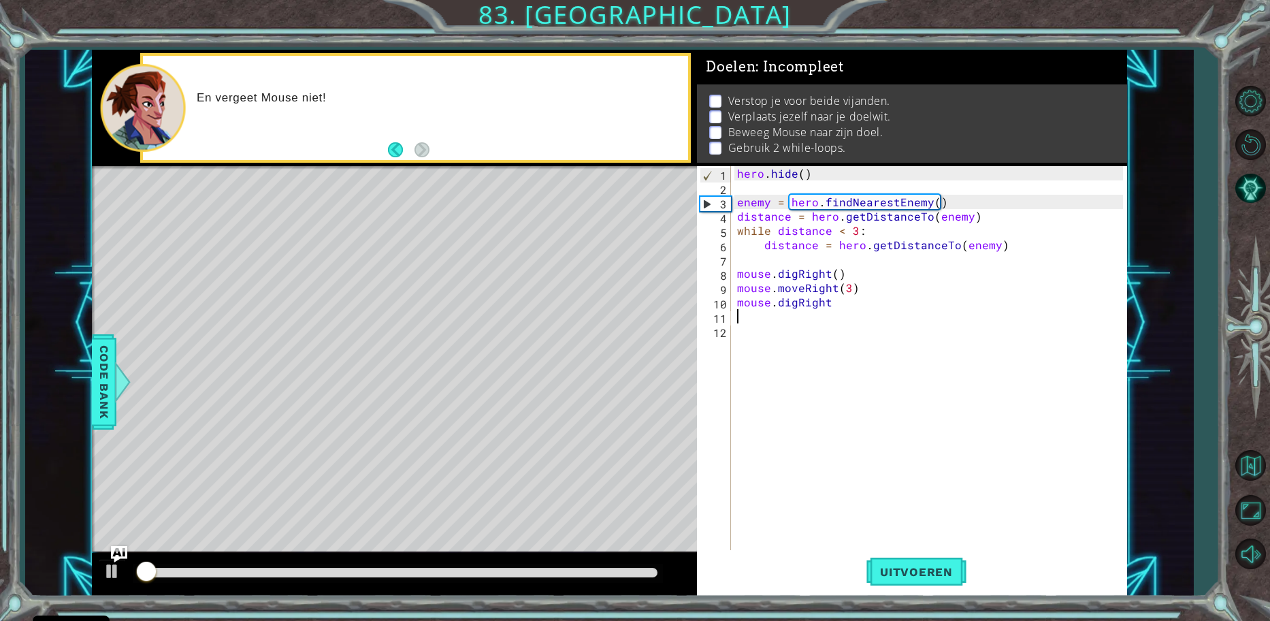
scroll to position [0, 0]
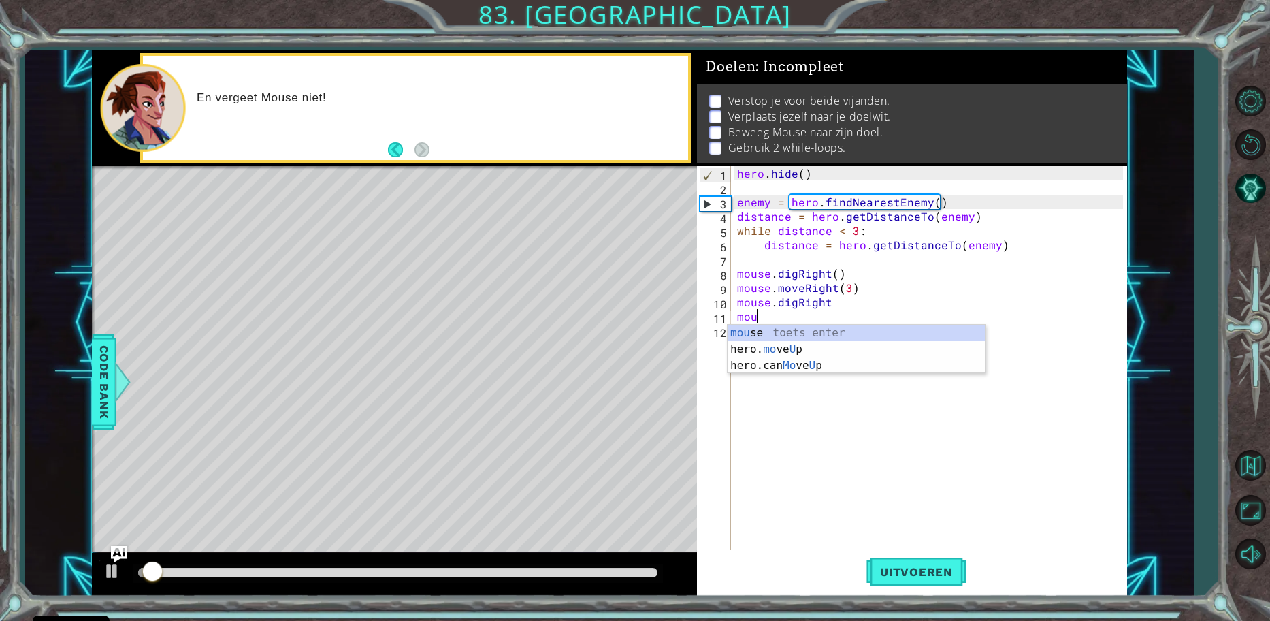
type textarea "mouse"
